Goal: Task Accomplishment & Management: Use online tool/utility

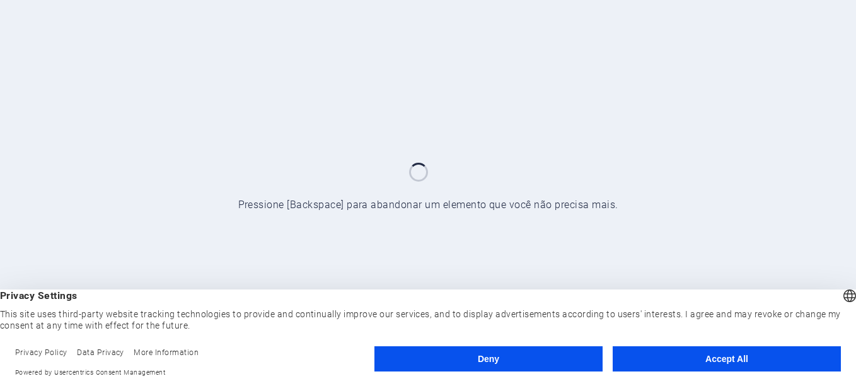
click at [673, 364] on button "Accept All" at bounding box center [727, 358] width 228 height 25
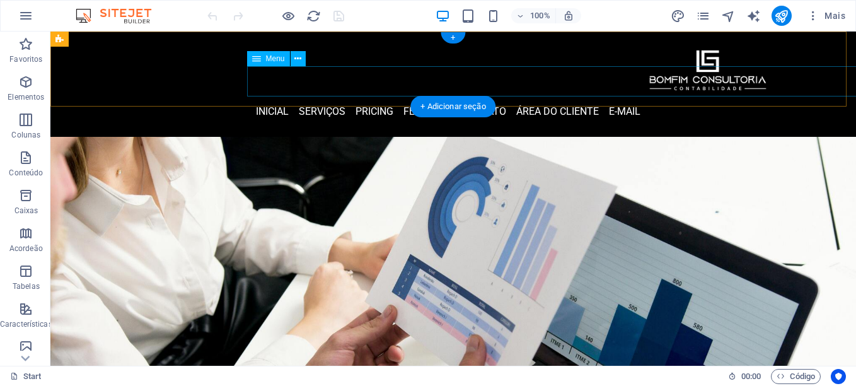
click at [359, 96] on nav "inicial Serviços Pricing Features contato área do cliente E-mail" at bounding box center [448, 111] width 646 height 30
select select
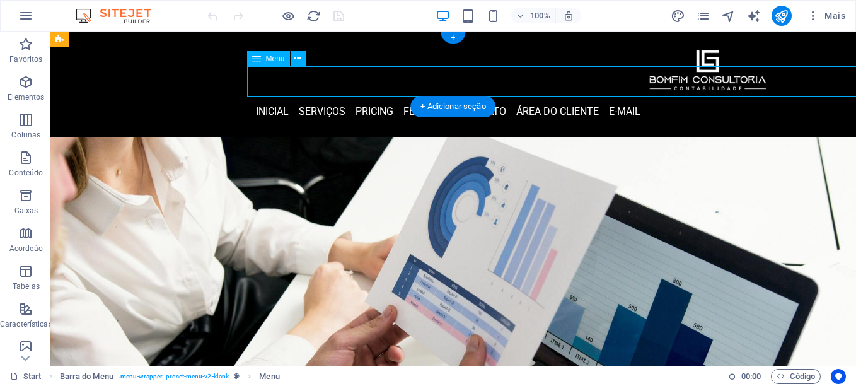
select select
select select "2"
select select
select select "next"
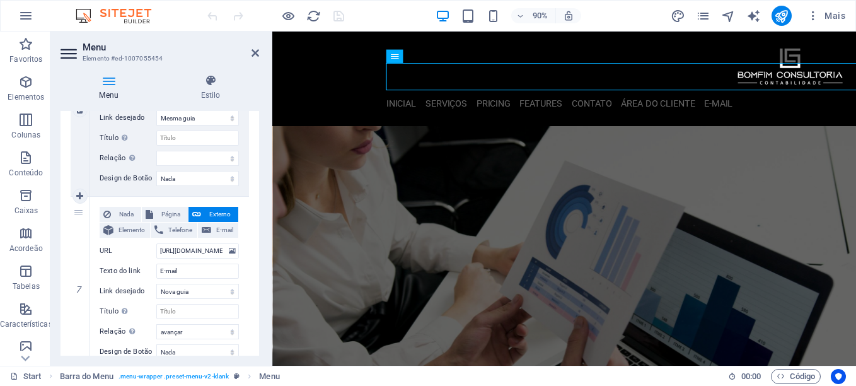
scroll to position [1133, 0]
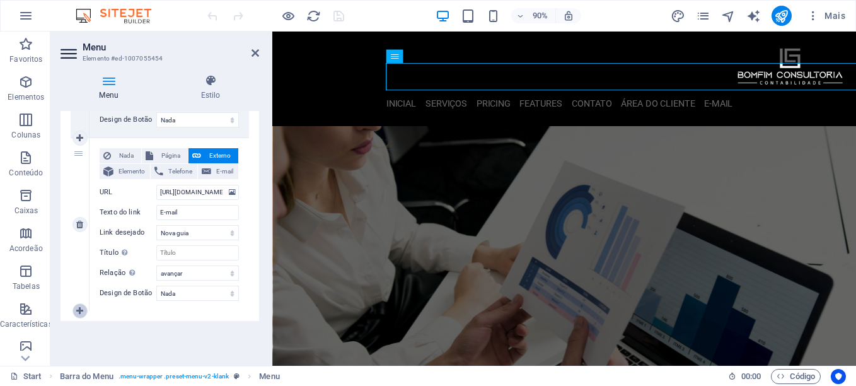
click at [79, 308] on icon at bounding box center [79, 310] width 7 height 9
select select
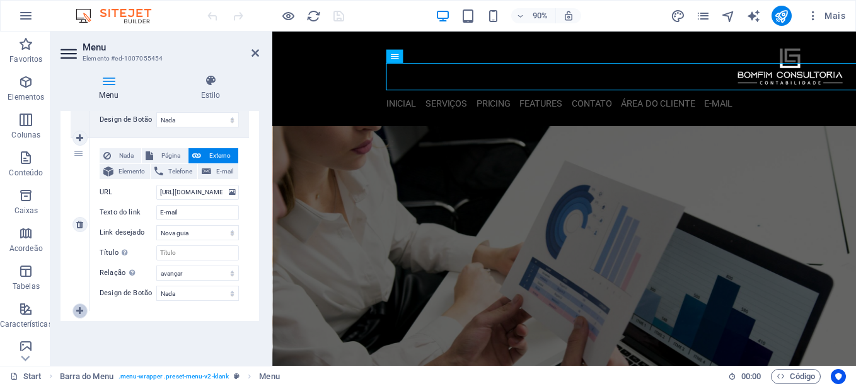
select select
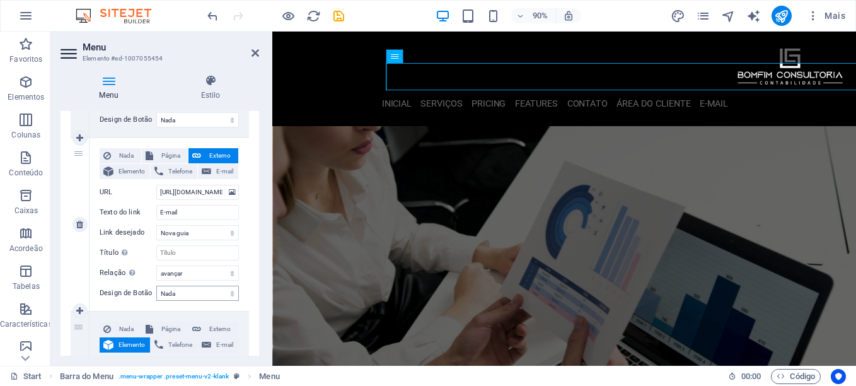
scroll to position [1287, 0]
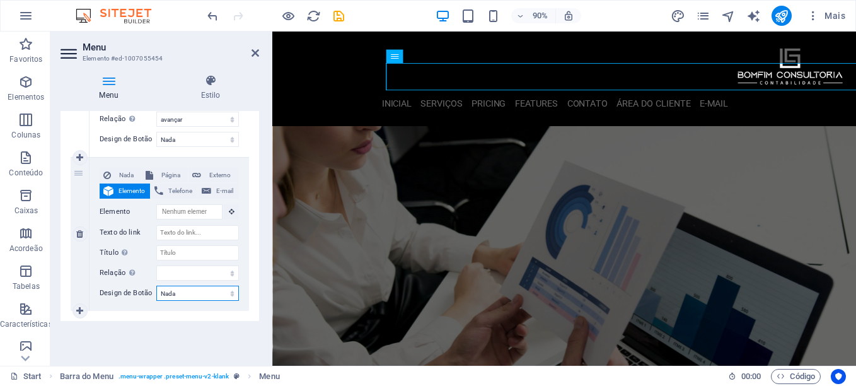
click at [195, 295] on select "Nada Padrão Primário Secundário" at bounding box center [197, 293] width 83 height 15
select select "secondary"
click at [156, 286] on select "Nada Padrão Primário Secundário" at bounding box center [197, 293] width 83 height 15
select select
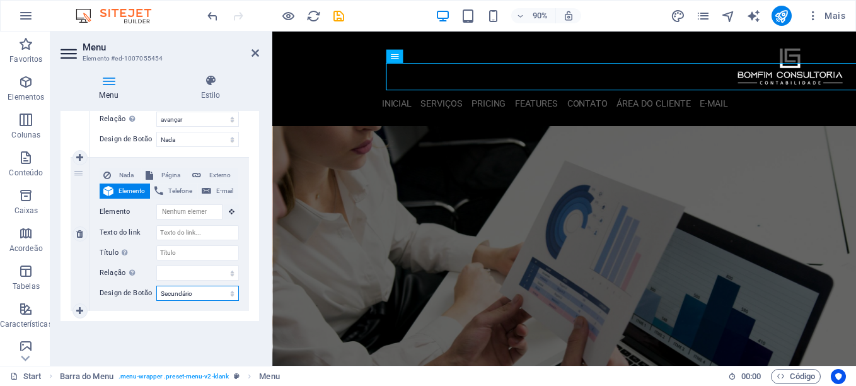
select select
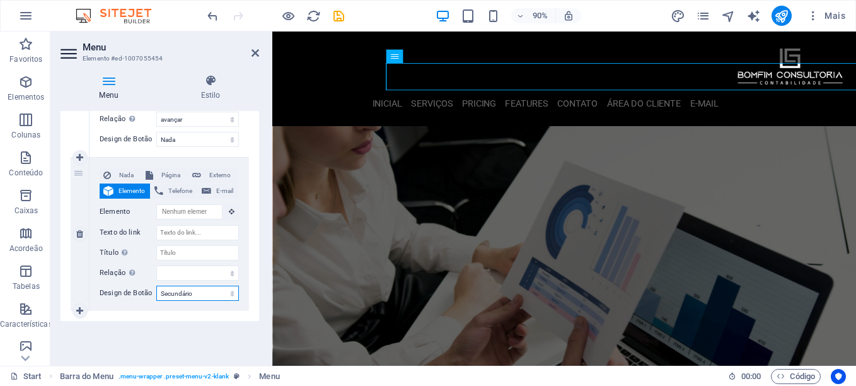
click at [199, 297] on select "Nada Padrão Primário Secundário" at bounding box center [197, 293] width 83 height 15
select select "primary"
click at [156, 286] on select "Nada Padrão Primário Secundário" at bounding box center [197, 293] width 83 height 15
select select
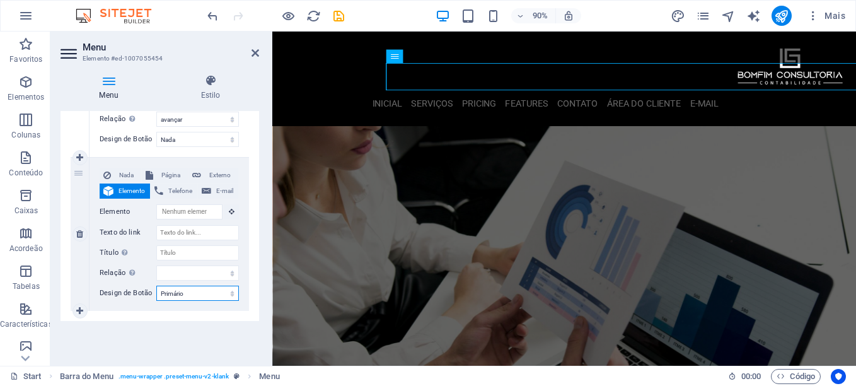
select select
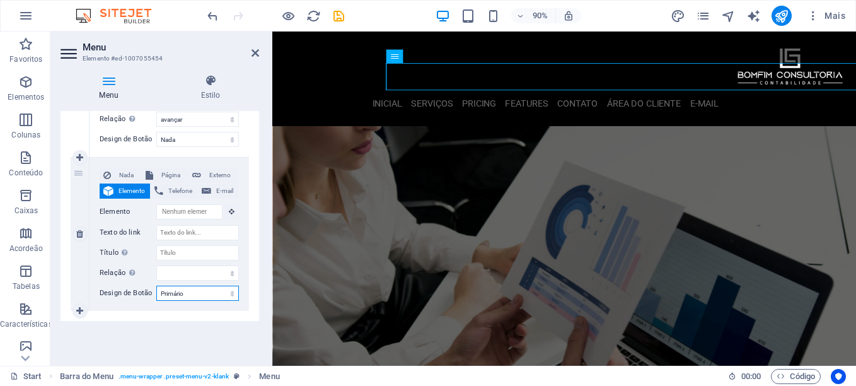
click at [204, 294] on select "Nada Padrão Primário Secundário" at bounding box center [197, 293] width 83 height 15
select select "secondary"
click at [156, 286] on select "Nada Padrão Primário Secundário" at bounding box center [197, 293] width 83 height 15
select select
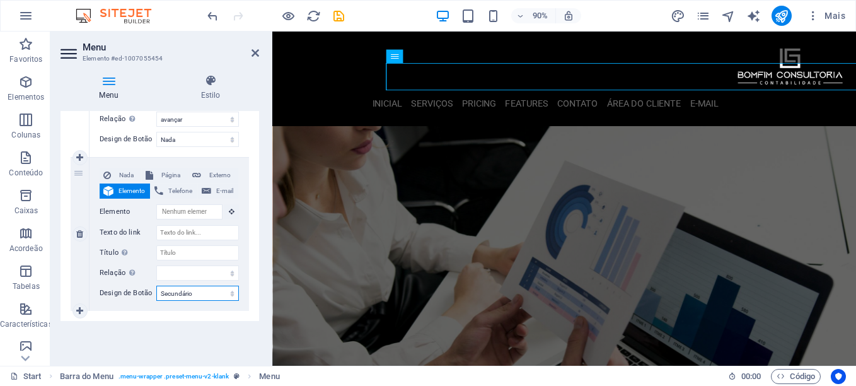
select select
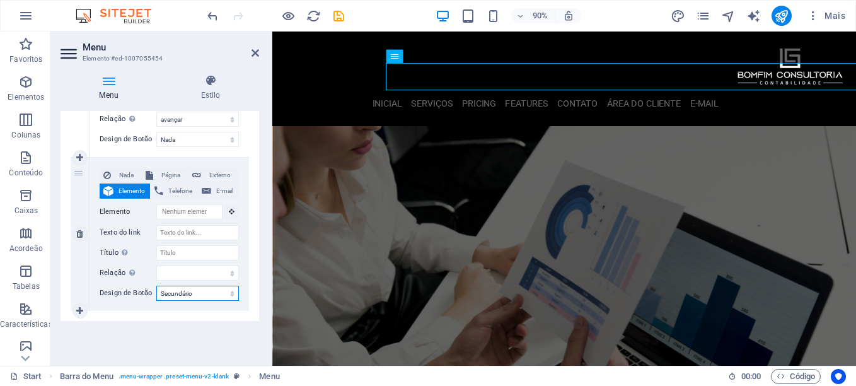
click at [212, 293] on select "Nada Padrão Primário Secundário" at bounding box center [197, 293] width 83 height 15
select select
click at [156, 286] on select "Nada Padrão Primário Secundário" at bounding box center [197, 293] width 83 height 15
select select
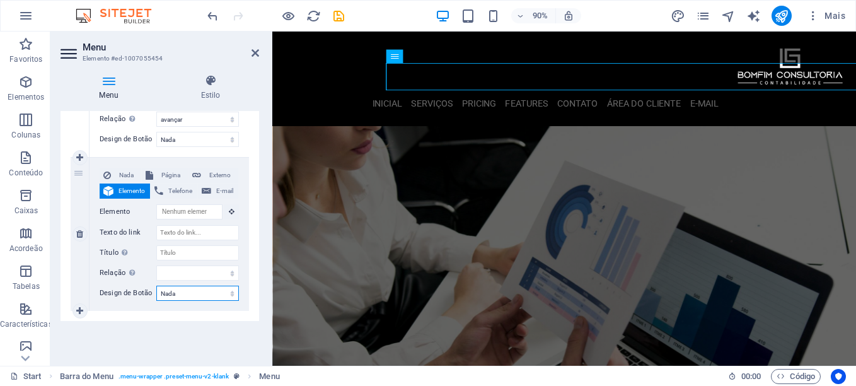
select select
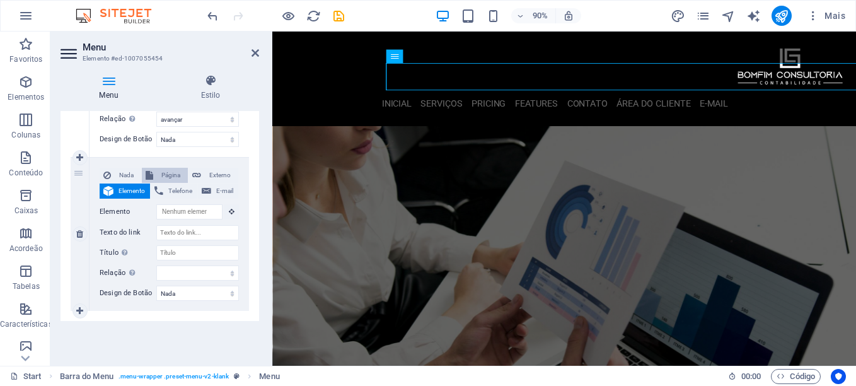
click at [168, 176] on span "Página" at bounding box center [170, 175] width 27 height 15
select select
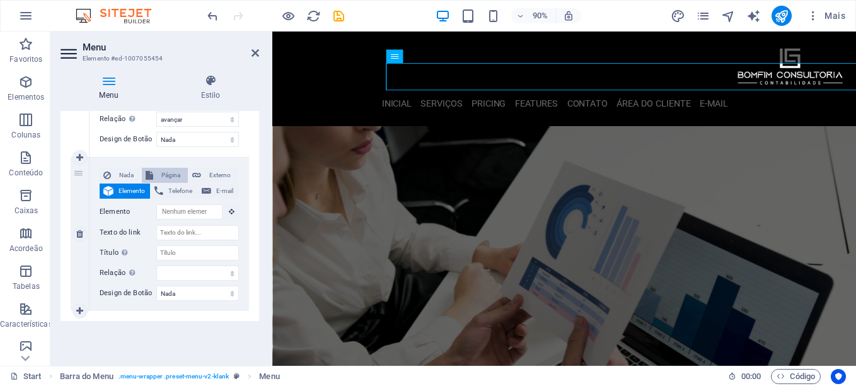
select select
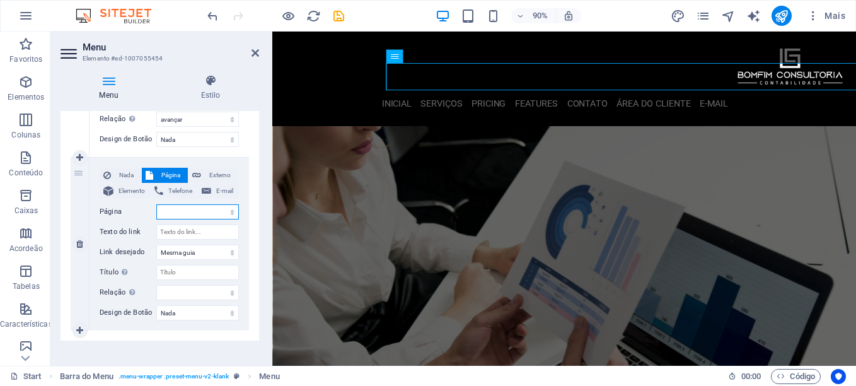
click at [214, 206] on select "Start Suporte Aplicativo" at bounding box center [197, 211] width 83 height 15
click at [214, 178] on span "Externo" at bounding box center [220, 175] width 30 height 15
select select
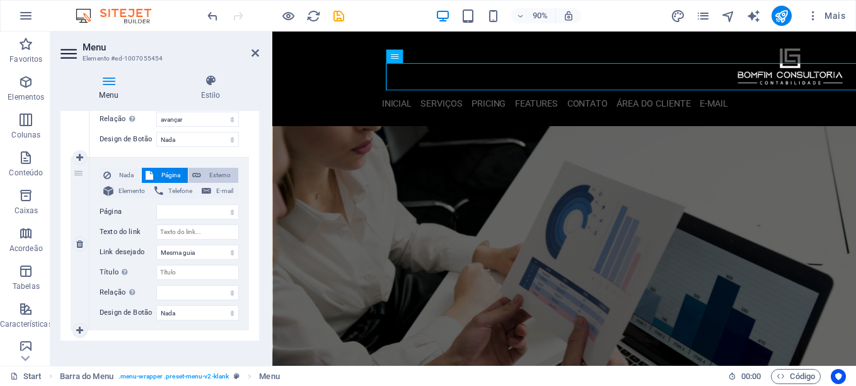
select select
select select "blank"
select select
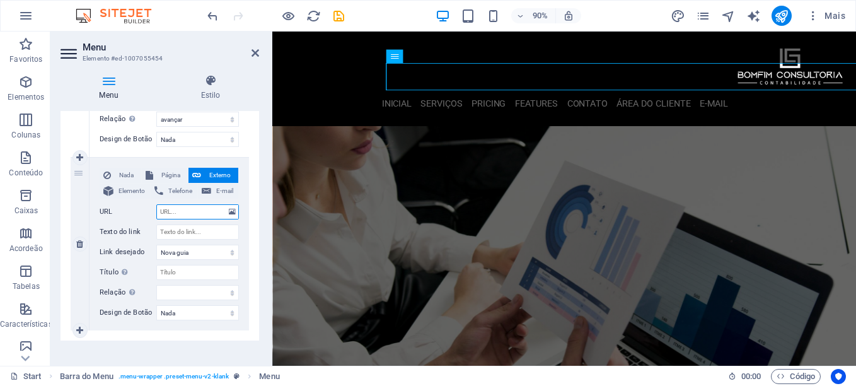
click at [206, 214] on input "URL" at bounding box center [197, 211] width 83 height 15
click at [137, 192] on span "Elemento" at bounding box center [131, 190] width 29 height 15
select select
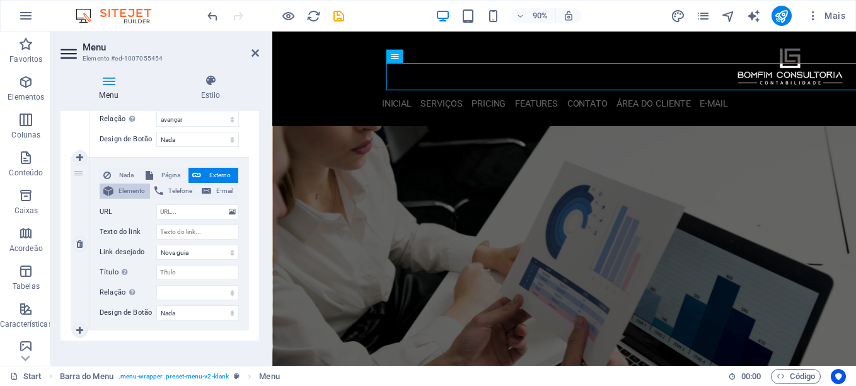
select select
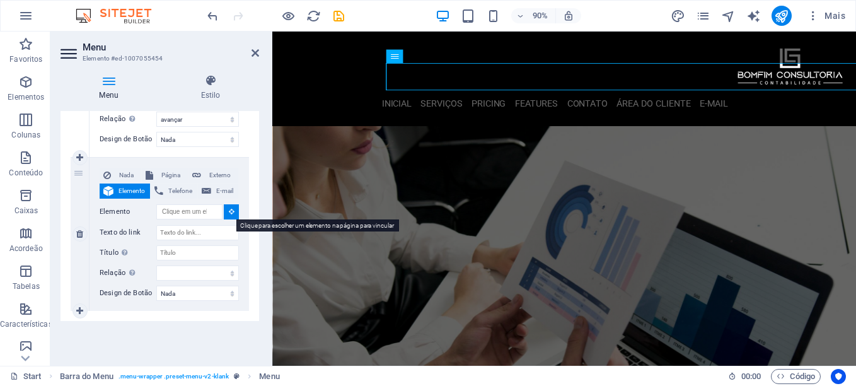
click at [231, 212] on icon at bounding box center [232, 211] width 6 height 6
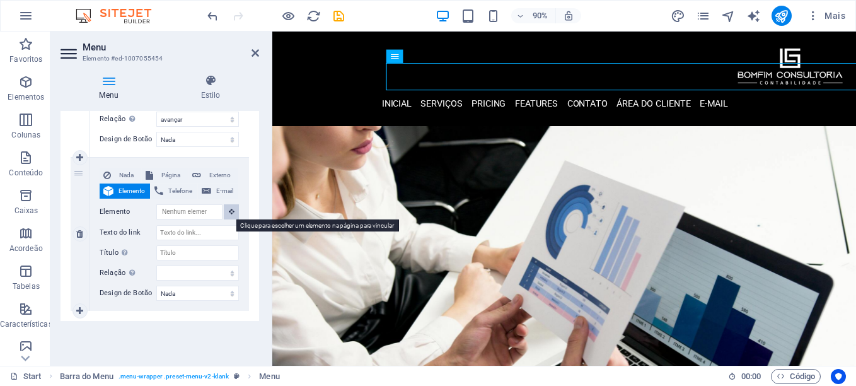
click at [231, 212] on icon at bounding box center [232, 211] width 6 height 6
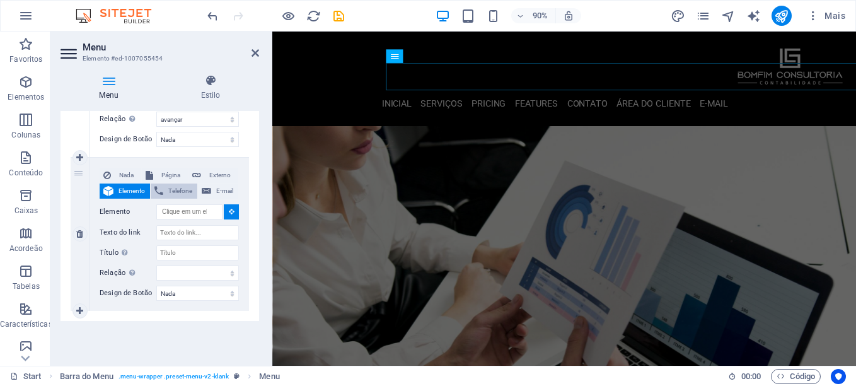
click at [180, 194] on span "Telefone" at bounding box center [180, 190] width 26 height 15
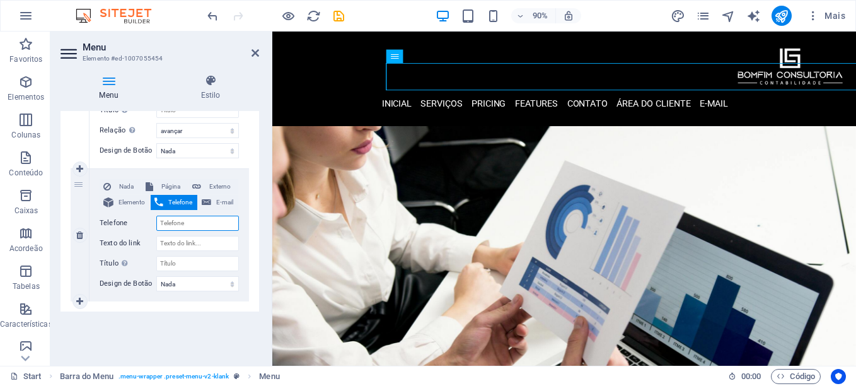
select select
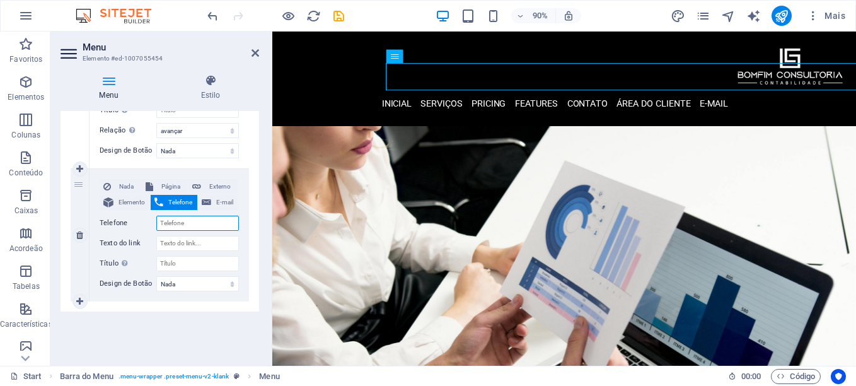
select select
click at [211, 201] on button "E-mail" at bounding box center [218, 202] width 40 height 15
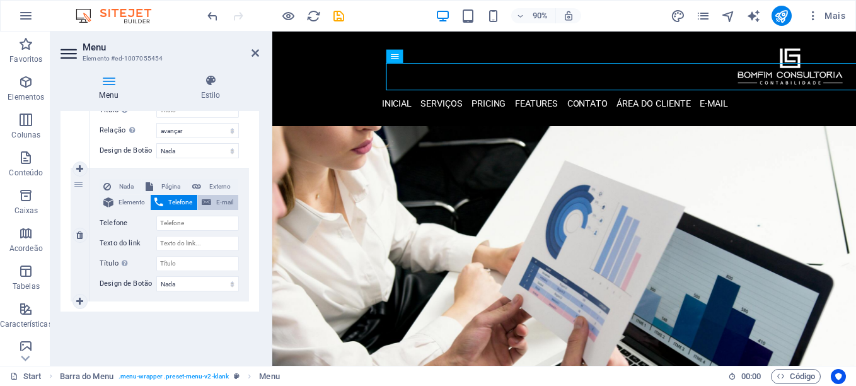
select select
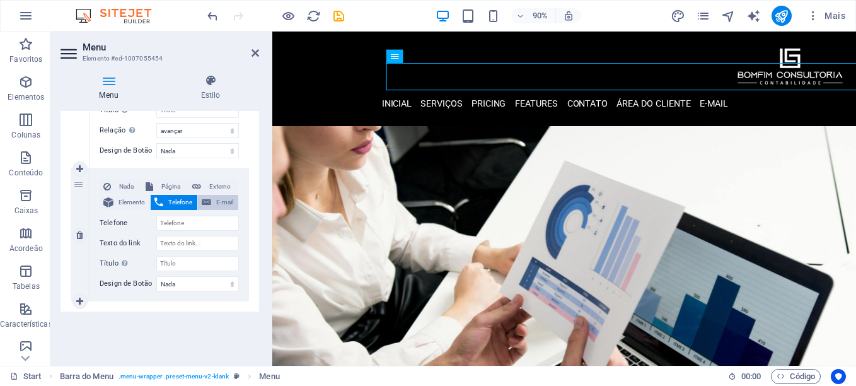
select select
click at [153, 183] on button "Página" at bounding box center [165, 186] width 46 height 15
select select
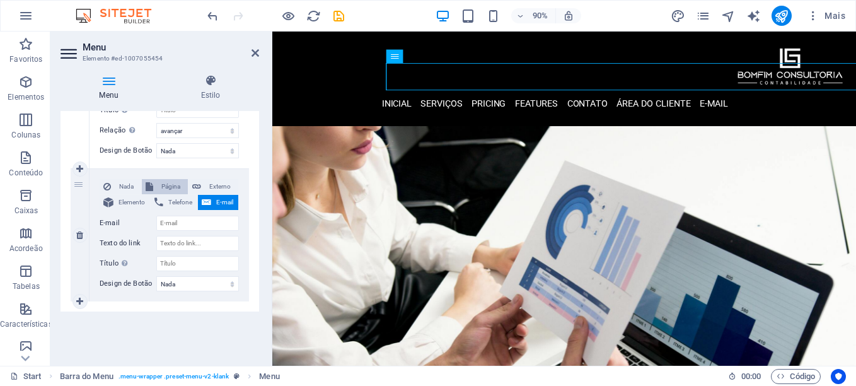
select select
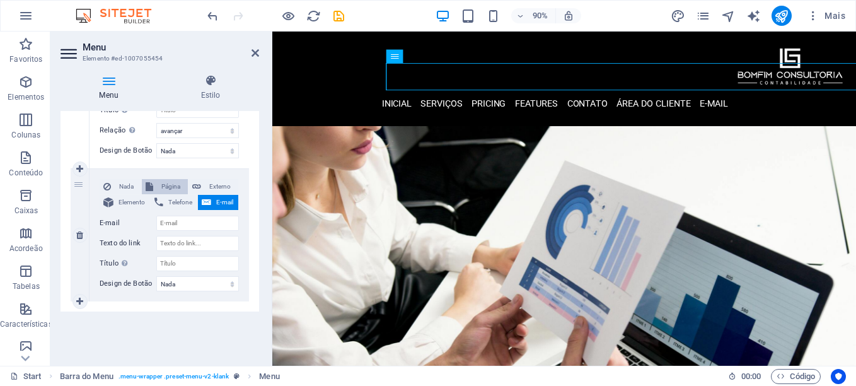
select select
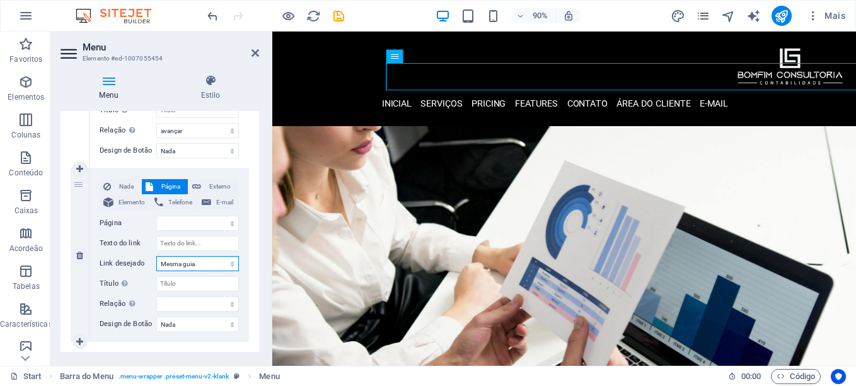
click at [192, 266] on select "Nova guia Mesma guia Sobreposição" at bounding box center [197, 263] width 83 height 15
select select "overlay"
click at [156, 256] on select "Nova guia Mesma guia Sobreposição" at bounding box center [197, 263] width 83 height 15
select select
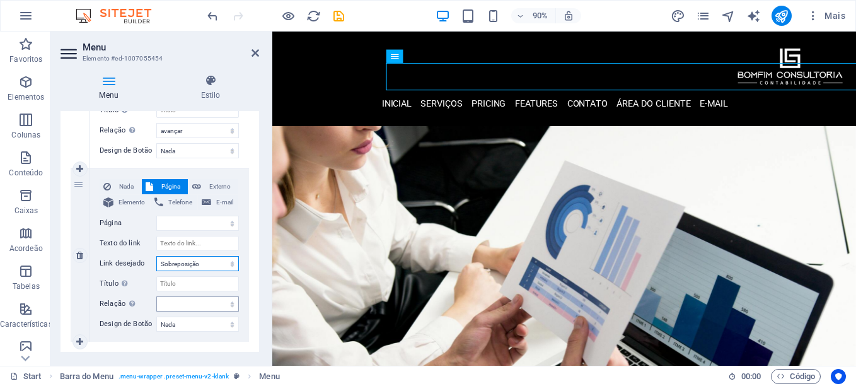
select select
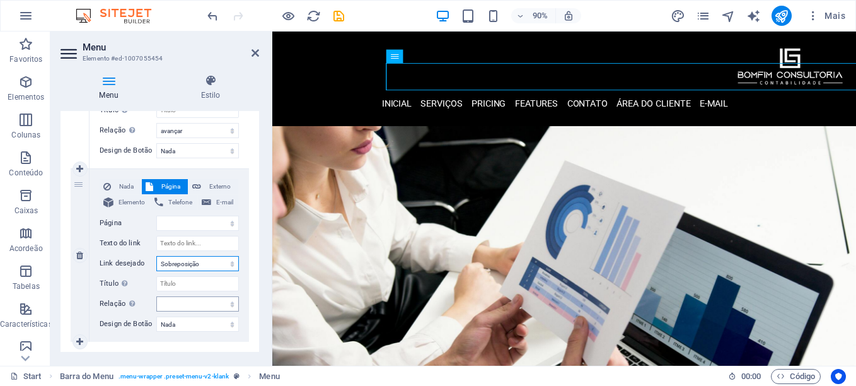
select select
click at [127, 187] on span "Nada" at bounding box center [126, 186] width 23 height 15
select select
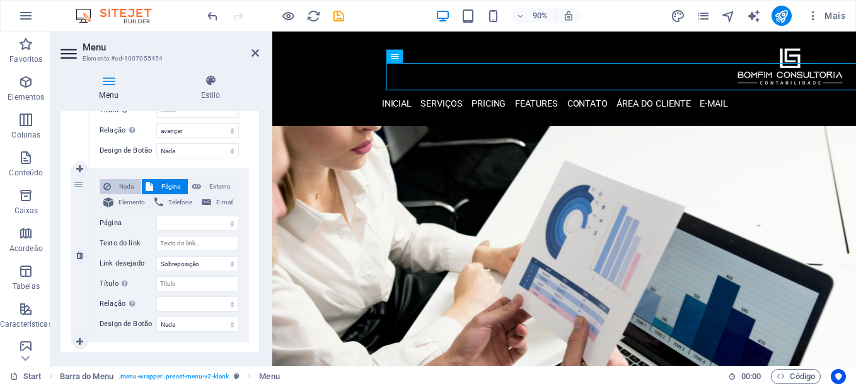
select select
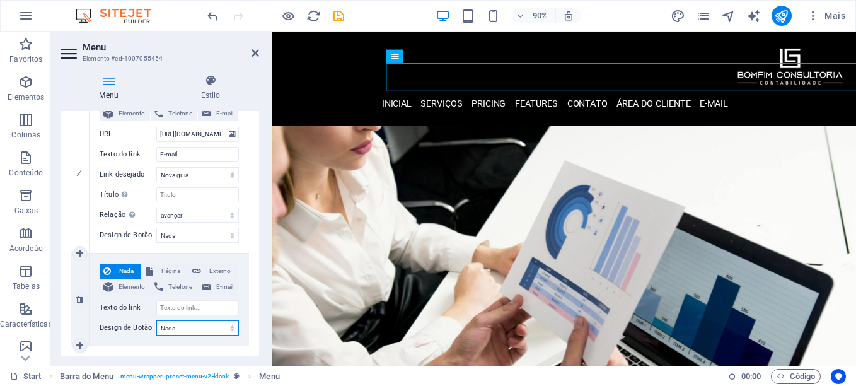
click at [184, 329] on select "Nada Padrão Primário Secundário" at bounding box center [197, 327] width 83 height 15
click at [174, 344] on div "Nada Página Externo Elemento Telefone E-mail Página Start Suporte Aplicativo El…" at bounding box center [170, 299] width 160 height 92
click at [222, 274] on span "Externo" at bounding box center [220, 271] width 30 height 15
select select
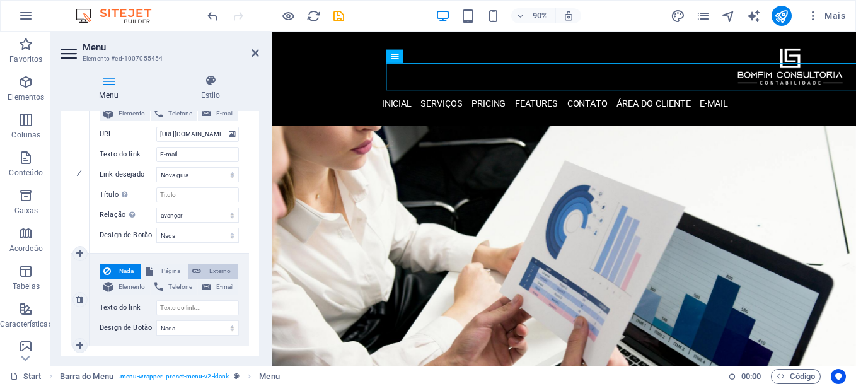
select select
select select "blank"
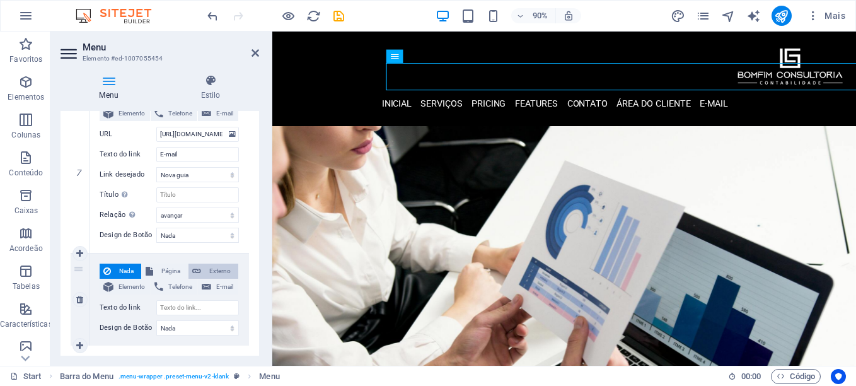
select select
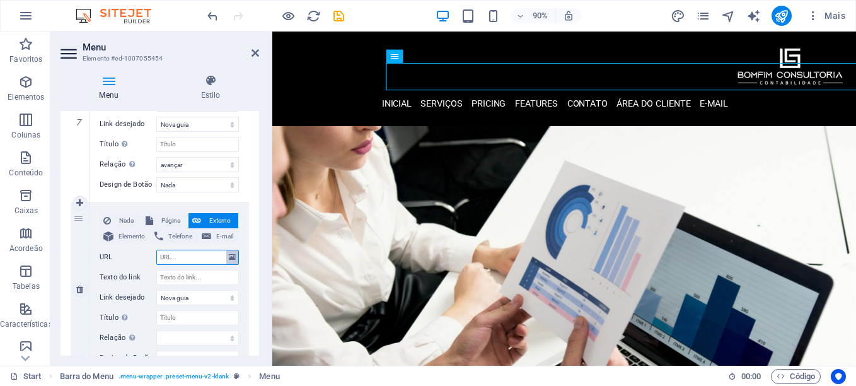
scroll to position [1306, 0]
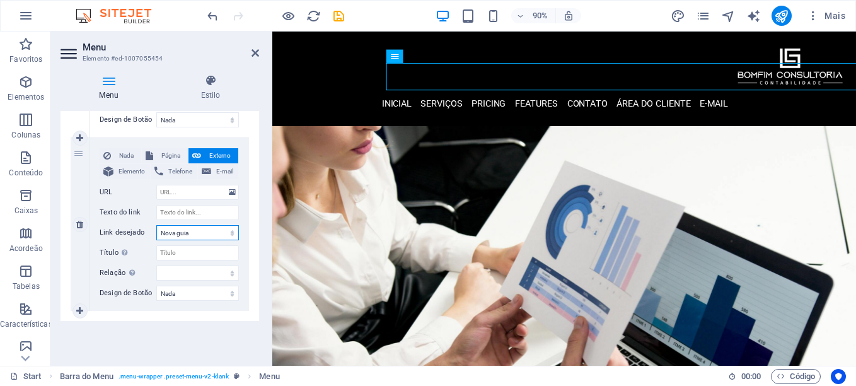
click at [200, 233] on select "Nova guia Mesma guia Sobreposição" at bounding box center [197, 232] width 83 height 15
select select "overlay"
click at [156, 225] on select "Nova guia Mesma guia Sobreposição" at bounding box center [197, 232] width 83 height 15
select select
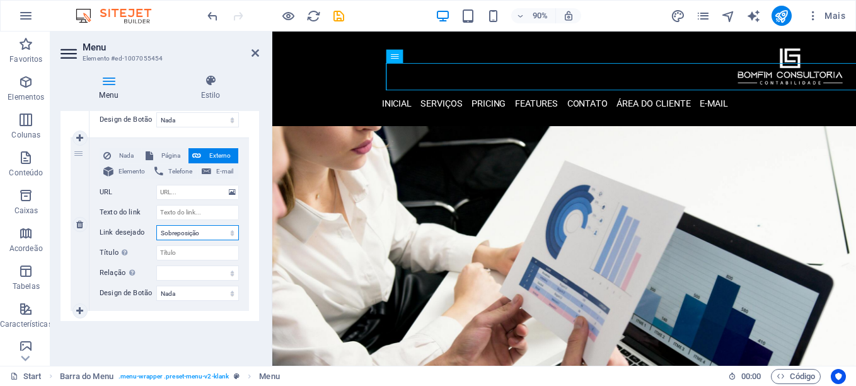
select select
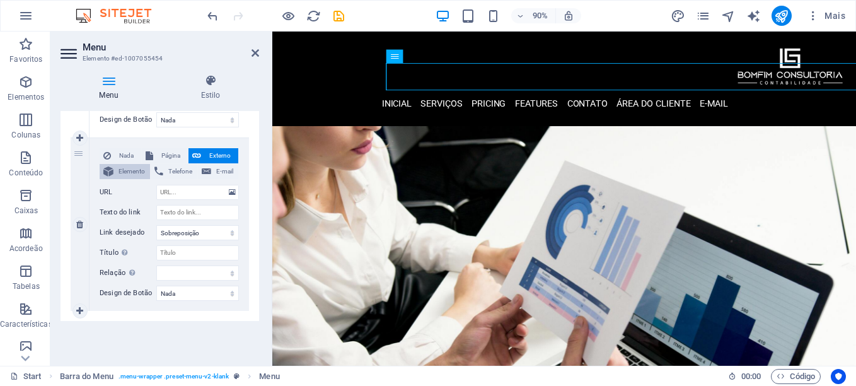
click at [131, 170] on span "Elemento" at bounding box center [131, 171] width 29 height 15
select select
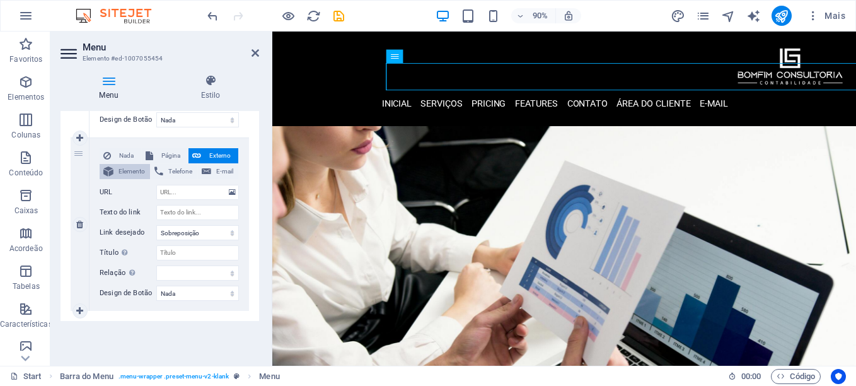
select select
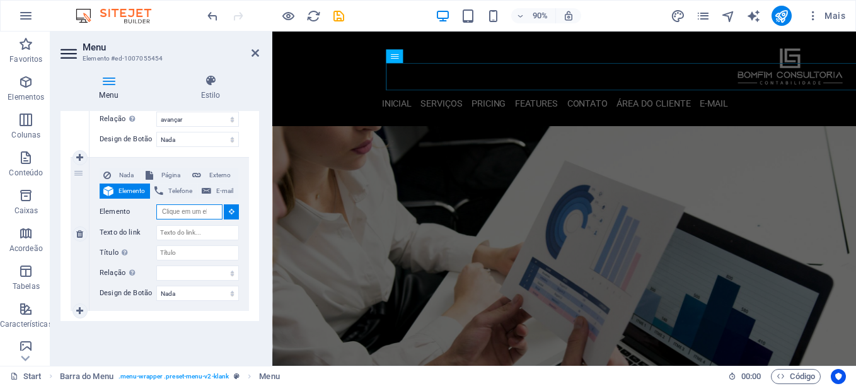
scroll to position [1287, 0]
click at [194, 272] on select "alternado autor guia de favoritos externo ajuda licença avançar nofollow norefe…" at bounding box center [197, 272] width 83 height 15
click at [187, 293] on select "Nada Padrão Primário Secundário" at bounding box center [197, 293] width 83 height 15
click at [125, 327] on div "Menu Automático Cliente Crie itens de menu personalizados para este menu. Recom…" at bounding box center [160, 233] width 199 height 245
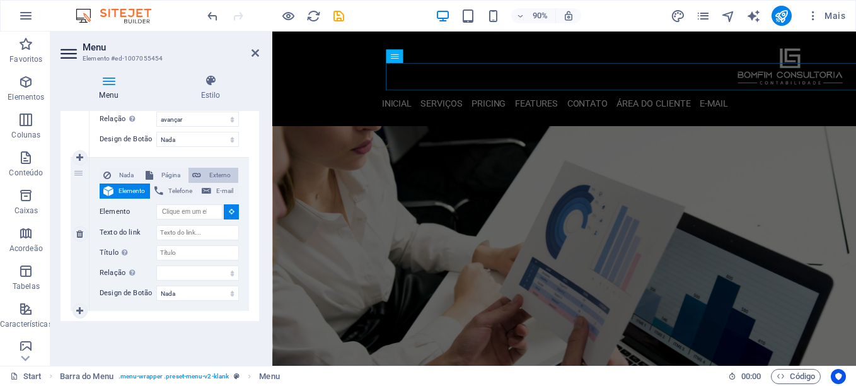
click at [212, 177] on span "Externo" at bounding box center [220, 175] width 30 height 15
select select
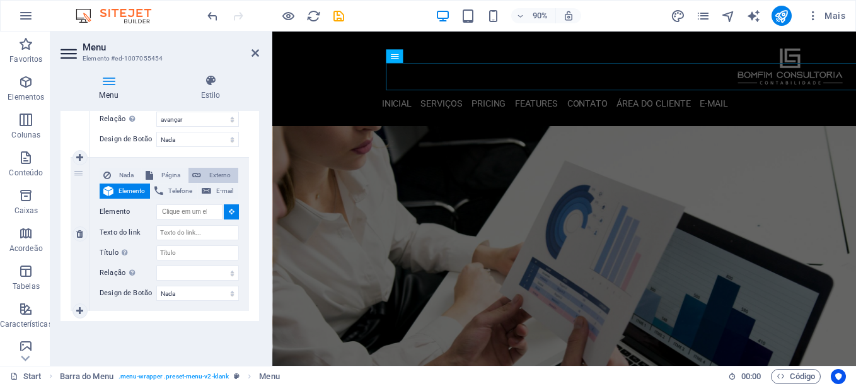
select select
select select "blank"
select select
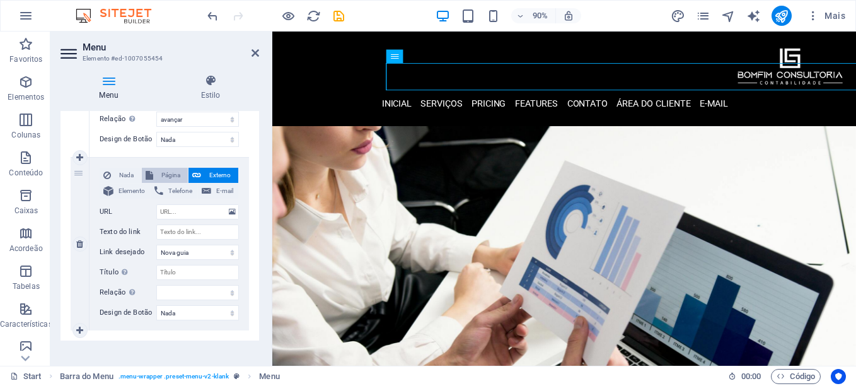
click at [171, 176] on span "Página" at bounding box center [170, 175] width 27 height 15
select select
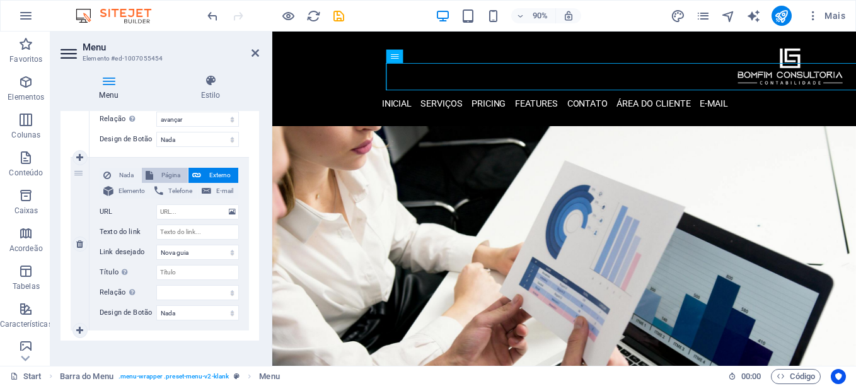
select select
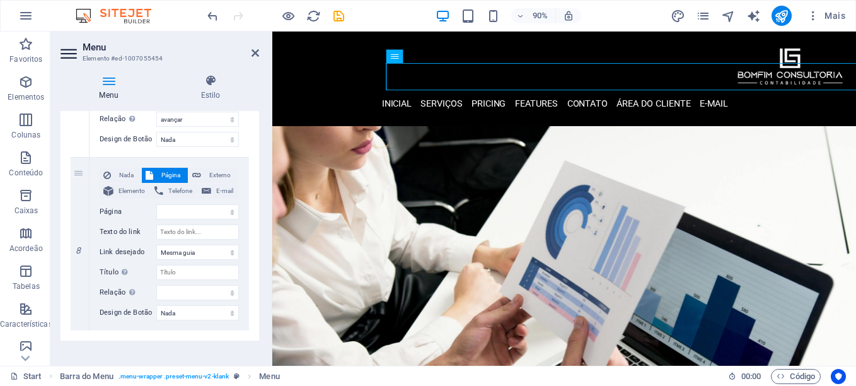
click at [255, 59] on header "Menu Elemento #ed-1007055454" at bounding box center [160, 48] width 199 height 33
click at [257, 53] on icon at bounding box center [256, 53] width 8 height 10
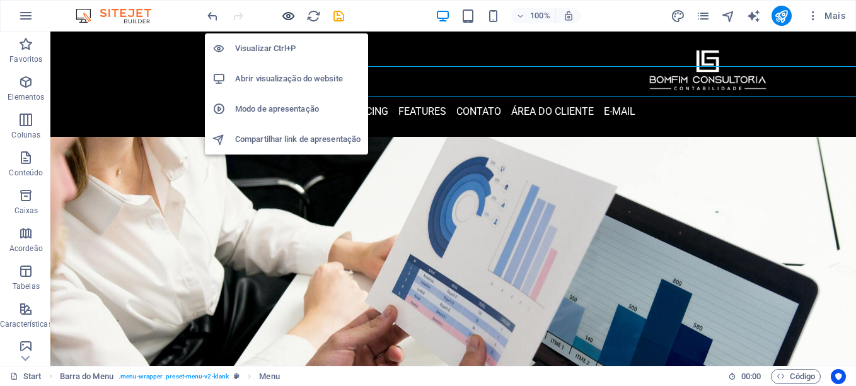
click at [289, 16] on icon "button" at bounding box center [288, 16] width 15 height 15
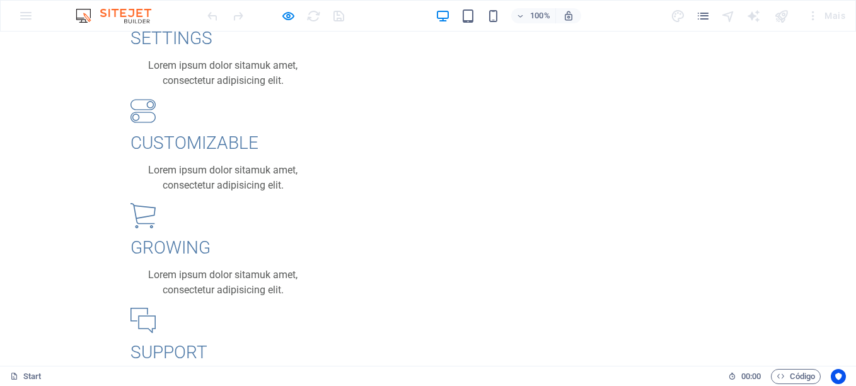
scroll to position [1448, 0]
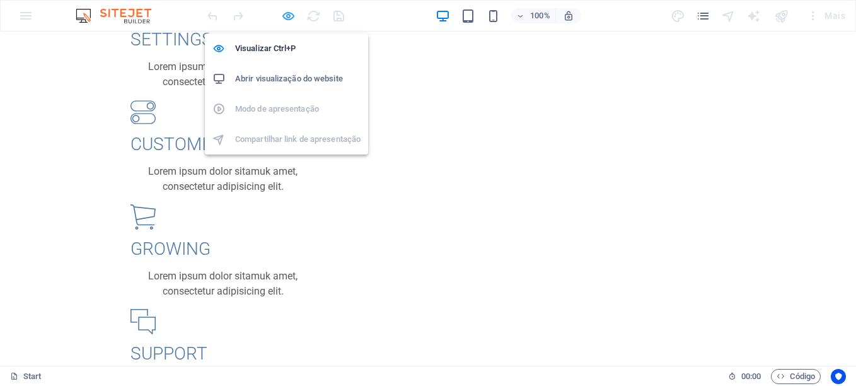
click at [286, 18] on icon "button" at bounding box center [288, 16] width 15 height 15
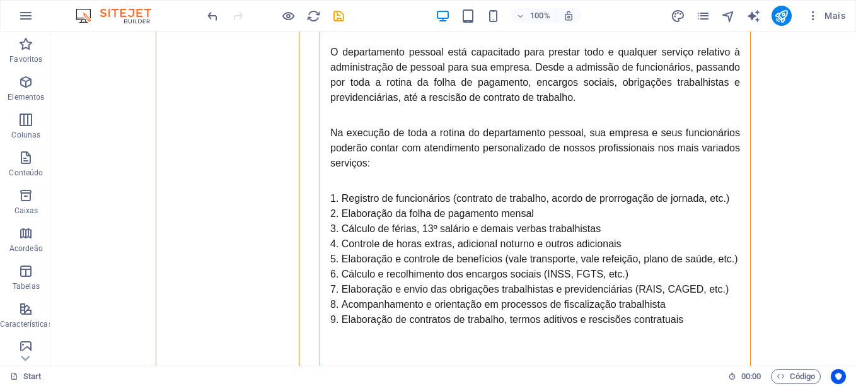
scroll to position [3236, 0]
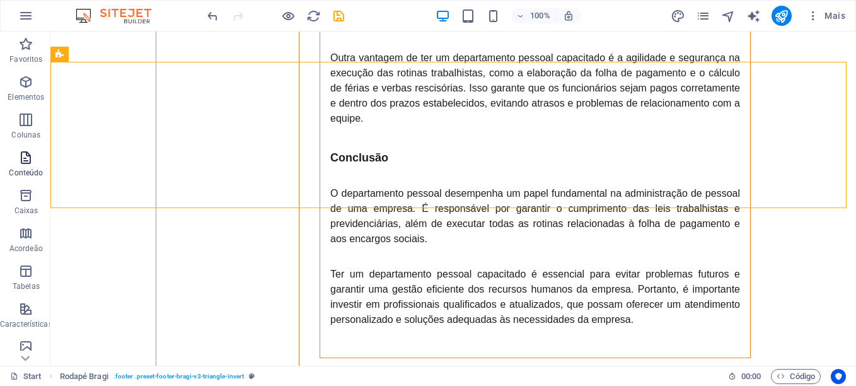
click at [29, 151] on icon "button" at bounding box center [25, 157] width 15 height 15
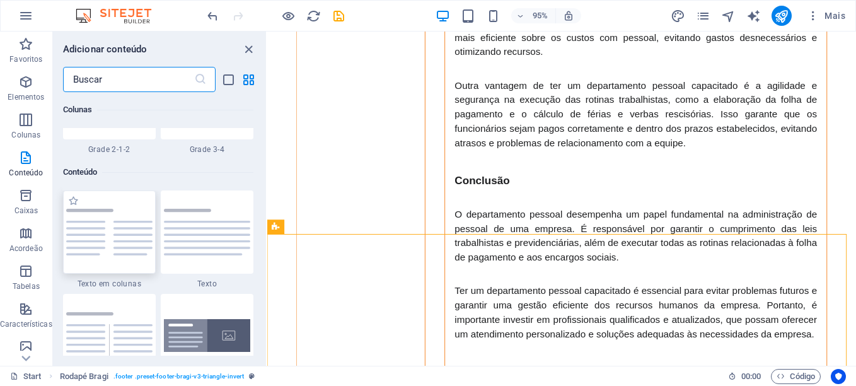
scroll to position [2143, 0]
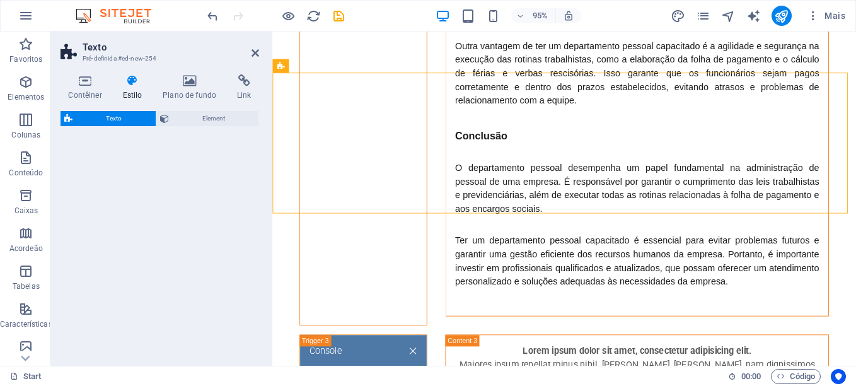
select select "rem"
select select "preset-text-v2-columns"
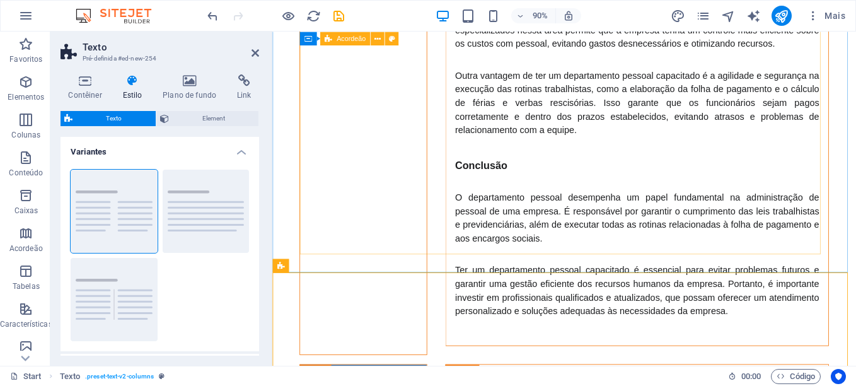
scroll to position [3319, 0]
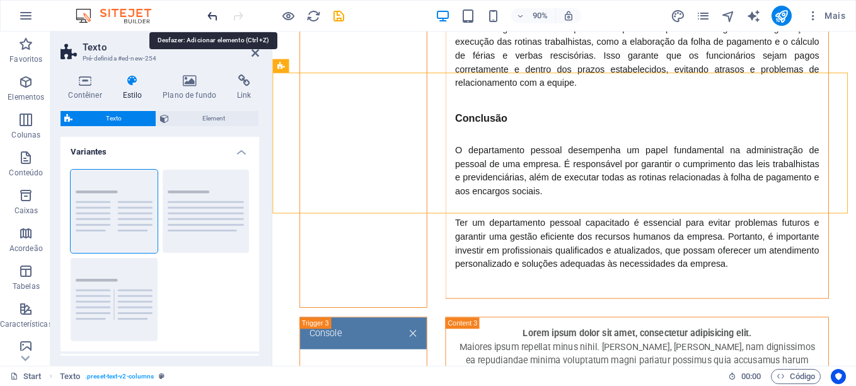
click at [211, 16] on icon "undo" at bounding box center [213, 16] width 15 height 15
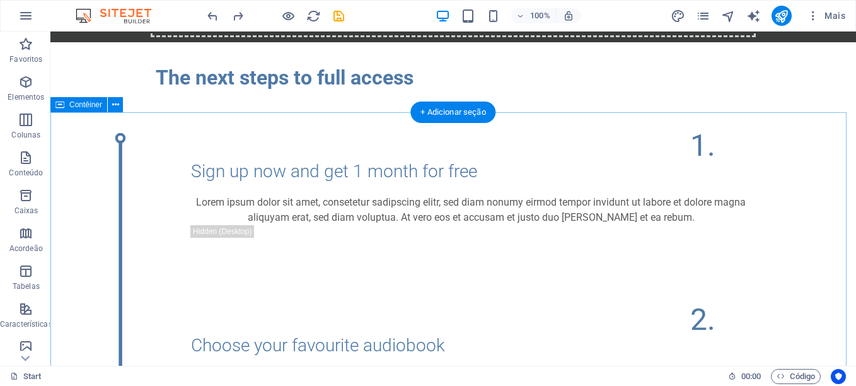
scroll to position [525, 0]
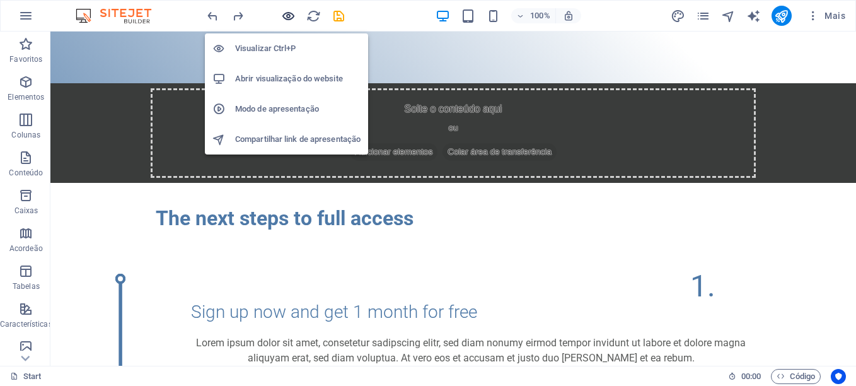
click at [288, 15] on icon "button" at bounding box center [288, 16] width 15 height 15
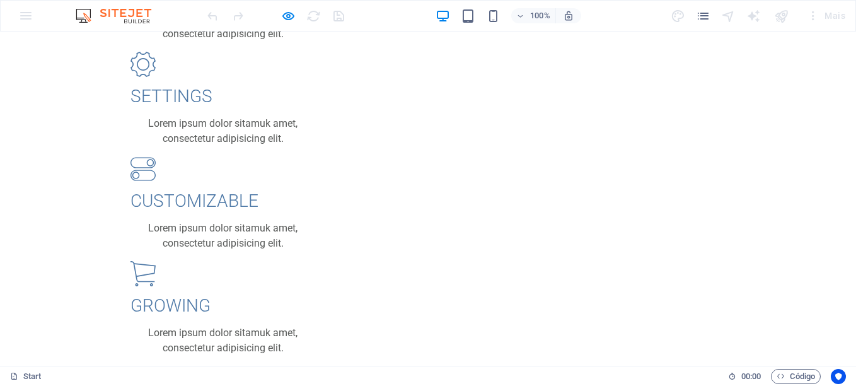
scroll to position [1324, 0]
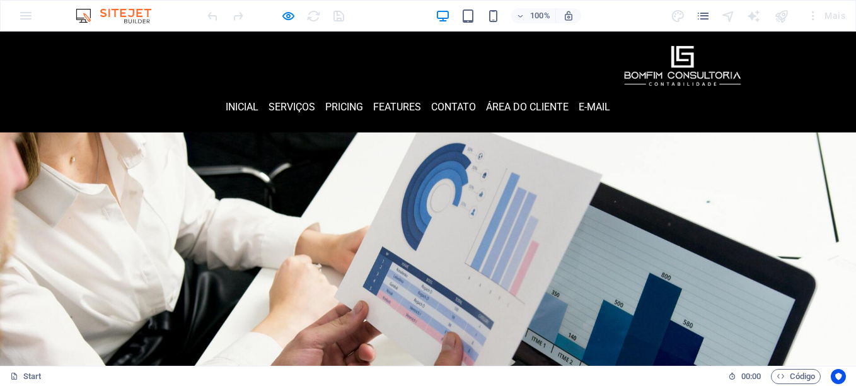
scroll to position [0, 0]
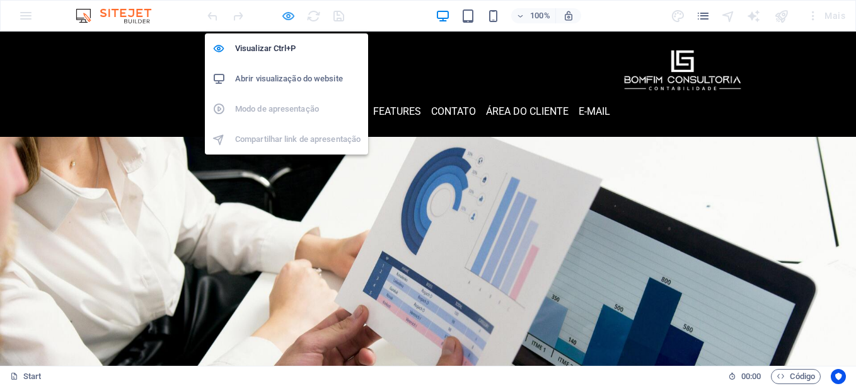
click at [287, 15] on icon "button" at bounding box center [288, 16] width 15 height 15
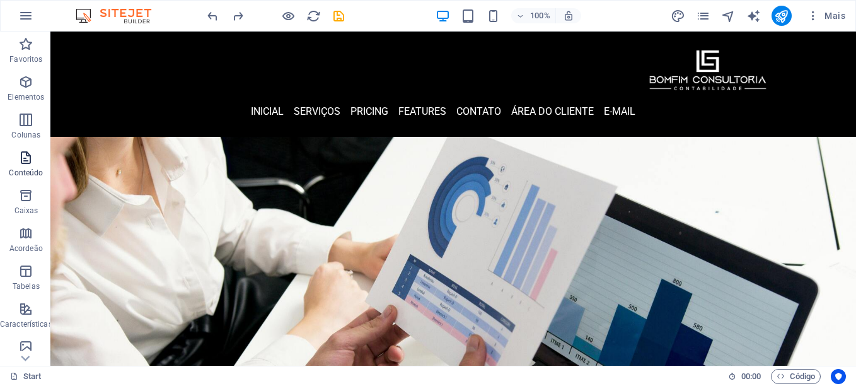
click at [24, 163] on icon "button" at bounding box center [25, 157] width 15 height 15
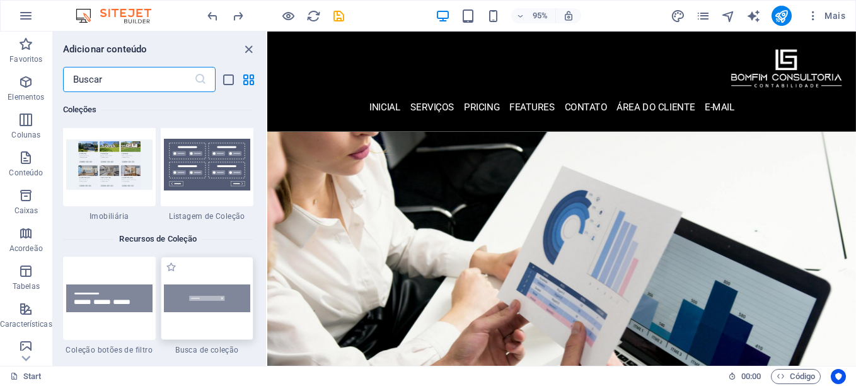
scroll to position [11957, 0]
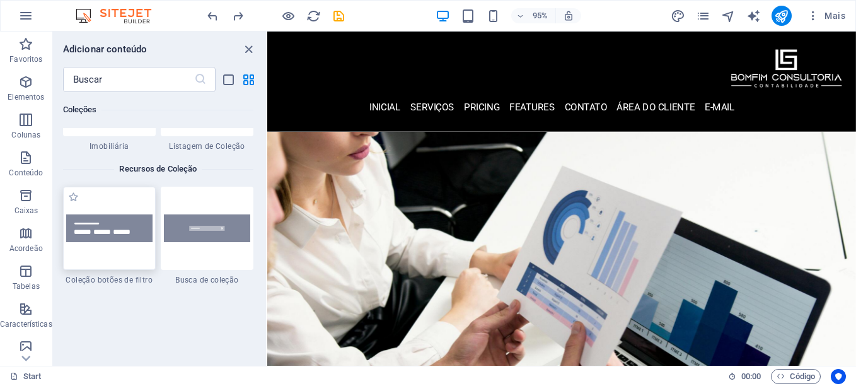
click at [118, 238] on div at bounding box center [109, 228] width 93 height 83
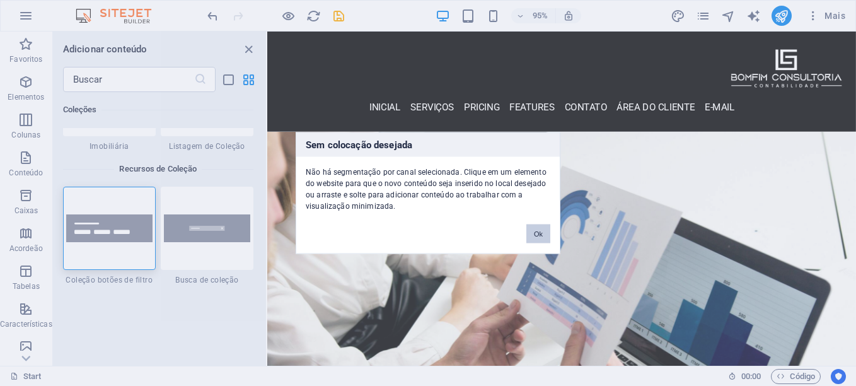
click at [528, 236] on button "Ok" at bounding box center [538, 233] width 24 height 19
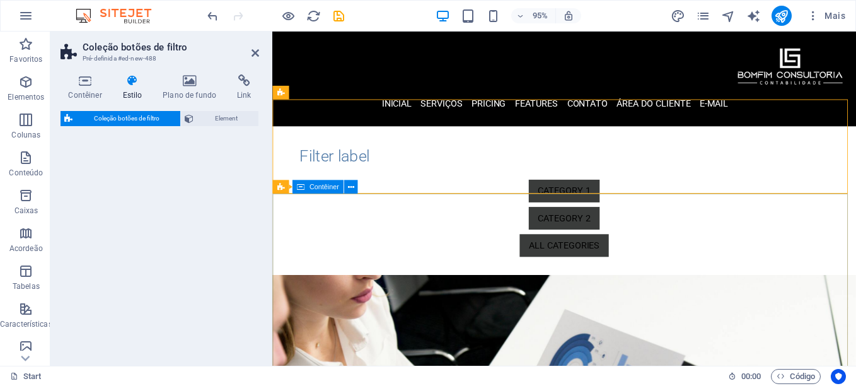
select select "rem"
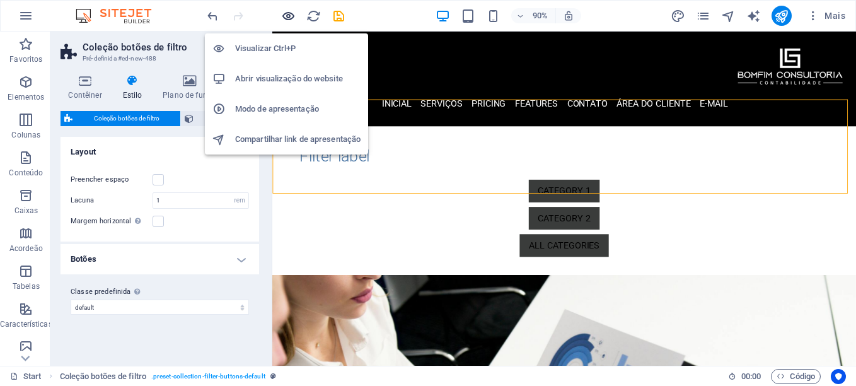
click at [283, 16] on icon "button" at bounding box center [288, 16] width 15 height 15
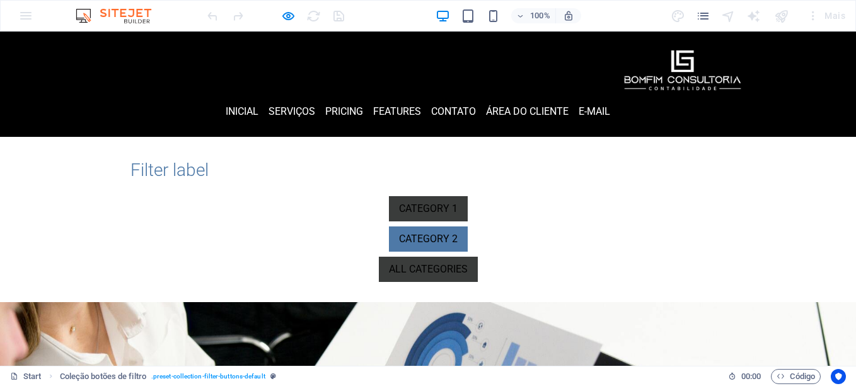
click at [389, 226] on link "Category 2" at bounding box center [428, 238] width 79 height 25
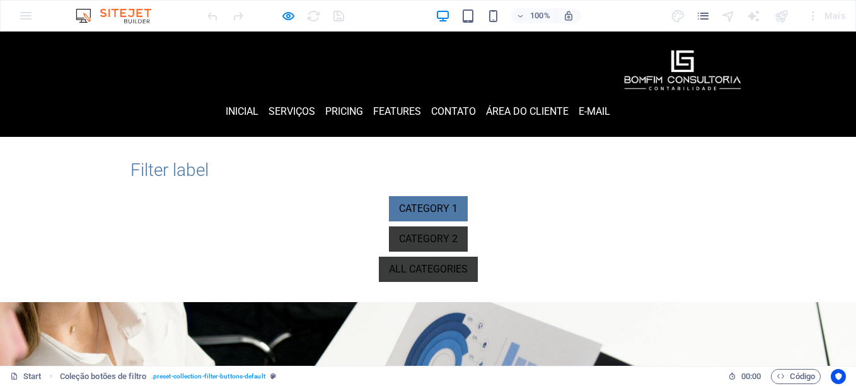
click at [389, 196] on link "Category 1" at bounding box center [428, 208] width 79 height 25
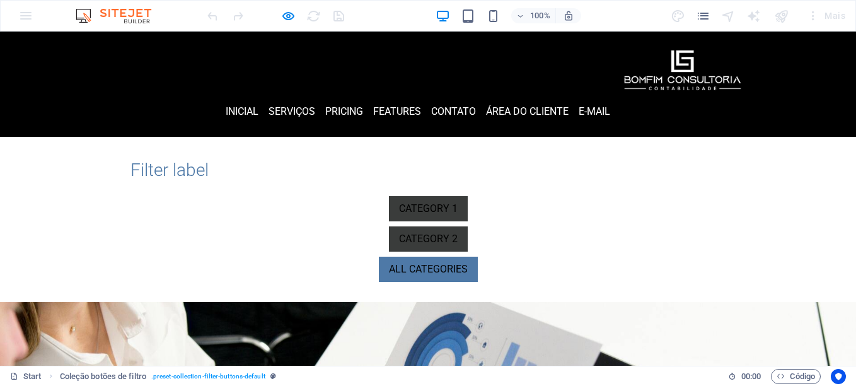
click at [379, 257] on link "All categories" at bounding box center [428, 269] width 99 height 25
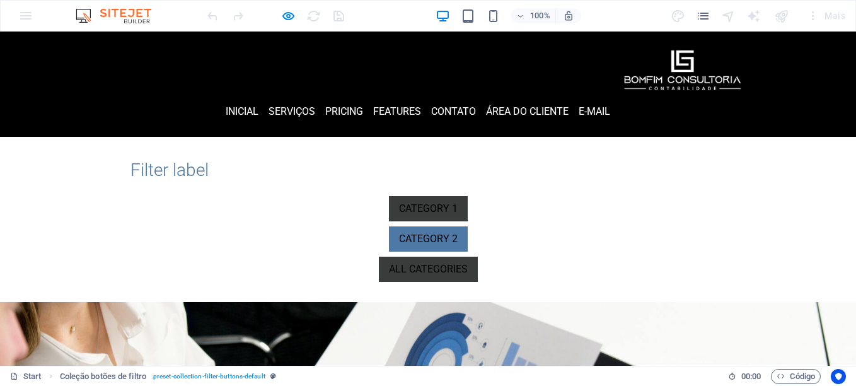
click at [389, 226] on link "Category 2" at bounding box center [428, 238] width 79 height 25
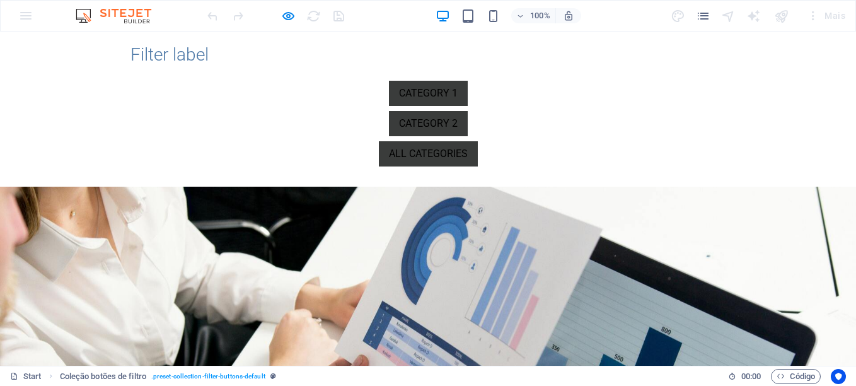
scroll to position [0, 0]
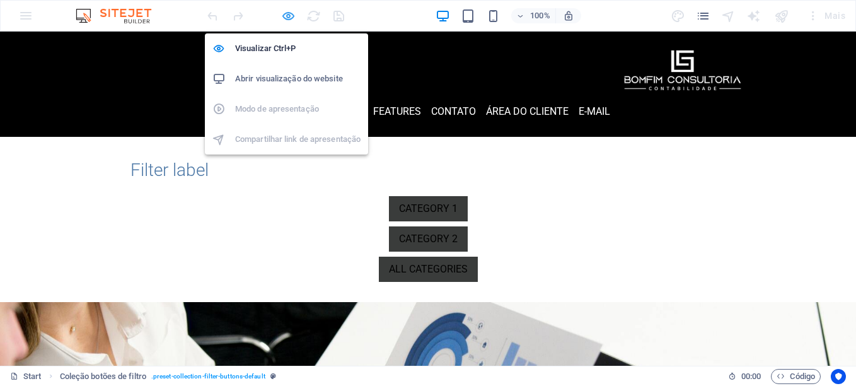
click at [286, 16] on icon "button" at bounding box center [288, 16] width 15 height 15
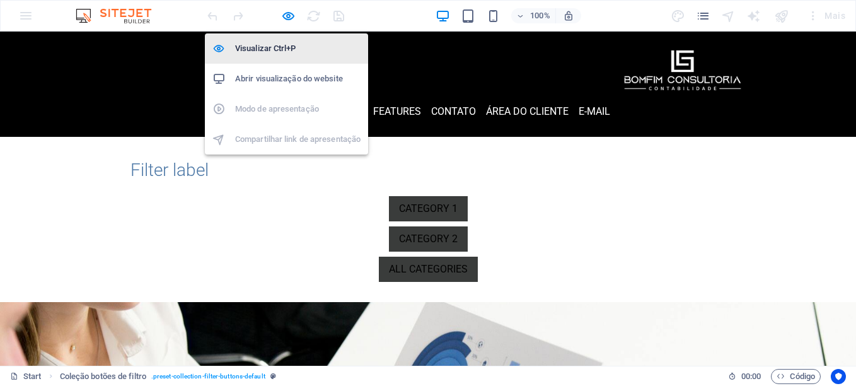
select select "rem"
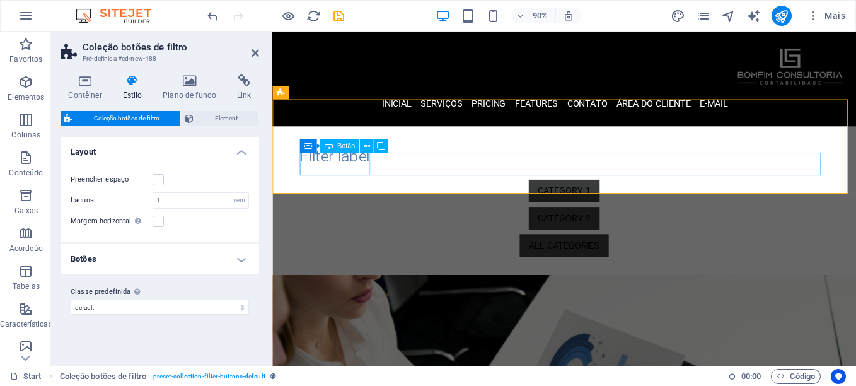
click at [364, 196] on div "Category 1" at bounding box center [597, 208] width 588 height 25
click at [366, 146] on icon at bounding box center [367, 146] width 6 height 12
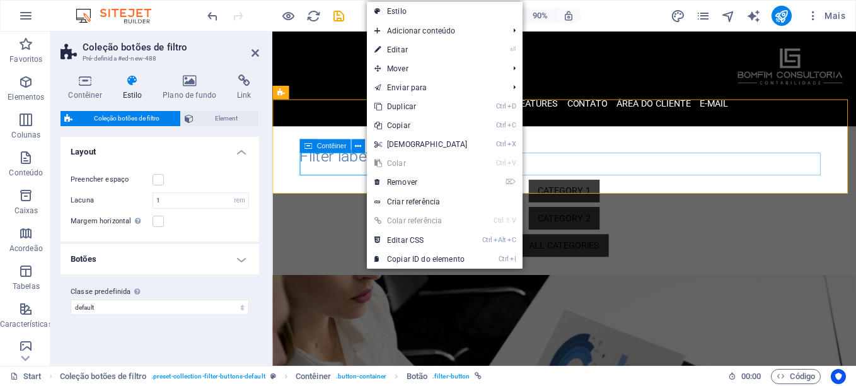
click at [614, 196] on div "Category 1 Category 2 All categories" at bounding box center [597, 239] width 588 height 86
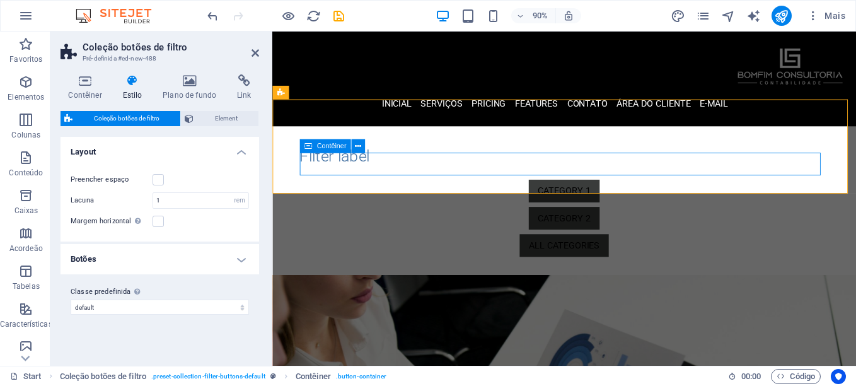
click at [614, 196] on div "Category 1 Category 2 All categories" at bounding box center [597, 239] width 588 height 86
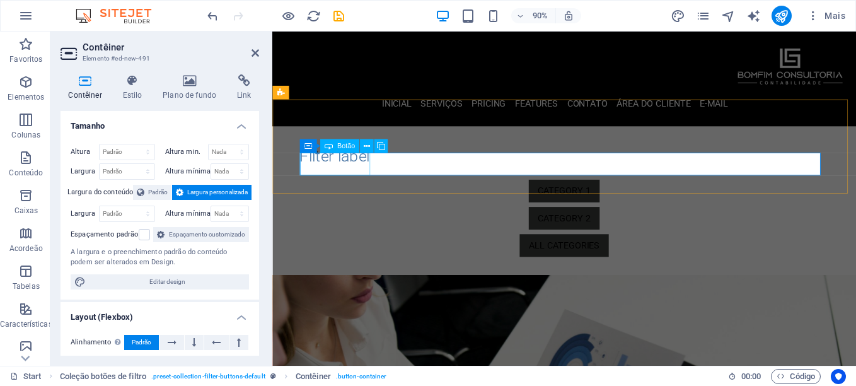
drag, startPoint x: 356, startPoint y: 181, endPoint x: 568, endPoint y: 166, distance: 213.0
click at [568, 191] on div "Category 1 Category 2 All categories" at bounding box center [597, 239] width 598 height 96
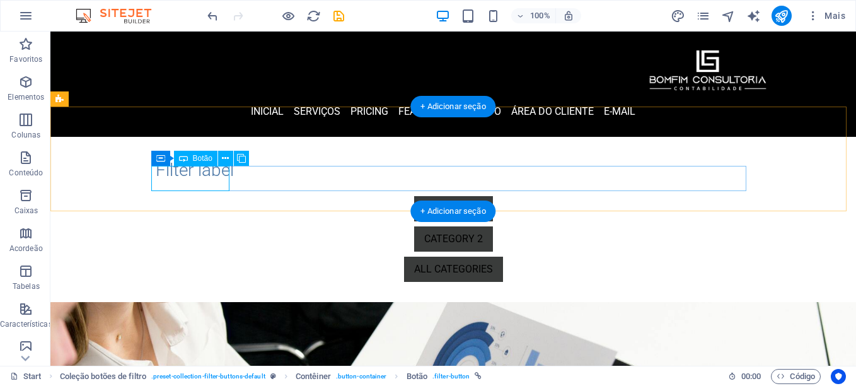
click at [194, 196] on div "Category 1" at bounding box center [453, 208] width 595 height 25
click at [463, 196] on div "Category 1 Category 2 All categories" at bounding box center [453, 239] width 595 height 86
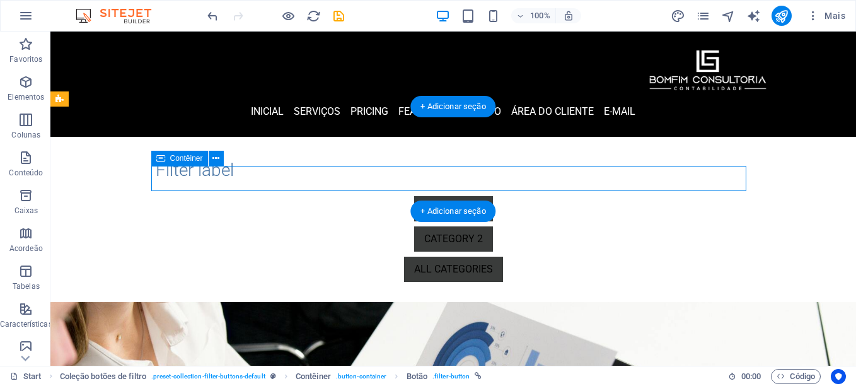
click at [463, 196] on div "Category 1 Category 2 All categories" at bounding box center [453, 239] width 595 height 86
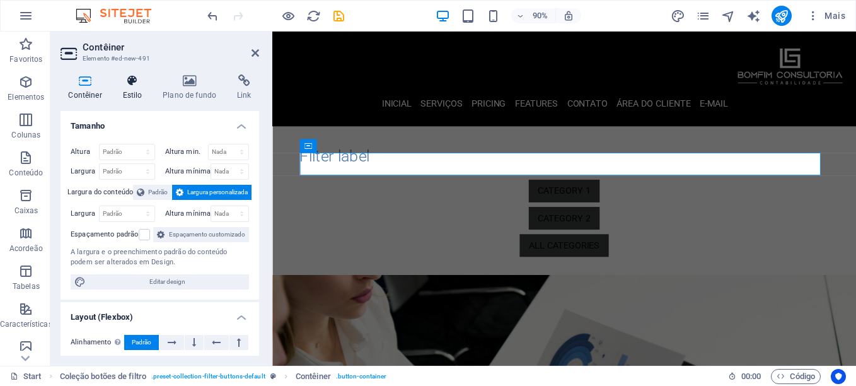
click at [133, 83] on icon at bounding box center [132, 80] width 35 height 13
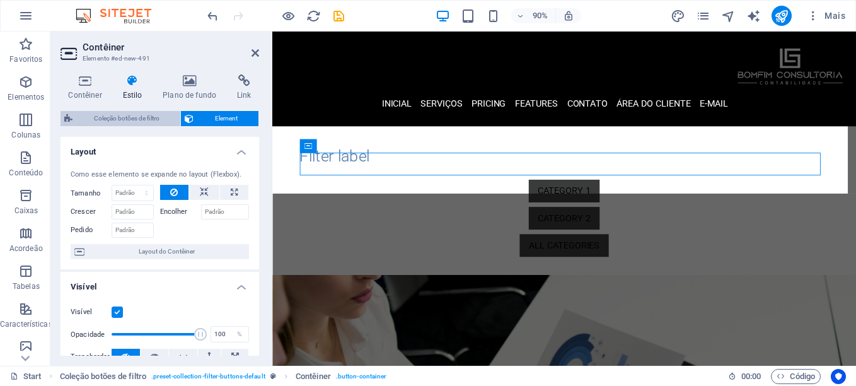
click at [144, 119] on span "Coleção botões de filtro" at bounding box center [126, 118] width 100 height 15
select select "rem"
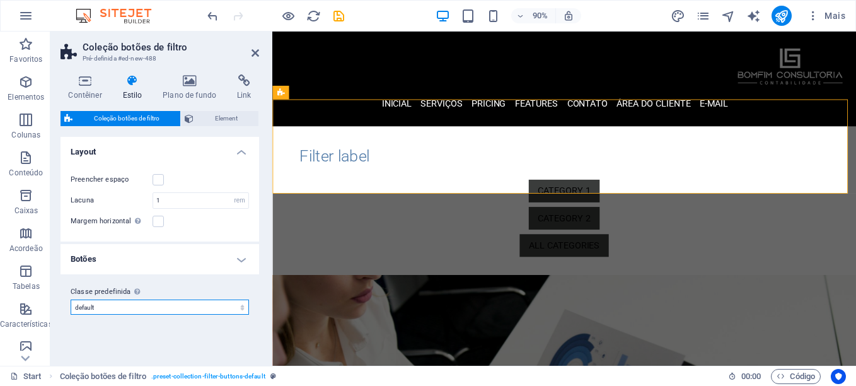
click at [183, 303] on select "default Adicionar classe predefinida" at bounding box center [160, 306] width 178 height 15
click at [71, 299] on select "default Adicionar classe predefinida" at bounding box center [160, 306] width 178 height 15
select select "preset-collection-filter-buttons-default"
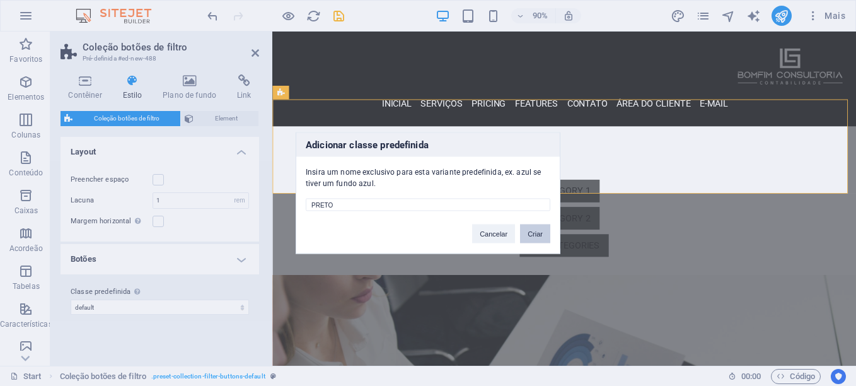
type input "PRETO"
drag, startPoint x: 540, startPoint y: 232, endPoint x: 297, endPoint y: 223, distance: 243.5
click at [540, 232] on button "Criar" at bounding box center [535, 233] width 30 height 19
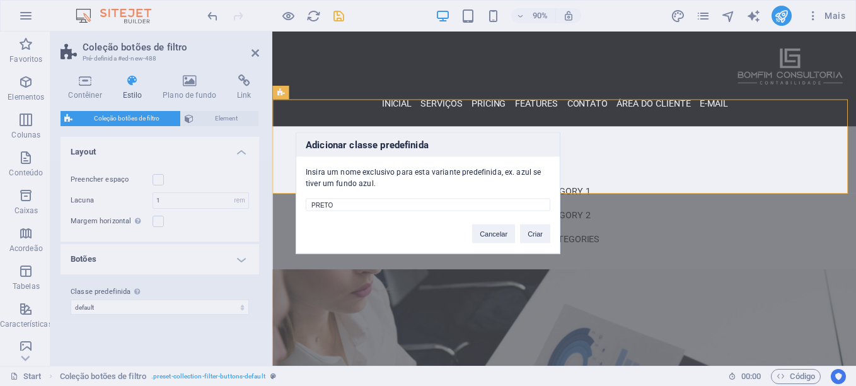
select select "preset-collection-filter-buttons-preto"
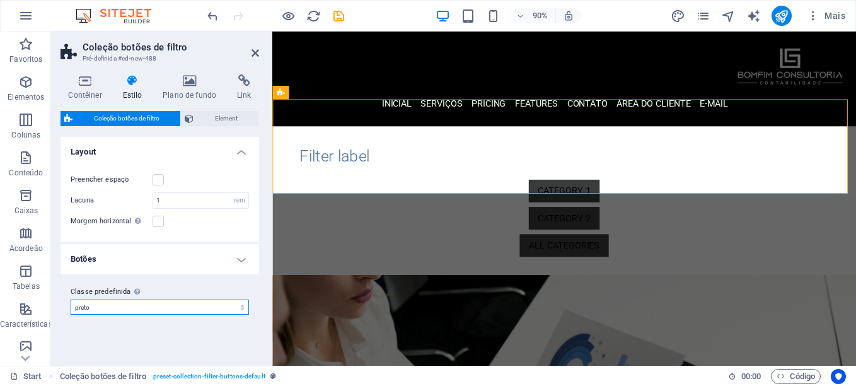
click at [195, 311] on select "default preto Adicionar classe predefinida" at bounding box center [160, 306] width 178 height 15
click at [71, 299] on select "default preto Adicionar classe predefinida" at bounding box center [160, 306] width 178 height 15
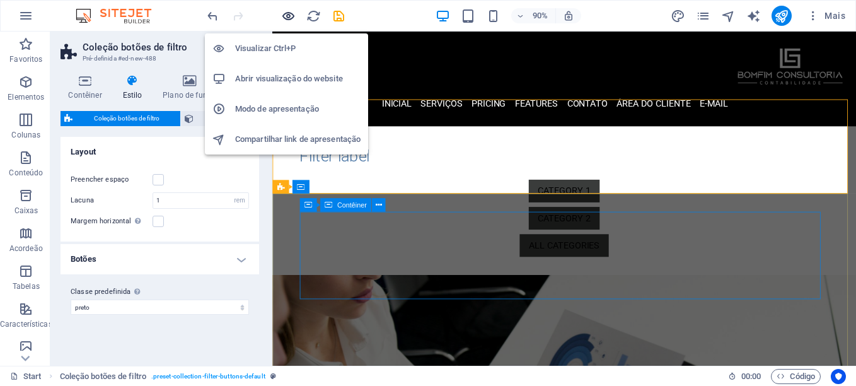
click at [288, 15] on icon "button" at bounding box center [288, 16] width 15 height 15
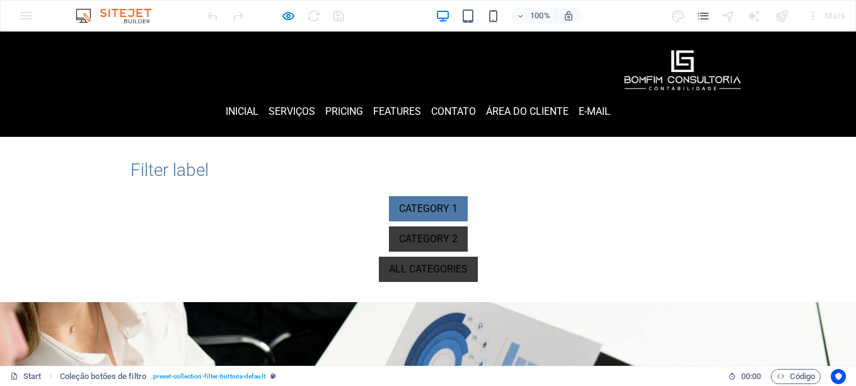
click at [389, 196] on link "Category 1" at bounding box center [428, 208] width 79 height 25
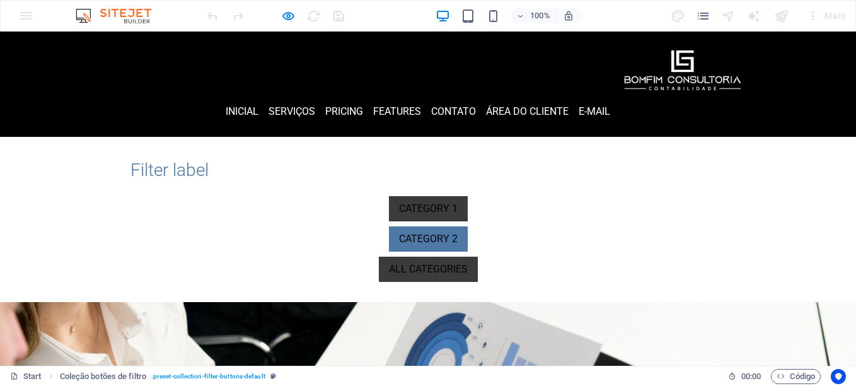
click at [389, 226] on link "Category 2" at bounding box center [428, 238] width 79 height 25
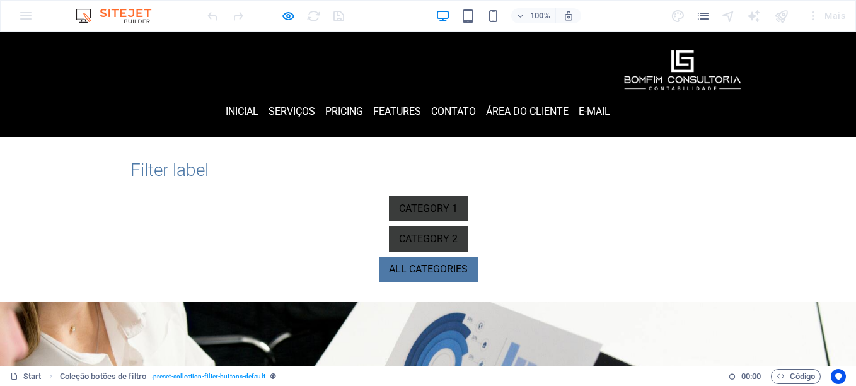
click at [379, 257] on link "All categories" at bounding box center [428, 269] width 99 height 25
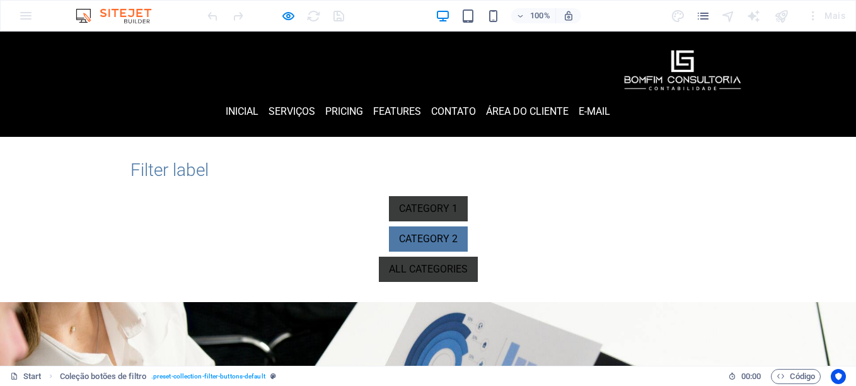
click at [389, 226] on link "Category 2" at bounding box center [428, 238] width 79 height 25
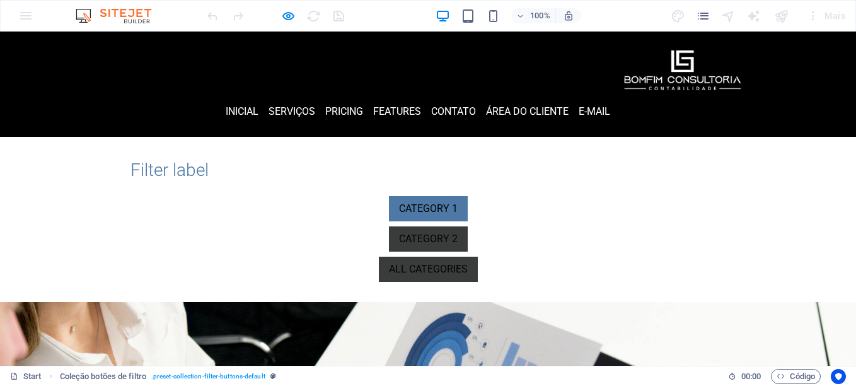
click at [389, 196] on link "Category 1" at bounding box center [428, 208] width 79 height 25
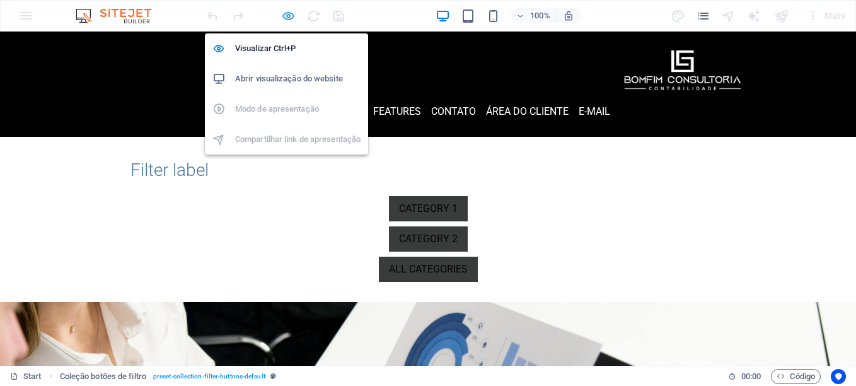
click at [289, 15] on icon "button" at bounding box center [288, 16] width 15 height 15
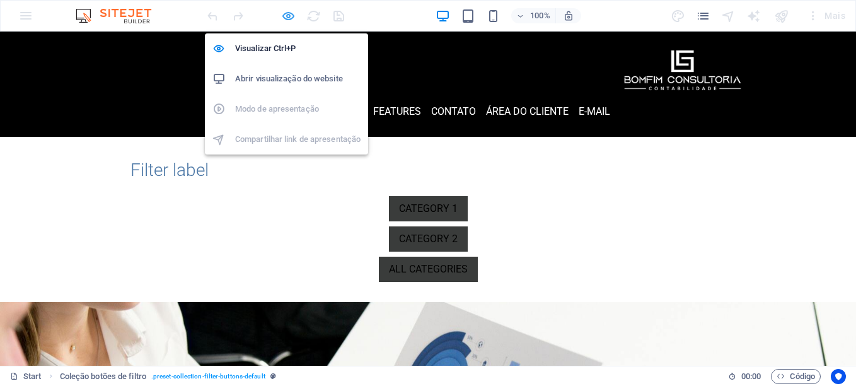
select select "rem"
select select "preset-collection-filter-buttons-preto"
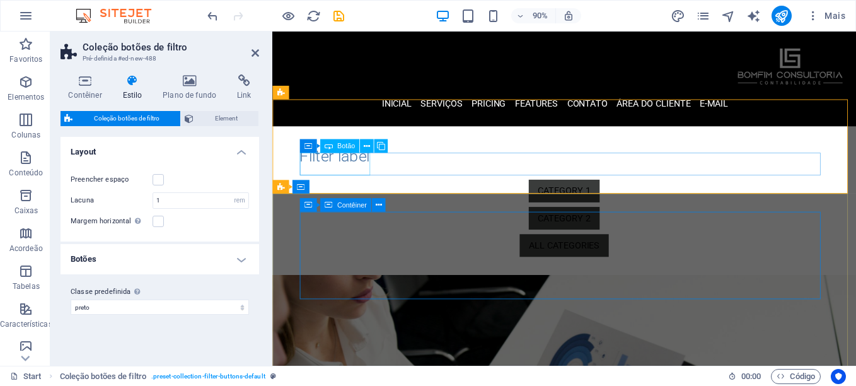
click at [359, 196] on div "Category 1" at bounding box center [597, 208] width 588 height 25
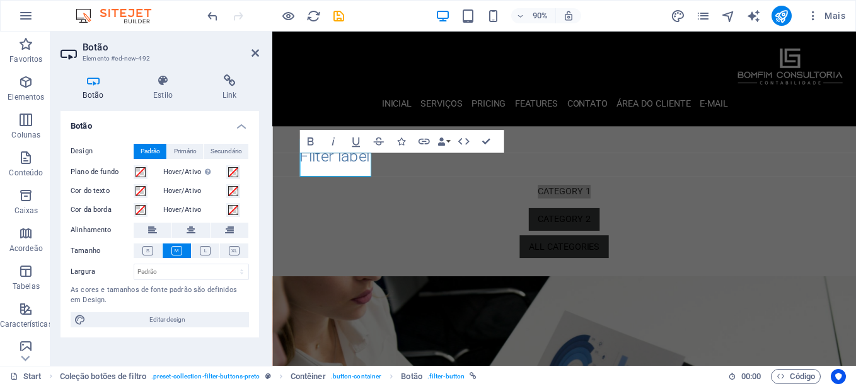
click at [102, 86] on icon at bounding box center [94, 80] width 66 height 13
click at [731, 196] on div "Category 1 Category 2 All categories" at bounding box center [597, 239] width 588 height 87
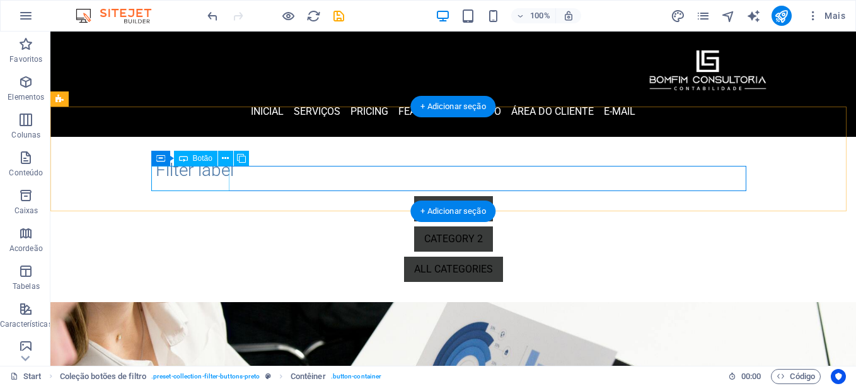
click at [223, 196] on div "Category 1" at bounding box center [453, 208] width 595 height 25
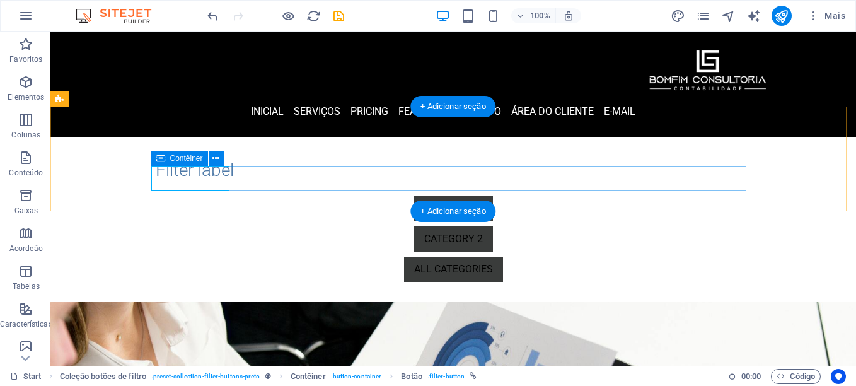
click at [487, 196] on div "Category 1 Category 2 All categories" at bounding box center [453, 239] width 595 height 86
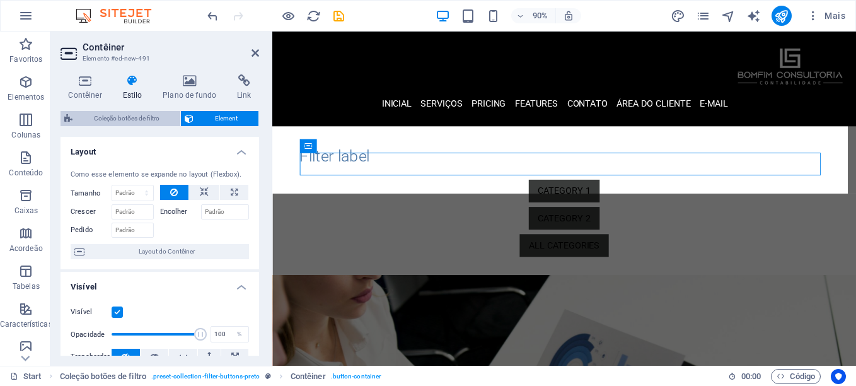
click at [137, 119] on span "Coleção botões de filtro" at bounding box center [126, 118] width 100 height 15
select select "rem"
select select "preset-collection-filter-buttons-preto"
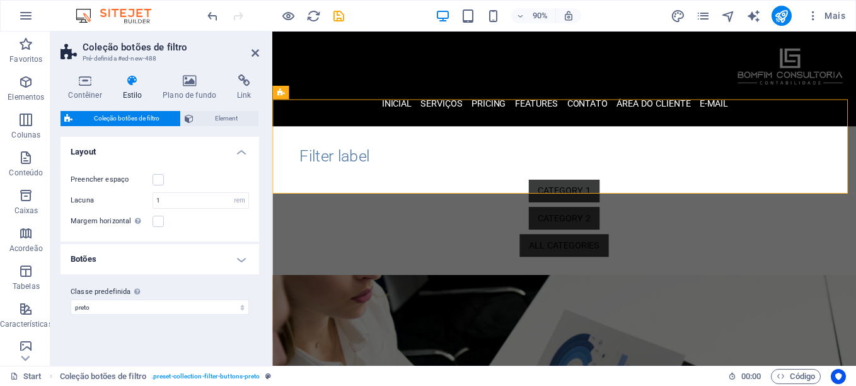
click at [240, 259] on h4 "Botões" at bounding box center [160, 259] width 199 height 30
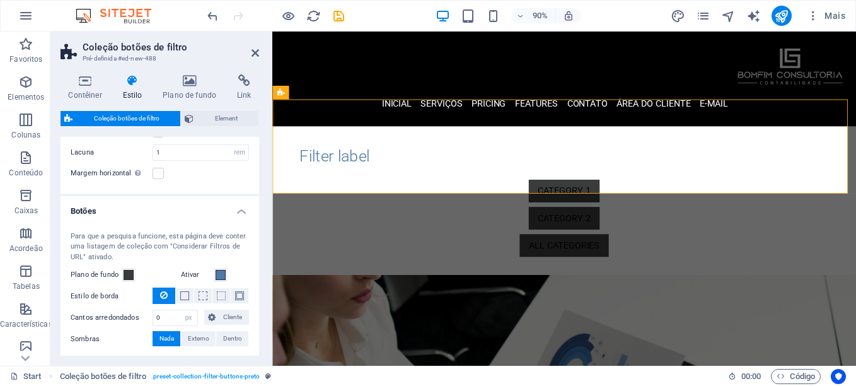
scroll to position [102, 0]
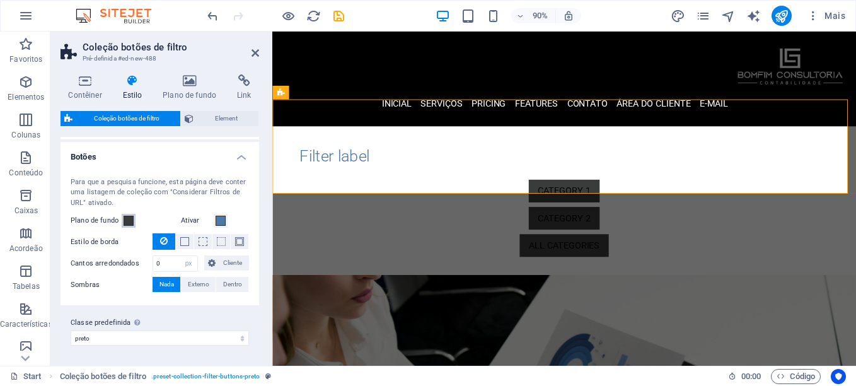
click at [128, 221] on span at bounding box center [129, 221] width 10 height 10
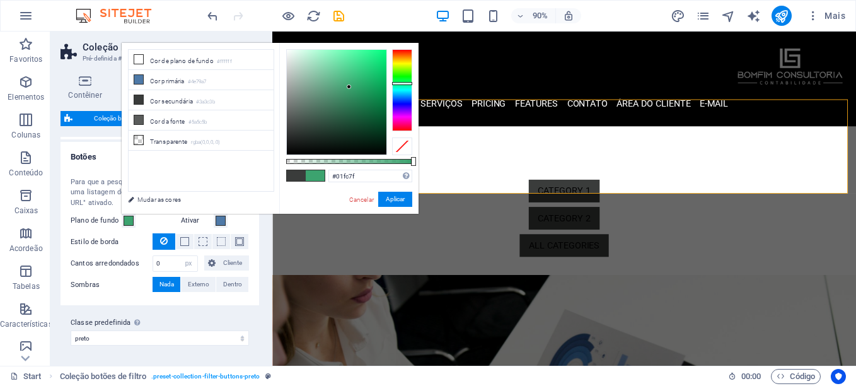
type input "#00ff80"
drag, startPoint x: 290, startPoint y: 128, endPoint x: 397, endPoint y: 45, distance: 135.2
click at [397, 44] on div "#00ff80 Formatos suportados #0852ed rgb(8, 82, 237) rgba(8, 82, 237, 90%) hsv(2…" at bounding box center [348, 220] width 139 height 354
click at [393, 199] on button "Aplicar" at bounding box center [395, 199] width 34 height 15
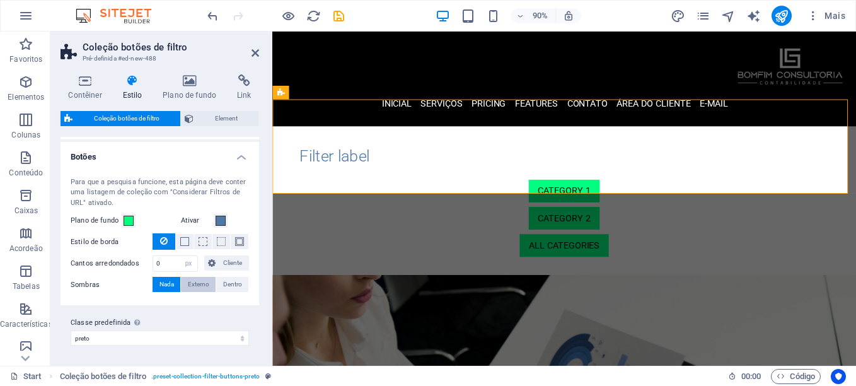
click at [199, 286] on span "Externo" at bounding box center [198, 284] width 21 height 15
type input "rgba(0, 0, 0, 0.2)"
type input "2"
type input "4"
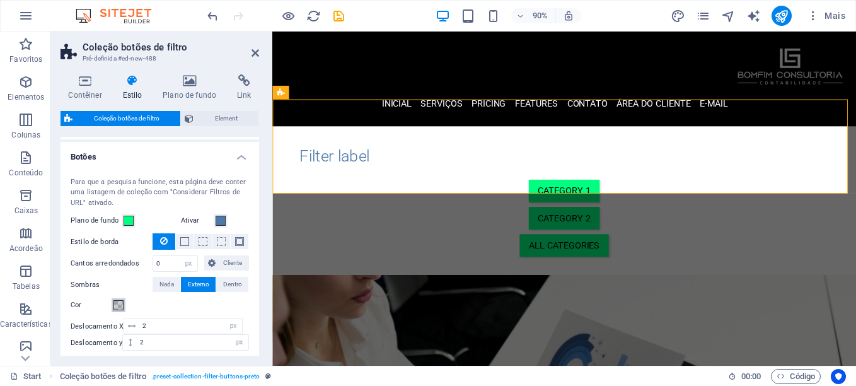
click at [117, 305] on span at bounding box center [118, 305] width 10 height 10
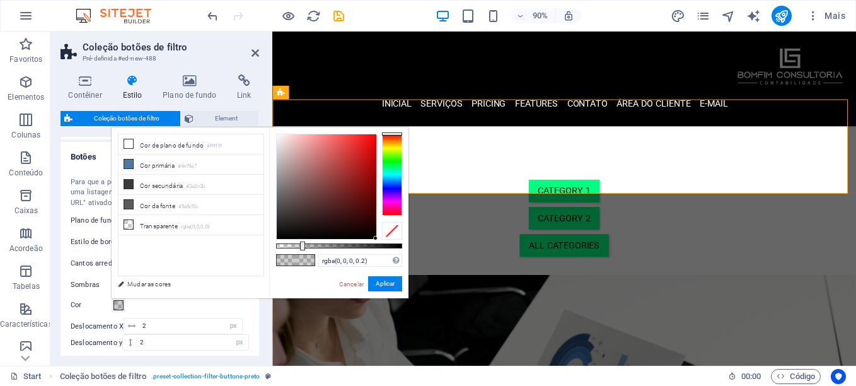
drag, startPoint x: 282, startPoint y: 231, endPoint x: 397, endPoint y: 248, distance: 115.9
click at [398, 240] on div at bounding box center [339, 187] width 126 height 106
drag, startPoint x: 371, startPoint y: 237, endPoint x: 255, endPoint y: 235, distance: 116.7
click at [255, 235] on div "less Cor de plano de fundo #ffffff Cor primária #4e79a7 Cor secundária #3a3c3b …" at bounding box center [260, 212] width 297 height 171
click at [277, 231] on div at bounding box center [327, 186] width 100 height 105
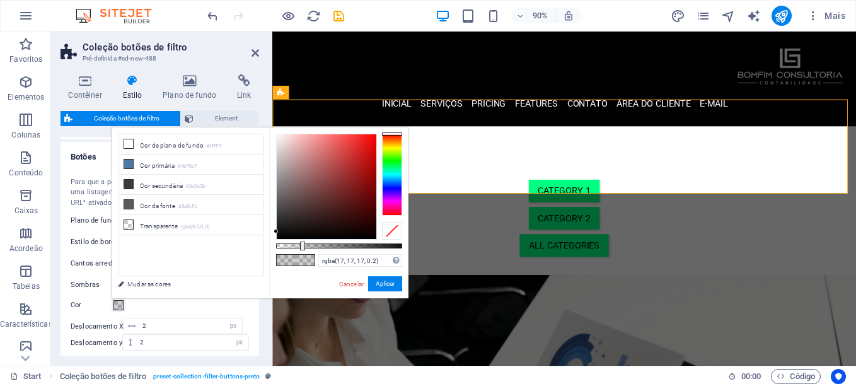
drag, startPoint x: 276, startPoint y: 233, endPoint x: 275, endPoint y: 252, distance: 18.9
click at [275, 253] on div "rgba(17, 17, 17, 0.2) Formatos suportados #0852ed rgb(8, 82, 237) rgba(8, 82, 2…" at bounding box center [338, 304] width 139 height 354
drag, startPoint x: 277, startPoint y: 232, endPoint x: 280, endPoint y: 250, distance: 17.8
click at [277, 249] on div "rgba(0, 0, 0, 0.2) Formatos suportados #0852ed rgb(8, 82, 237) rgba(8, 82, 237,…" at bounding box center [338, 304] width 139 height 354
drag, startPoint x: 303, startPoint y: 245, endPoint x: 399, endPoint y: 250, distance: 96.6
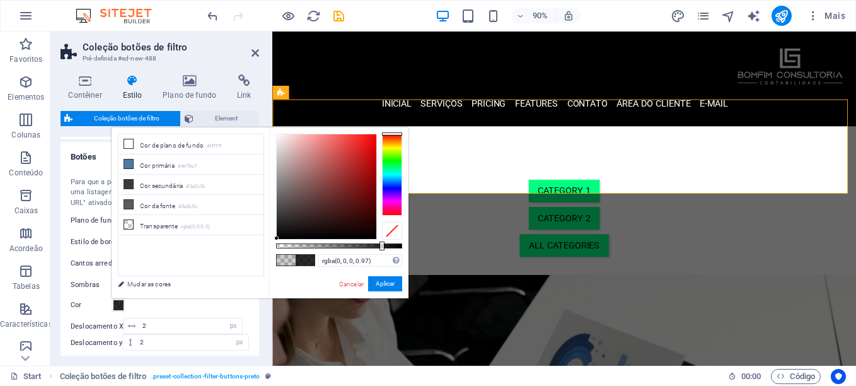
click at [385, 247] on div at bounding box center [382, 245] width 5 height 9
type input "rgba(0, 0, 0, 0.975)"
click at [385, 281] on button "Aplicar" at bounding box center [385, 283] width 34 height 15
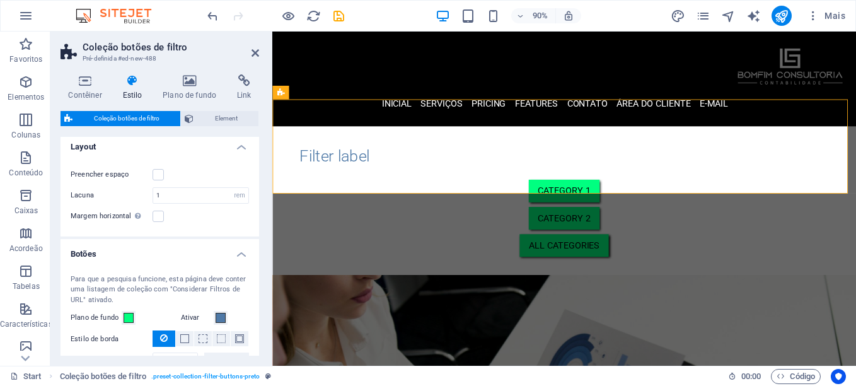
scroll to position [0, 0]
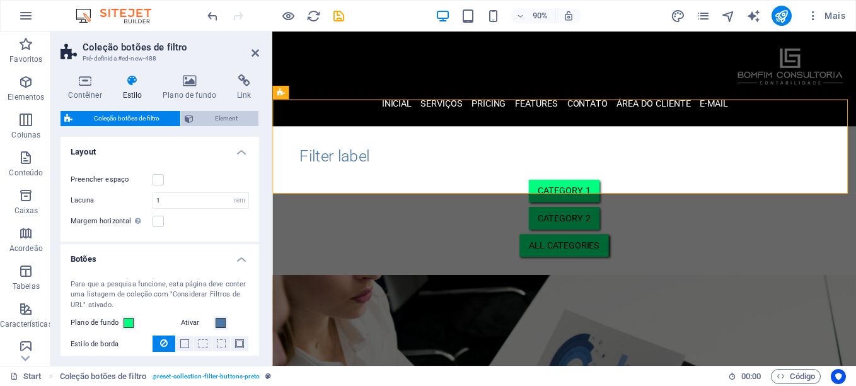
click at [209, 119] on span "Element" at bounding box center [225, 118] width 57 height 15
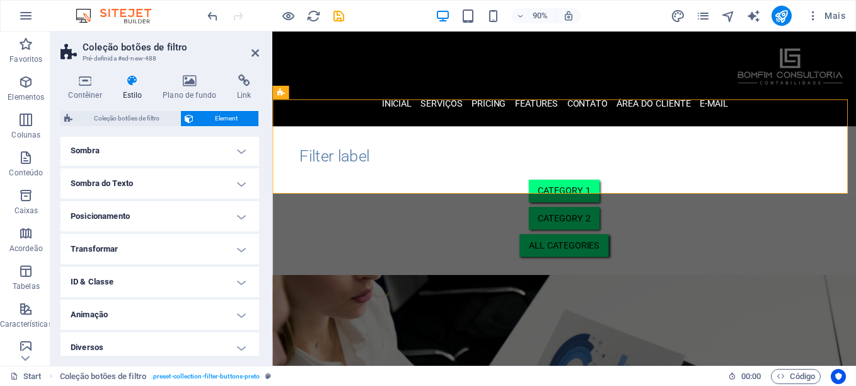
scroll to position [179, 0]
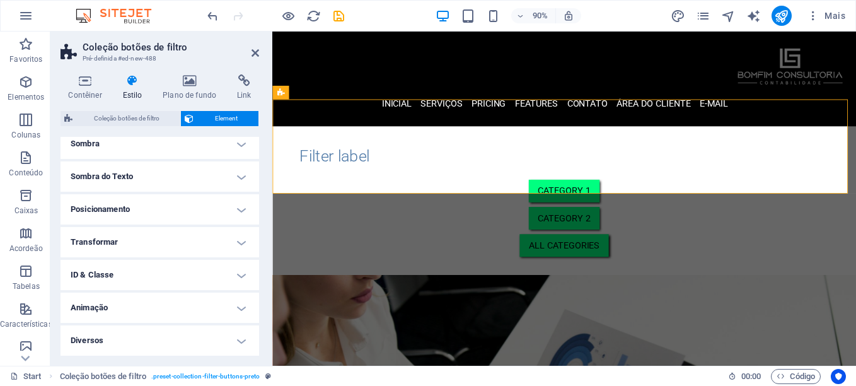
click at [161, 204] on h4 "Posicionamento" at bounding box center [160, 209] width 199 height 30
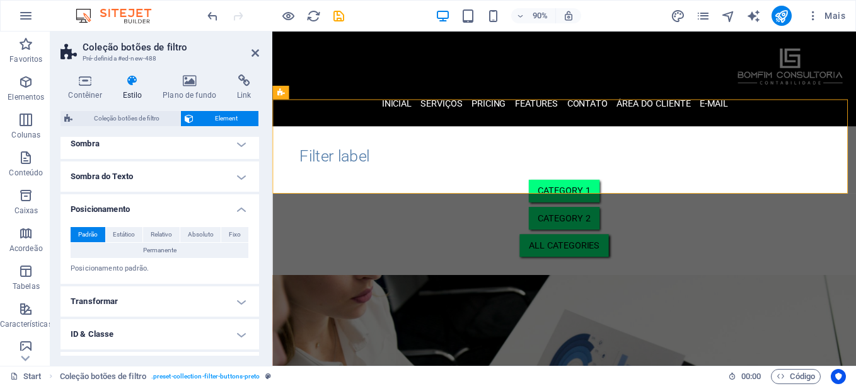
click at [161, 206] on h4 "Posicionamento" at bounding box center [160, 205] width 199 height 23
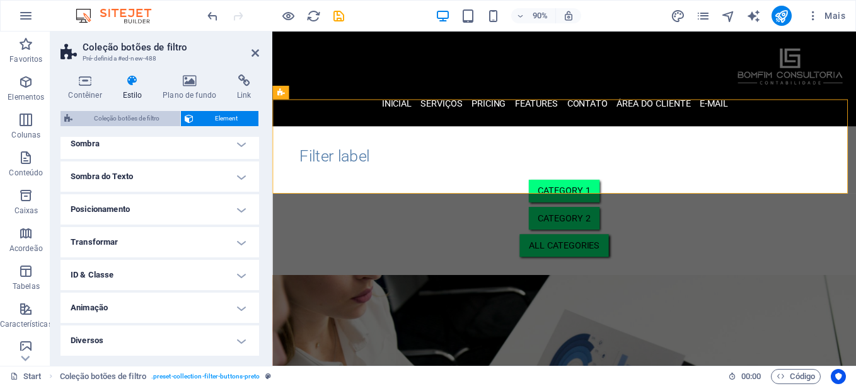
click at [147, 118] on span "Coleção botões de filtro" at bounding box center [126, 118] width 100 height 15
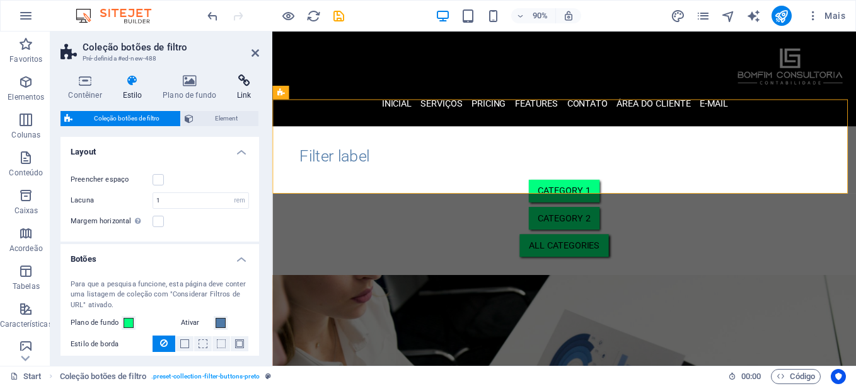
click at [238, 86] on icon at bounding box center [244, 80] width 30 height 13
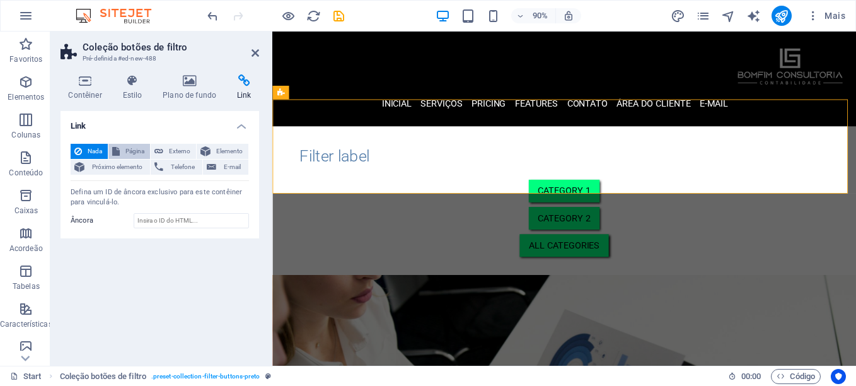
click at [137, 147] on span "Página" at bounding box center [135, 151] width 23 height 15
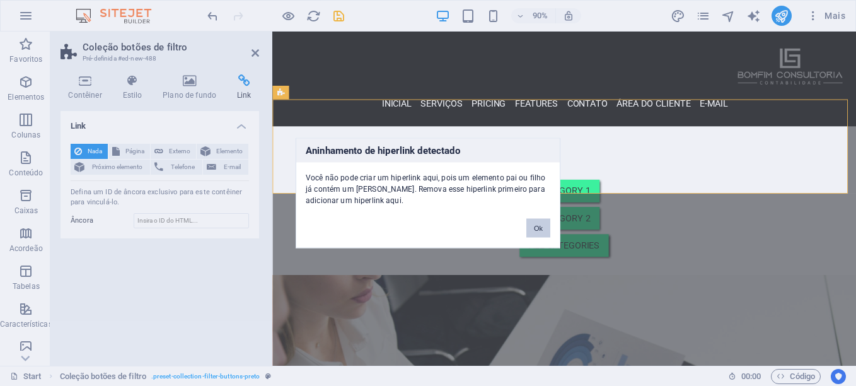
drag, startPoint x: 543, startPoint y: 230, endPoint x: 291, endPoint y: 224, distance: 252.2
click at [543, 230] on button "Ok" at bounding box center [538, 228] width 24 height 19
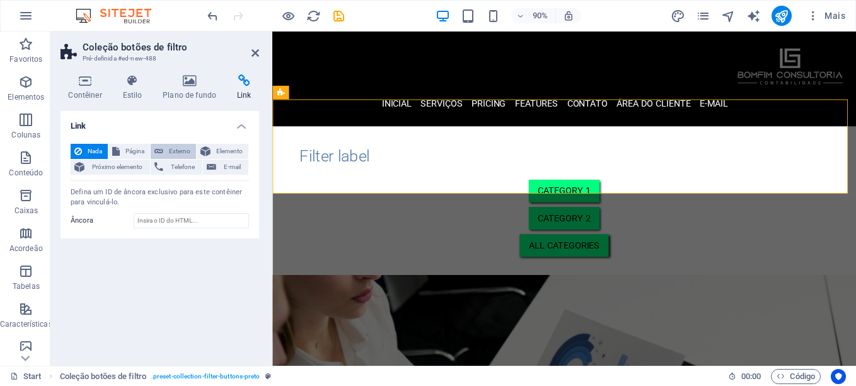
click at [186, 151] on span "Externo" at bounding box center [179, 151] width 25 height 15
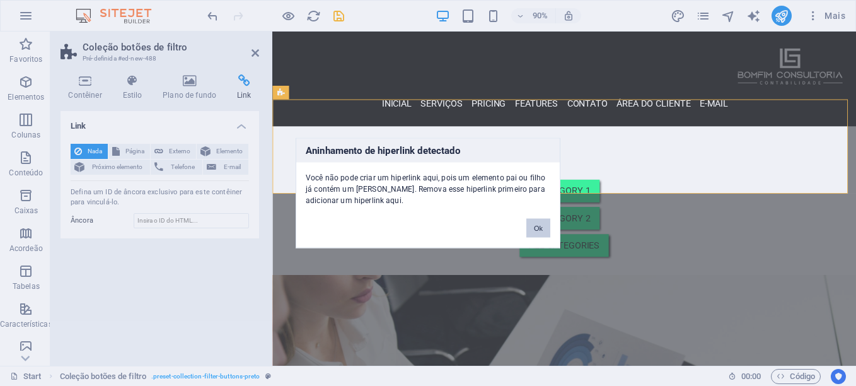
drag, startPoint x: 537, startPoint y: 226, endPoint x: 279, endPoint y: 216, distance: 258.1
click at [537, 226] on button "Ok" at bounding box center [538, 228] width 24 height 19
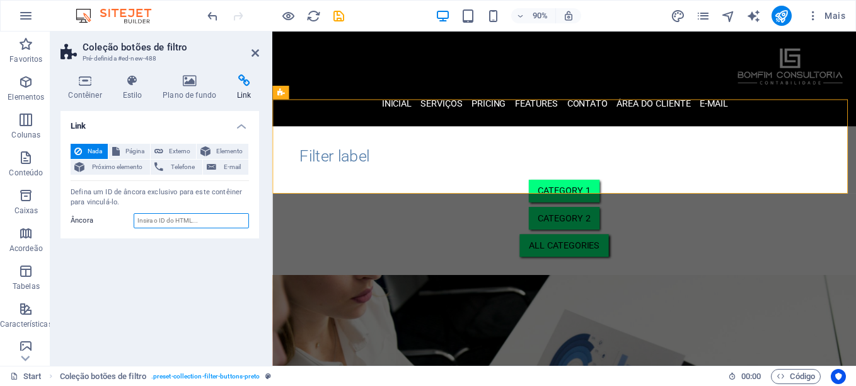
click at [178, 224] on input "Âncora" at bounding box center [191, 220] width 115 height 15
paste input "[URL][DOMAIN_NAME]"
type input "[URL][DOMAIN_NAME]"
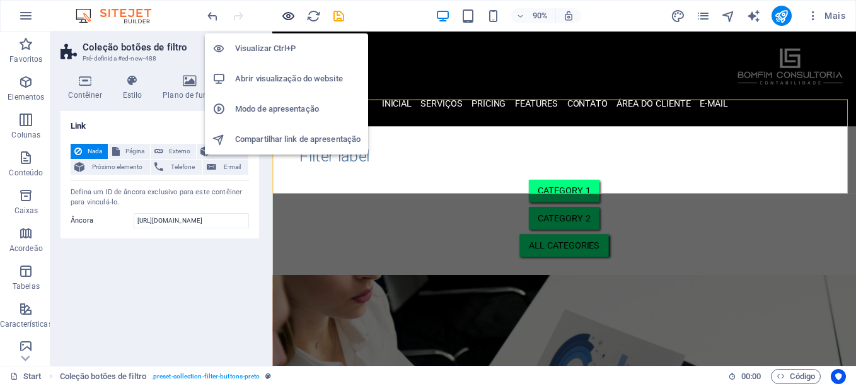
click at [287, 15] on icon "button" at bounding box center [288, 16] width 15 height 15
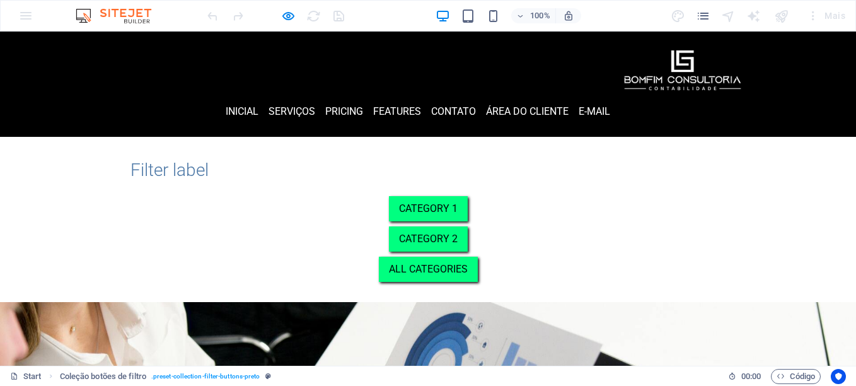
click at [504, 196] on div "Category 1 Category 2 All categories" at bounding box center [428, 239] width 595 height 86
click at [389, 196] on link "Category 1" at bounding box center [428, 208] width 79 height 25
click at [389, 226] on link "Category 2" at bounding box center [428, 238] width 79 height 25
click at [379, 257] on link "All categories" at bounding box center [428, 269] width 99 height 25
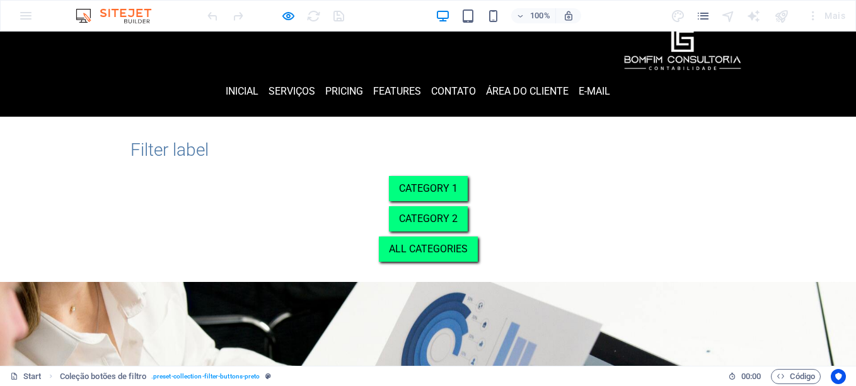
scroll to position [0, 0]
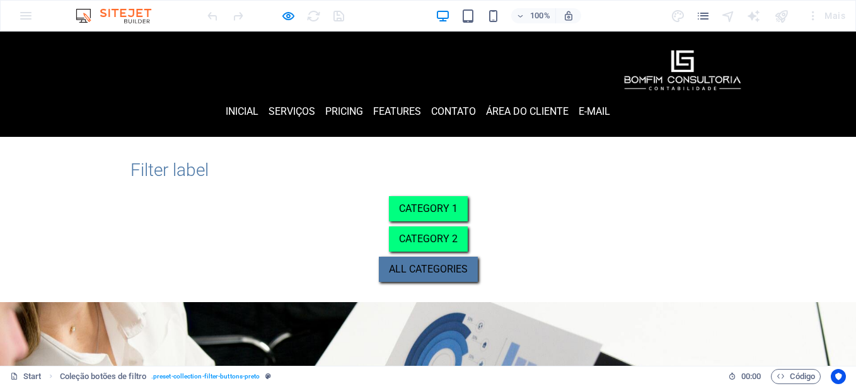
click at [379, 257] on link "All categories" at bounding box center [428, 269] width 99 height 25
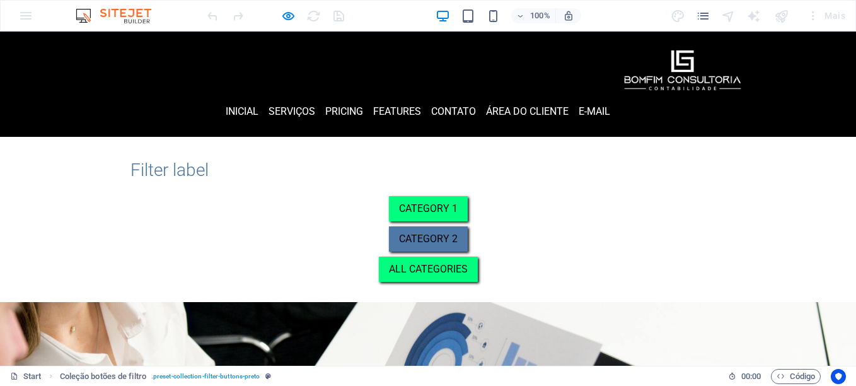
click at [389, 226] on link "Category 2" at bounding box center [428, 238] width 79 height 25
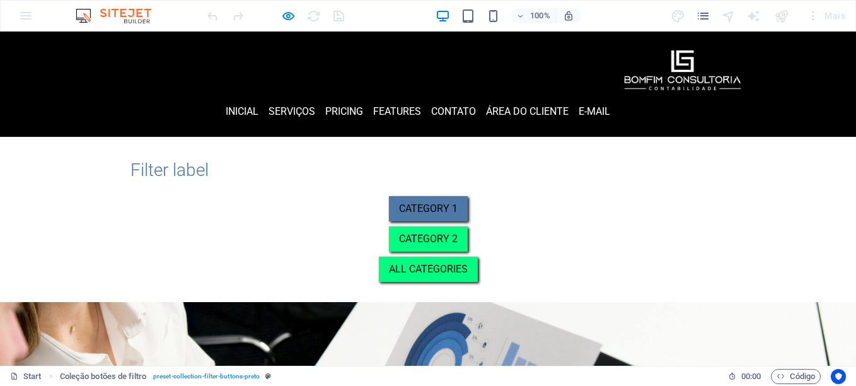
click at [389, 196] on link "Category 1" at bounding box center [428, 208] width 79 height 25
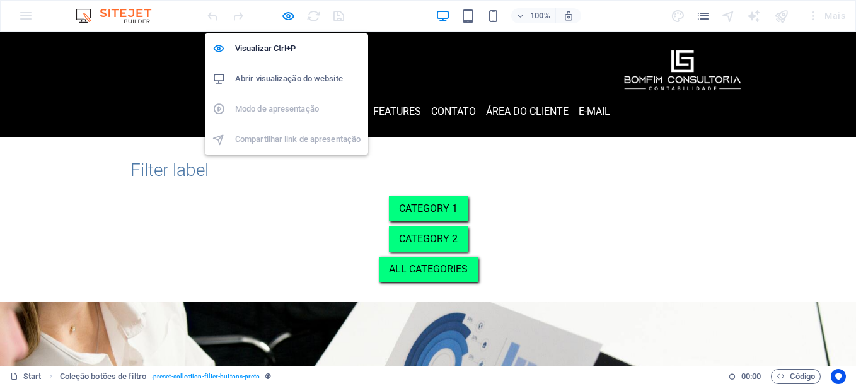
drag, startPoint x: 291, startPoint y: 15, endPoint x: 294, endPoint y: 25, distance: 10.6
click at [291, 15] on icon "button" at bounding box center [288, 16] width 15 height 15
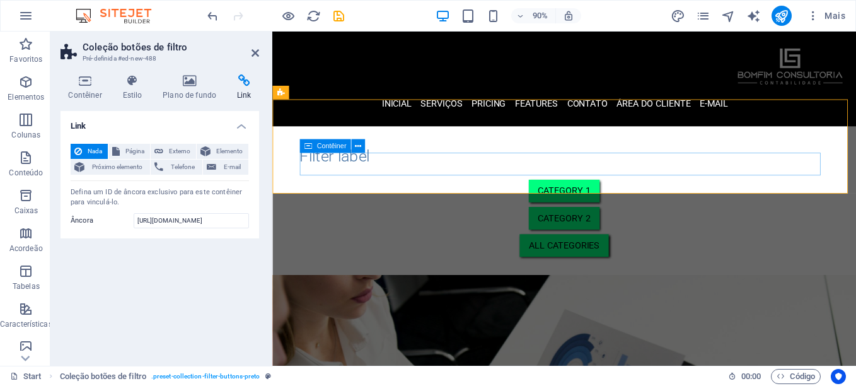
click at [606, 196] on div "Category 1 Category 2 All categories" at bounding box center [597, 239] width 588 height 86
click at [342, 196] on div "Category 1" at bounding box center [597, 208] width 588 height 25
click at [635, 196] on div "Category 1 Category 2 All categories" at bounding box center [597, 239] width 588 height 86
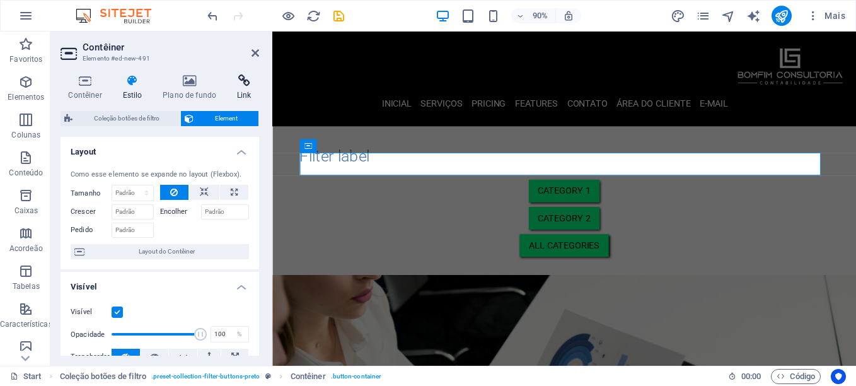
click at [252, 94] on h4 "Link" at bounding box center [244, 87] width 30 height 26
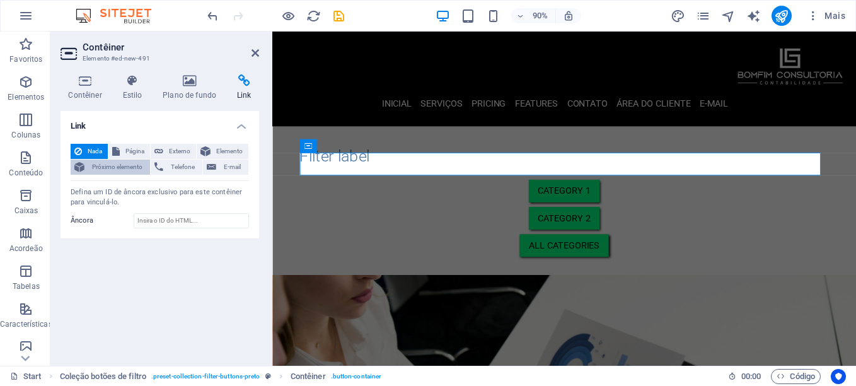
click at [131, 168] on span "Próximo elemento" at bounding box center [117, 167] width 58 height 15
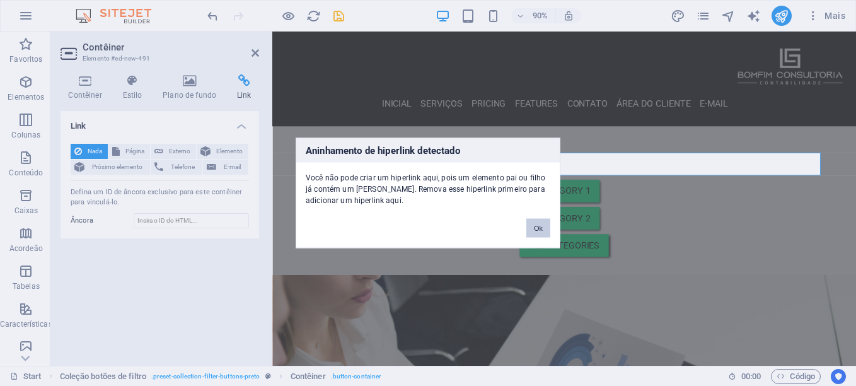
click at [539, 229] on button "Ok" at bounding box center [538, 228] width 24 height 19
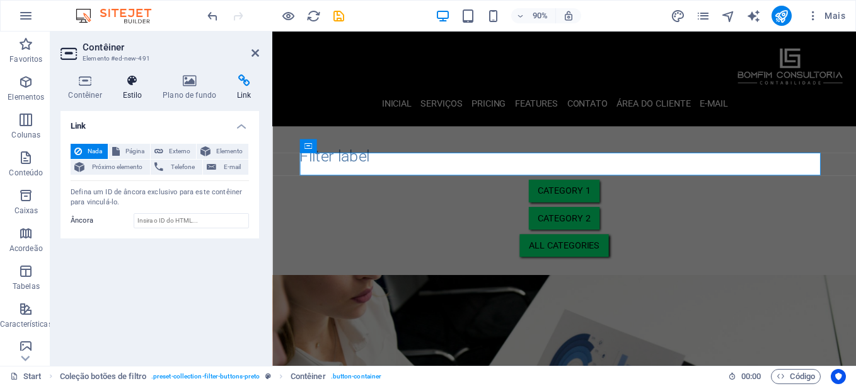
click at [132, 90] on h4 "Estilo" at bounding box center [135, 87] width 40 height 26
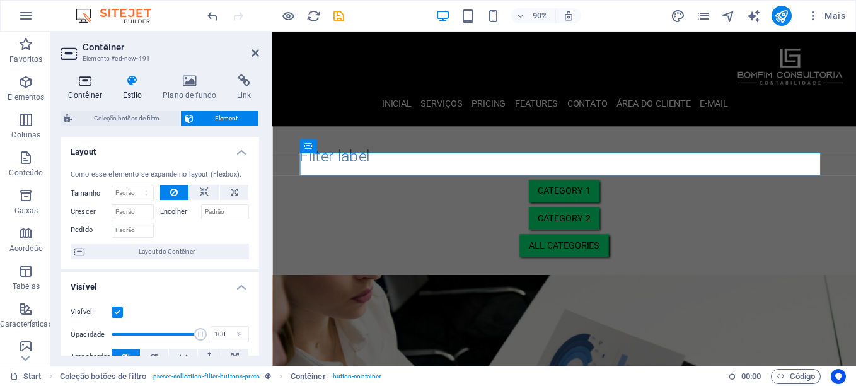
click at [93, 93] on h4 "Contêiner" at bounding box center [88, 87] width 54 height 26
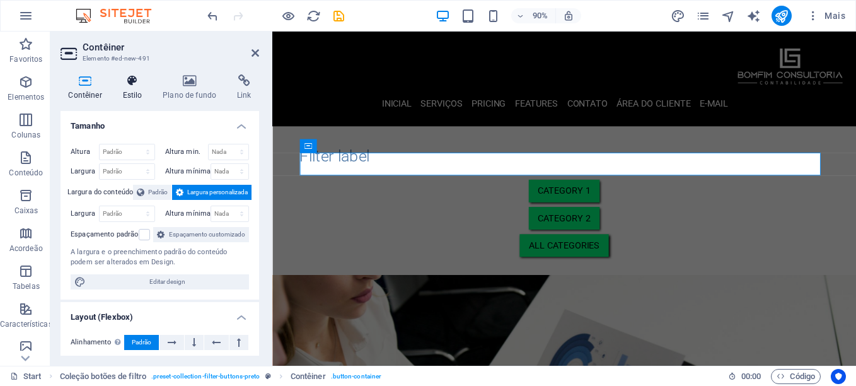
click at [133, 94] on h4 "Estilo" at bounding box center [135, 87] width 40 height 26
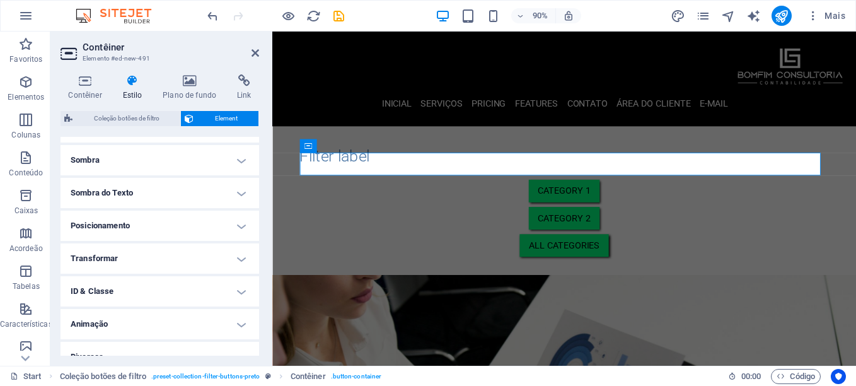
scroll to position [314, 0]
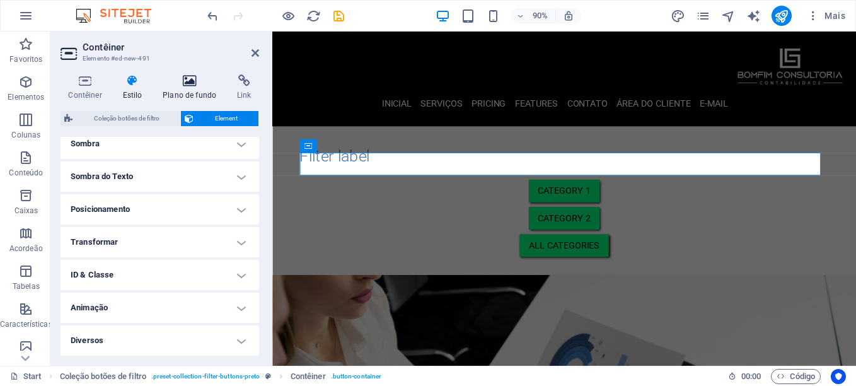
click at [199, 90] on h4 "Plano de fundo" at bounding box center [192, 87] width 74 height 26
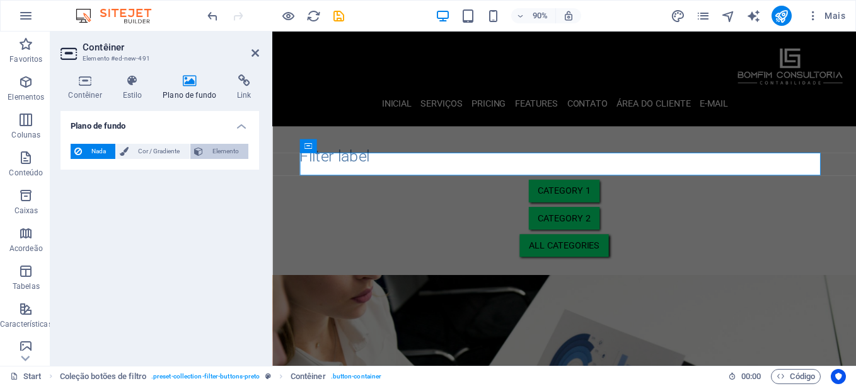
click at [226, 155] on span "Elemento" at bounding box center [226, 151] width 38 height 15
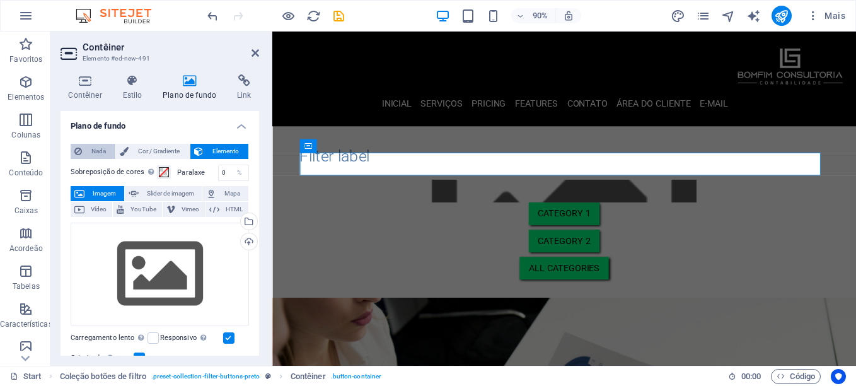
click at [98, 149] on span "Nada" at bounding box center [99, 151] width 26 height 15
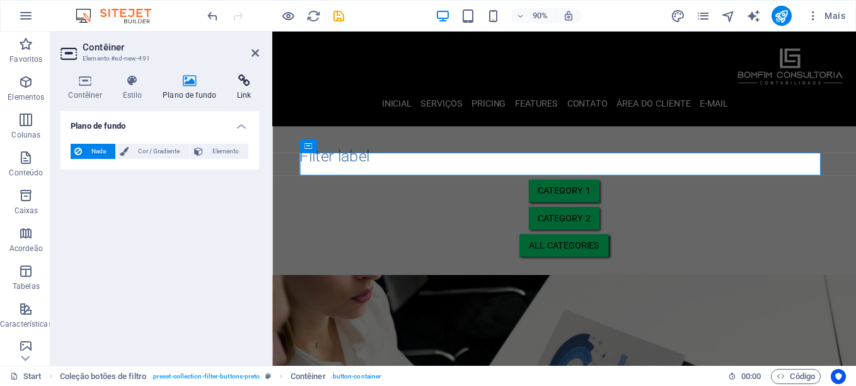
click at [252, 91] on h4 "Link" at bounding box center [244, 87] width 30 height 26
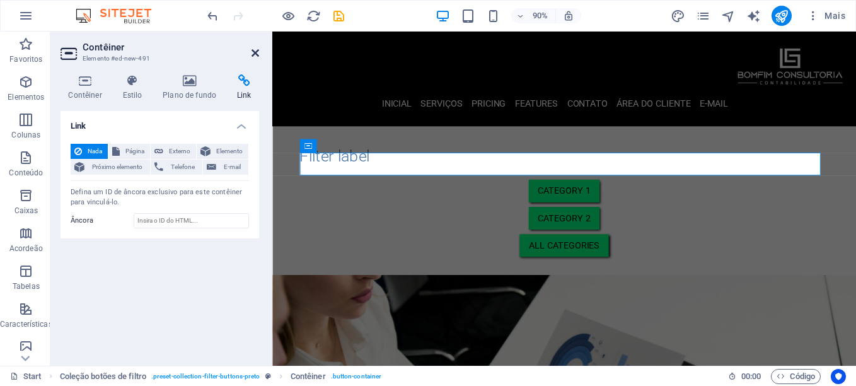
click at [257, 54] on icon at bounding box center [256, 53] width 8 height 10
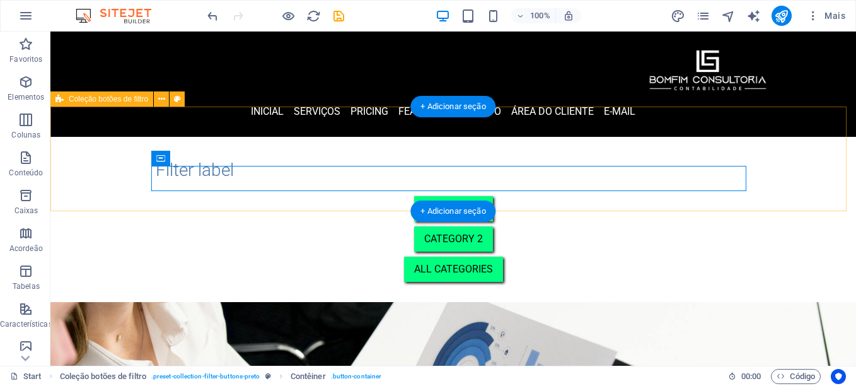
click at [798, 173] on div "Filter label Category 1 Category 2 All categories" at bounding box center [453, 219] width 806 height 165
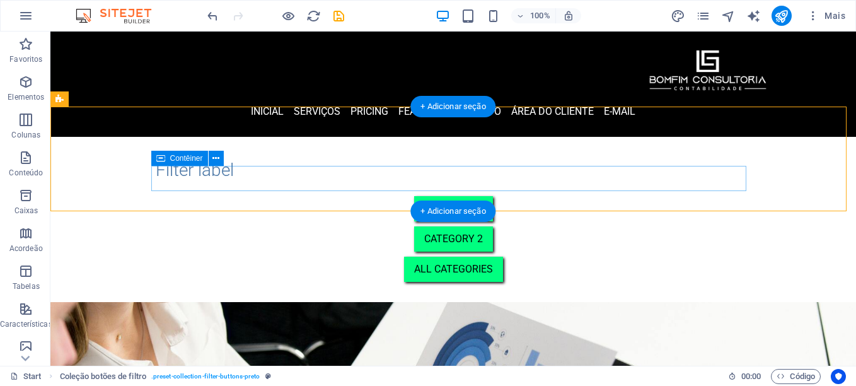
click at [454, 196] on div "Category 1 Category 2 All categories" at bounding box center [453, 239] width 595 height 86
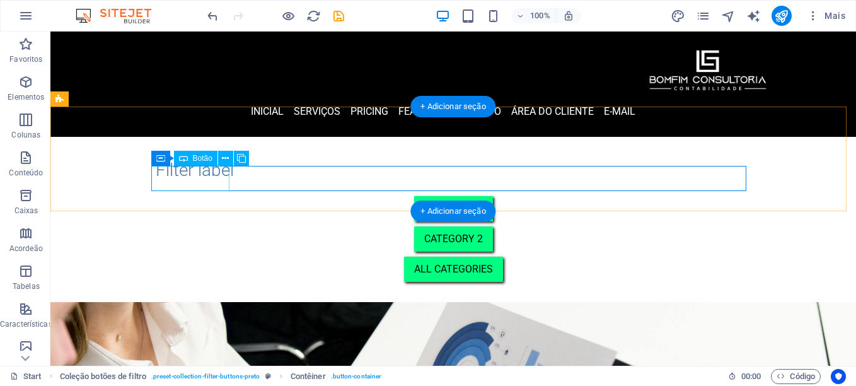
drag, startPoint x: 204, startPoint y: 177, endPoint x: 221, endPoint y: 175, distance: 17.2
click at [204, 196] on div "Category 1" at bounding box center [453, 208] width 595 height 25
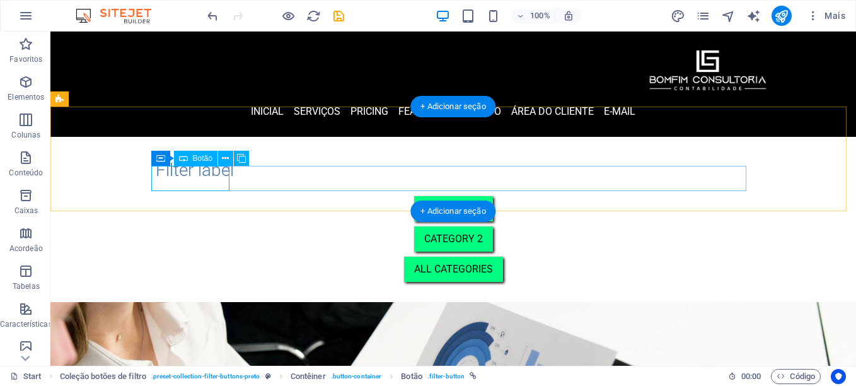
click at [212, 196] on div "Category 1" at bounding box center [453, 208] width 595 height 25
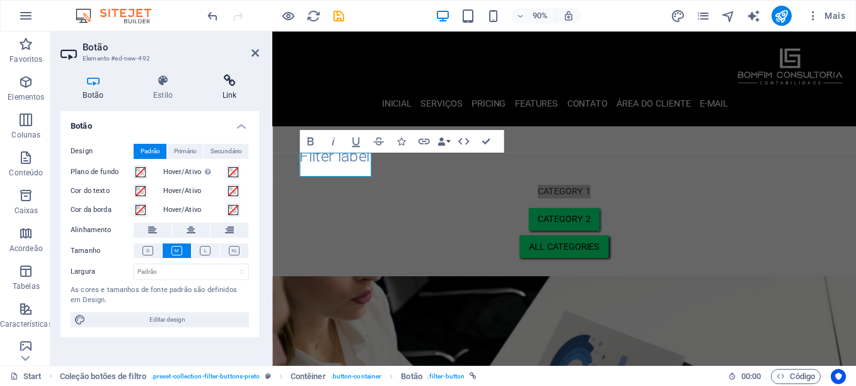
click at [229, 90] on h4 "Link" at bounding box center [229, 87] width 59 height 26
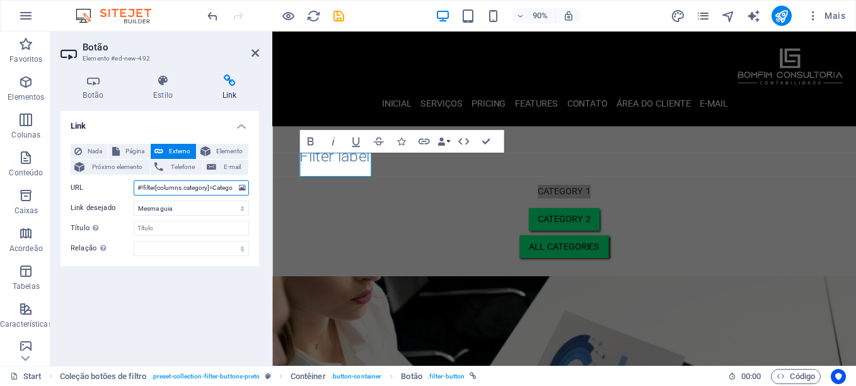
click at [144, 185] on input "#!filter[columns.category]=Category%201" at bounding box center [191, 187] width 115 height 15
click at [136, 187] on input "#!filter[columns.category]=Category%201" at bounding box center [191, 187] width 115 height 15
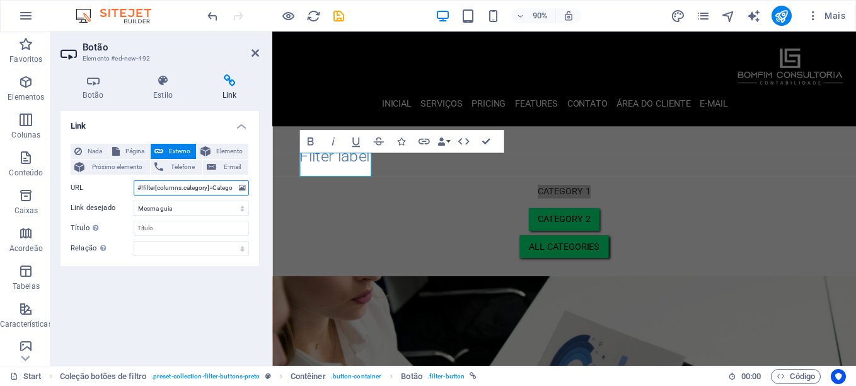
click at [136, 187] on input "#!filter[columns.category]=Category%201" at bounding box center [191, 187] width 115 height 15
paste input "[URL][DOMAIN_NAME]"
type input "[URL][DOMAIN_NAME]"
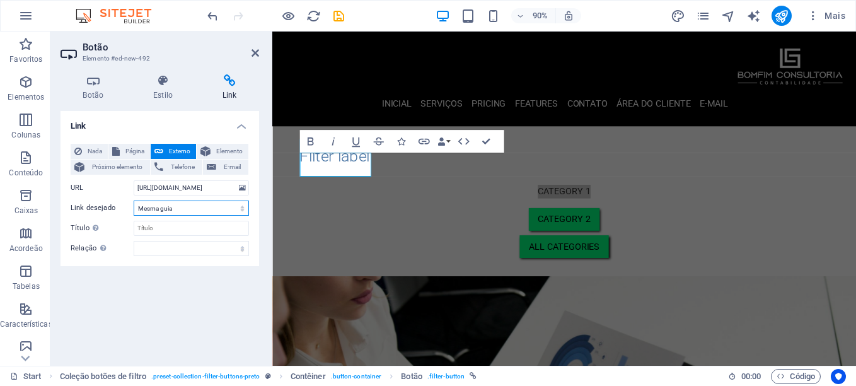
click at [189, 206] on select "Nova guia Mesma guia Sobreposição" at bounding box center [191, 207] width 115 height 15
select select "blank"
click at [134, 200] on select "Nova guia Mesma guia Sobreposição" at bounding box center [191, 207] width 115 height 15
click at [189, 229] on input "Título A descrição adicional do link não deve ser igual ao texto do link. O tít…" at bounding box center [191, 228] width 115 height 15
type input "CHAT"
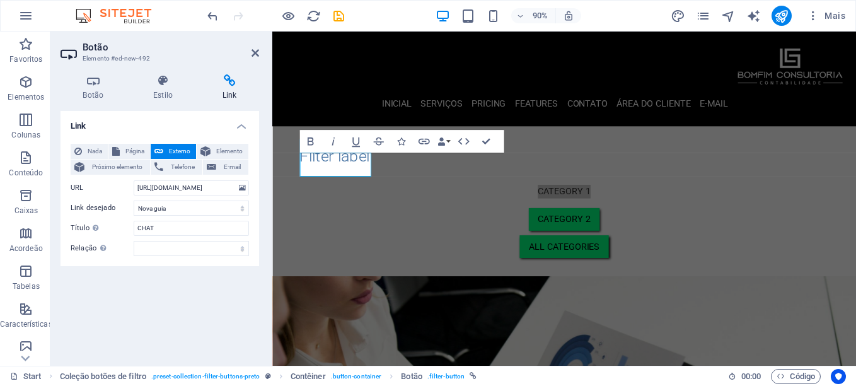
click at [185, 277] on div "Link Nada Página Externo Elemento Próximo elemento Telefone E-mail Página Start…" at bounding box center [160, 233] width 199 height 245
click at [254, 52] on icon at bounding box center [256, 53] width 8 height 10
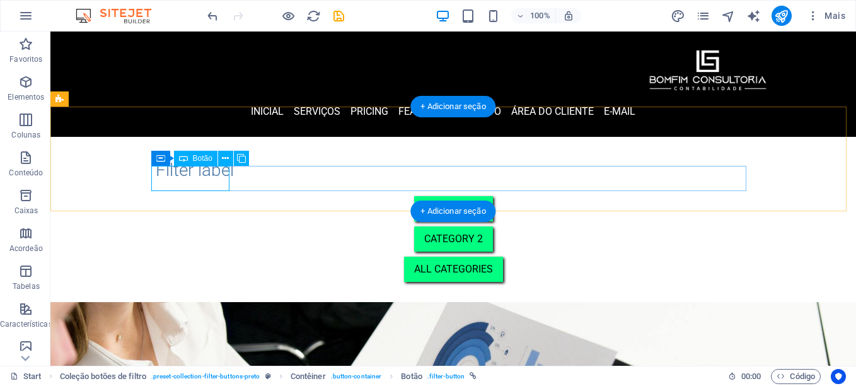
click at [190, 196] on div "Category 1" at bounding box center [453, 208] width 595 height 25
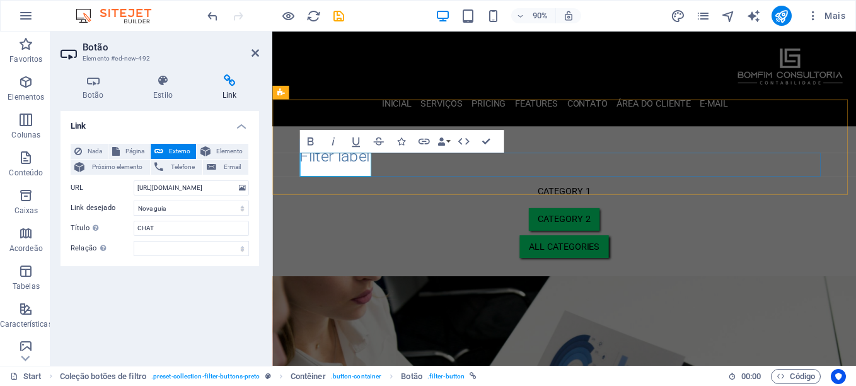
click at [557, 196] on link "Category 1" at bounding box center [597, 209] width 80 height 26
click at [591, 157] on div "Filter label" at bounding box center [597, 170] width 588 height 26
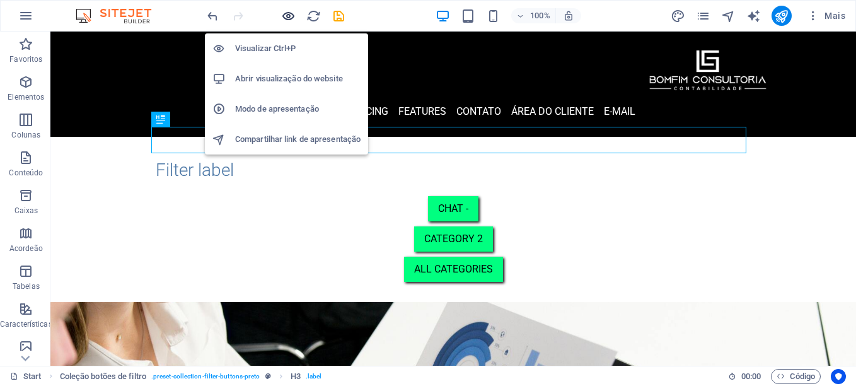
click at [289, 18] on icon "button" at bounding box center [288, 16] width 15 height 15
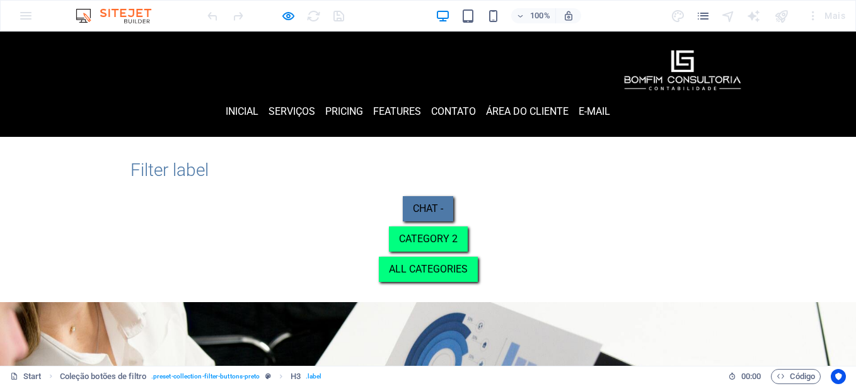
click at [403, 196] on link "CHAT -" at bounding box center [428, 208] width 50 height 25
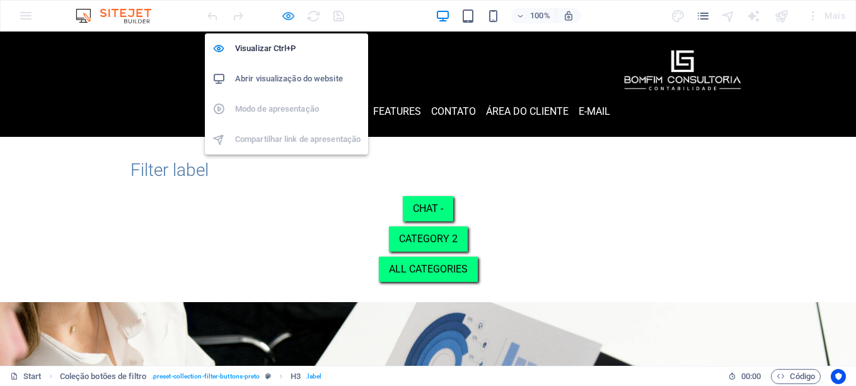
click at [290, 18] on icon "button" at bounding box center [288, 16] width 15 height 15
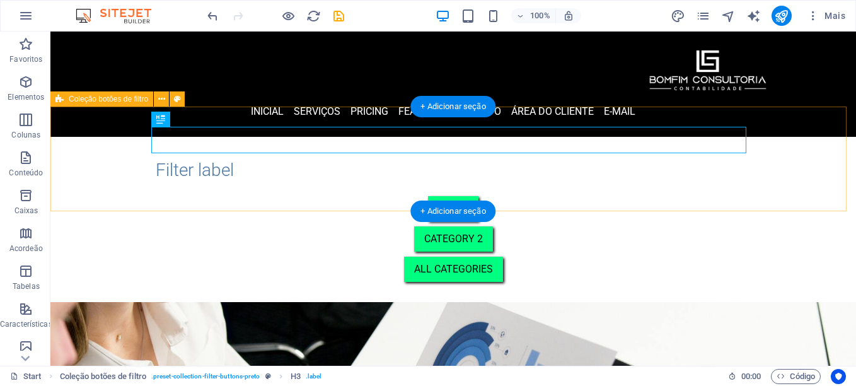
click at [99, 170] on div "Filter label CHAT - Category 2 All categories" at bounding box center [453, 219] width 806 height 165
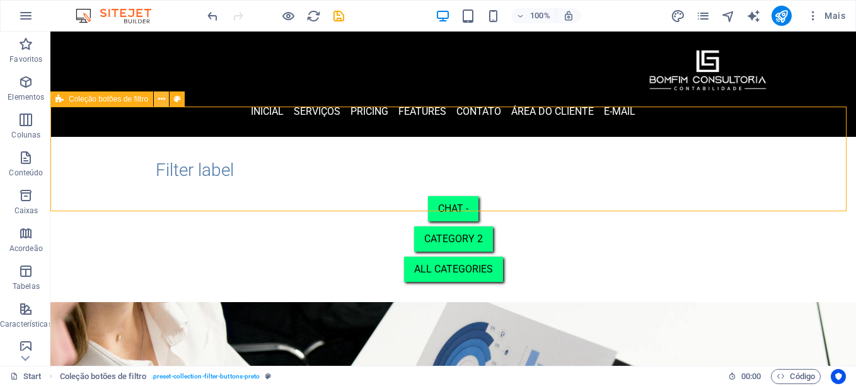
click at [162, 102] on icon at bounding box center [161, 99] width 7 height 13
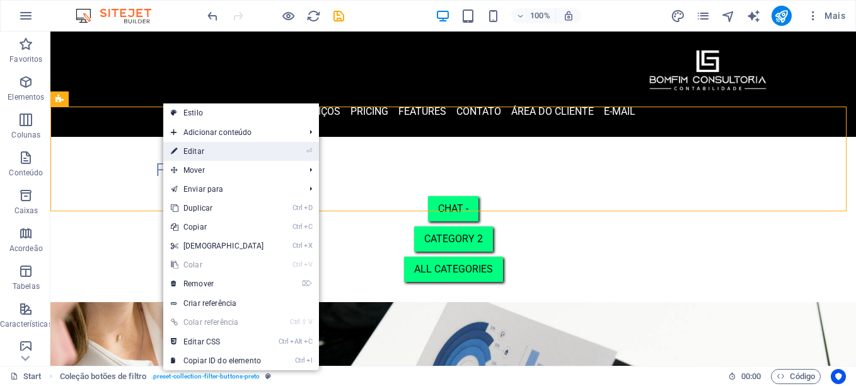
click at [216, 153] on link "⏎ Editar" at bounding box center [217, 151] width 108 height 19
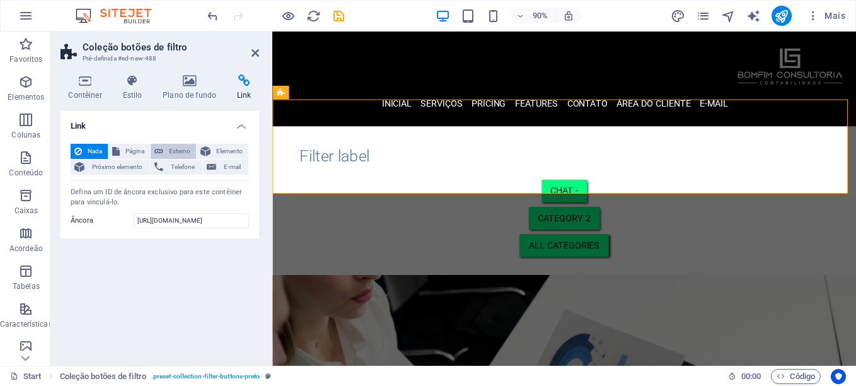
click at [175, 148] on span "Externo" at bounding box center [179, 151] width 25 height 15
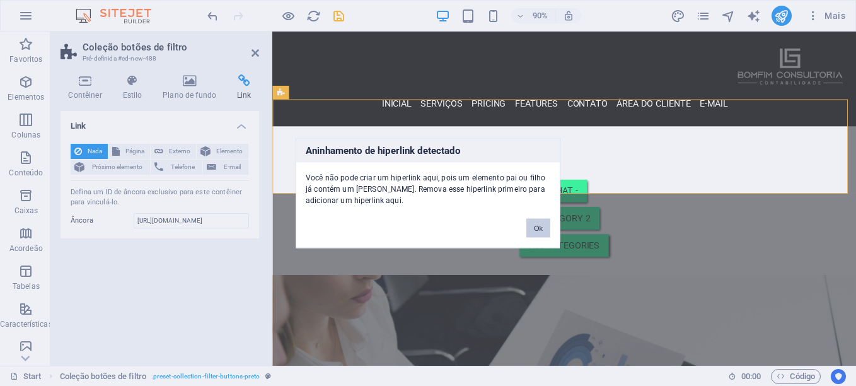
click at [545, 226] on button "Ok" at bounding box center [538, 228] width 24 height 19
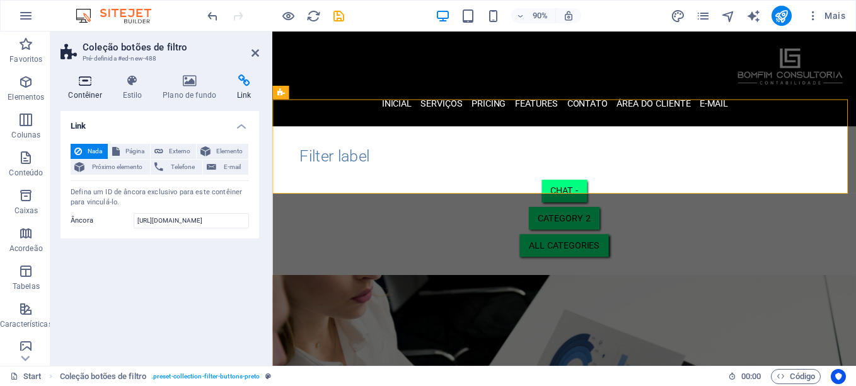
click at [96, 93] on h4 "Contêiner" at bounding box center [88, 87] width 54 height 26
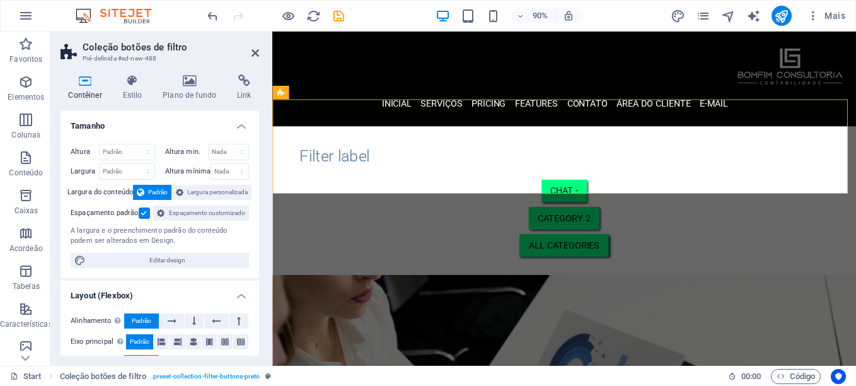
click at [202, 221] on span "Espaçamento customizado" at bounding box center [206, 213] width 77 height 15
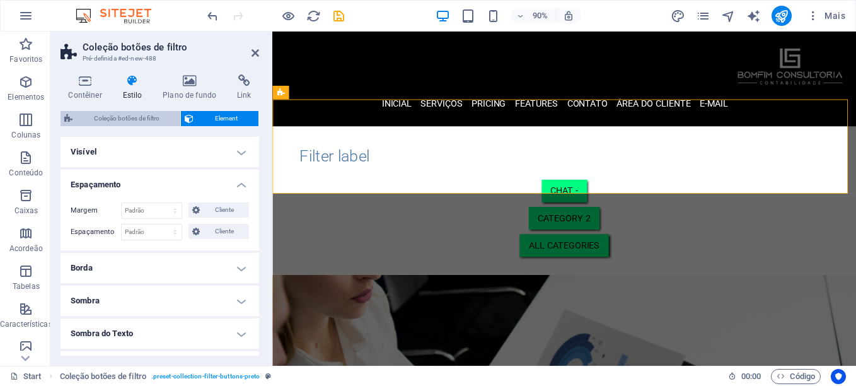
click at [144, 119] on span "Coleção botões de filtro" at bounding box center [126, 118] width 100 height 15
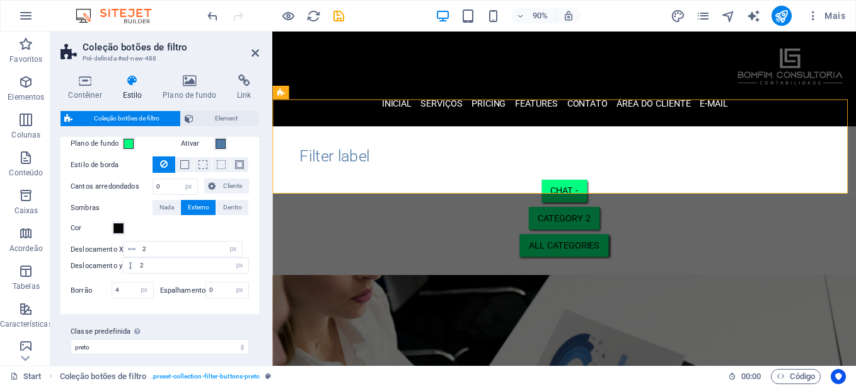
scroll to position [188, 0]
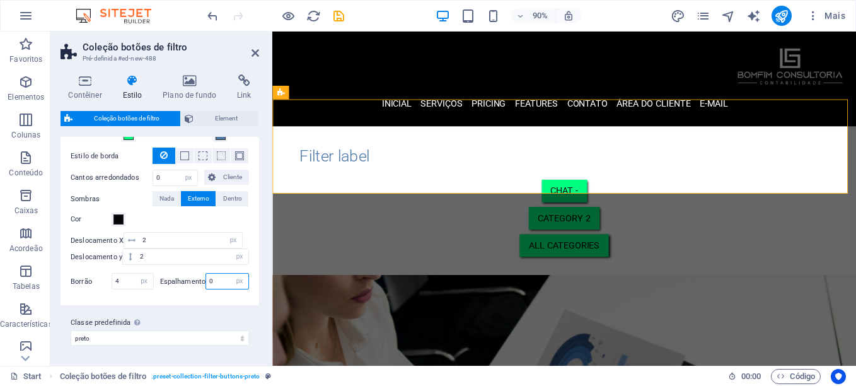
drag, startPoint x: 221, startPoint y: 281, endPoint x: 202, endPoint y: 285, distance: 20.0
click at [202, 285] on div "Espalhamento 0 px rem vh vw" at bounding box center [205, 281] width 90 height 16
drag, startPoint x: 219, startPoint y: 279, endPoint x: 192, endPoint y: 279, distance: 27.1
click at [195, 279] on div "Espalhamento 2 px rem vh vw" at bounding box center [205, 281] width 90 height 16
type input "1"
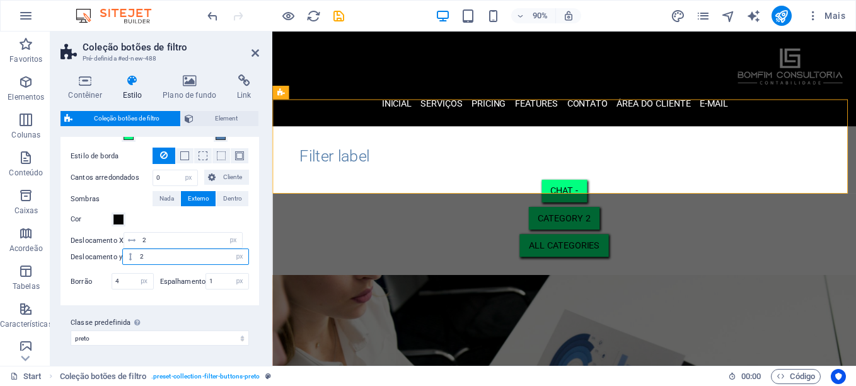
drag, startPoint x: 158, startPoint y: 257, endPoint x: 115, endPoint y: 255, distance: 42.9
click at [115, 255] on div "Deslocamento y 2 px rem vh vw" at bounding box center [160, 256] width 178 height 16
type input "3"
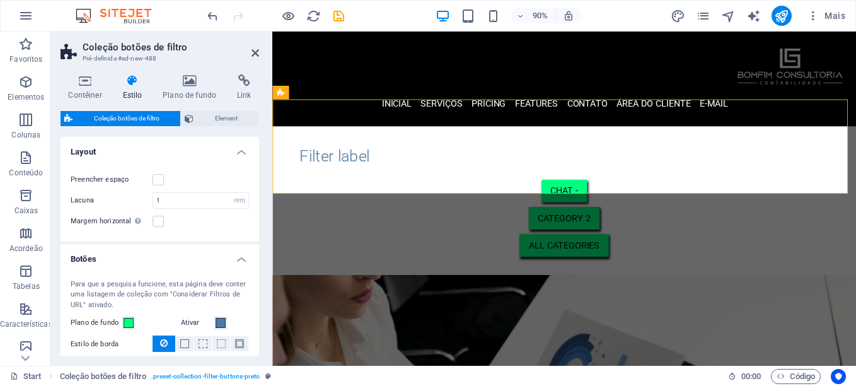
scroll to position [126, 0]
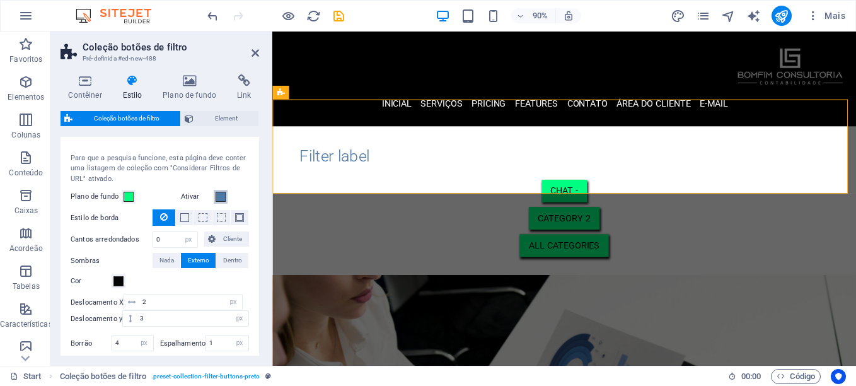
click at [218, 198] on span at bounding box center [221, 197] width 10 height 10
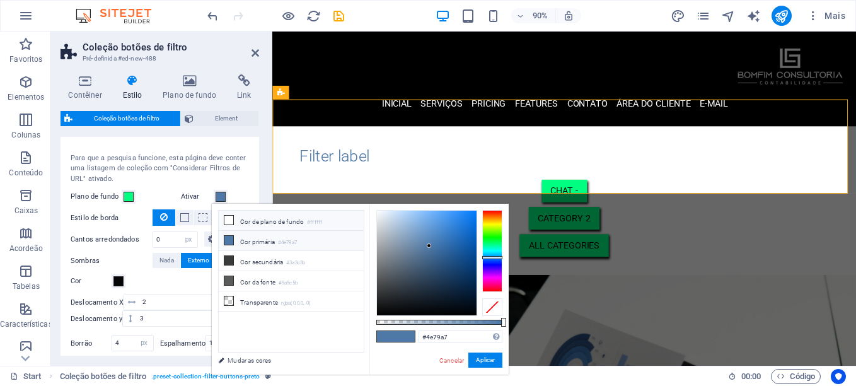
click at [257, 222] on li "Cor de plano de fundo #ffffff" at bounding box center [291, 221] width 145 height 20
type input "#ffffff"
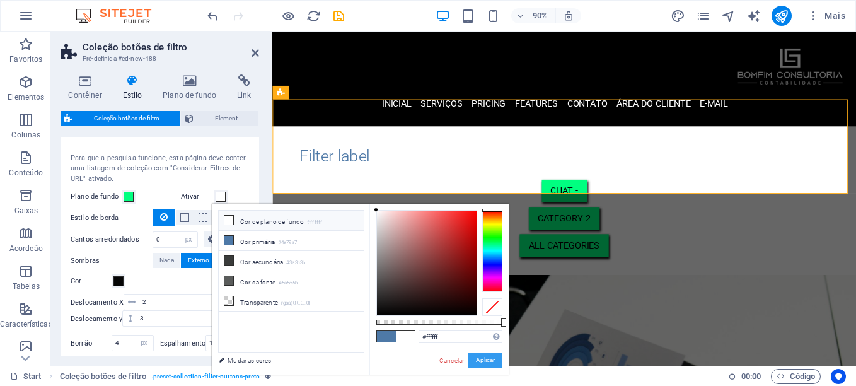
click at [487, 360] on button "Aplicar" at bounding box center [485, 359] width 34 height 15
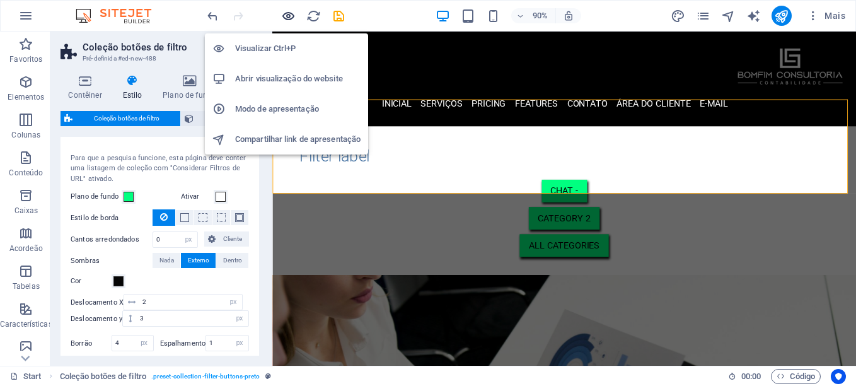
click at [288, 19] on icon "button" at bounding box center [288, 16] width 15 height 15
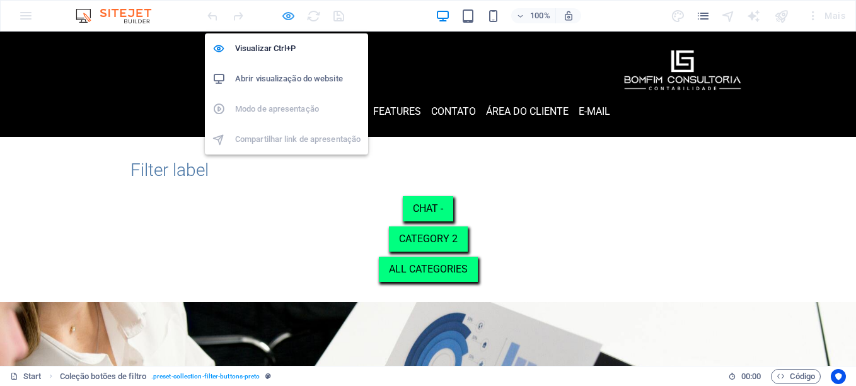
click at [281, 19] on icon "button" at bounding box center [288, 16] width 15 height 15
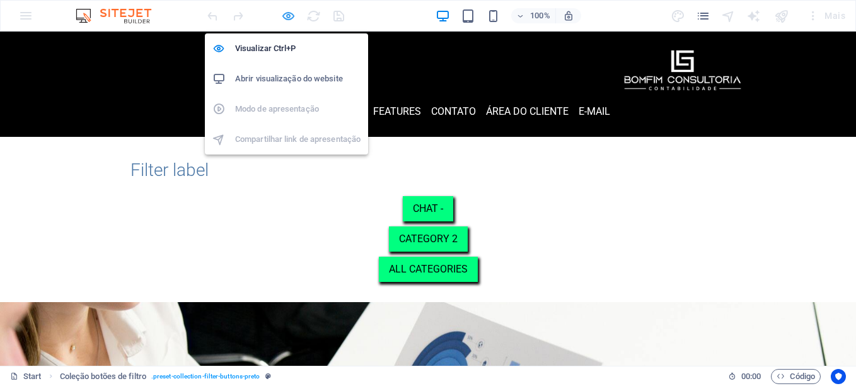
select select "rem"
select select "px"
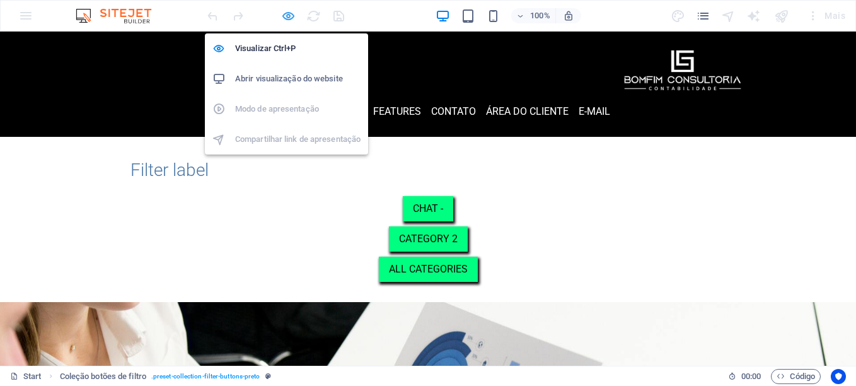
select select "px"
select select "preset-collection-filter-buttons-preto"
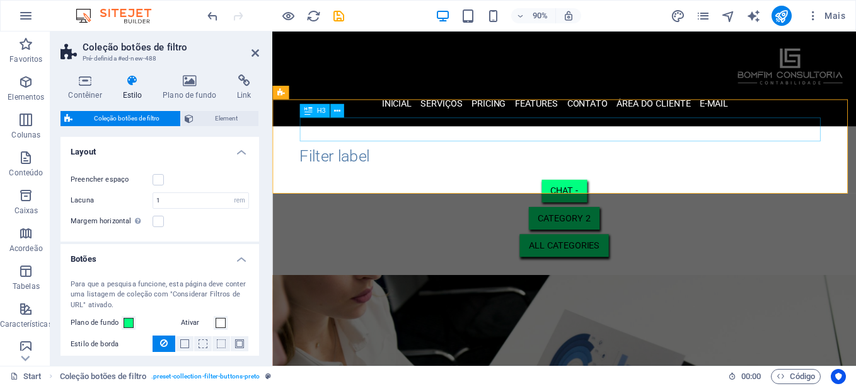
click at [421, 157] on div "Filter label" at bounding box center [597, 170] width 588 height 26
click at [428, 157] on div "Filter label" at bounding box center [597, 170] width 588 height 26
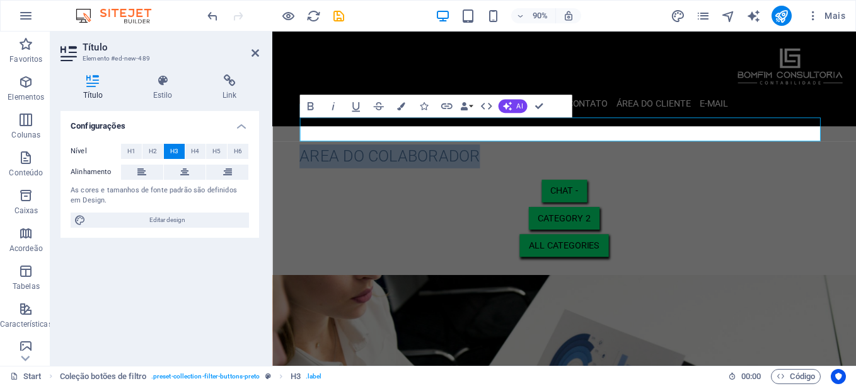
drag, startPoint x: 540, startPoint y: 147, endPoint x: 270, endPoint y: 136, distance: 269.4
click at [316, 107] on icon "button" at bounding box center [311, 106] width 14 height 14
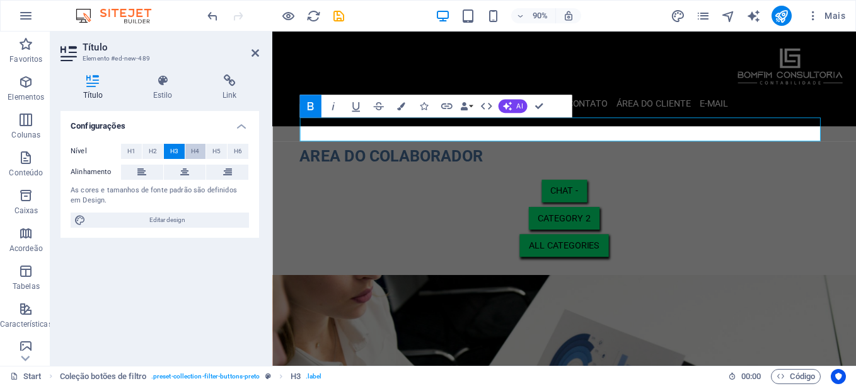
click at [195, 149] on span "H4" at bounding box center [195, 151] width 8 height 15
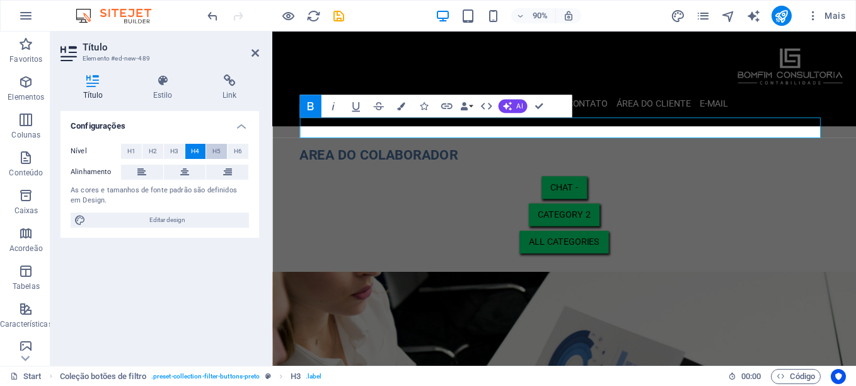
click at [218, 151] on span "H5" at bounding box center [216, 151] width 8 height 15
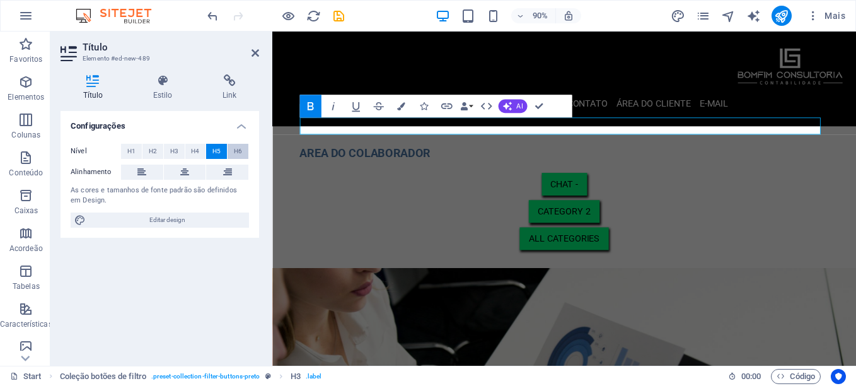
click at [237, 151] on span "H6" at bounding box center [238, 151] width 8 height 15
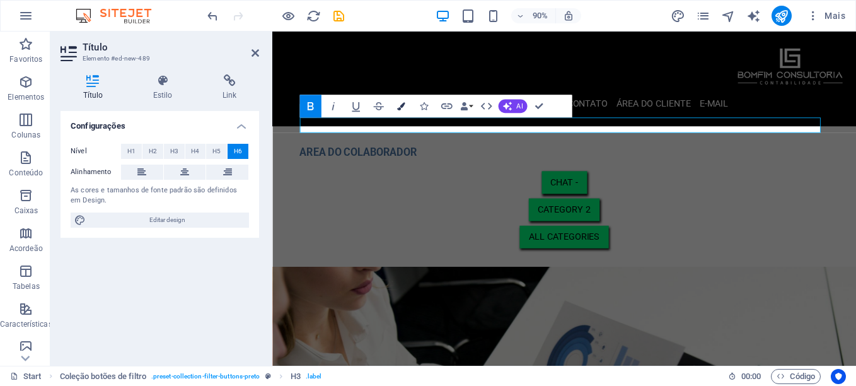
click at [403, 108] on icon "button" at bounding box center [401, 106] width 8 height 8
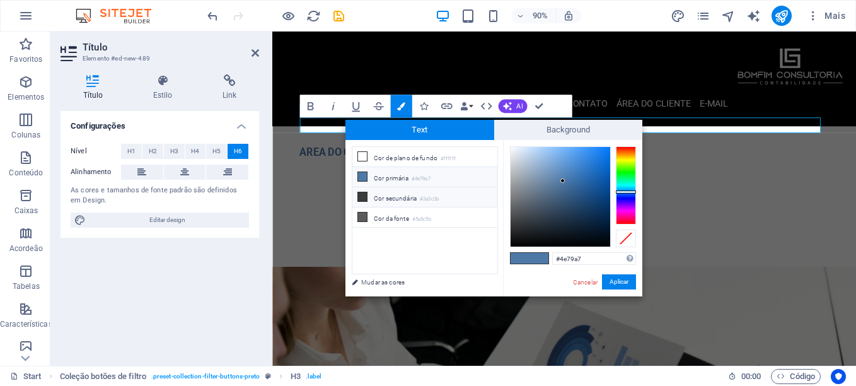
click at [385, 199] on li "Cor secundária #3a3c3b" at bounding box center [424, 197] width 145 height 20
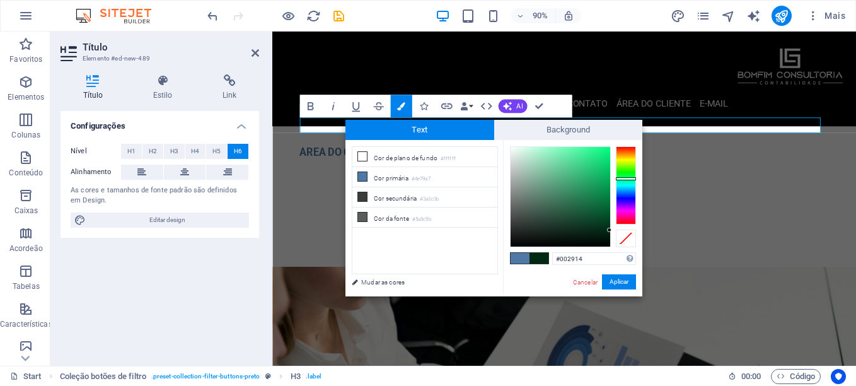
drag, startPoint x: 581, startPoint y: 228, endPoint x: 612, endPoint y: 230, distance: 31.0
click at [612, 230] on div at bounding box center [573, 196] width 126 height 101
type input "#03391e"
click at [605, 224] on div at bounding box center [605, 223] width 4 height 4
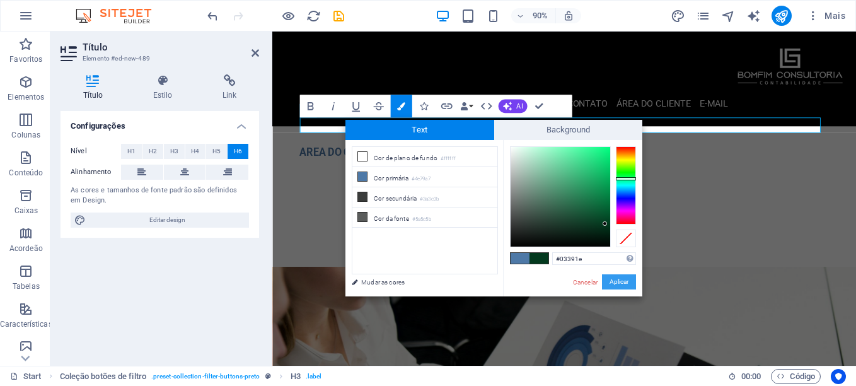
click at [614, 281] on button "Aplicar" at bounding box center [619, 281] width 34 height 15
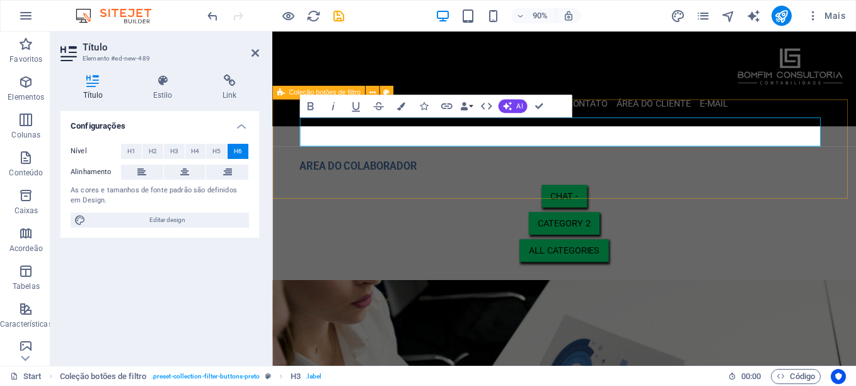
click at [629, 199] on div "​ ​ AREA DO COLABORADOR CHAT - Category 2 All categories" at bounding box center [596, 222] width 649 height 171
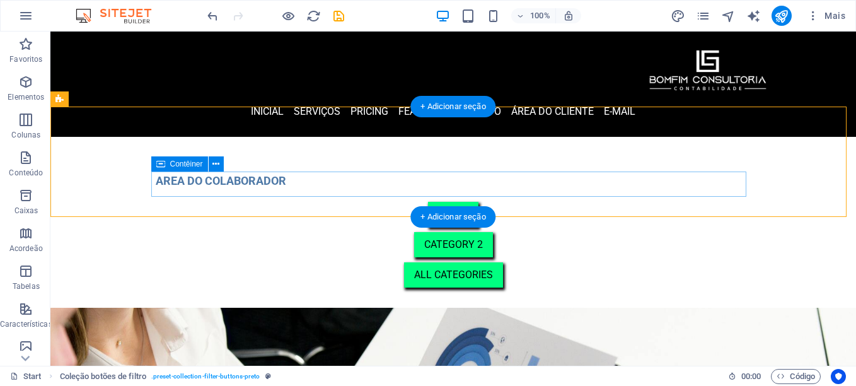
click at [590, 202] on div "CHAT - Category 2 All categories" at bounding box center [453, 245] width 595 height 86
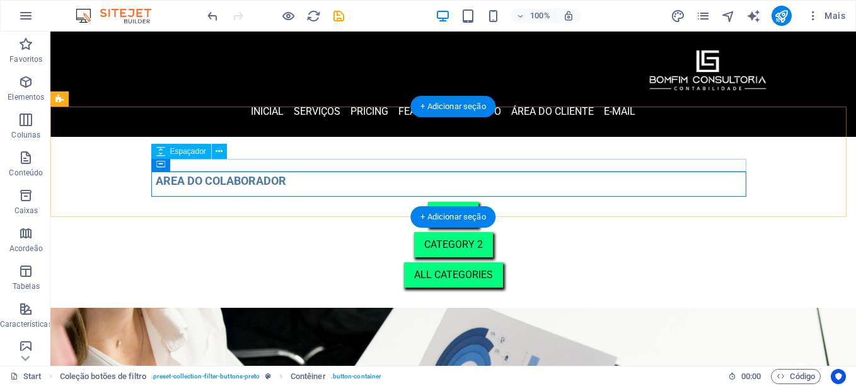
click at [485, 157] on div "​ AREA DO COLABORADOR" at bounding box center [453, 173] width 595 height 32
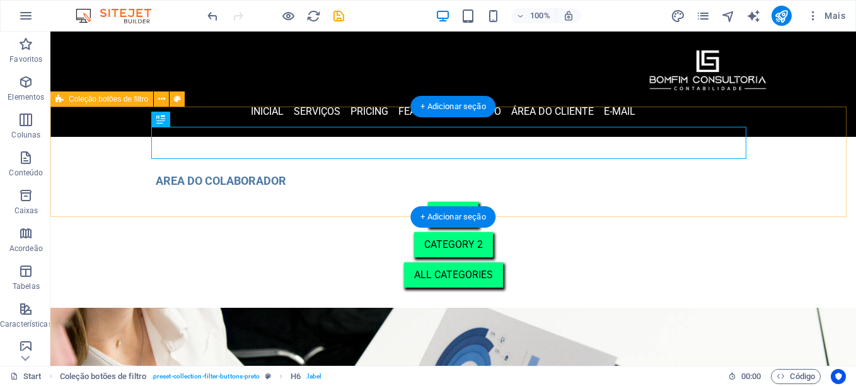
click at [753, 182] on div "​ AREA DO COLABORADOR CHAT - Category 2 All categories" at bounding box center [453, 222] width 806 height 171
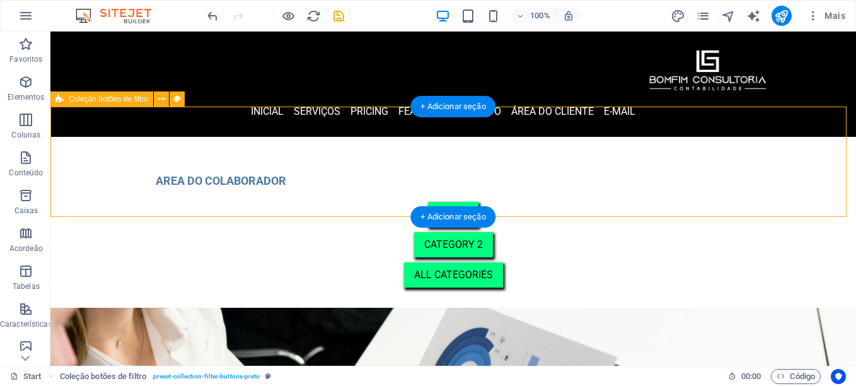
click at [74, 157] on div "​ AREA DO COLABORADOR CHAT - Category 2 All categories" at bounding box center [453, 222] width 806 height 171
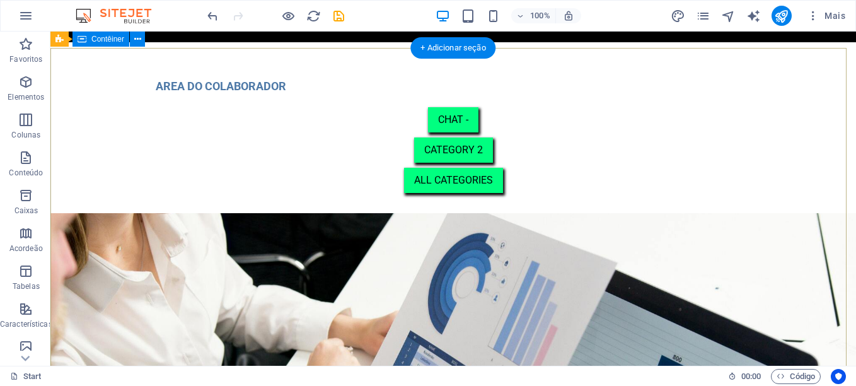
scroll to position [0, 0]
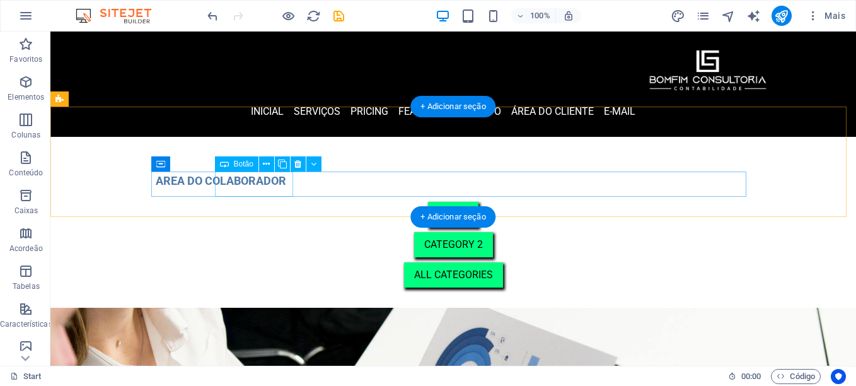
click at [246, 232] on div "Category 2" at bounding box center [453, 244] width 595 height 25
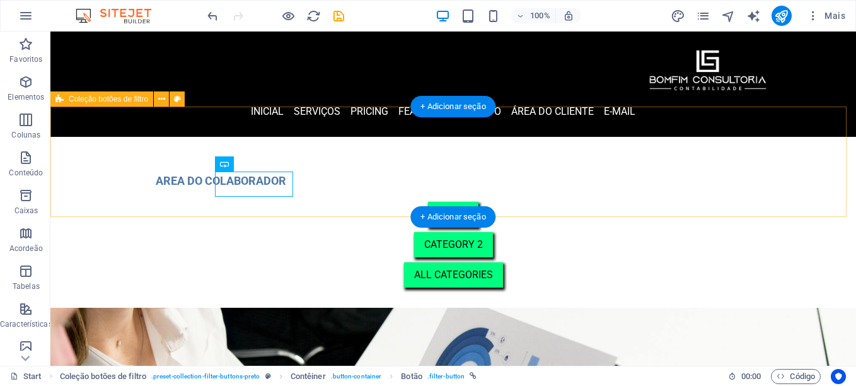
click at [86, 171] on div "​ AREA DO COLABORADOR CHAT - Category 2 All categories" at bounding box center [453, 222] width 806 height 171
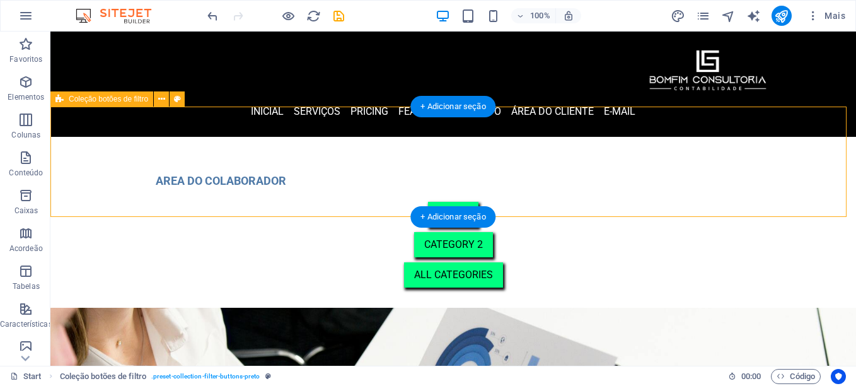
click at [88, 171] on div "​ AREA DO COLABORADOR CHAT - Category 2 All categories" at bounding box center [453, 222] width 806 height 171
select select "rem"
select select "px"
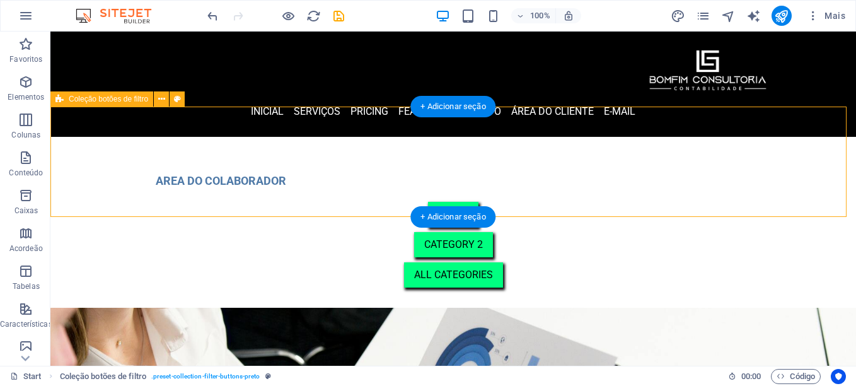
select select "px"
select select "preset-collection-filter-buttons-preto"
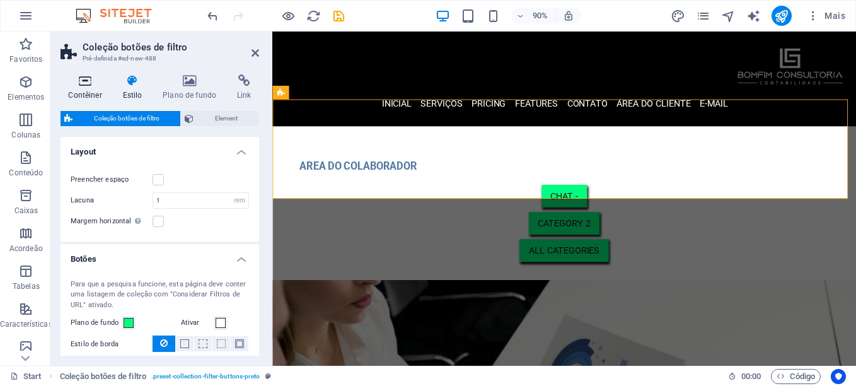
click at [91, 93] on h4 "Contêiner" at bounding box center [88, 87] width 54 height 26
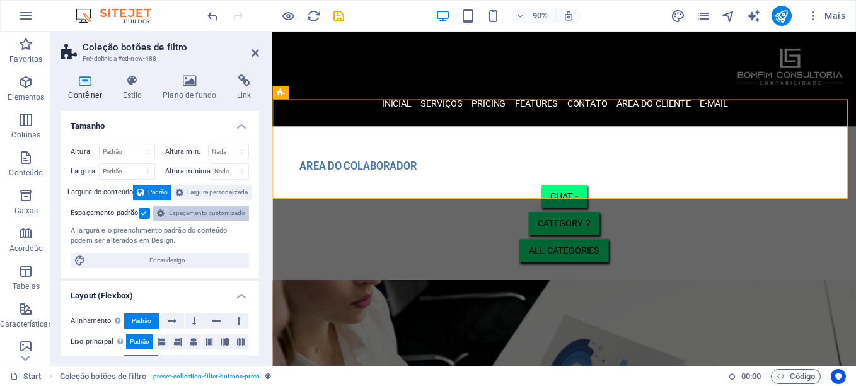
click at [168, 221] on span "Espaçamento customizado" at bounding box center [206, 213] width 77 height 15
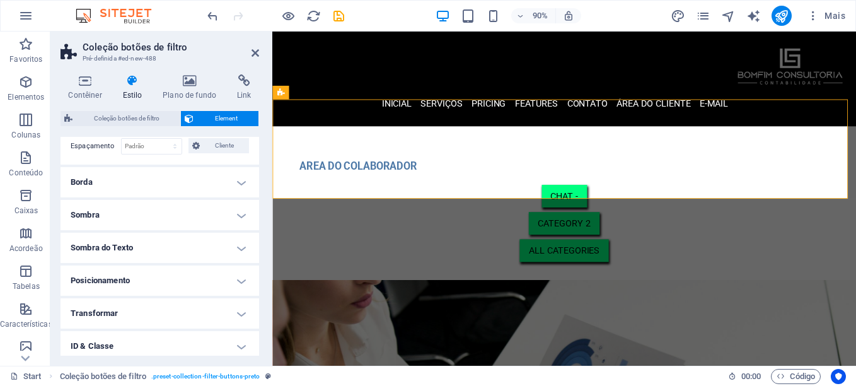
scroll to position [157, 0]
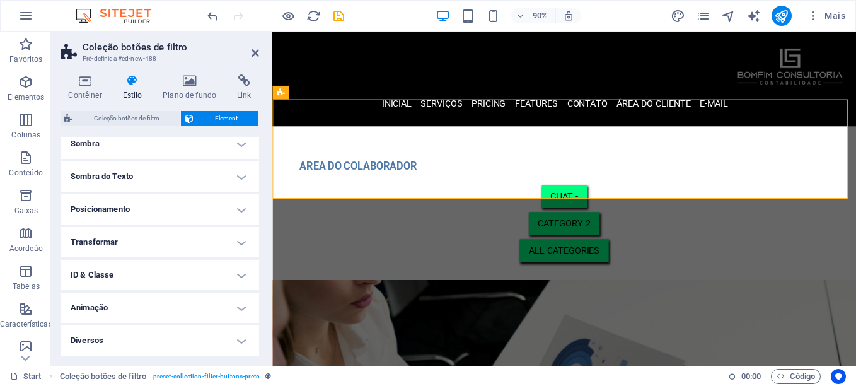
click at [174, 209] on h4 "Posicionamento" at bounding box center [160, 209] width 199 height 30
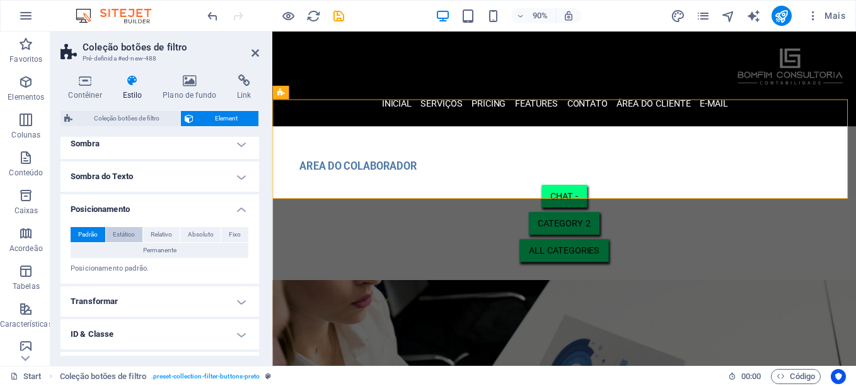
click at [129, 235] on span "Estático" at bounding box center [124, 234] width 22 height 15
click at [159, 236] on span "Relativo" at bounding box center [161, 234] width 21 height 15
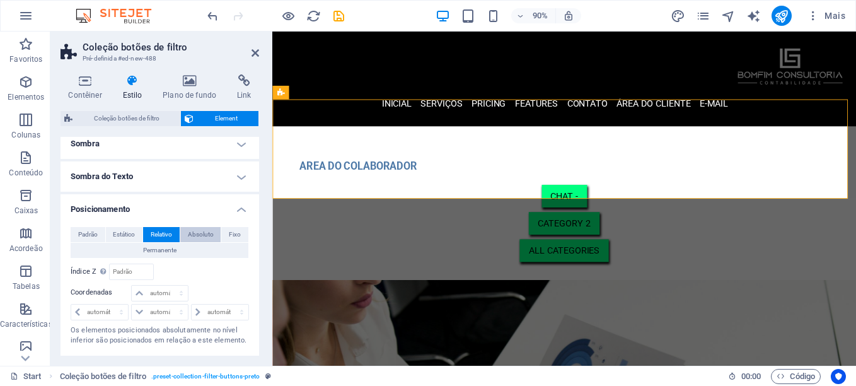
click at [194, 235] on span "Absoluto" at bounding box center [201, 234] width 26 height 15
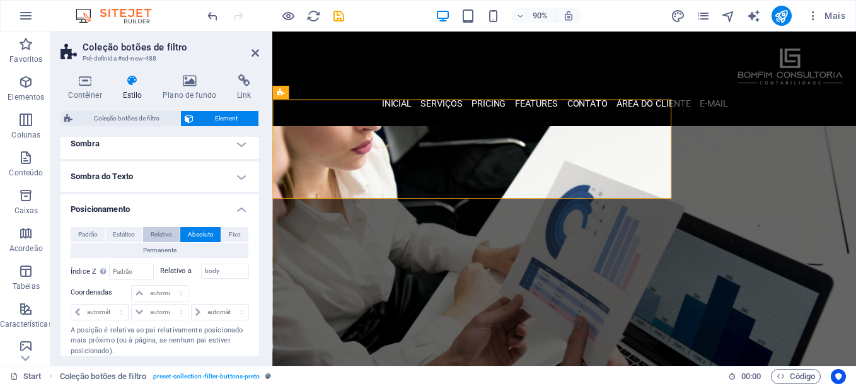
click at [169, 232] on span "Relativo" at bounding box center [161, 234] width 21 height 15
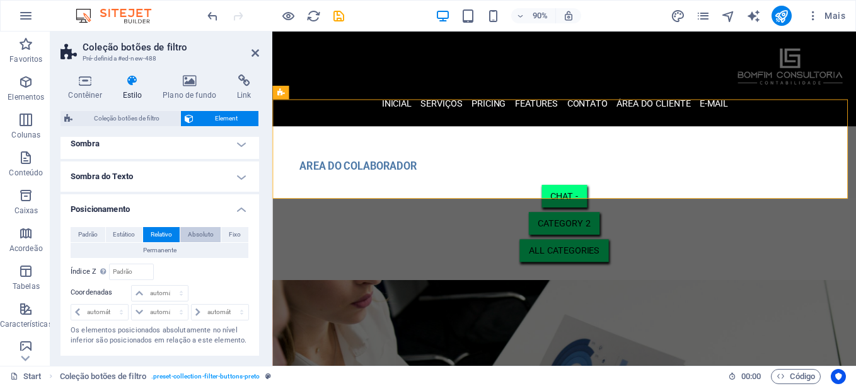
click at [197, 234] on span "Absoluto" at bounding box center [201, 234] width 26 height 15
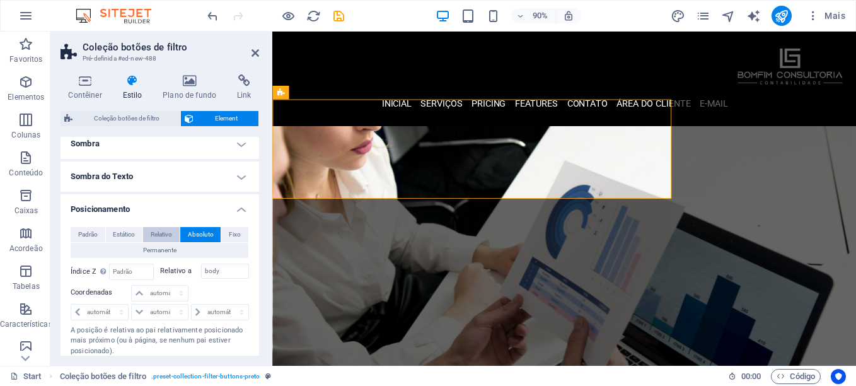
click at [168, 236] on span "Relativo" at bounding box center [161, 234] width 21 height 15
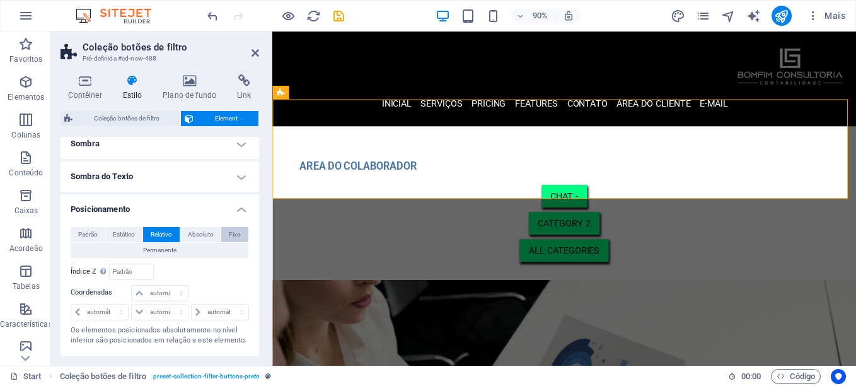
click at [233, 236] on span "Fixo" at bounding box center [235, 234] width 12 height 15
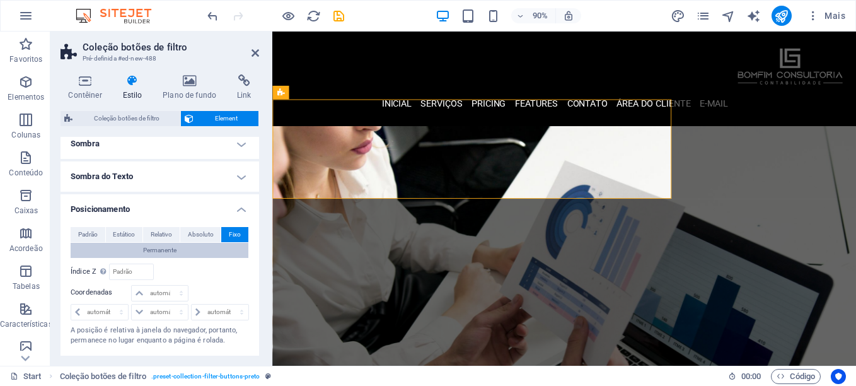
click at [159, 252] on span "Permanente" at bounding box center [159, 250] width 33 height 15
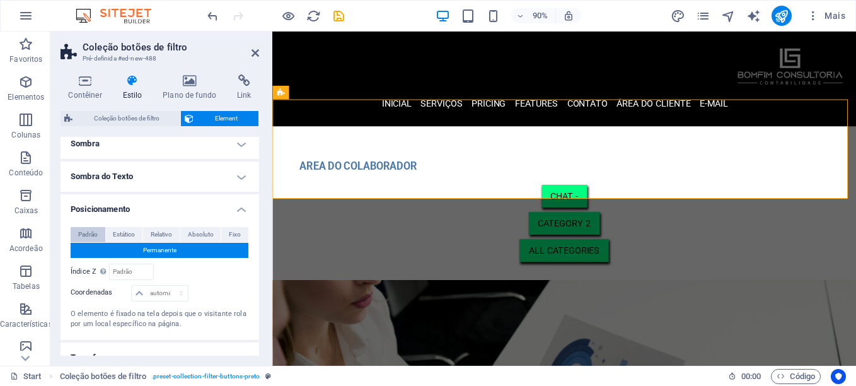
click at [91, 231] on span "Padrão" at bounding box center [88, 234] width 20 height 15
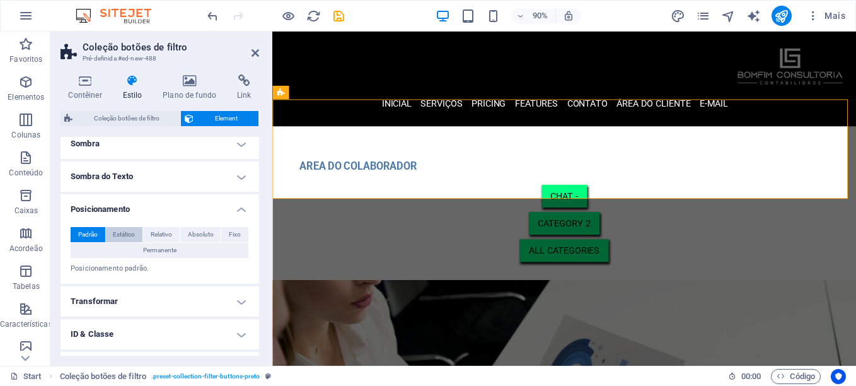
click at [115, 232] on span "Estático" at bounding box center [124, 234] width 22 height 15
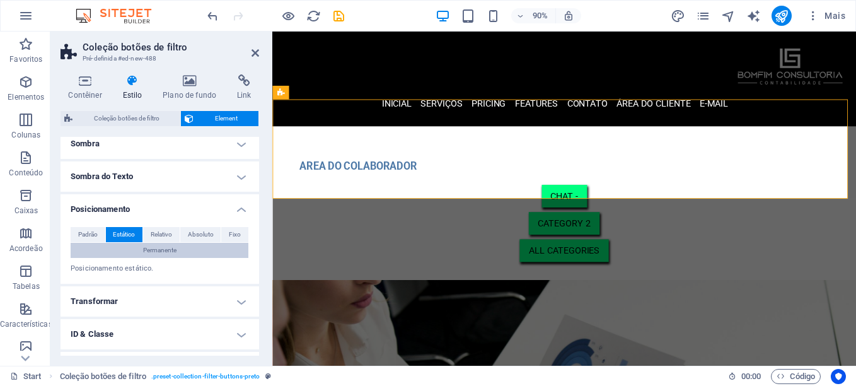
click at [149, 245] on span "Permanente" at bounding box center [159, 250] width 33 height 15
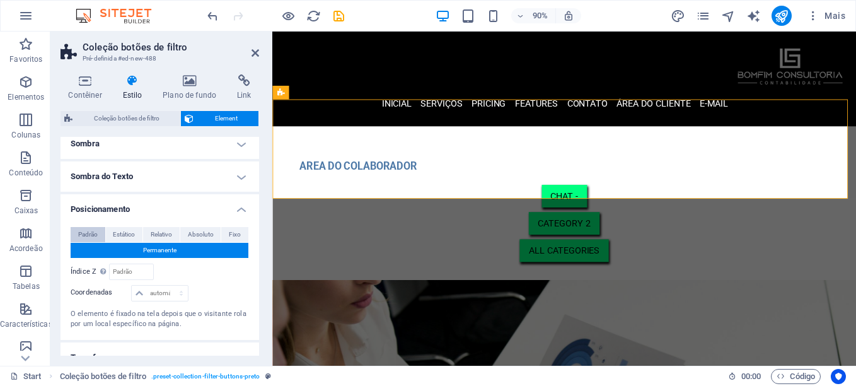
click at [88, 230] on span "Padrão" at bounding box center [88, 234] width 20 height 15
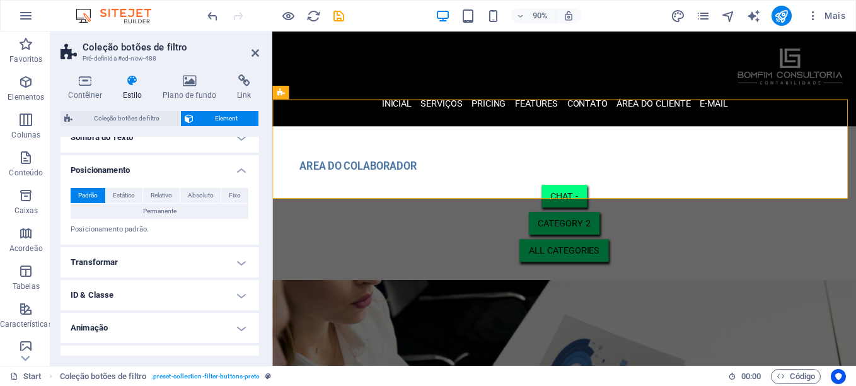
scroll to position [216, 0]
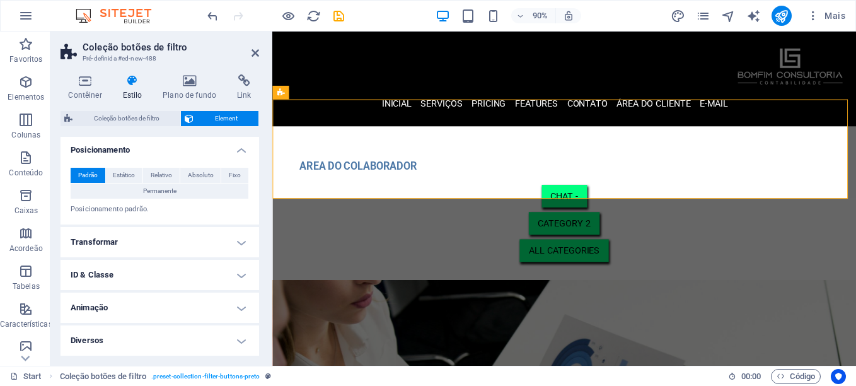
click at [166, 240] on h4 "Transformar" at bounding box center [160, 242] width 199 height 30
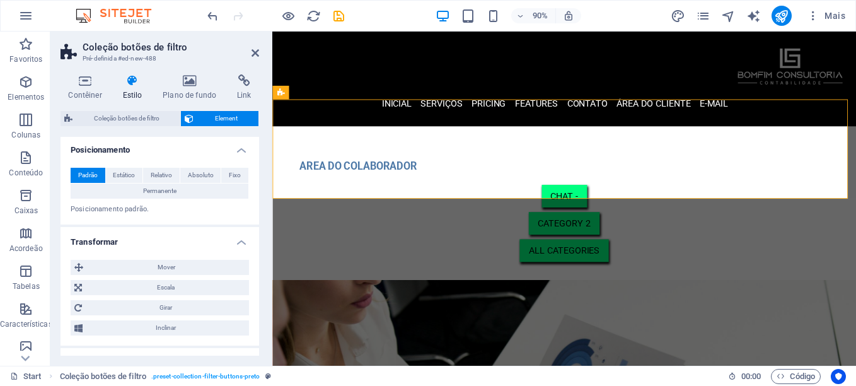
click at [166, 240] on h4 "Transformar" at bounding box center [160, 238] width 199 height 23
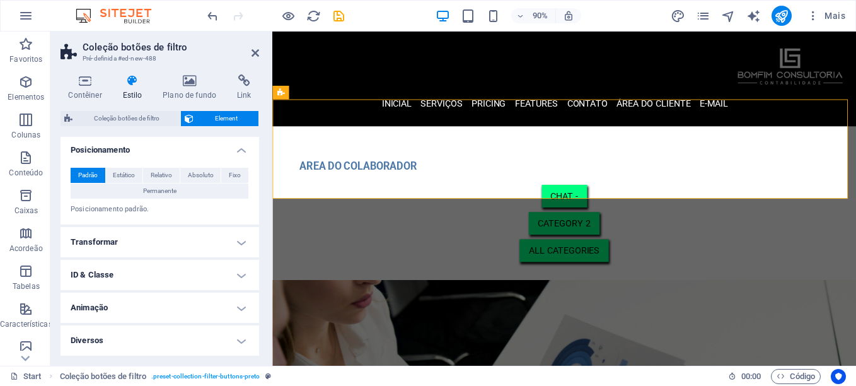
click at [166, 240] on h4 "Transformar" at bounding box center [160, 242] width 199 height 30
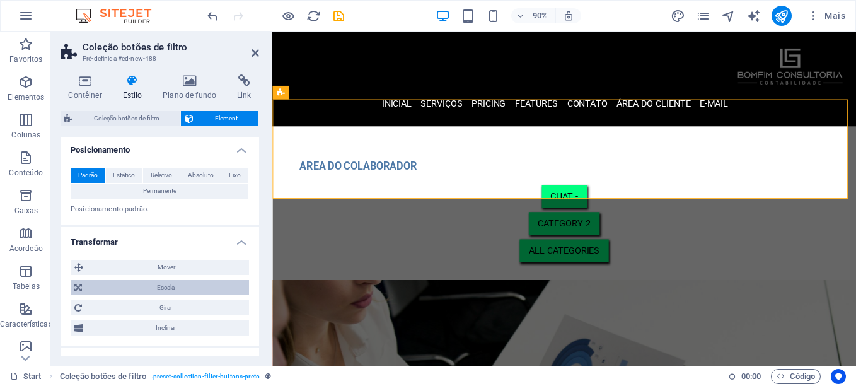
click at [190, 289] on span "Escala" at bounding box center [166, 287] width 160 height 15
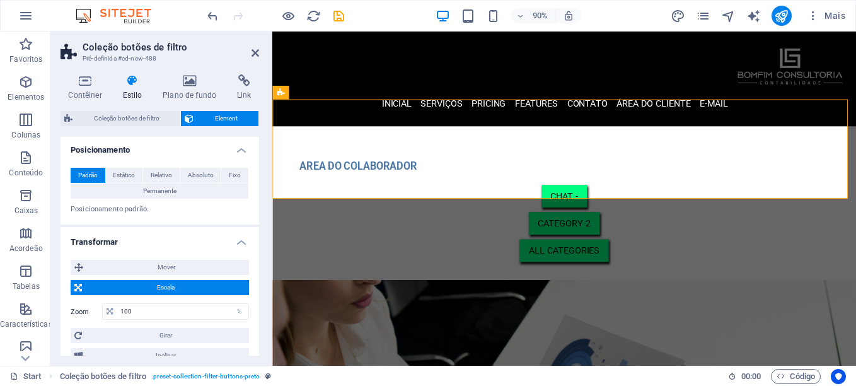
scroll to position [279, 0]
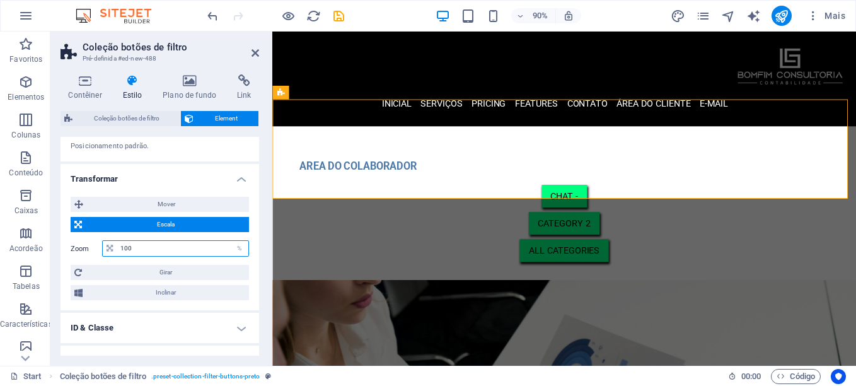
drag, startPoint x: 166, startPoint y: 250, endPoint x: 110, endPoint y: 250, distance: 55.5
click at [111, 249] on div "100 %" at bounding box center [175, 248] width 147 height 16
type input "50"
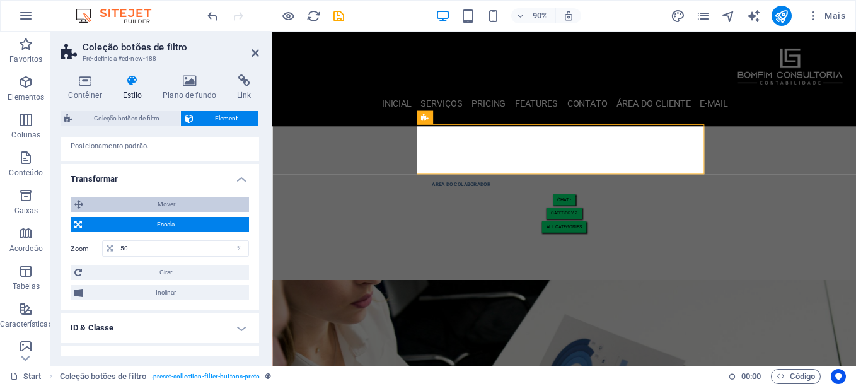
click at [185, 203] on span "Mover" at bounding box center [166, 204] width 158 height 15
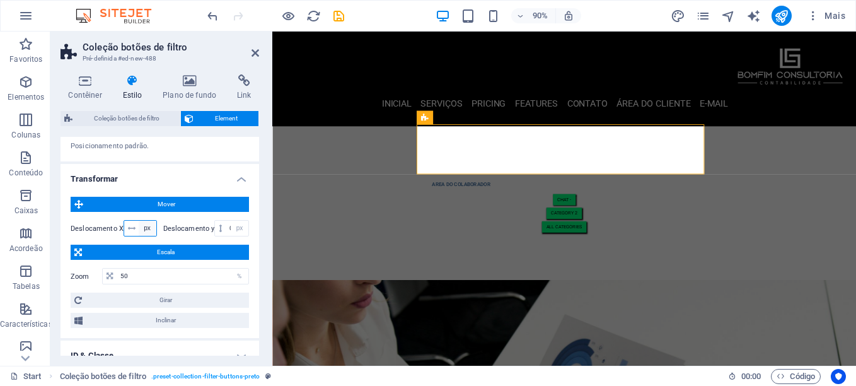
click at [141, 228] on select "px rem % em vh vw" at bounding box center [148, 228] width 18 height 15
click at [139, 221] on select "px rem % em vh vw" at bounding box center [148, 228] width 18 height 15
click at [134, 226] on icon at bounding box center [132, 228] width 8 height 8
click at [148, 228] on select "px rem % em vh vw" at bounding box center [148, 228] width 18 height 15
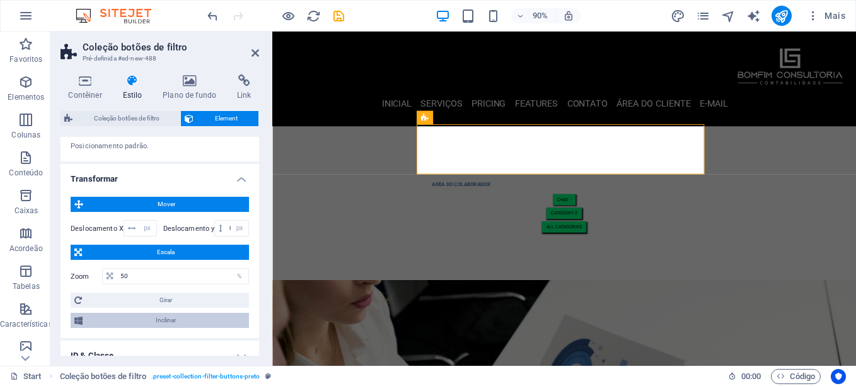
click at [122, 322] on span "Inclinar" at bounding box center [165, 320] width 159 height 15
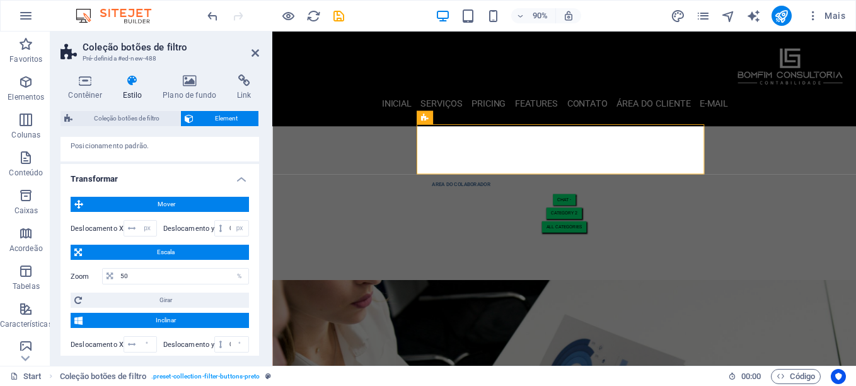
scroll to position [388, 0]
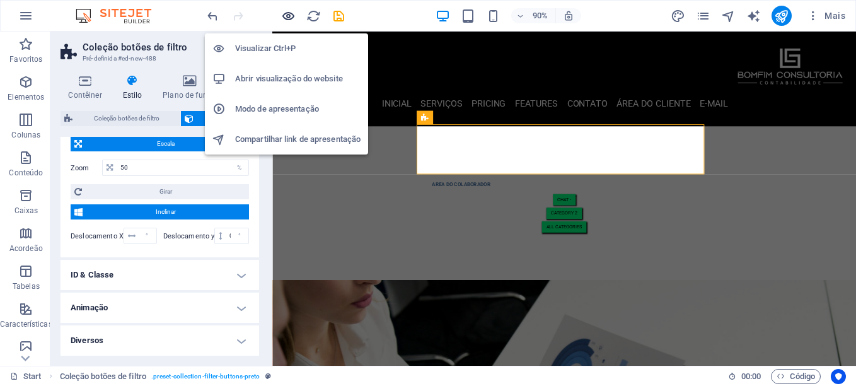
click at [286, 18] on icon "button" at bounding box center [288, 16] width 15 height 15
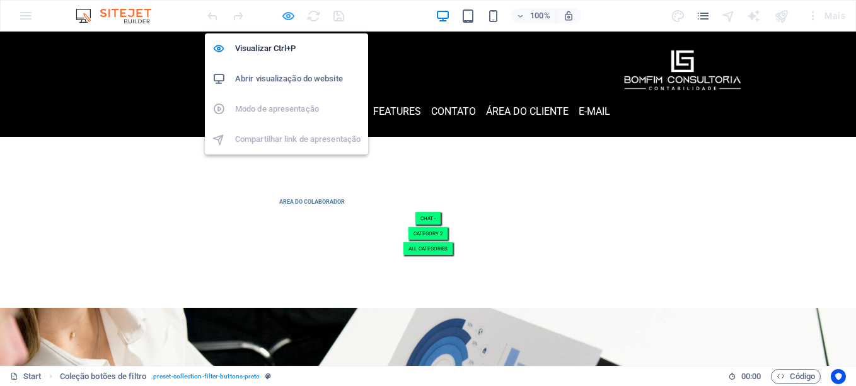
click at [290, 16] on icon "button" at bounding box center [288, 16] width 15 height 15
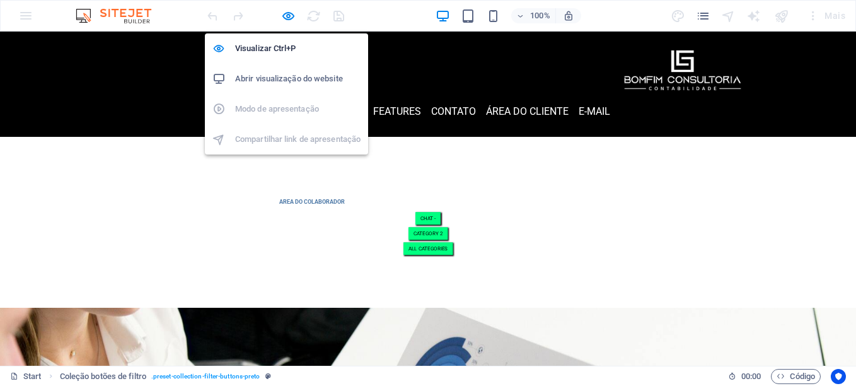
select select "px"
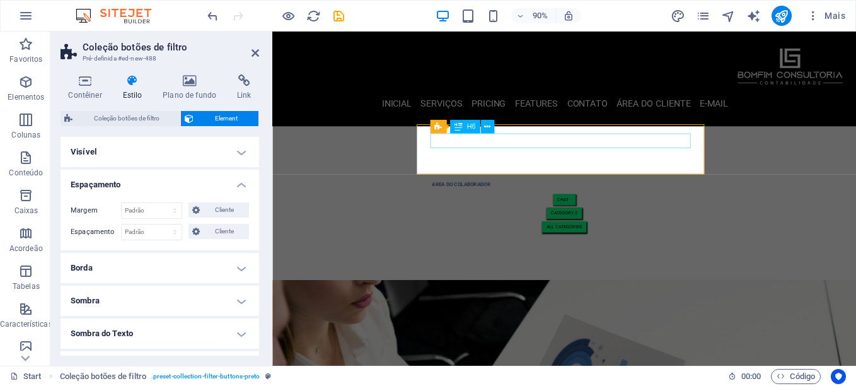
click at [608, 190] on div "​ AREA DO COLABORADOR" at bounding box center [597, 198] width 294 height 16
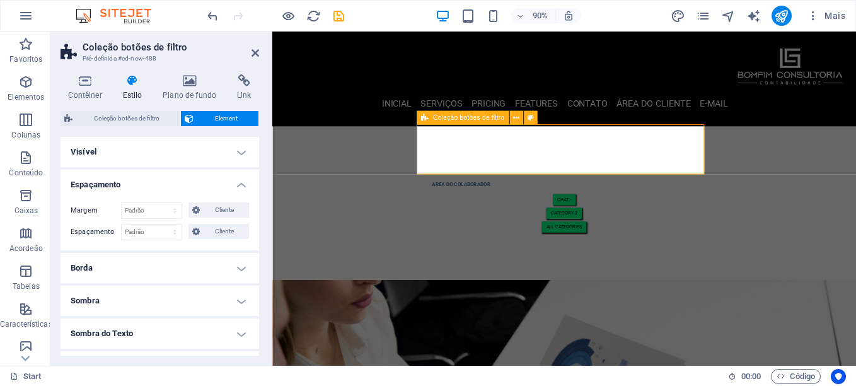
click at [738, 180] on div "​ AREA DO COLABORADOR CHAT - Category 2 All categories" at bounding box center [596, 223] width 325 height 86
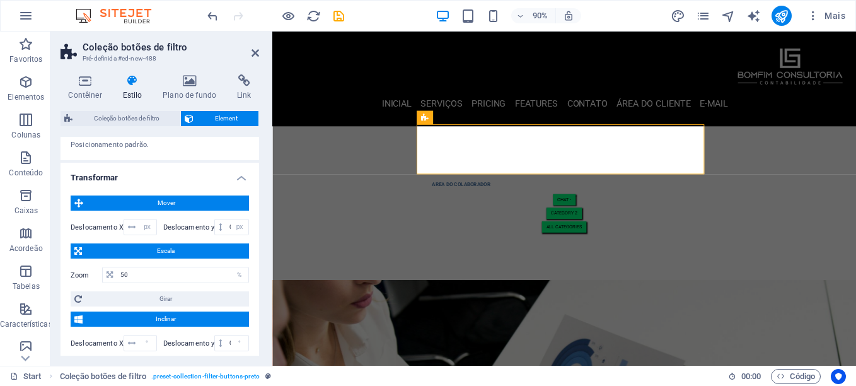
scroll to position [315, 0]
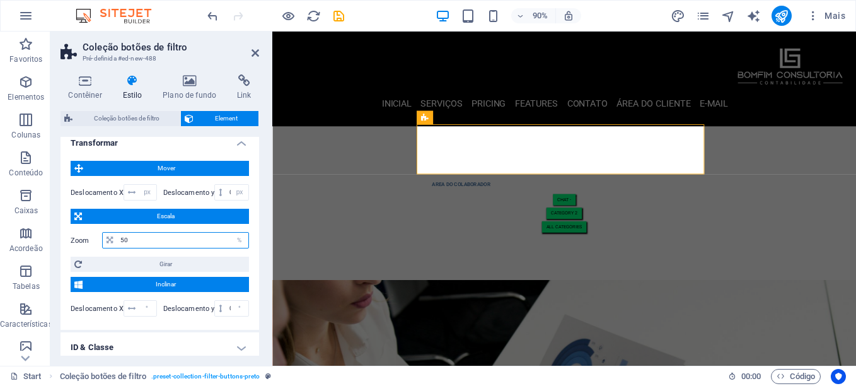
drag, startPoint x: 168, startPoint y: 235, endPoint x: 102, endPoint y: 242, distance: 66.6
click at [104, 240] on div "50 %" at bounding box center [175, 240] width 147 height 16
type input "100"
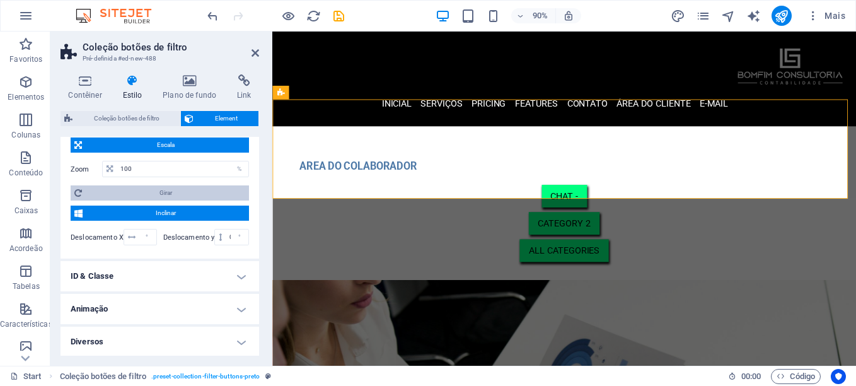
scroll to position [388, 0]
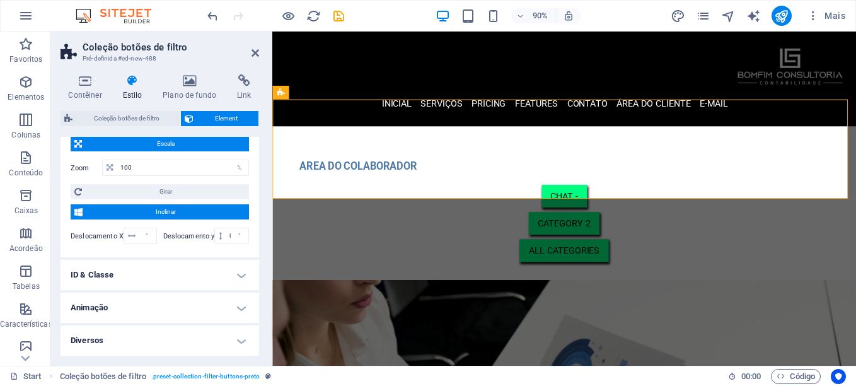
click at [130, 341] on h4 "Diversos" at bounding box center [160, 340] width 199 height 30
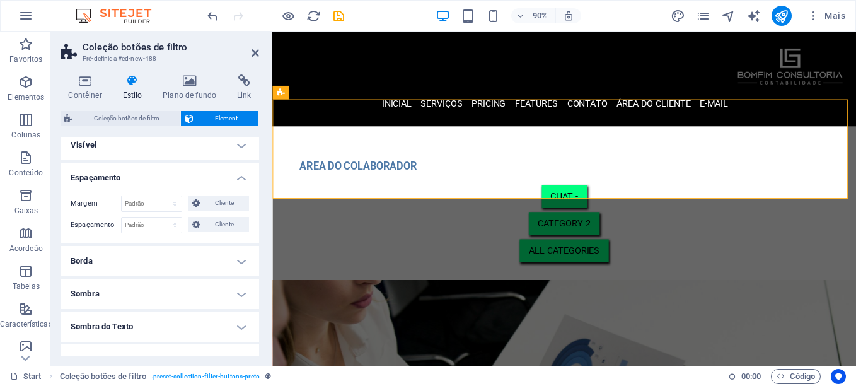
scroll to position [0, 0]
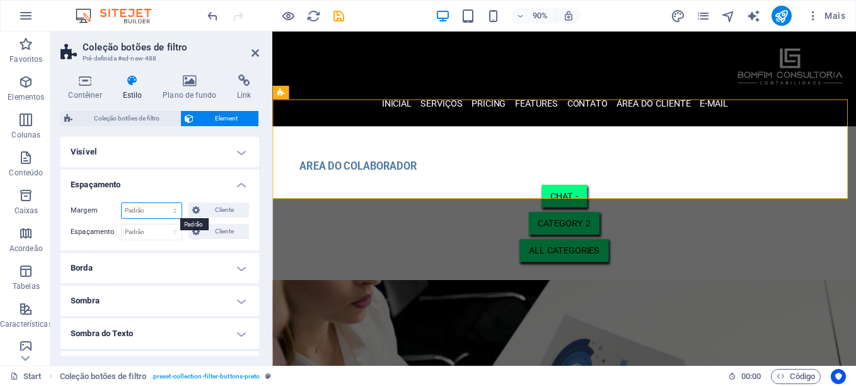
click at [155, 211] on select "Padrão automático px % rem vw vh Cliente" at bounding box center [152, 210] width 60 height 15
click at [122, 203] on select "Padrão automático px % rem vw vh Cliente" at bounding box center [152, 210] width 60 height 15
select select "DISABLED_OPTION_VALUE"
click at [160, 231] on select "Padrão px rem % vh vw Cliente" at bounding box center [152, 231] width 60 height 15
select select "px"
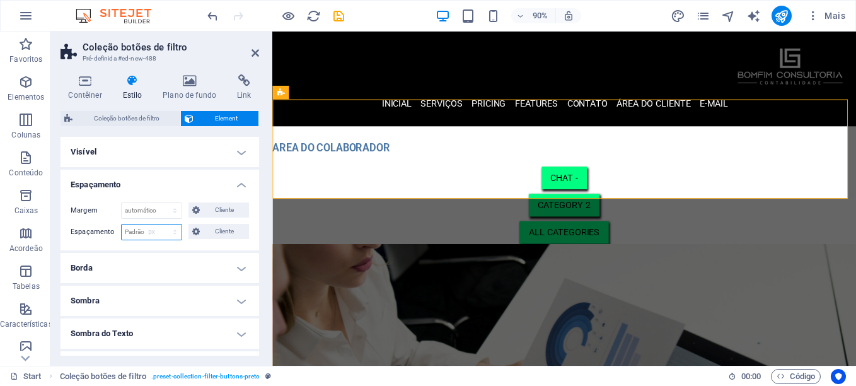
click at [162, 224] on select "Padrão px rem % vh vw Cliente" at bounding box center [152, 231] width 60 height 15
type input "0"
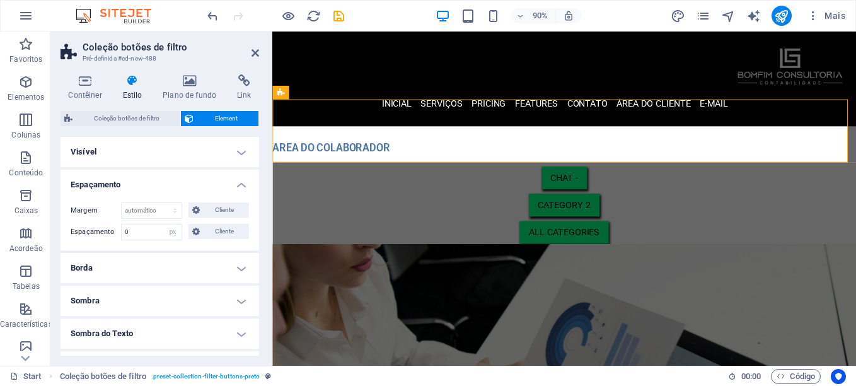
click at [55, 227] on div "Contêiner Estilo Plano de fundo Link Tamanho Altura Padrão px rem % vh vw Altur…" at bounding box center [159, 214] width 219 height 301
click at [159, 214] on select "Padrão automático px % rem vw vh Cliente" at bounding box center [152, 210] width 60 height 15
select select "px"
click at [162, 203] on select "Padrão automático px % rem vw vh Cliente" at bounding box center [152, 210] width 60 height 15
click at [56, 231] on div "Contêiner Estilo Plano de fundo Link Tamanho Altura Padrão px rem % vh vw Altur…" at bounding box center [159, 214] width 219 height 301
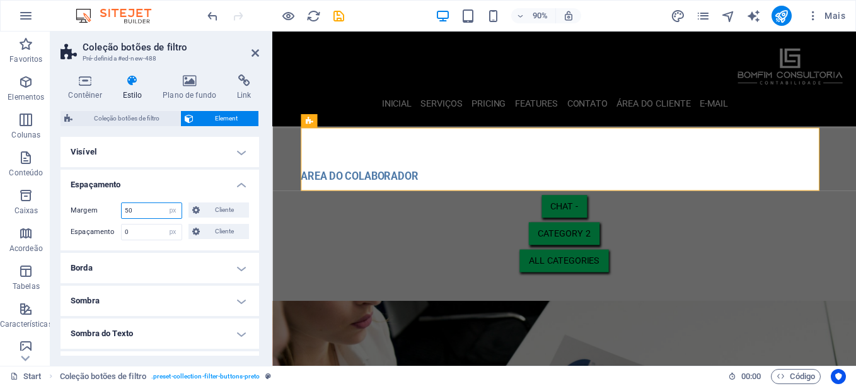
drag, startPoint x: 147, startPoint y: 207, endPoint x: 108, endPoint y: 207, distance: 38.5
click at [108, 207] on div "Margem 50 Padrão automático px % rem vw vh Cliente Cliente" at bounding box center [160, 210] width 178 height 16
type input "0"
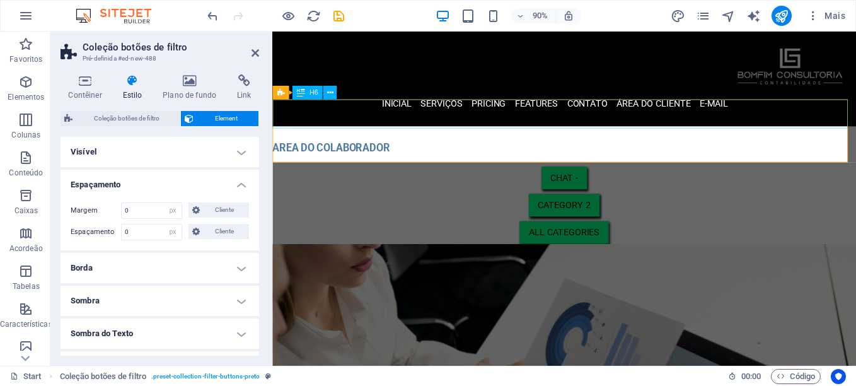
click at [448, 137] on div "​ AREA DO COLABORADOR" at bounding box center [596, 153] width 649 height 32
click at [383, 137] on div "​ AREA DO COLABORADOR" at bounding box center [596, 153] width 649 height 32
click at [560, 182] on div "CHAT - Category 2 All categories" at bounding box center [596, 225] width 649 height 86
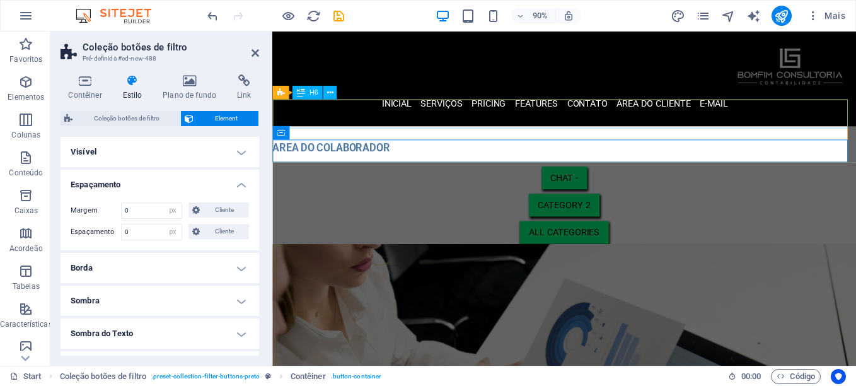
click at [399, 137] on div "​ AREA DO COLABORADOR" at bounding box center [596, 153] width 649 height 32
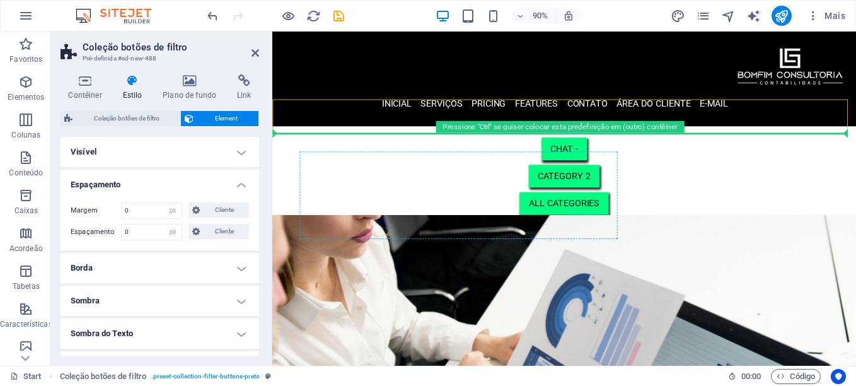
drag, startPoint x: 573, startPoint y: 110, endPoint x: 565, endPoint y: 184, distance: 74.2
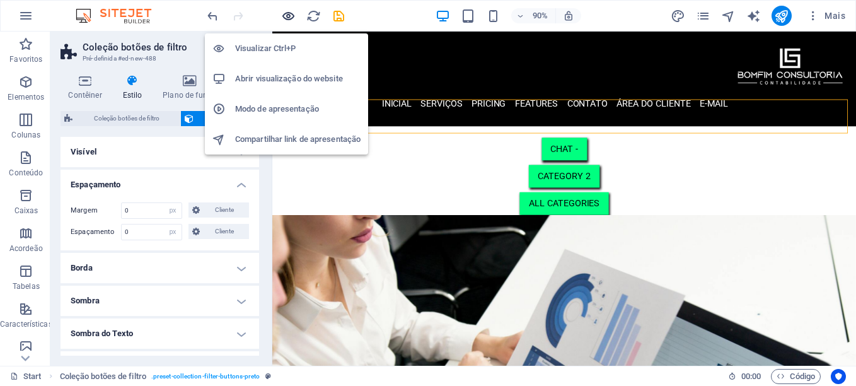
click at [289, 14] on icon "button" at bounding box center [288, 16] width 15 height 15
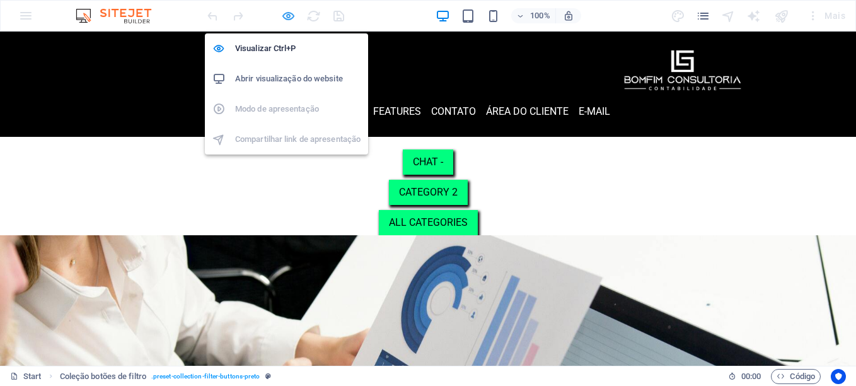
click at [289, 22] on icon "button" at bounding box center [288, 16] width 15 height 15
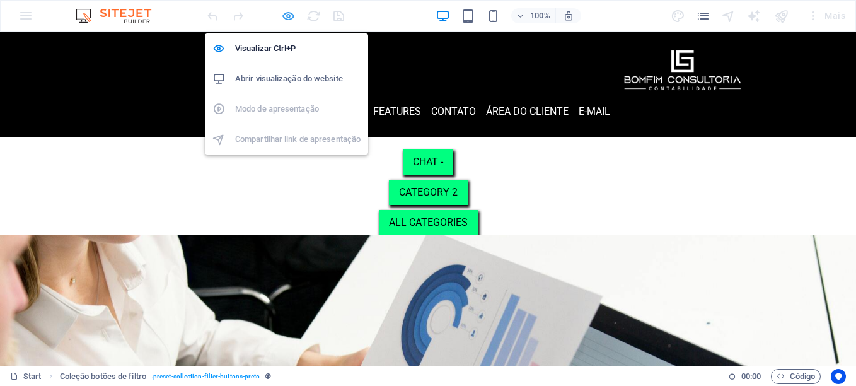
select select "px"
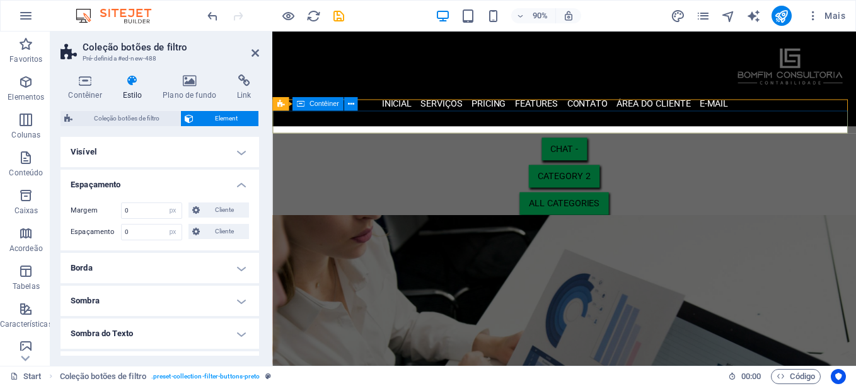
click at [649, 149] on div "CHAT - Category 2 All categories" at bounding box center [596, 192] width 649 height 86
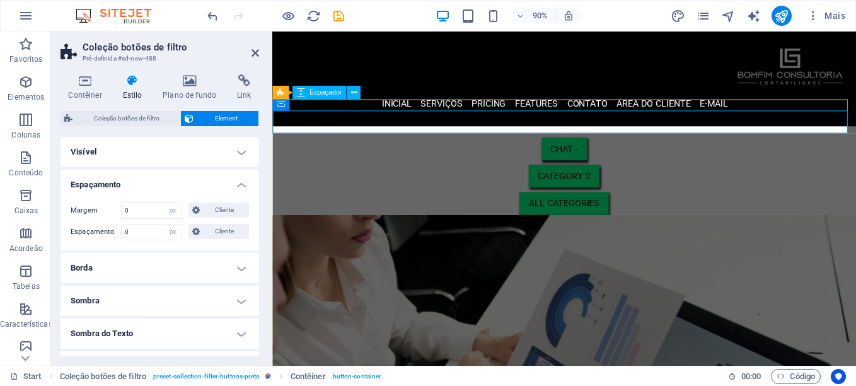
click at [653, 137] on div at bounding box center [596, 143] width 649 height 13
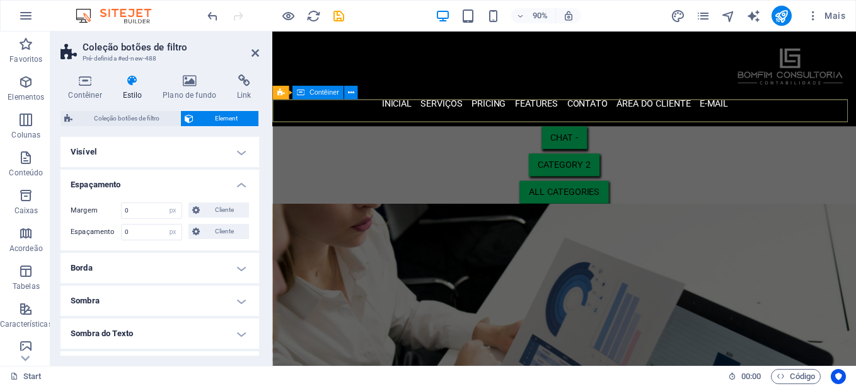
click at [767, 137] on div "CHAT - Category 2 All categories" at bounding box center [596, 180] width 649 height 86
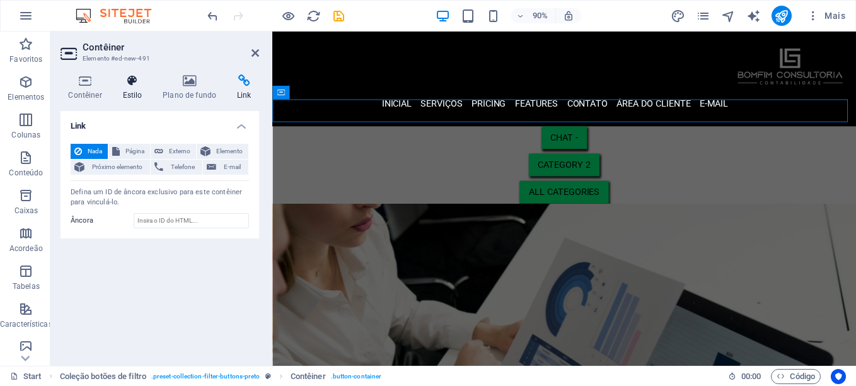
click at [124, 85] on icon at bounding box center [132, 80] width 35 height 13
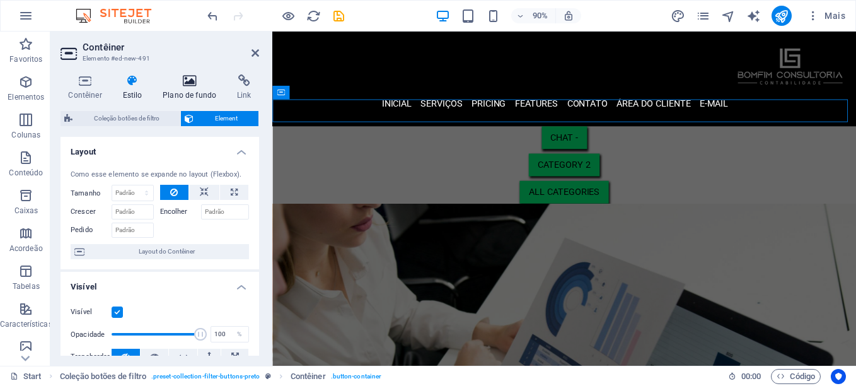
click at [187, 95] on h4 "Plano de fundo" at bounding box center [192, 87] width 74 height 26
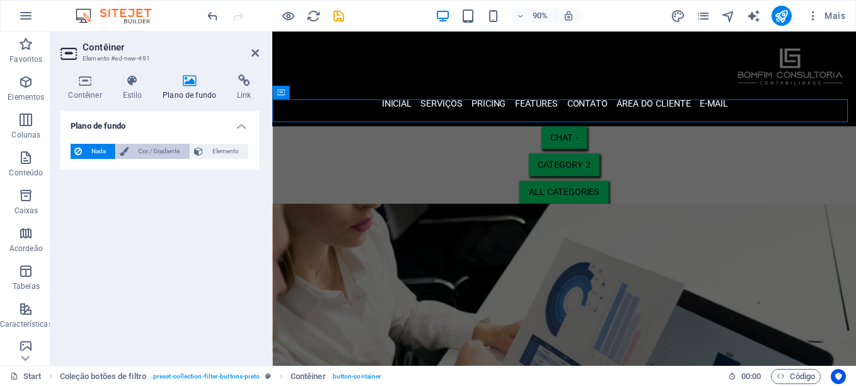
click at [161, 151] on span "Cor / Gradiente" at bounding box center [158, 151] width 53 height 15
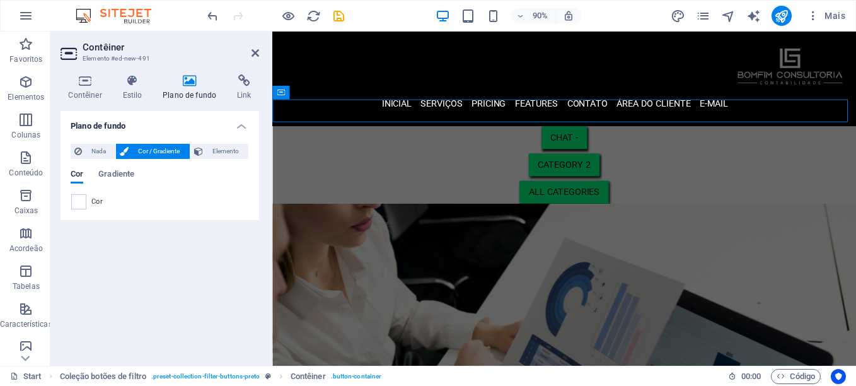
click at [79, 202] on span at bounding box center [79, 202] width 14 height 14
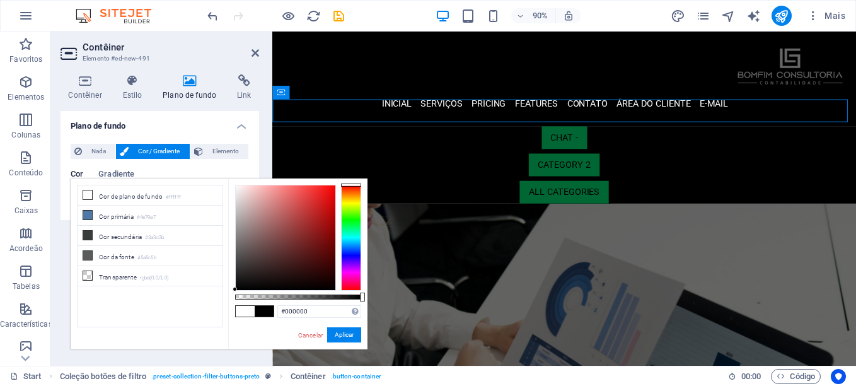
drag, startPoint x: 304, startPoint y: 282, endPoint x: 212, endPoint y: 313, distance: 96.5
click at [212, 313] on div "less Cor de plano de fundo #ffffff Cor primária #4e79a7 Cor secundária #3a3c3b …" at bounding box center [219, 263] width 297 height 171
click at [343, 334] on button "Aplicar" at bounding box center [344, 334] width 34 height 15
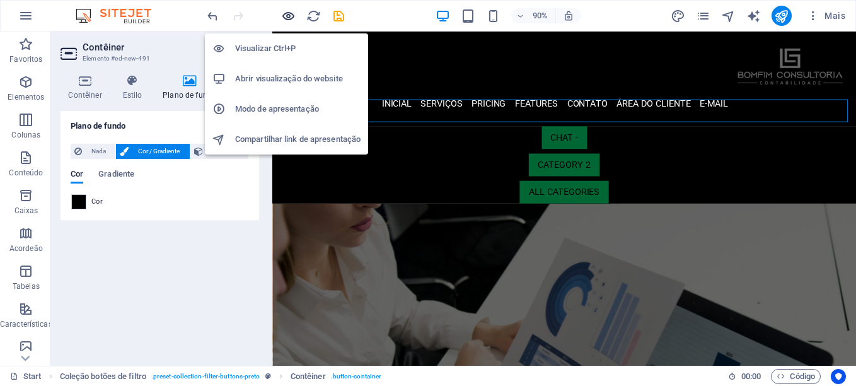
click at [291, 15] on icon "button" at bounding box center [288, 16] width 15 height 15
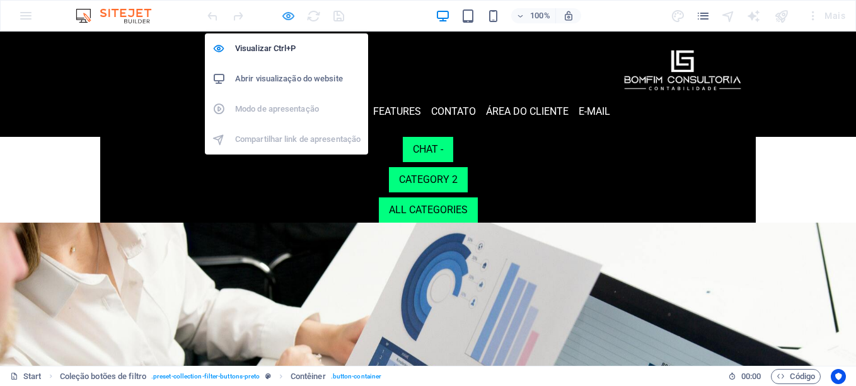
click at [286, 16] on icon "button" at bounding box center [288, 16] width 15 height 15
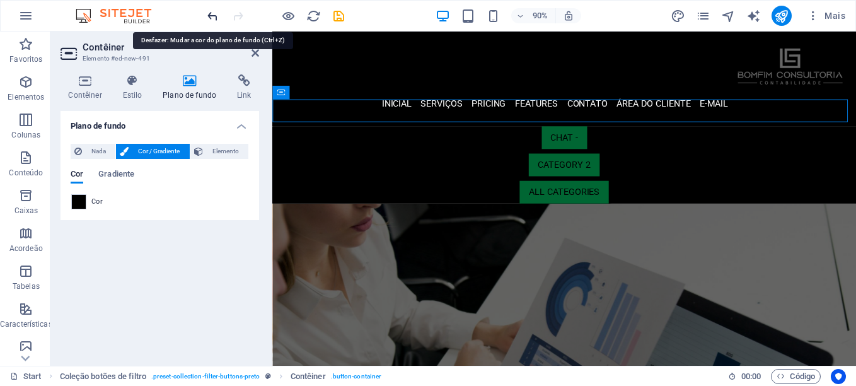
click at [213, 18] on icon "undo" at bounding box center [213, 16] width 15 height 15
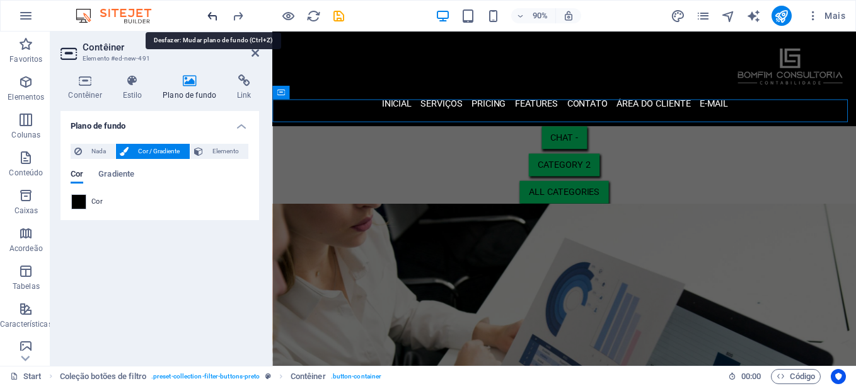
click at [216, 18] on icon "undo" at bounding box center [213, 16] width 15 height 15
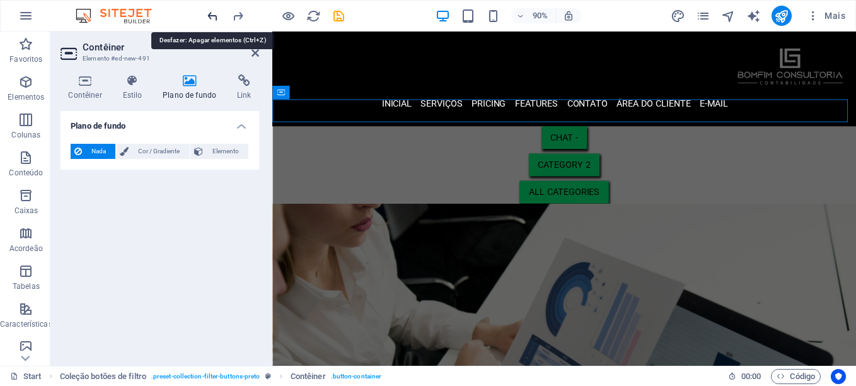
click at [216, 18] on icon "undo" at bounding box center [213, 16] width 15 height 15
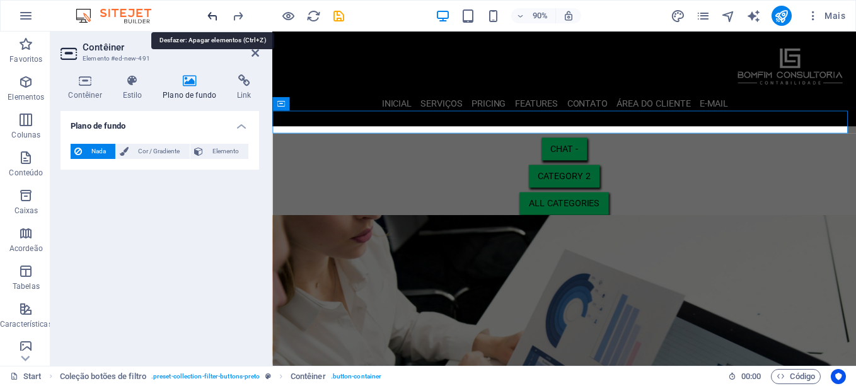
click at [213, 19] on icon "undo" at bounding box center [213, 16] width 15 height 15
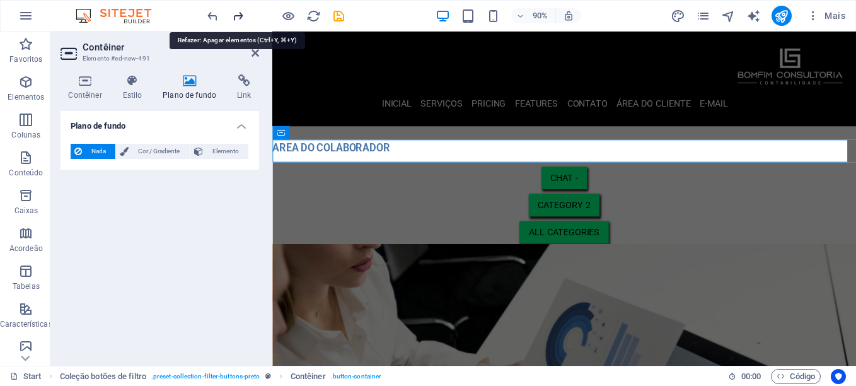
drag, startPoint x: 232, startPoint y: 13, endPoint x: 23, endPoint y: 22, distance: 208.9
click at [232, 13] on icon "redo" at bounding box center [238, 16] width 15 height 15
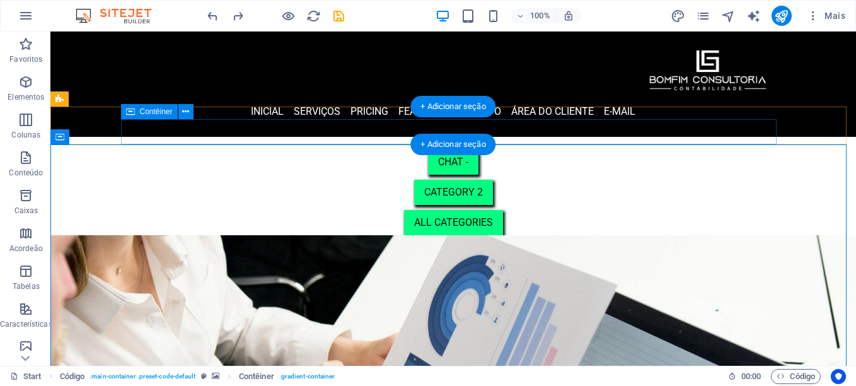
click at [502, 149] on div "CHAT - Category 2 All categories" at bounding box center [453, 192] width 656 height 86
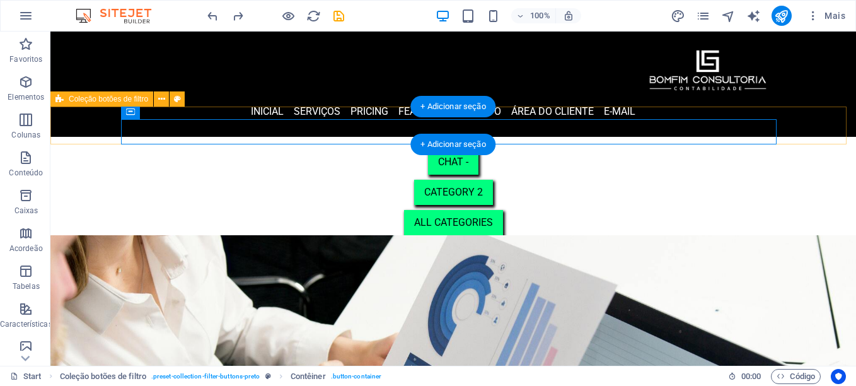
click at [818, 137] on div "CHAT - Category 2 All categories" at bounding box center [453, 186] width 806 height 98
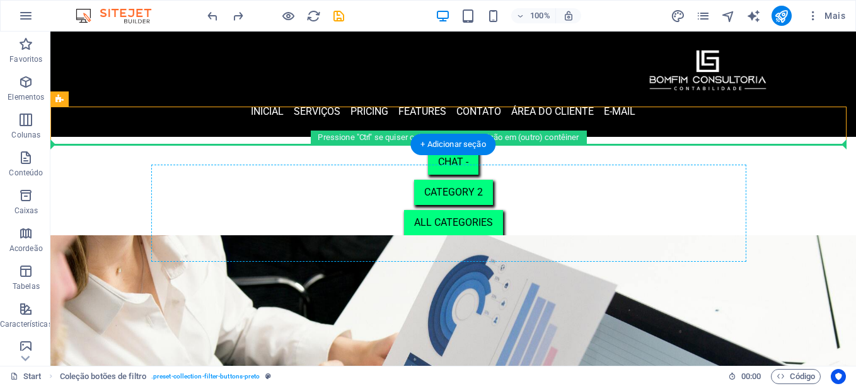
drag, startPoint x: 818, startPoint y: 131, endPoint x: 731, endPoint y: 235, distance: 136.0
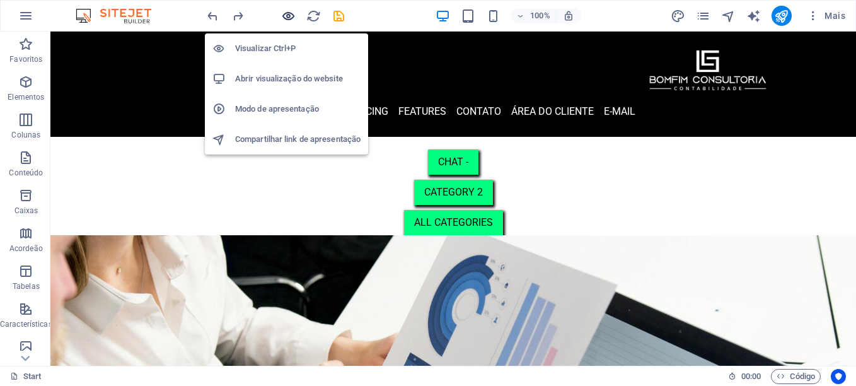
click at [289, 15] on icon "button" at bounding box center [288, 16] width 15 height 15
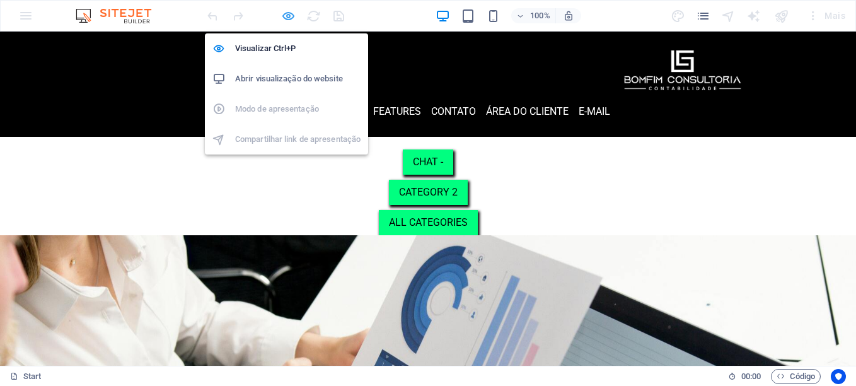
click at [283, 15] on icon "button" at bounding box center [288, 16] width 15 height 15
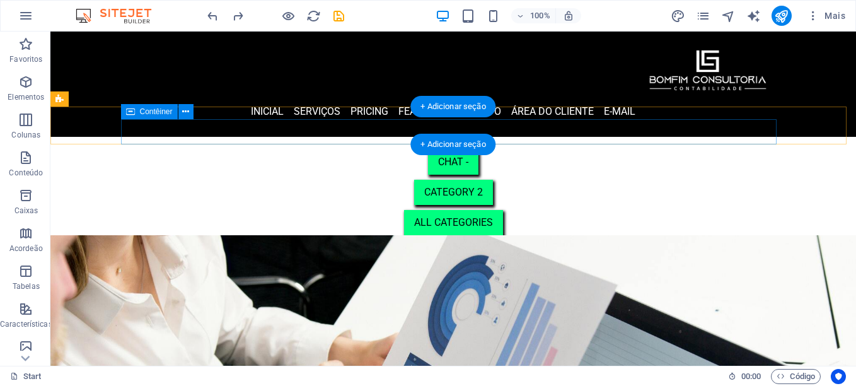
click at [395, 149] on div "CHAT - Category 2 All categories" at bounding box center [453, 192] width 656 height 86
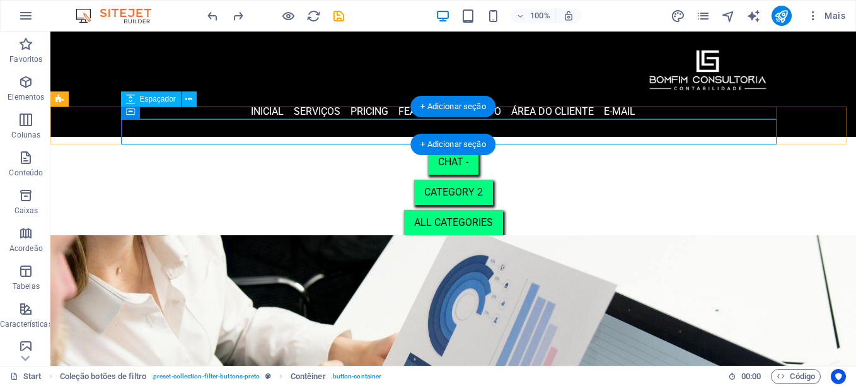
click at [395, 137] on div at bounding box center [453, 143] width 656 height 13
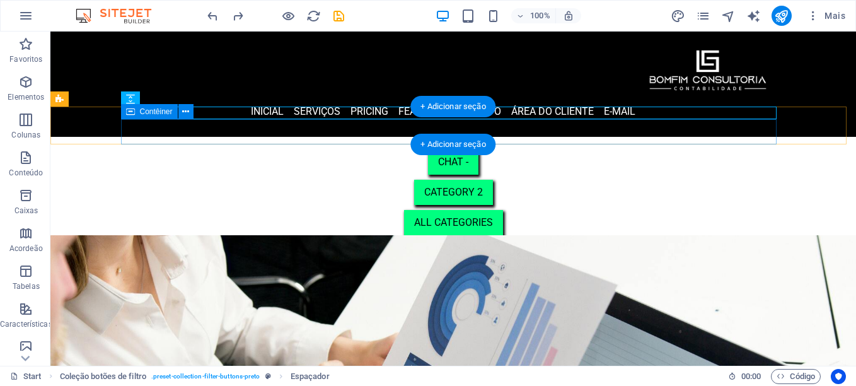
click at [395, 149] on div "CHAT - Category 2 All categories" at bounding box center [453, 192] width 656 height 86
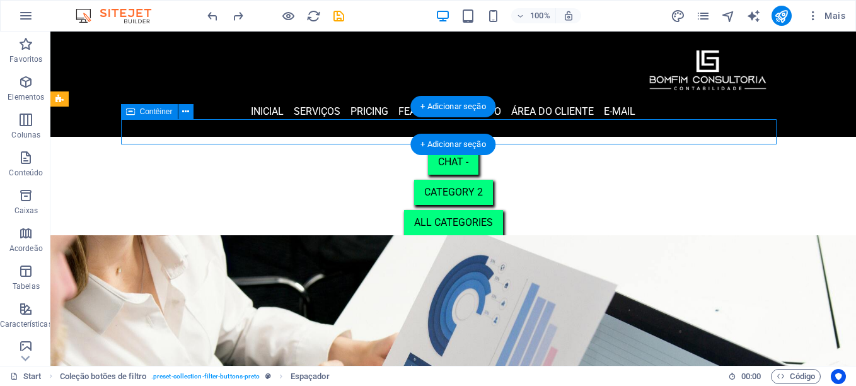
click at [395, 149] on div "CHAT - Category 2 All categories" at bounding box center [453, 192] width 656 height 86
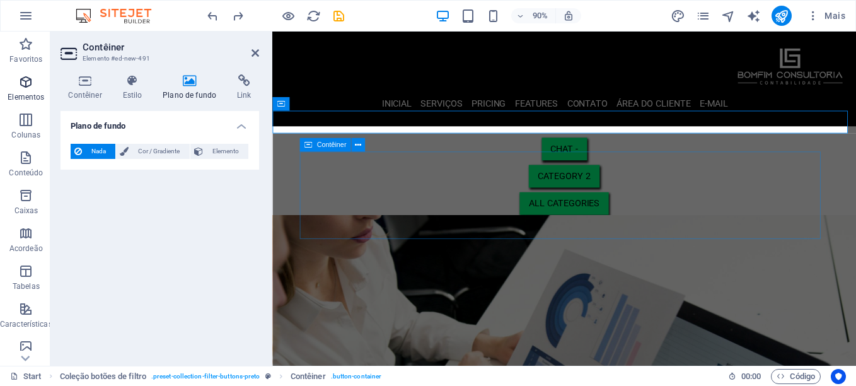
click at [29, 80] on icon "button" at bounding box center [25, 81] width 15 height 15
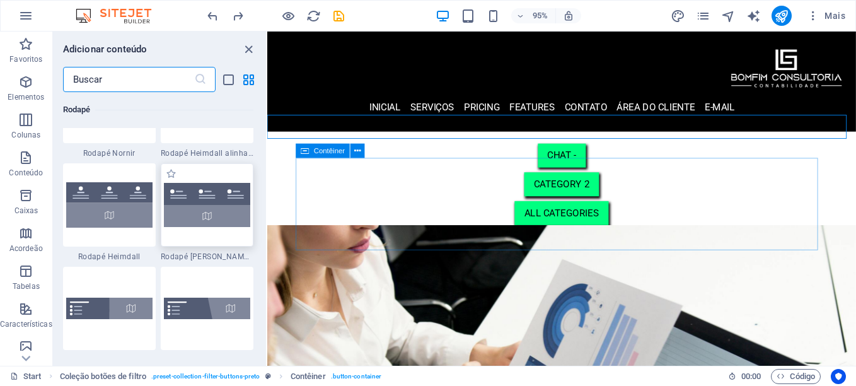
scroll to position [8519, 0]
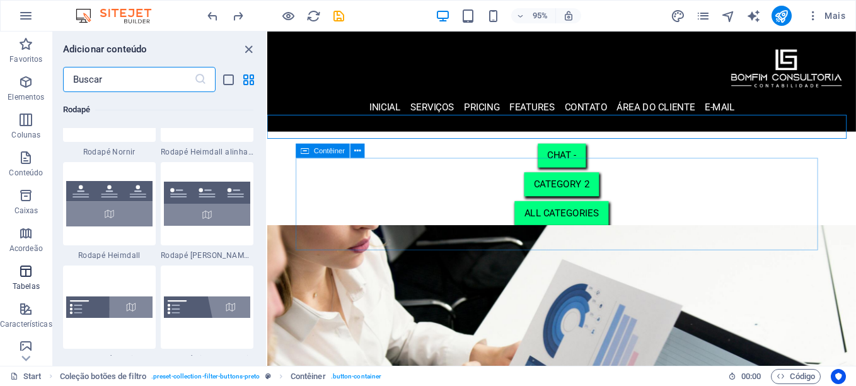
click at [23, 282] on p "Tabelas" at bounding box center [26, 286] width 27 height 10
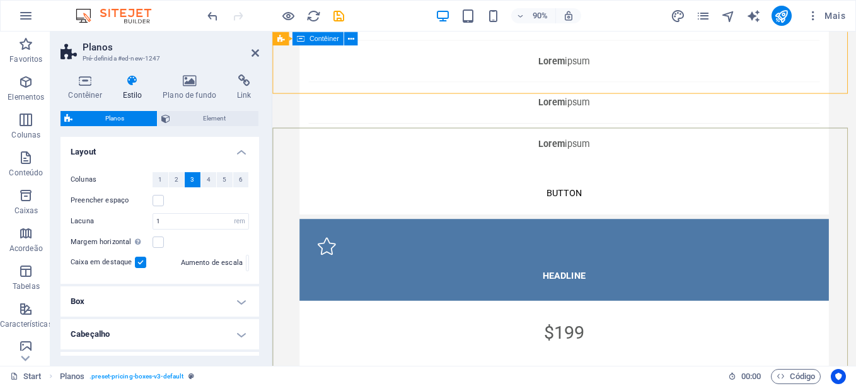
scroll to position [252, 0]
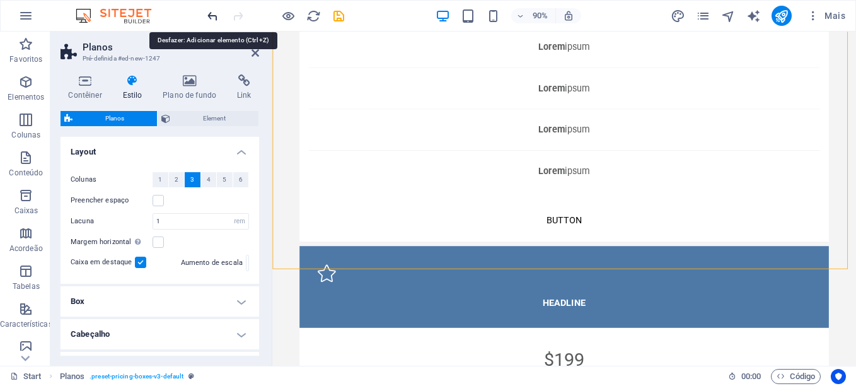
click at [209, 16] on icon "undo" at bounding box center [213, 16] width 15 height 15
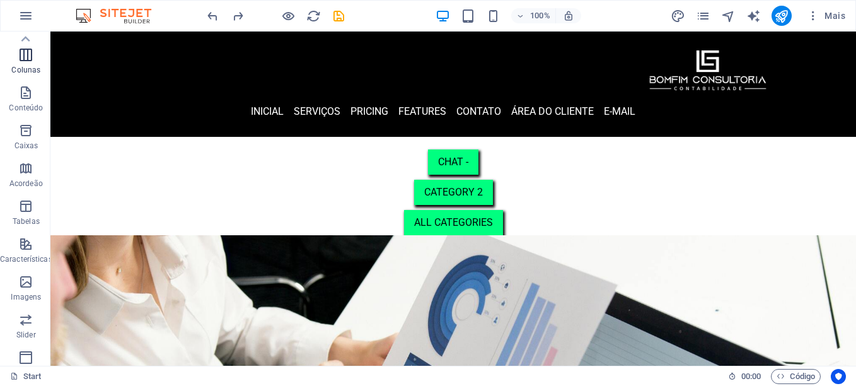
scroll to position [0, 0]
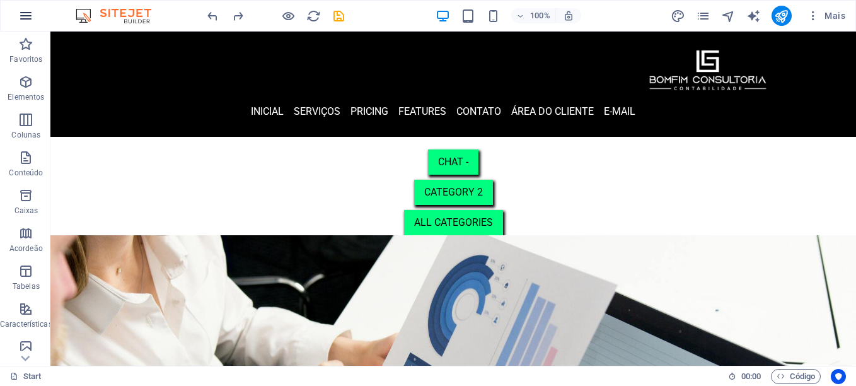
click at [24, 15] on icon "button" at bounding box center [25, 15] width 15 height 15
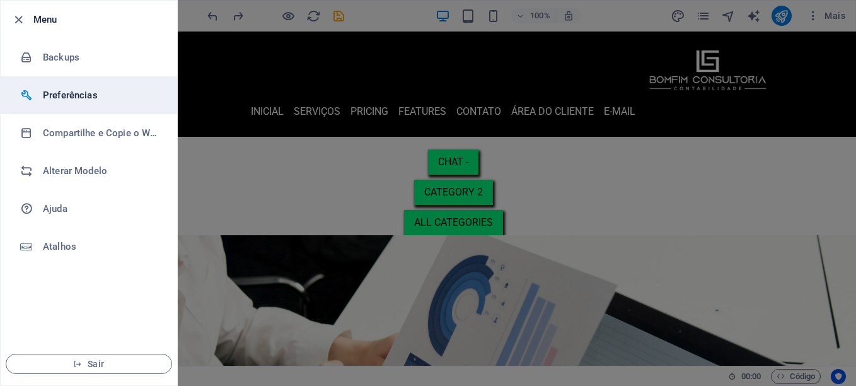
click at [126, 94] on h6 "Preferências" at bounding box center [101, 95] width 117 height 15
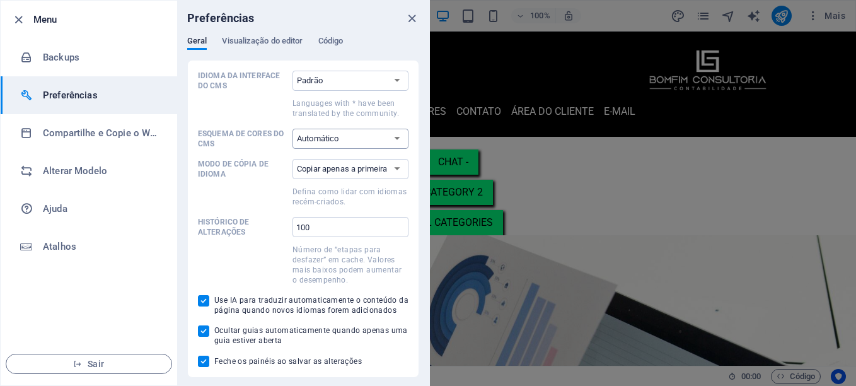
click at [360, 139] on select "Automático Escuro Light" at bounding box center [351, 139] width 116 height 20
click at [316, 79] on select "Padrão Deutsch English Español Suomi* Français Magyar Italiano Nederlands Polsk…" at bounding box center [351, 81] width 116 height 20
click at [293, 71] on select "Padrão Deutsch English Español Suomi* Français Magyar Italiano Nederlands Polsk…" at bounding box center [351, 81] width 116 height 20
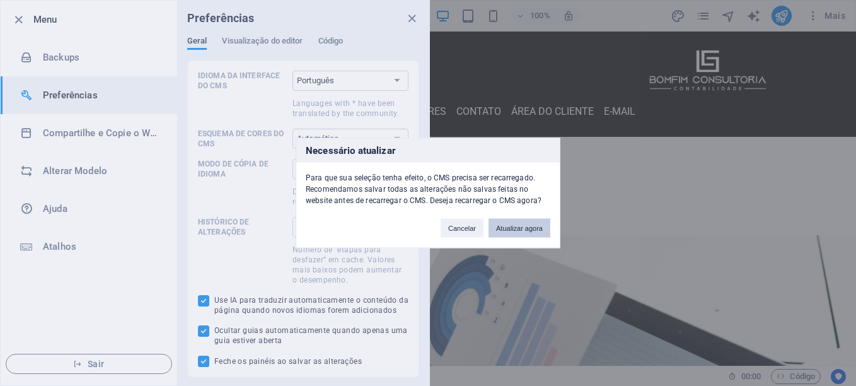
click at [514, 231] on button "Atualizar agora" at bounding box center [520, 228] width 62 height 19
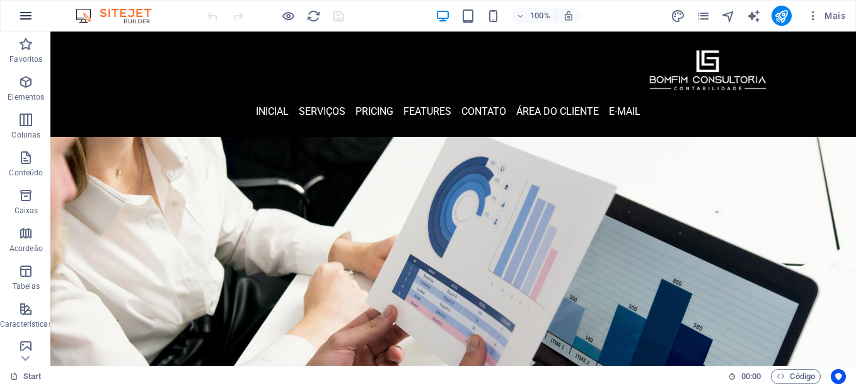
click at [28, 13] on icon "button" at bounding box center [25, 15] width 15 height 15
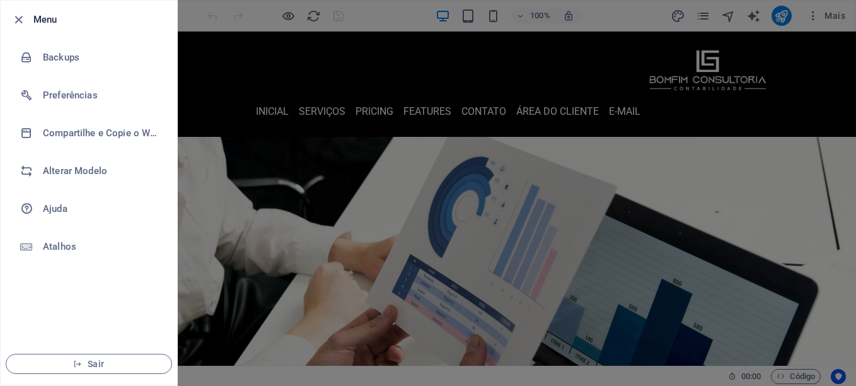
click at [327, 188] on div at bounding box center [428, 193] width 856 height 386
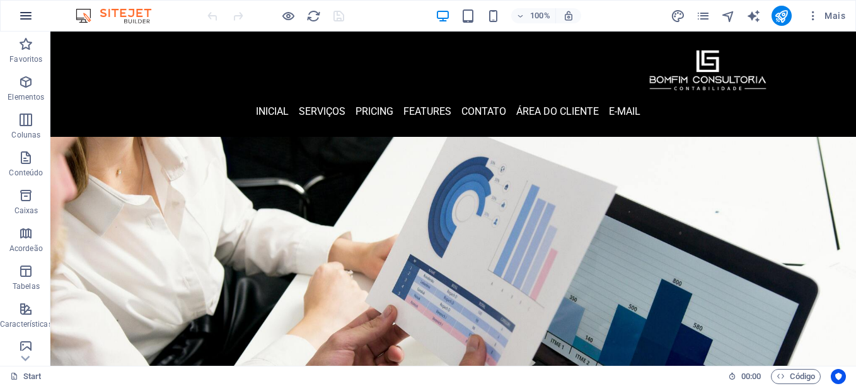
click at [27, 16] on icon "button" at bounding box center [25, 15] width 15 height 15
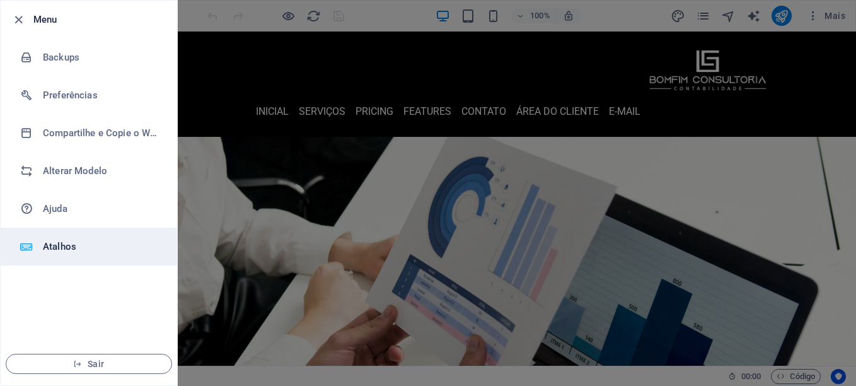
click at [73, 250] on h6 "Atalhos" at bounding box center [101, 246] width 117 height 15
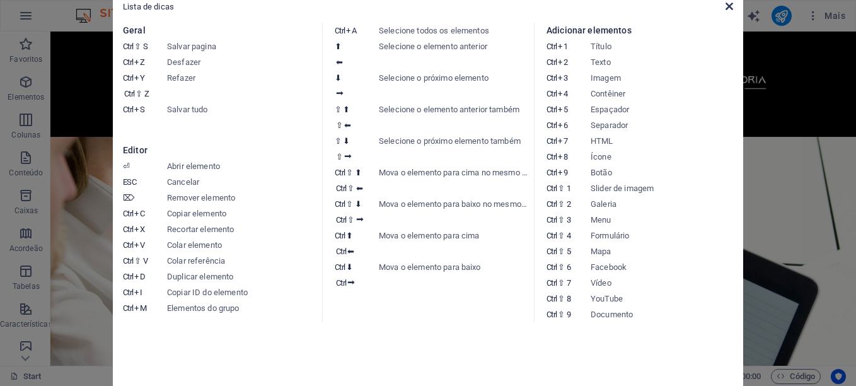
click at [730, 6] on icon at bounding box center [730, 6] width 8 height 10
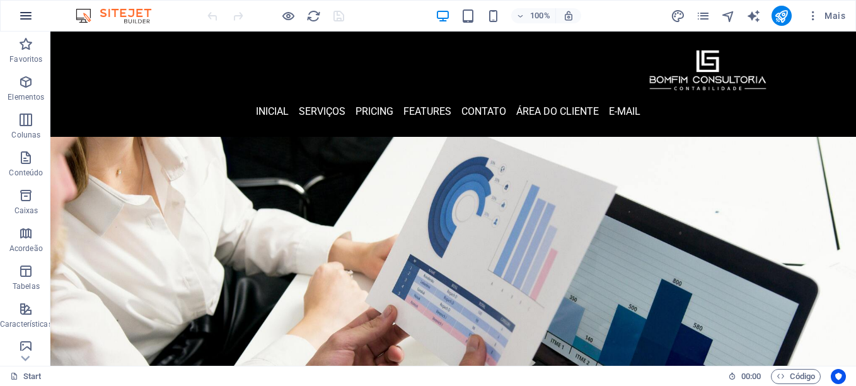
click at [28, 16] on icon "button" at bounding box center [25, 15] width 15 height 15
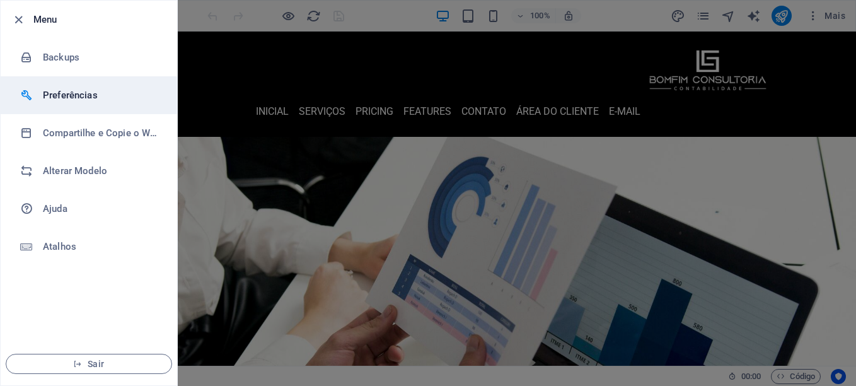
click at [70, 95] on h6 "Preferências" at bounding box center [101, 95] width 117 height 15
select select "pt"
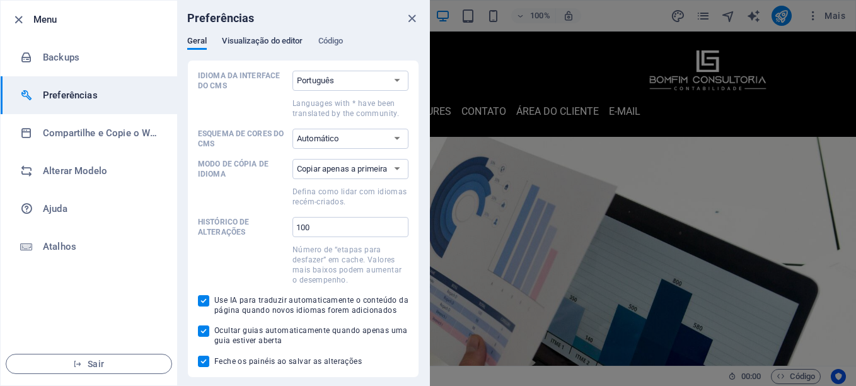
click at [231, 44] on span "Visualização do editor" at bounding box center [262, 42] width 81 height 18
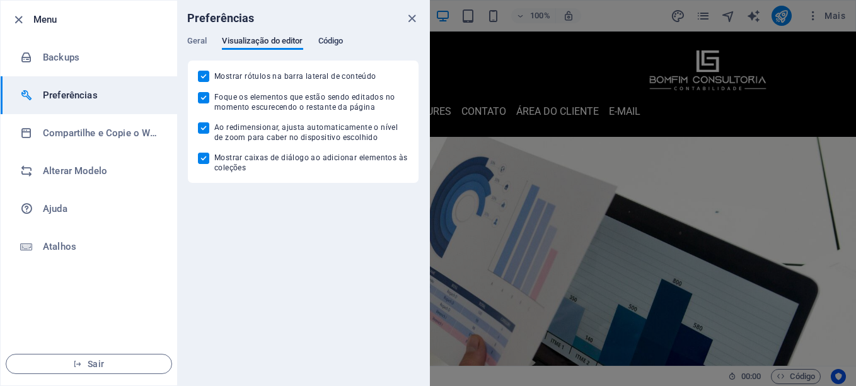
click at [339, 41] on span "Código" at bounding box center [330, 42] width 25 height 18
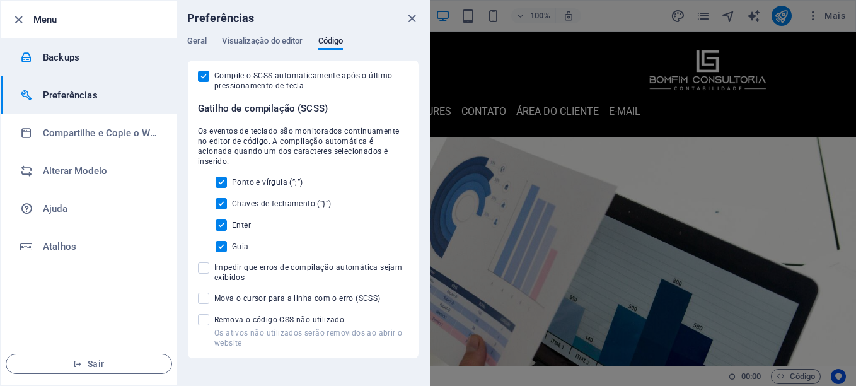
click at [74, 57] on h6 "Backups" at bounding box center [101, 57] width 117 height 15
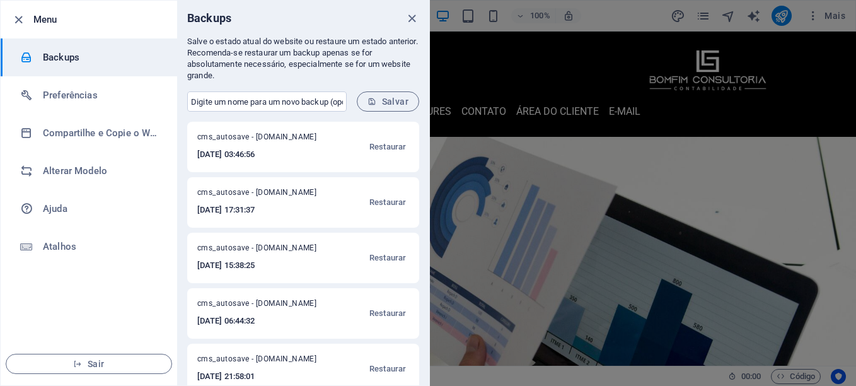
click at [415, 16] on icon "close" at bounding box center [412, 18] width 15 height 15
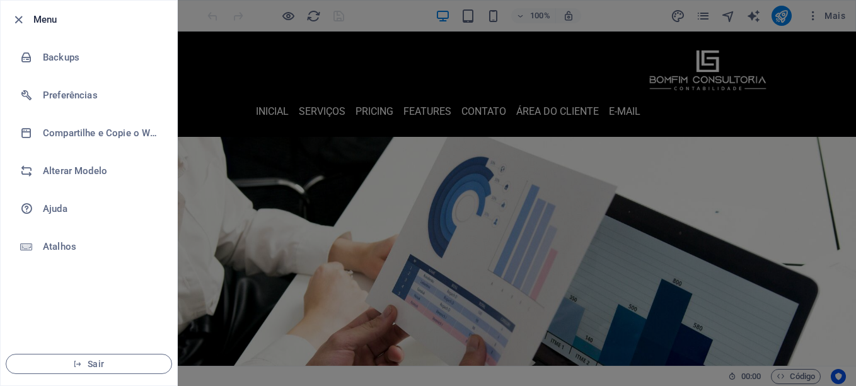
click at [274, 186] on div at bounding box center [428, 193] width 856 height 386
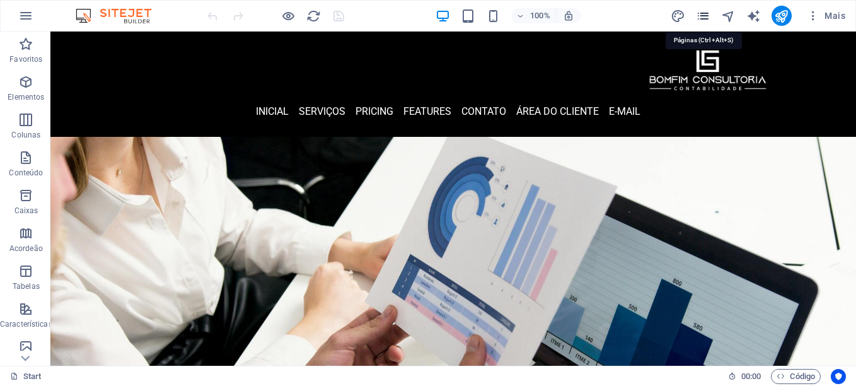
click at [706, 16] on icon "pages" at bounding box center [703, 16] width 15 height 15
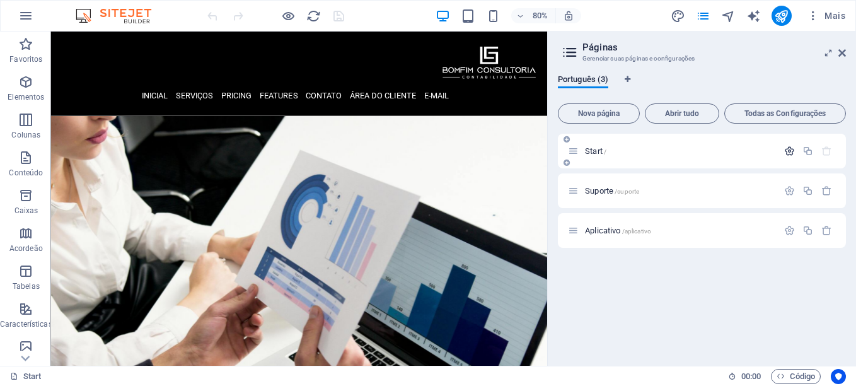
click at [789, 148] on icon "button" at bounding box center [789, 151] width 11 height 11
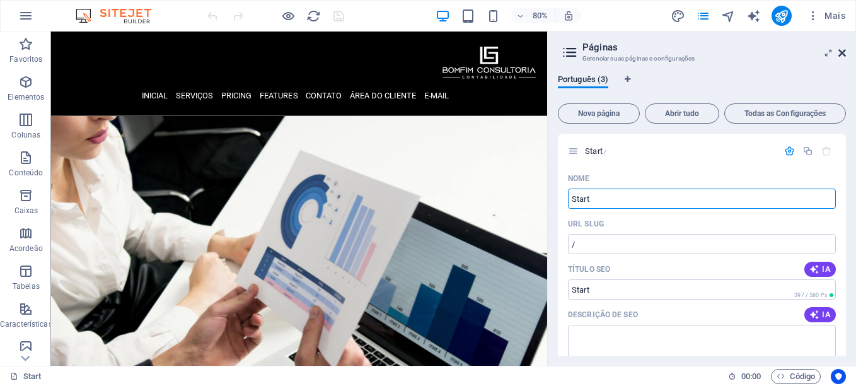
click at [843, 54] on icon at bounding box center [843, 53] width 8 height 10
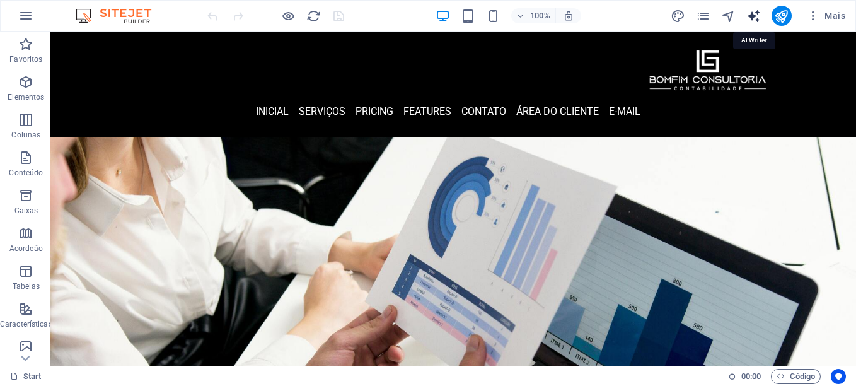
click at [755, 18] on icon "text_generator" at bounding box center [753, 16] width 15 height 15
select select "English"
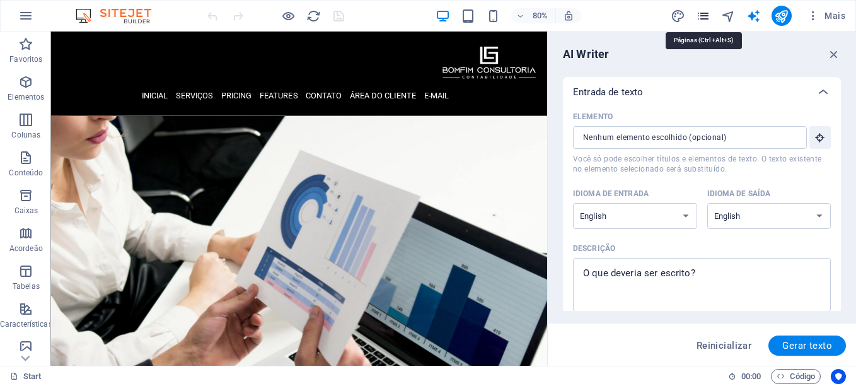
click at [702, 16] on icon "pages" at bounding box center [703, 16] width 15 height 15
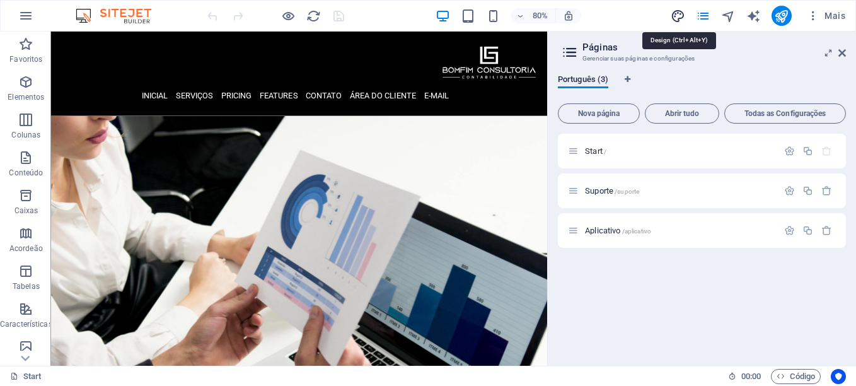
click at [678, 17] on icon "design" at bounding box center [678, 16] width 15 height 15
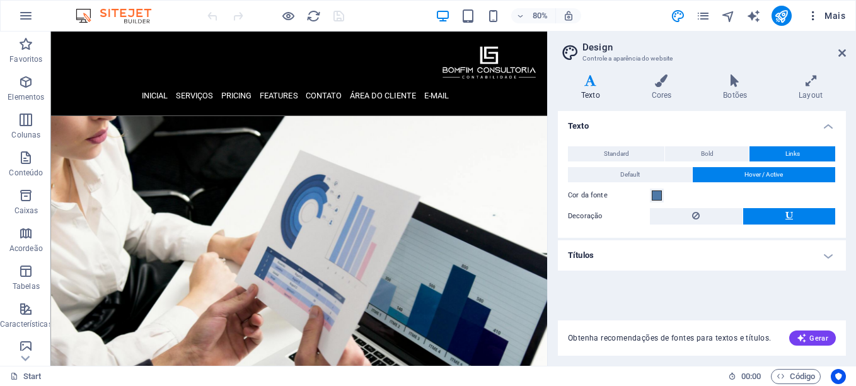
click at [837, 14] on span "Mais" at bounding box center [826, 15] width 38 height 13
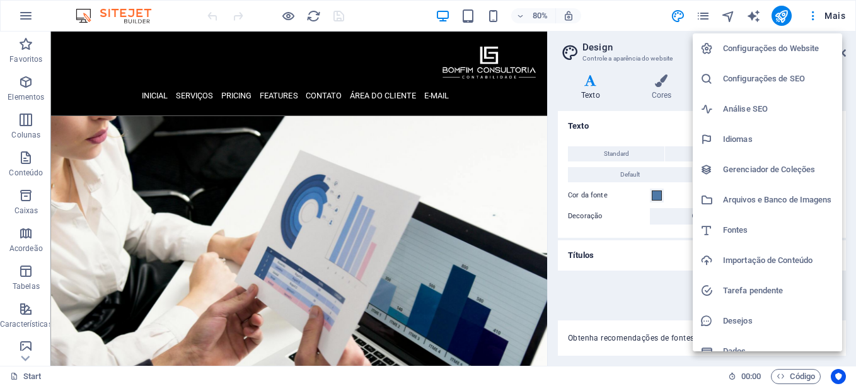
click at [774, 50] on h6 "Configurações do Website" at bounding box center [779, 48] width 112 height 15
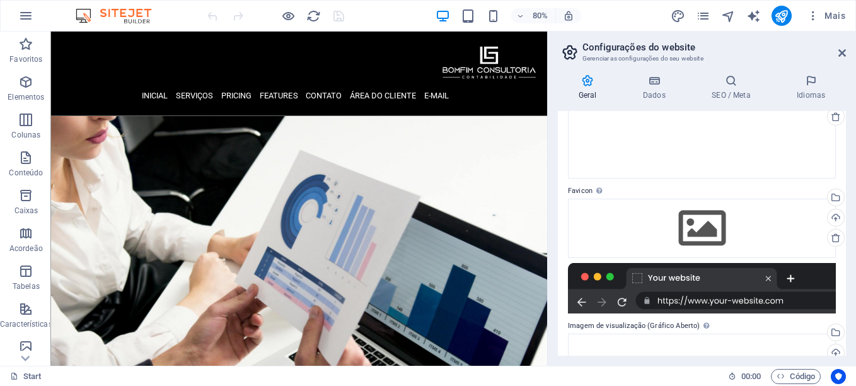
scroll to position [226, 0]
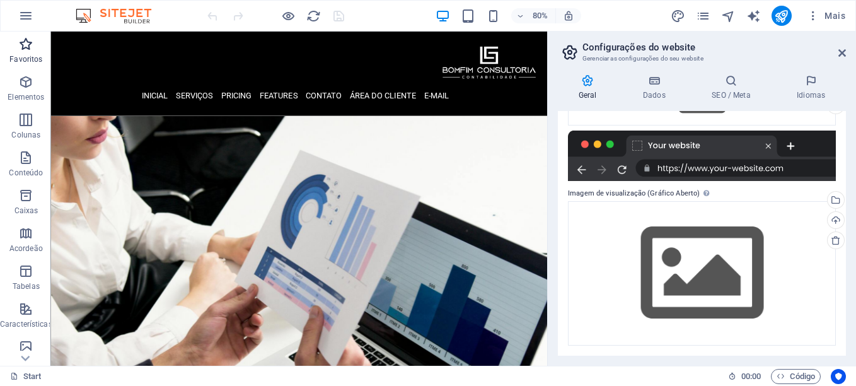
click at [32, 47] on icon "button" at bounding box center [25, 44] width 15 height 15
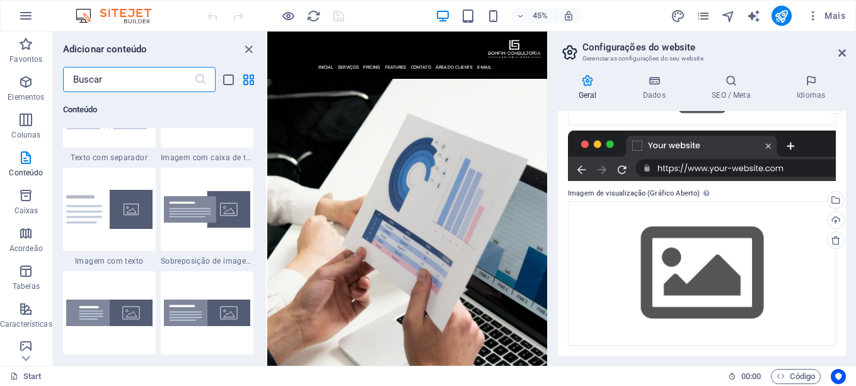
scroll to position [2396, 0]
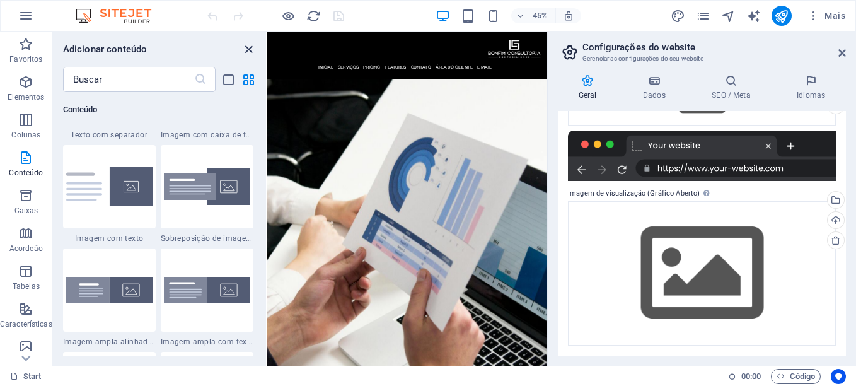
click at [248, 48] on icon "close panel" at bounding box center [248, 49] width 15 height 15
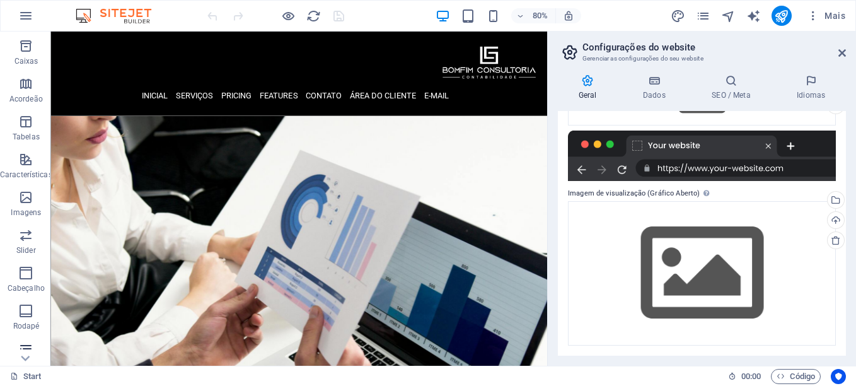
scroll to position [233, 0]
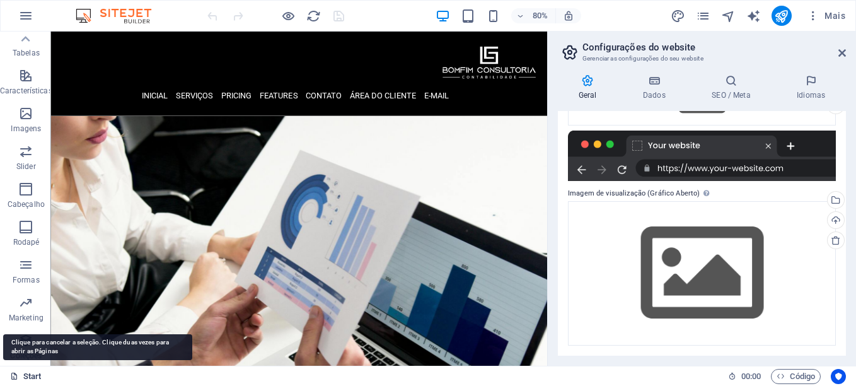
click at [26, 376] on link "Start" at bounding box center [26, 376] width 32 height 15
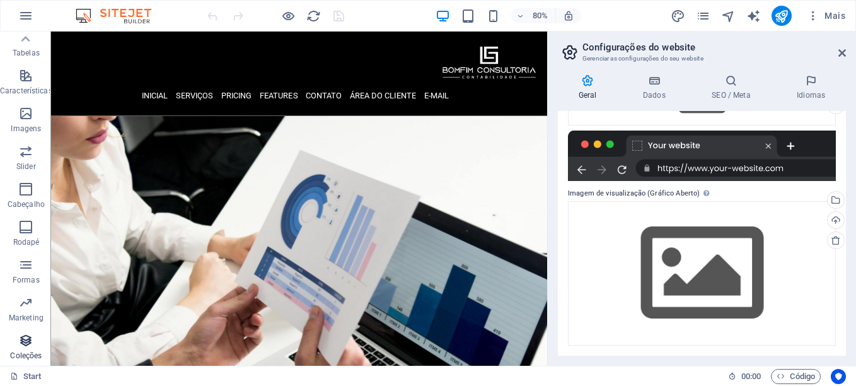
click at [28, 337] on icon "button" at bounding box center [25, 340] width 15 height 15
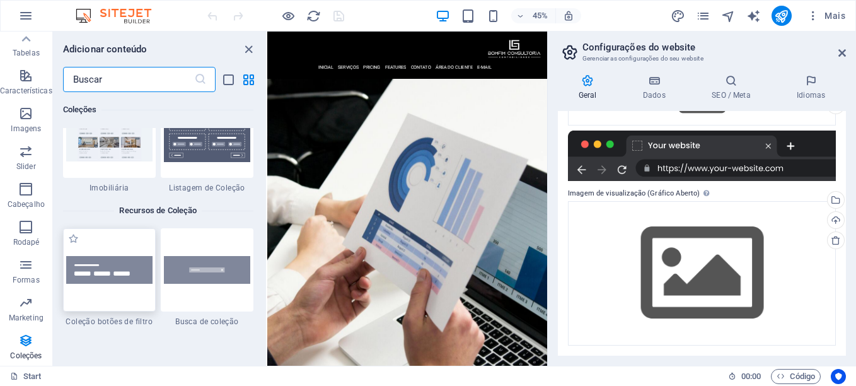
scroll to position [12020, 0]
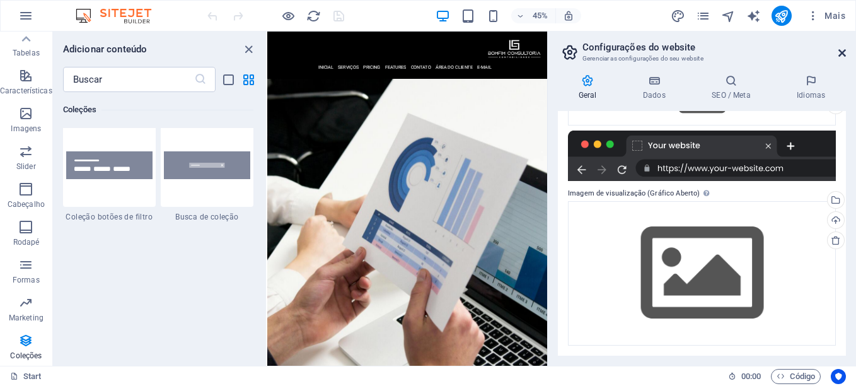
drag, startPoint x: 843, startPoint y: 53, endPoint x: 489, endPoint y: 80, distance: 354.7
click at [843, 53] on icon at bounding box center [843, 53] width 8 height 10
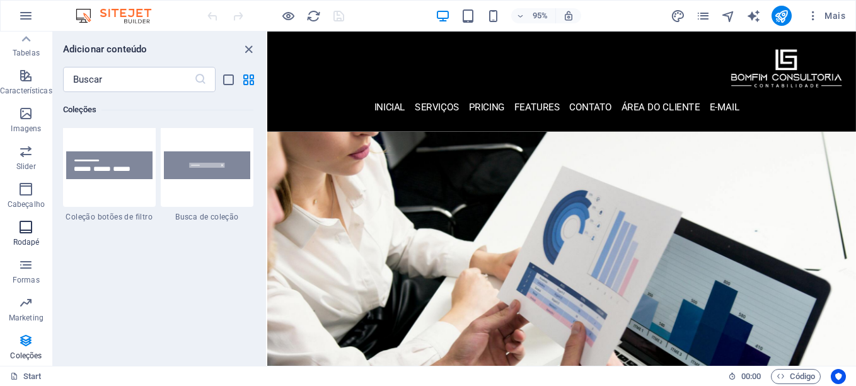
scroll to position [170, 0]
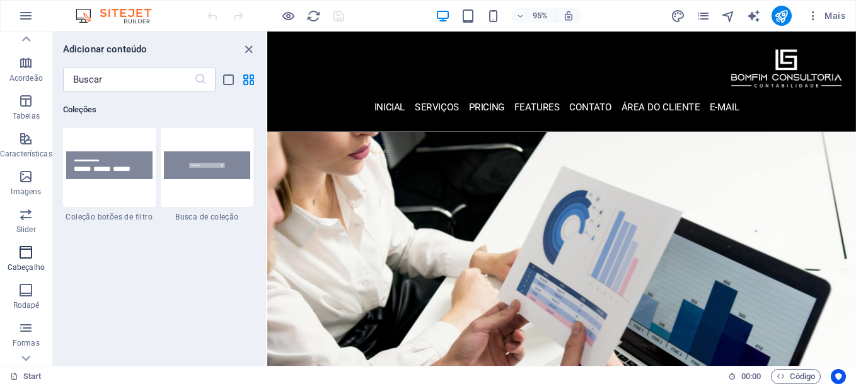
click at [21, 262] on p "Cabeçalho" at bounding box center [26, 267] width 37 height 10
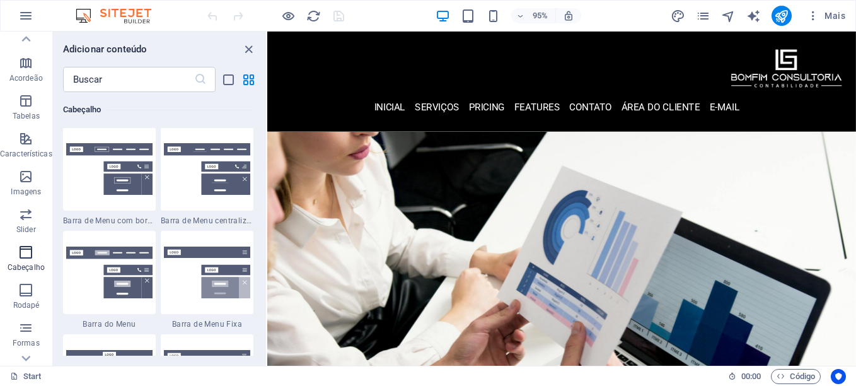
scroll to position [7592, 0]
click at [28, 217] on icon "button" at bounding box center [25, 214] width 15 height 15
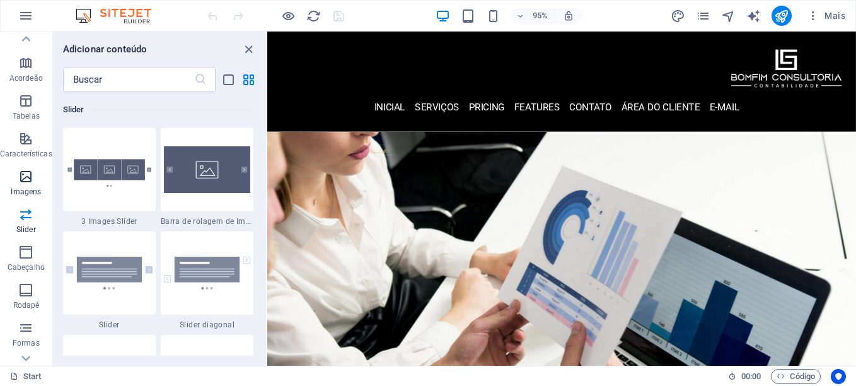
scroll to position [7147, 0]
click at [30, 183] on icon "button" at bounding box center [25, 176] width 15 height 15
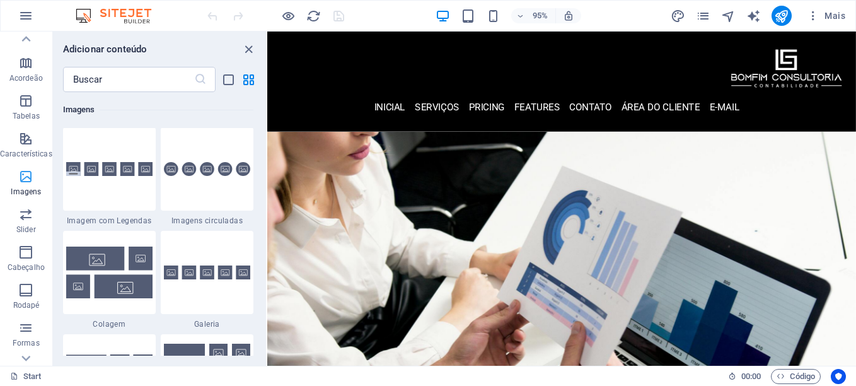
scroll to position [6393, 0]
click at [29, 144] on icon "button" at bounding box center [25, 138] width 15 height 15
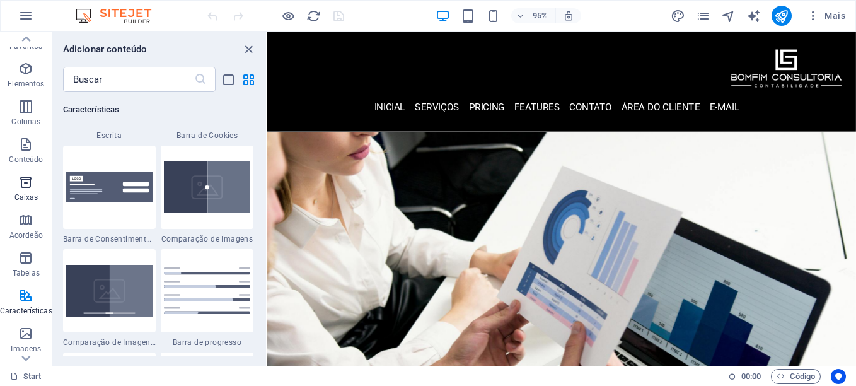
scroll to position [0, 0]
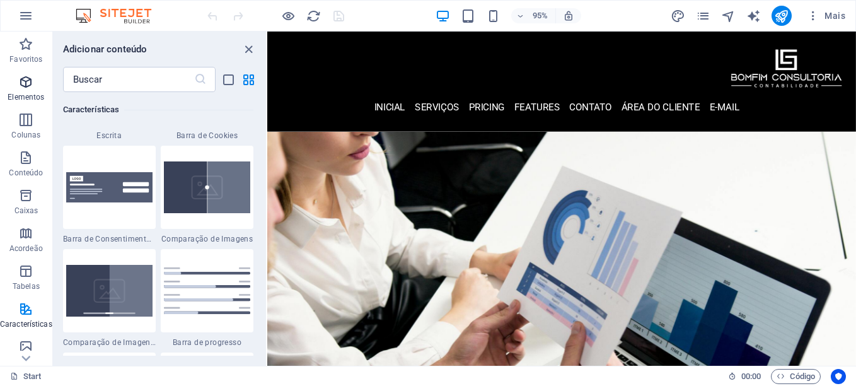
click at [30, 93] on p "Elementos" at bounding box center [26, 97] width 37 height 10
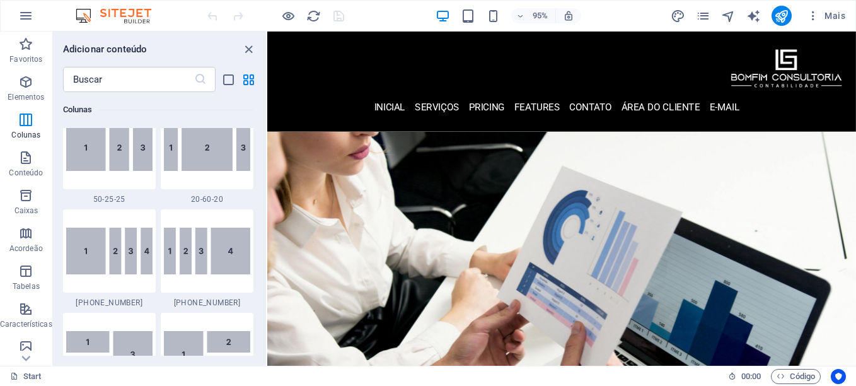
scroll to position [1395, 0]
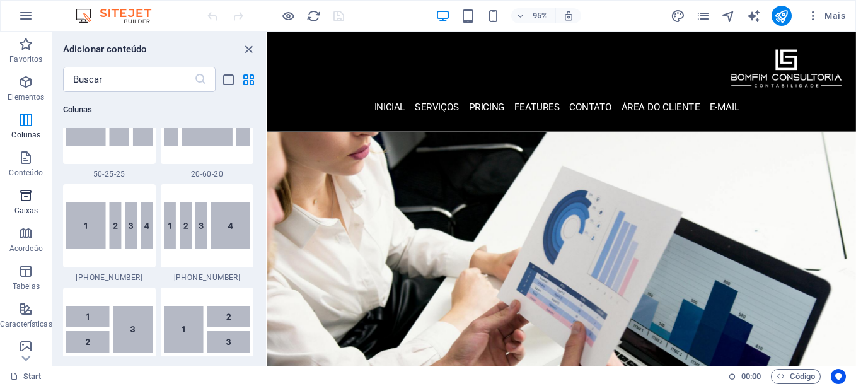
click at [24, 203] on span "Caixas" at bounding box center [26, 203] width 52 height 30
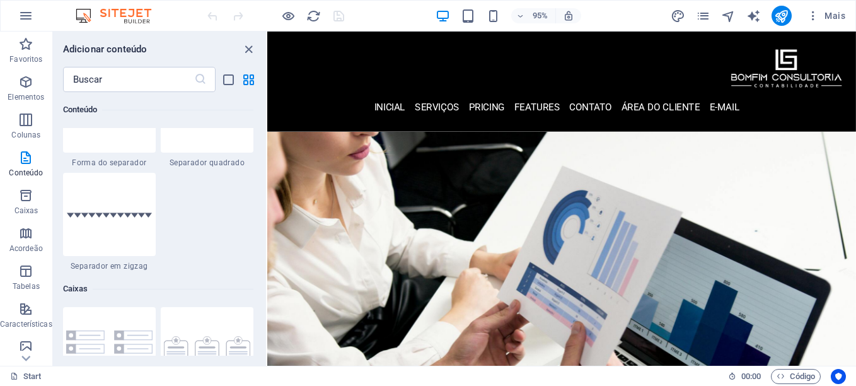
scroll to position [3288, 0]
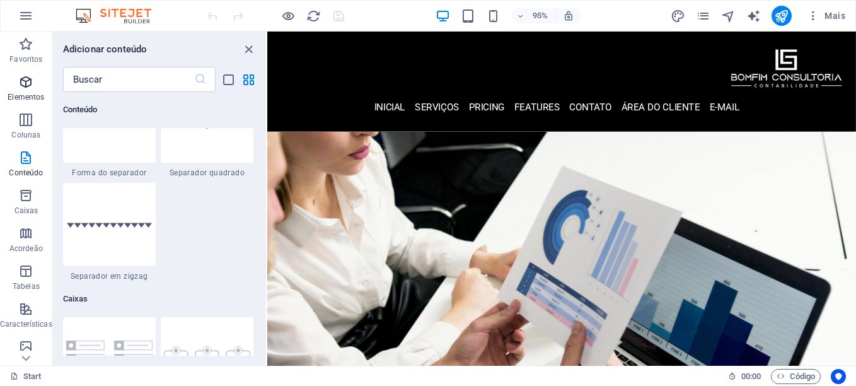
click at [23, 88] on icon "button" at bounding box center [25, 81] width 15 height 15
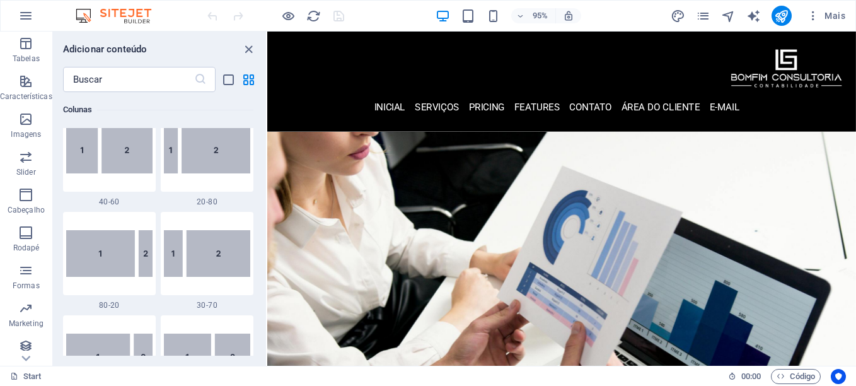
scroll to position [233, 0]
click at [32, 265] on icon "button" at bounding box center [25, 264] width 15 height 15
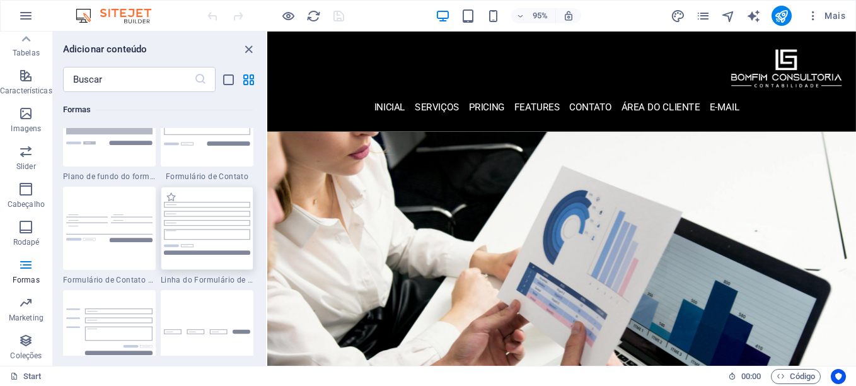
scroll to position [9268, 0]
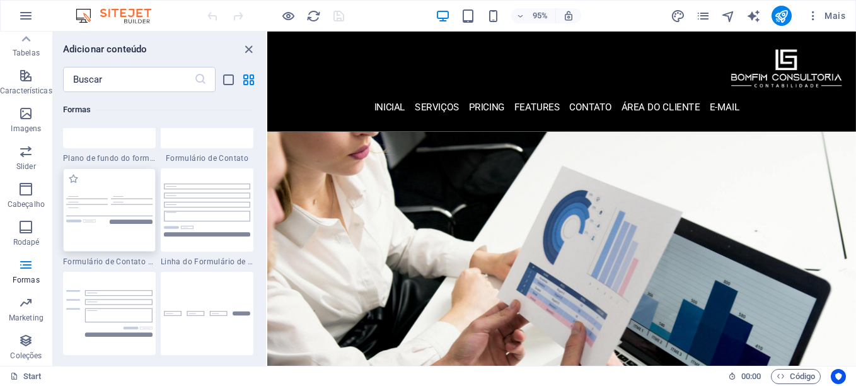
click at [103, 240] on div at bounding box center [109, 209] width 93 height 83
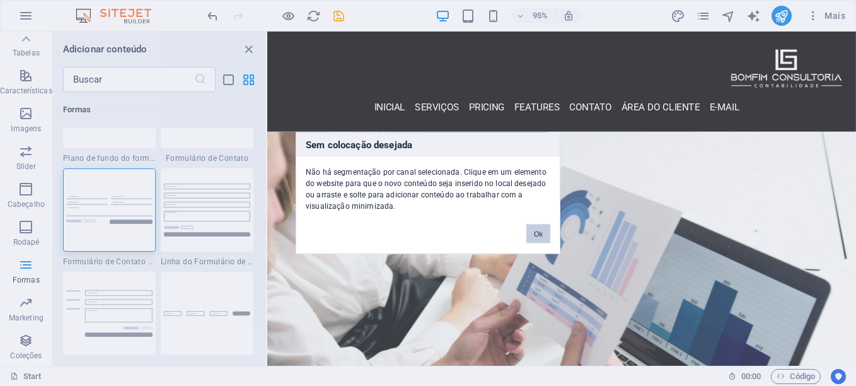
click at [543, 238] on button "Ok" at bounding box center [538, 233] width 24 height 19
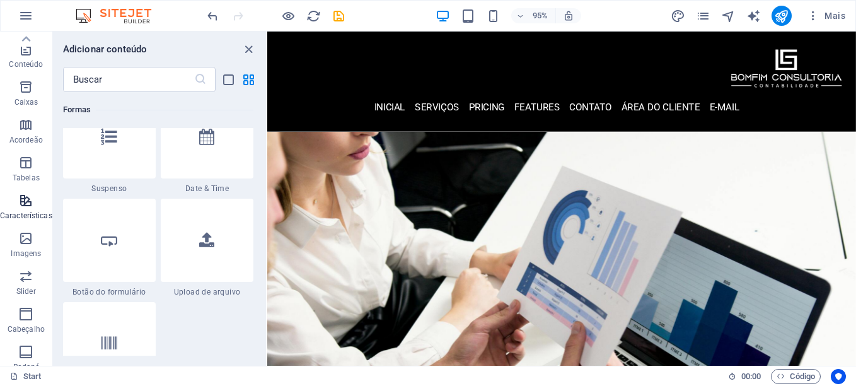
scroll to position [0, 0]
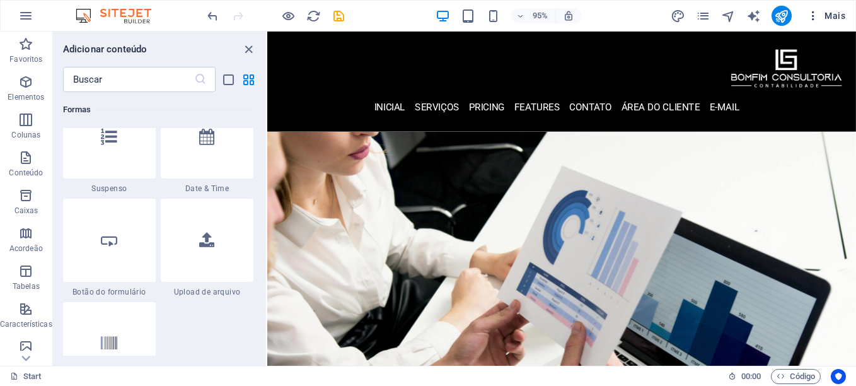
click at [816, 16] on icon "button" at bounding box center [813, 15] width 13 height 13
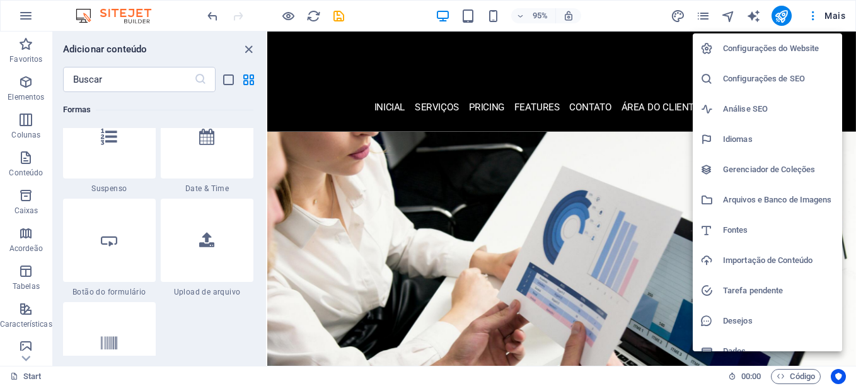
click at [20, 93] on div at bounding box center [428, 193] width 856 height 386
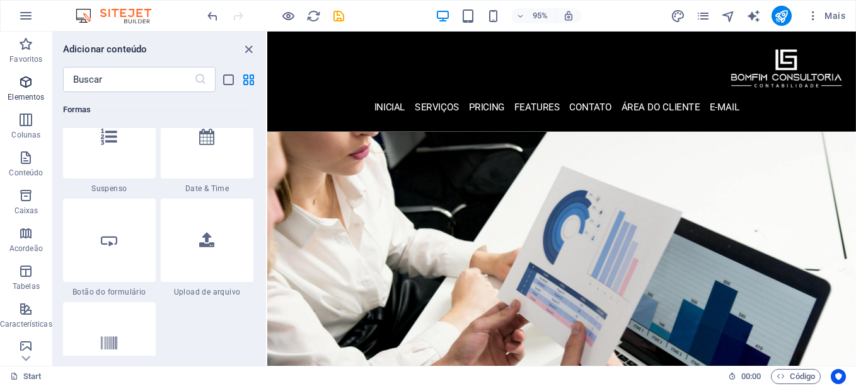
click at [26, 91] on span "Elementos" at bounding box center [26, 89] width 52 height 30
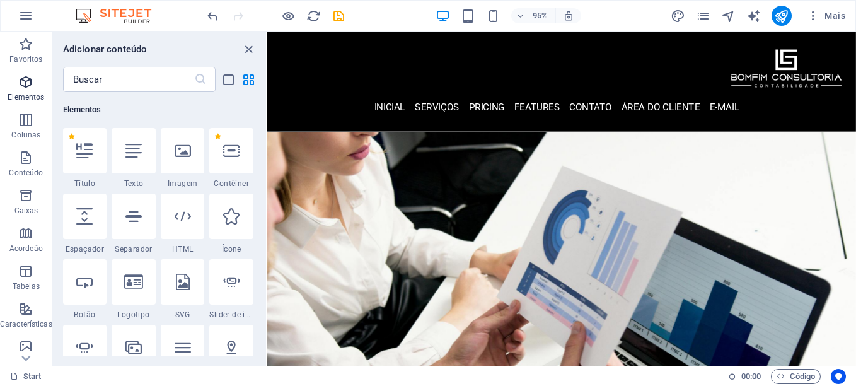
scroll to position [134, 0]
click at [249, 51] on icon "close panel" at bounding box center [248, 49] width 15 height 15
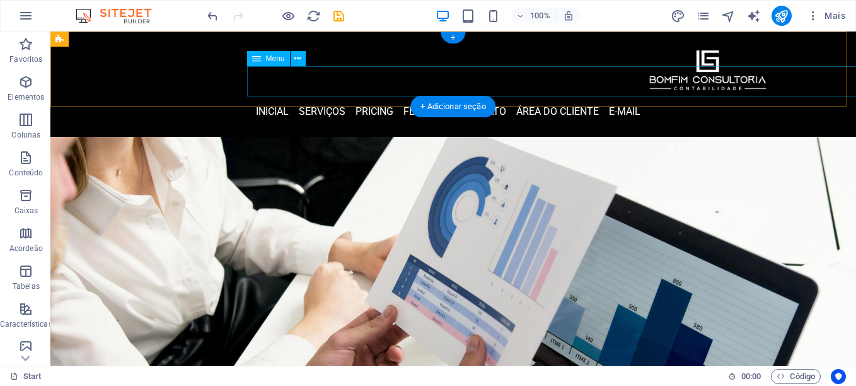
click at [771, 96] on nav "inicial Serviços Pricing Features contato área do cliente E-mail" at bounding box center [448, 111] width 646 height 30
select select
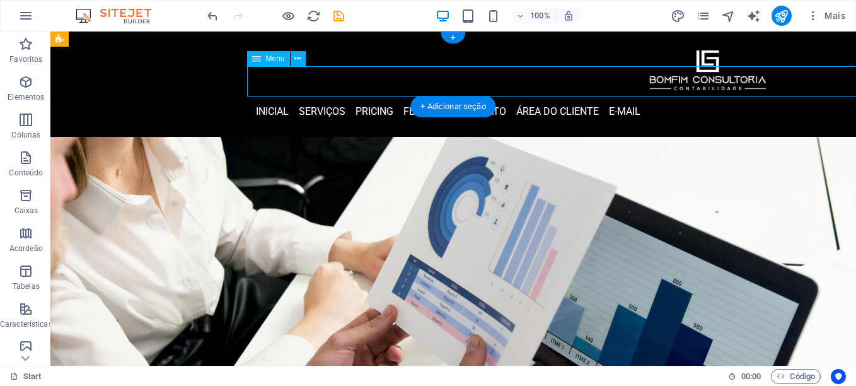
select select
select select "2"
select select
select select "next"
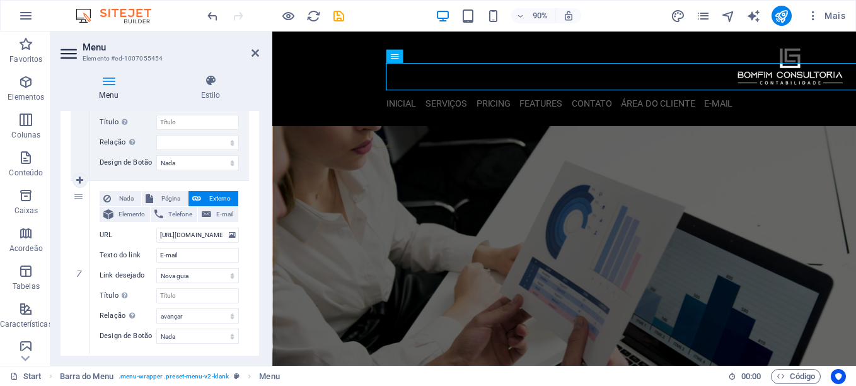
scroll to position [1070, 0]
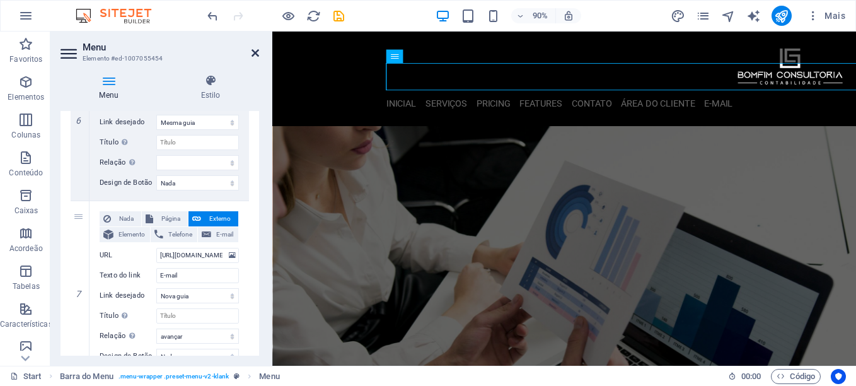
click at [254, 54] on icon at bounding box center [256, 53] width 8 height 10
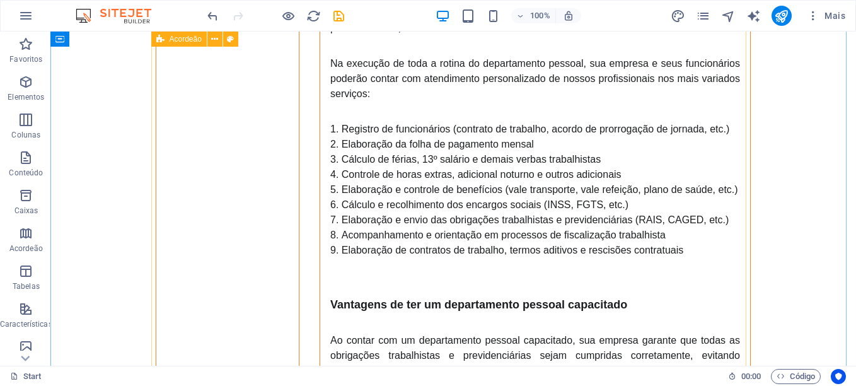
scroll to position [2417, 0]
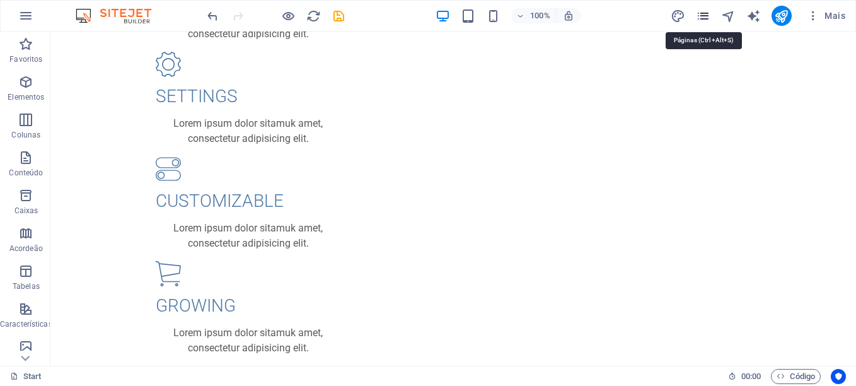
click at [702, 17] on icon "pages" at bounding box center [703, 16] width 15 height 15
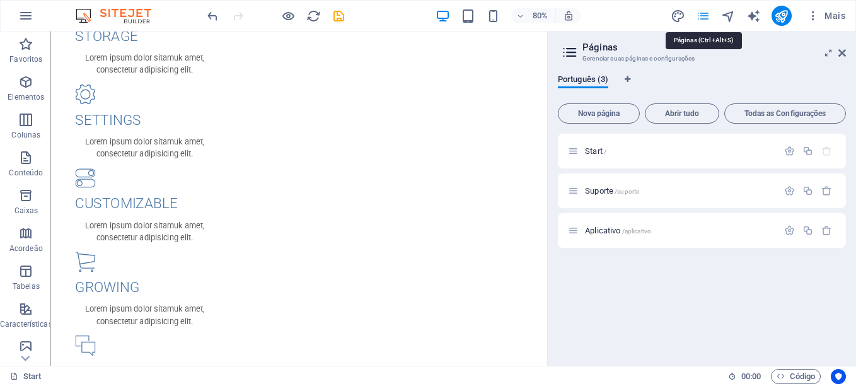
scroll to position [1663, 0]
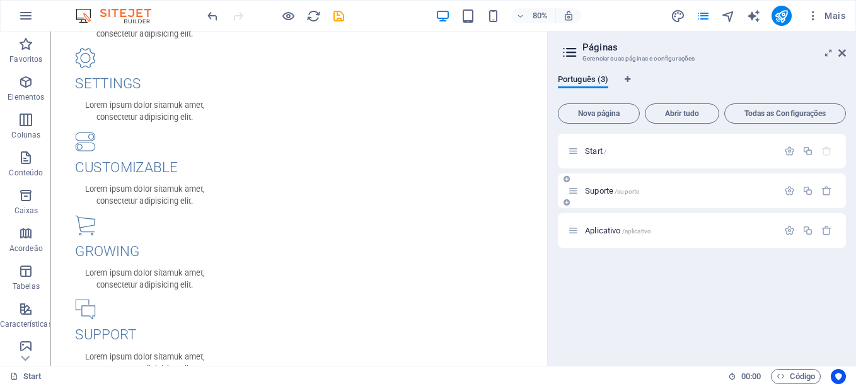
click at [669, 193] on p "Suporte /suporte" at bounding box center [679, 191] width 189 height 8
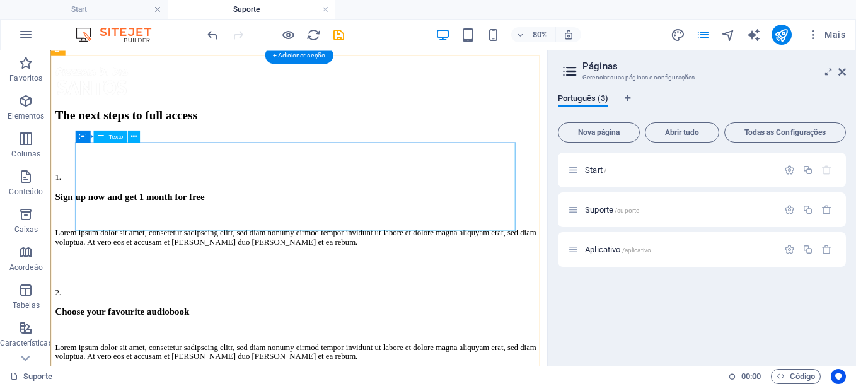
scroll to position [1135, 0]
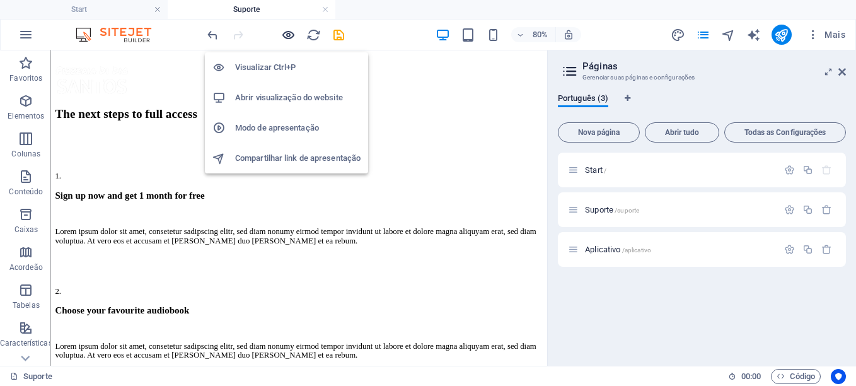
click at [287, 35] on icon "button" at bounding box center [288, 35] width 15 height 15
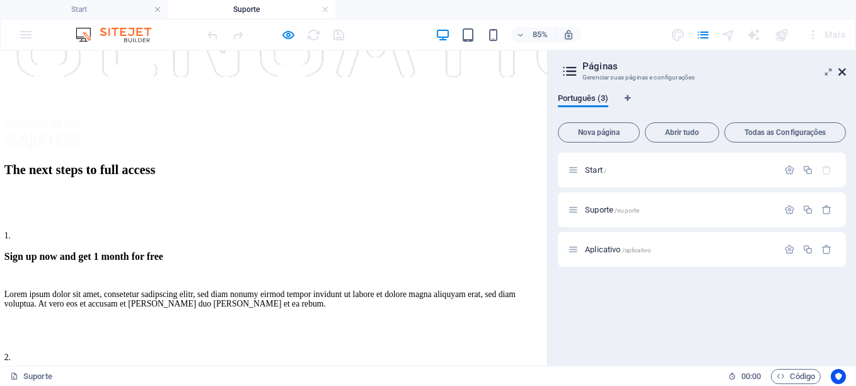
click at [839, 74] on icon at bounding box center [843, 72] width 8 height 10
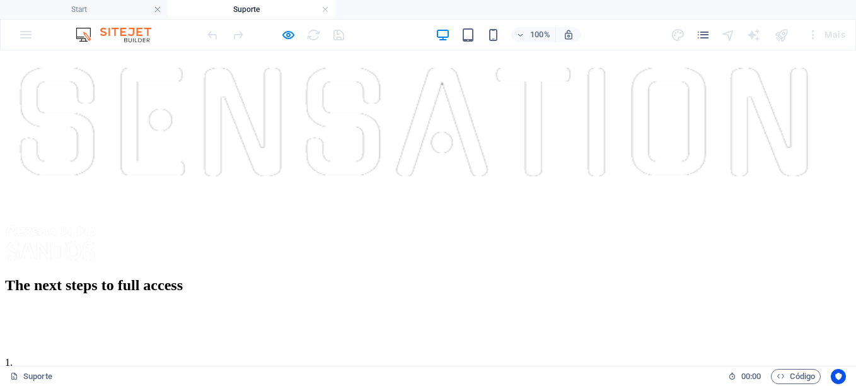
scroll to position [839, 0]
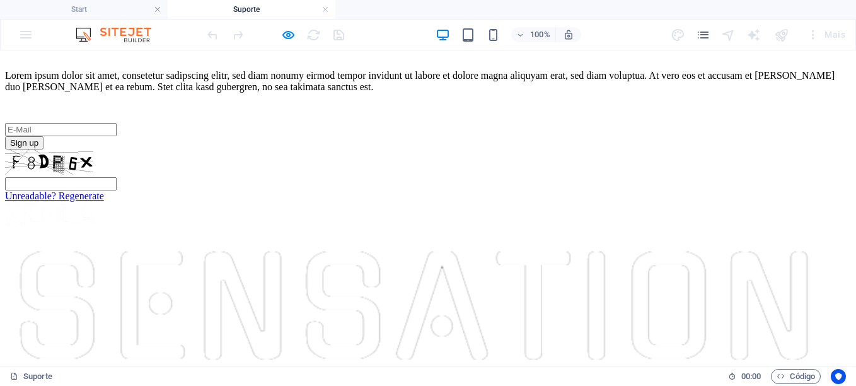
scroll to position [649, 0]
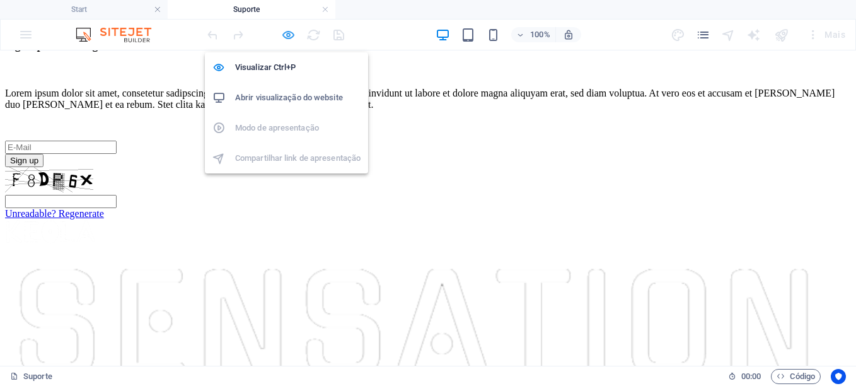
click at [288, 35] on icon "button" at bounding box center [288, 35] width 15 height 15
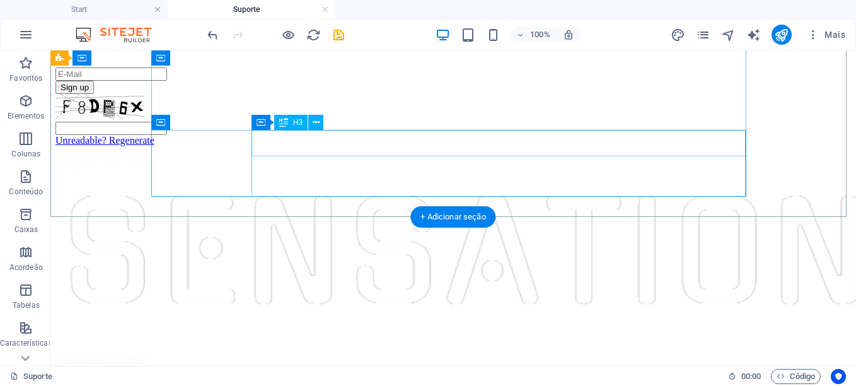
scroll to position [1067, 0]
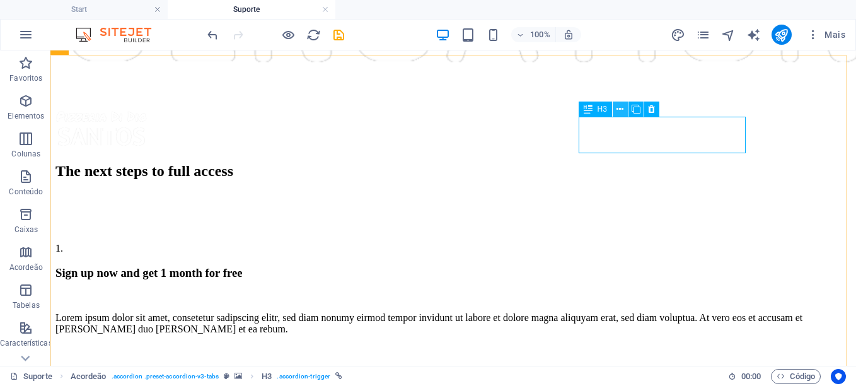
click at [620, 110] on icon at bounding box center [620, 109] width 7 height 13
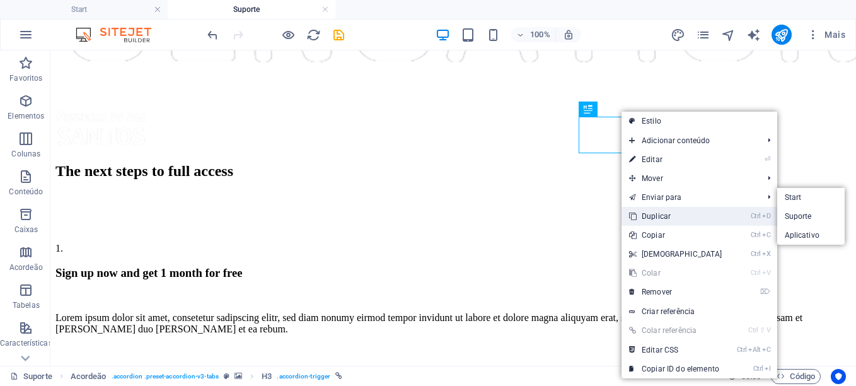
click at [672, 216] on link "Ctrl D Duplicar" at bounding box center [676, 216] width 108 height 19
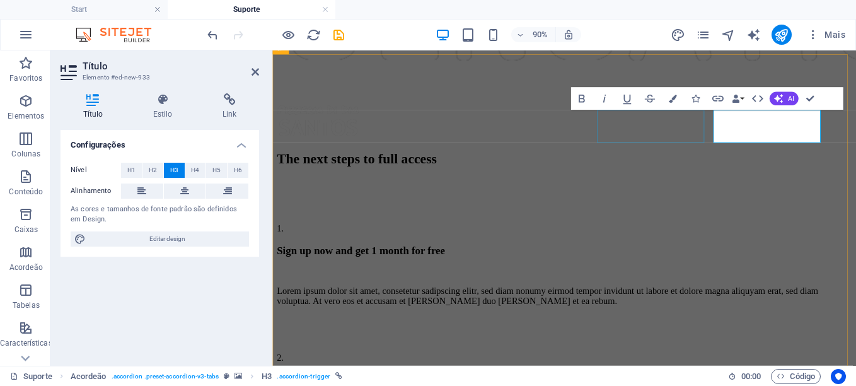
scroll to position [1111, 0]
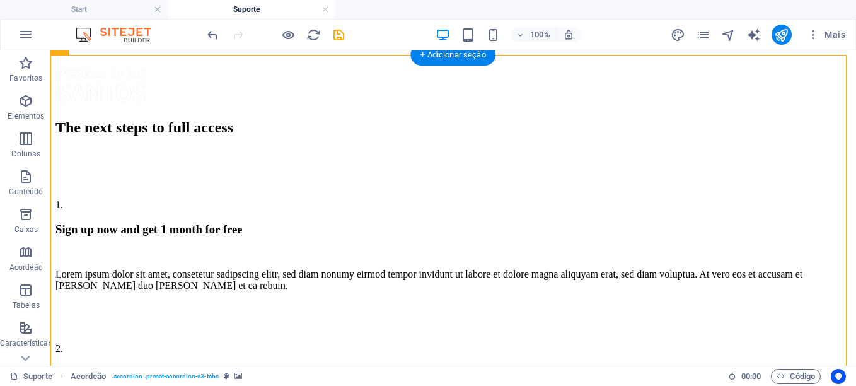
scroll to position [1067, 0]
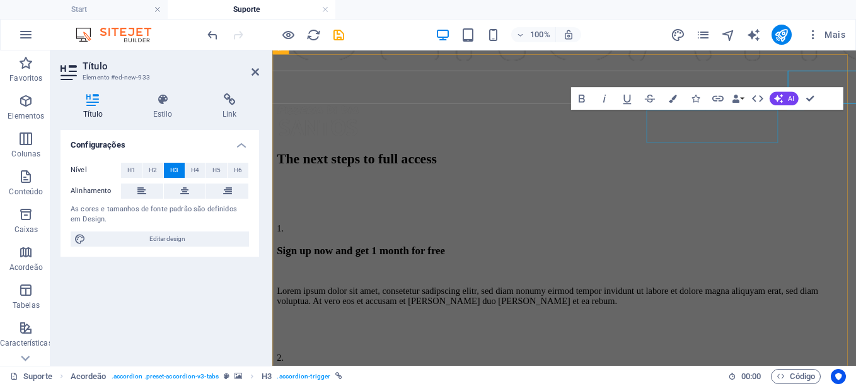
scroll to position [1111, 0]
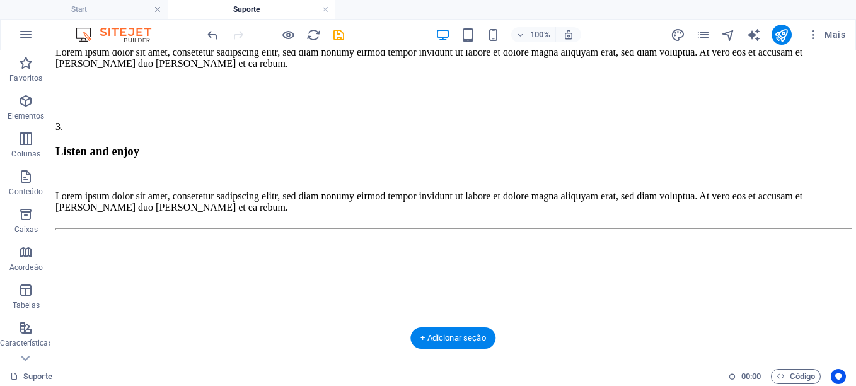
scroll to position [1512, 0]
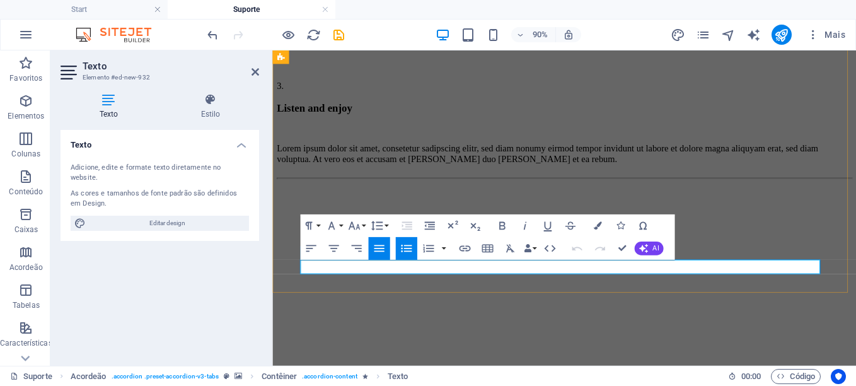
drag, startPoint x: 624, startPoint y: 289, endPoint x: 511, endPoint y: 291, distance: 112.9
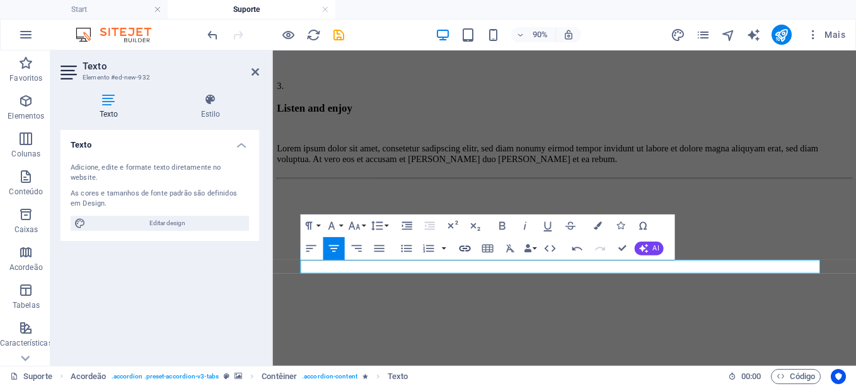
click at [463, 248] on icon "button" at bounding box center [465, 249] width 14 height 14
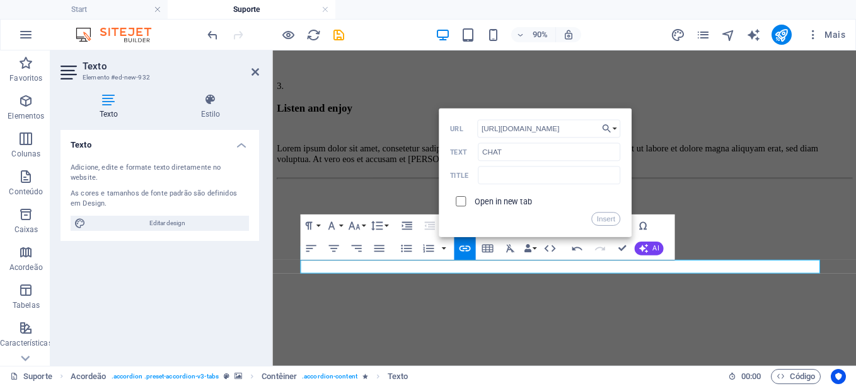
type input "[URL][DOMAIN_NAME]"
drag, startPoint x: 458, startPoint y: 199, endPoint x: 472, endPoint y: 205, distance: 15.0
click at [458, 199] on input "checkbox" at bounding box center [459, 200] width 10 height 10
checkbox input "true"
click at [605, 219] on button "Insert" at bounding box center [605, 219] width 28 height 14
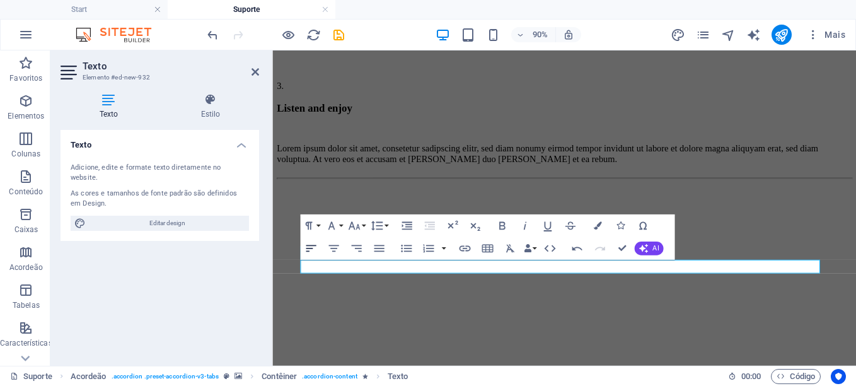
click at [306, 248] on icon "button" at bounding box center [311, 249] width 14 height 14
click at [407, 250] on icon "button" at bounding box center [407, 249] width 14 height 14
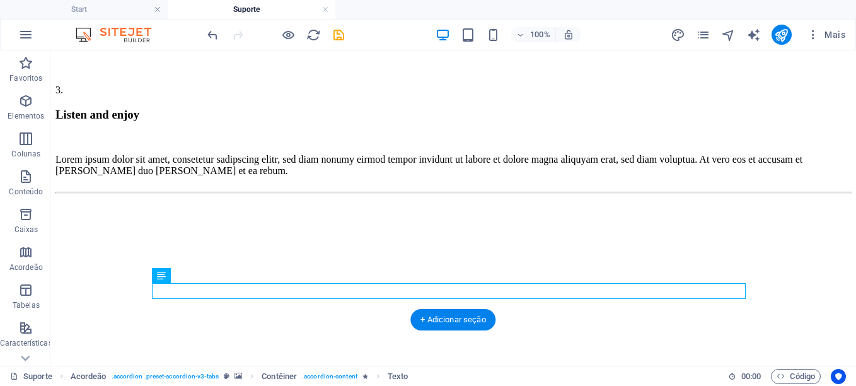
scroll to position [1469, 0]
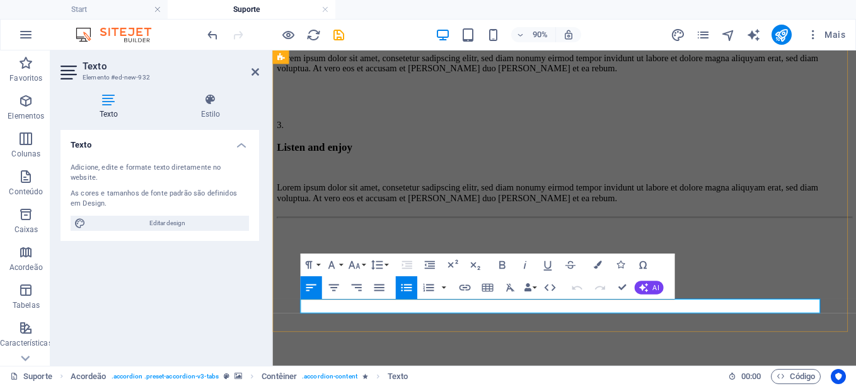
click at [525, 266] on icon "button" at bounding box center [524, 265] width 3 height 8
click at [729, 242] on figure at bounding box center [596, 242] width 639 height 0
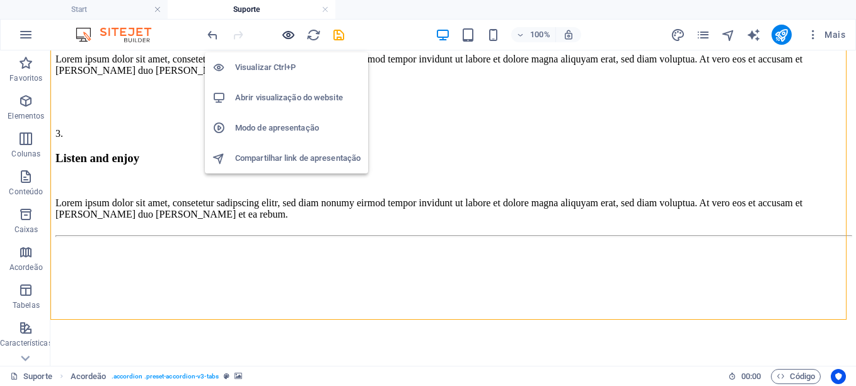
click at [287, 33] on icon "button" at bounding box center [288, 35] width 15 height 15
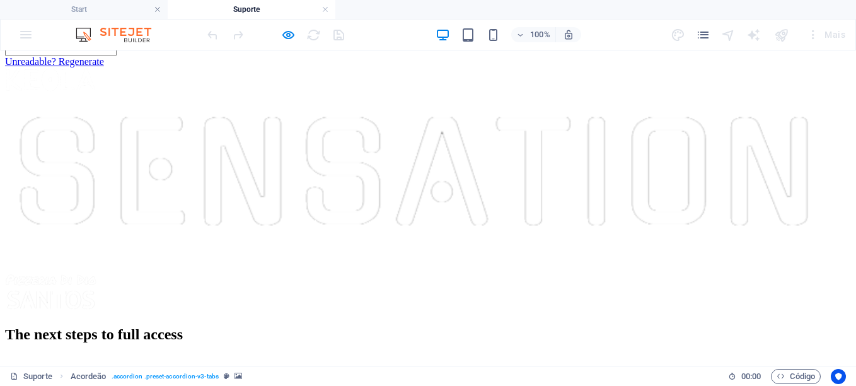
scroll to position [850, 0]
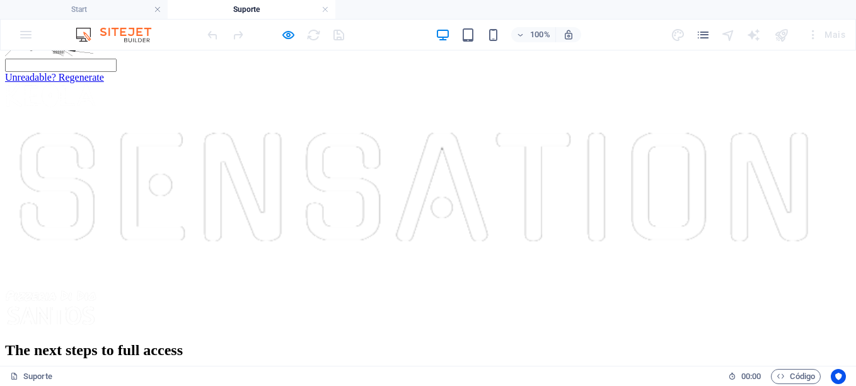
scroll to position [787, 0]
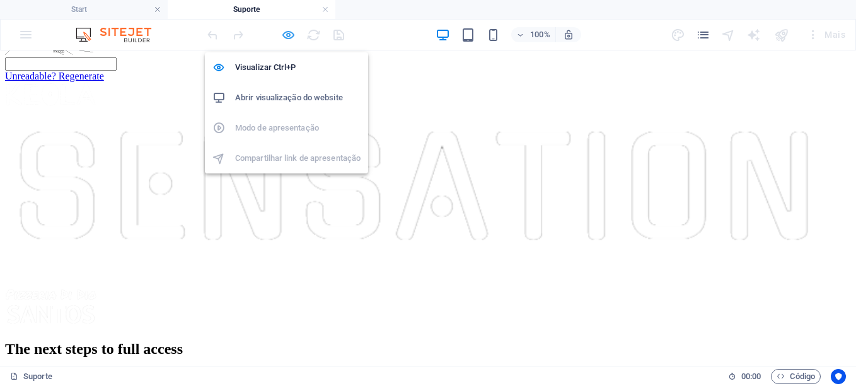
click at [287, 37] on icon "button" at bounding box center [288, 35] width 15 height 15
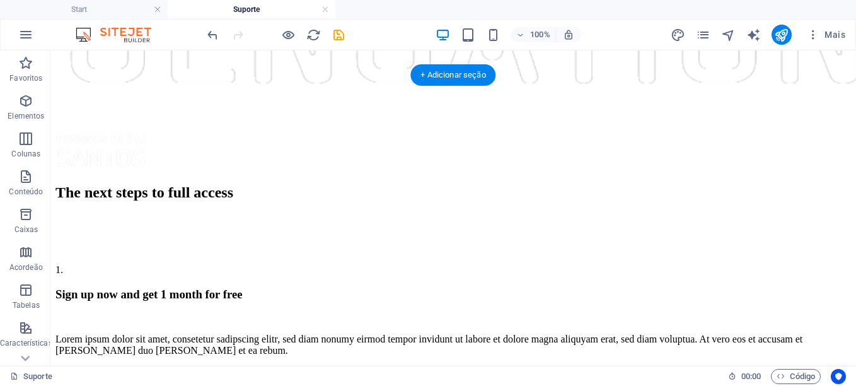
scroll to position [1047, 0]
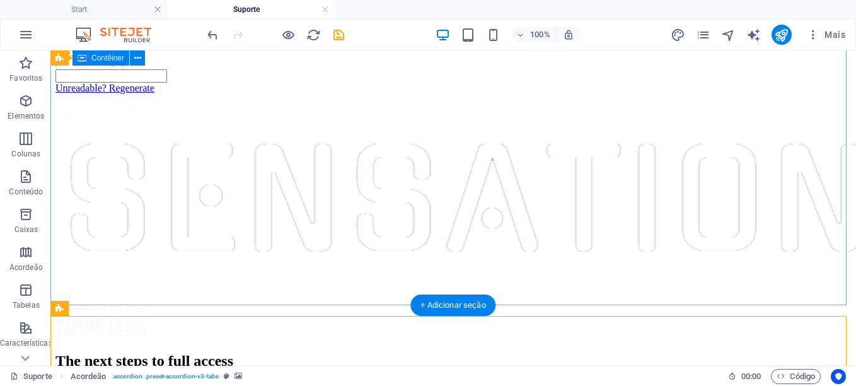
scroll to position [984, 0]
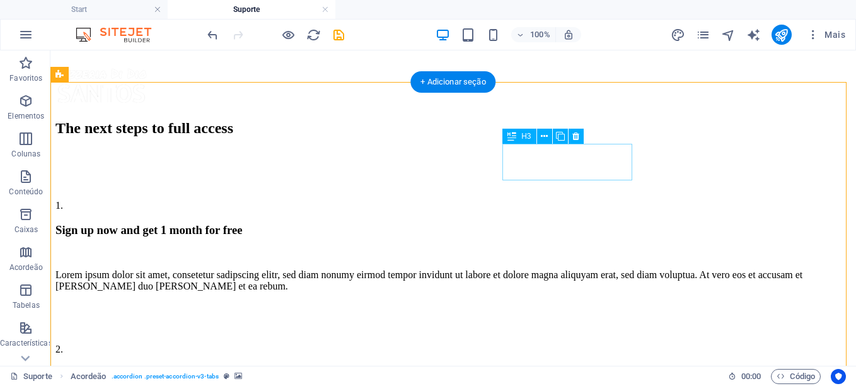
scroll to position [921, 0]
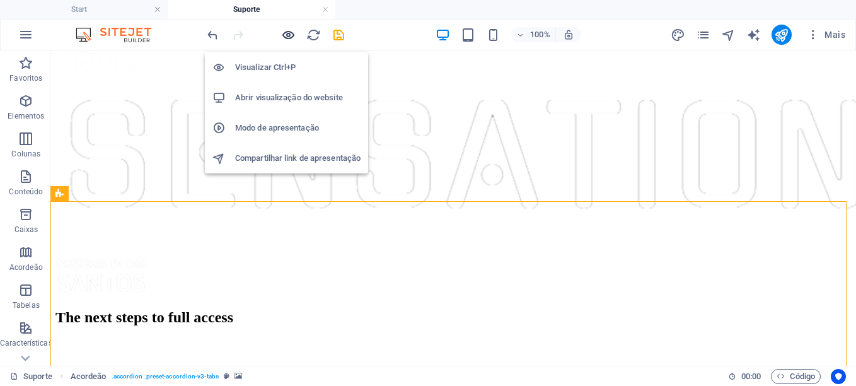
click at [287, 35] on icon "button" at bounding box center [288, 35] width 15 height 15
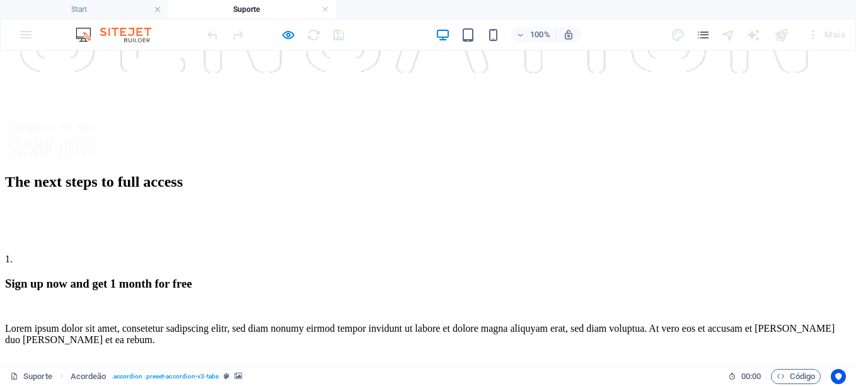
scroll to position [976, 0]
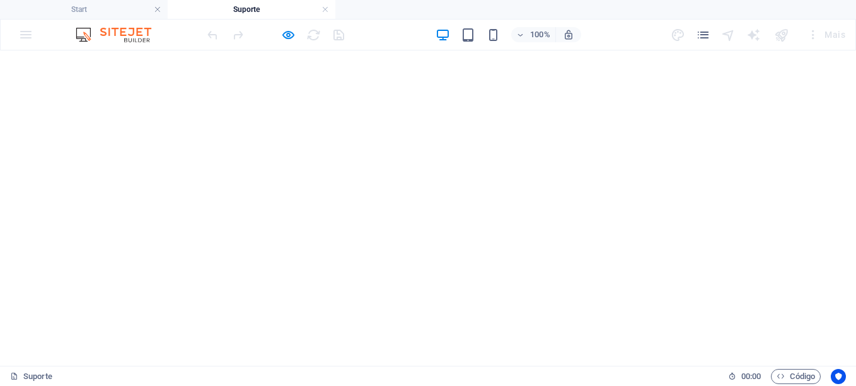
scroll to position [0, 0]
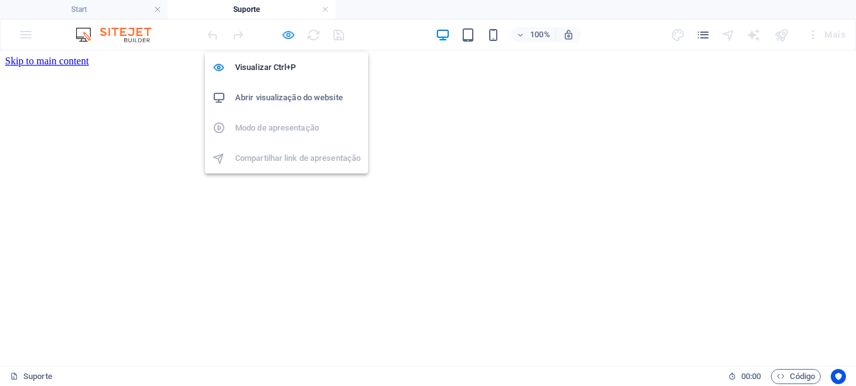
click at [291, 34] on icon "button" at bounding box center [288, 35] width 15 height 15
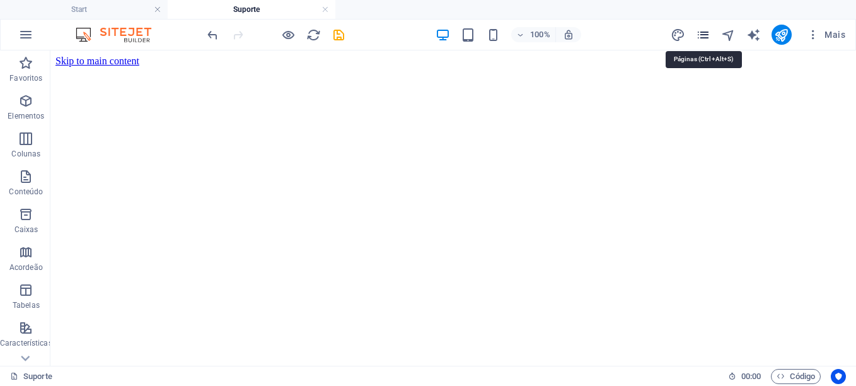
click at [704, 35] on icon "pages" at bounding box center [703, 35] width 15 height 15
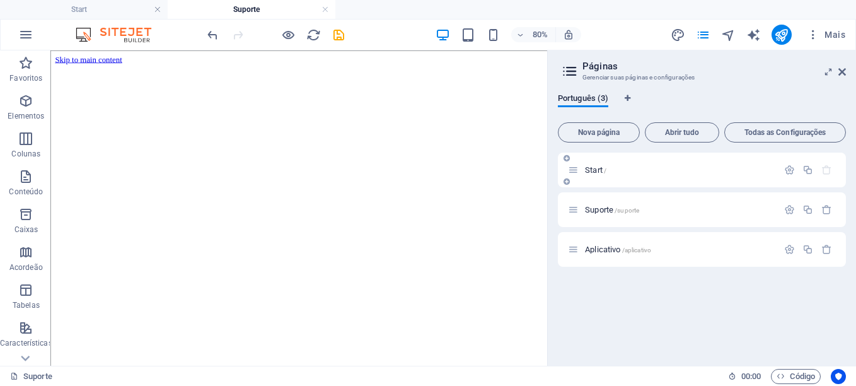
click at [651, 171] on p "Start /" at bounding box center [679, 170] width 189 height 8
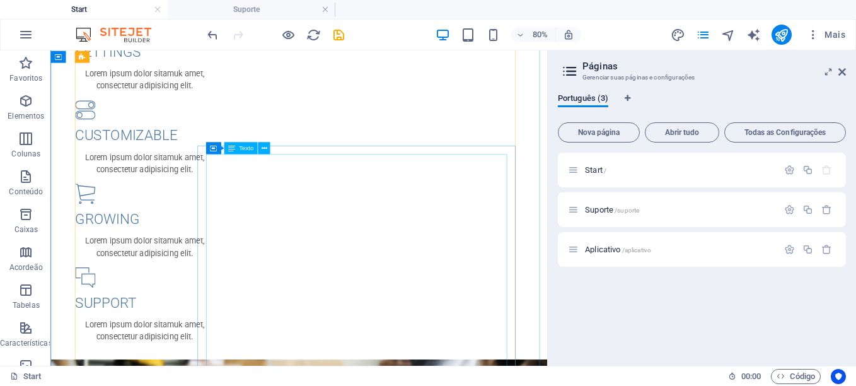
scroll to position [1325, 0]
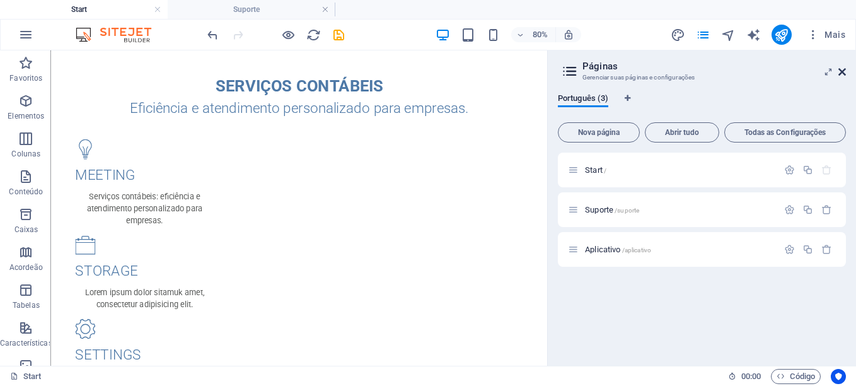
click at [843, 71] on icon at bounding box center [843, 72] width 8 height 10
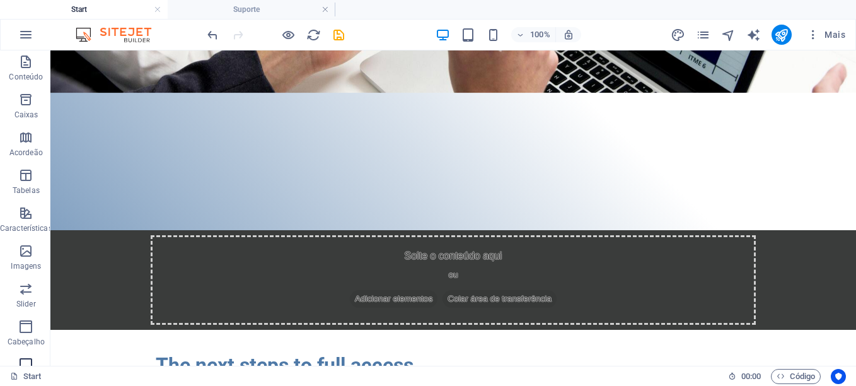
scroll to position [252, 0]
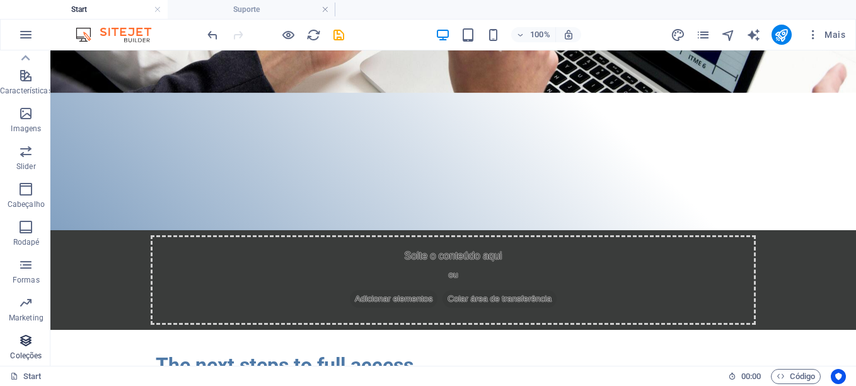
click at [22, 339] on icon "button" at bounding box center [25, 340] width 15 height 15
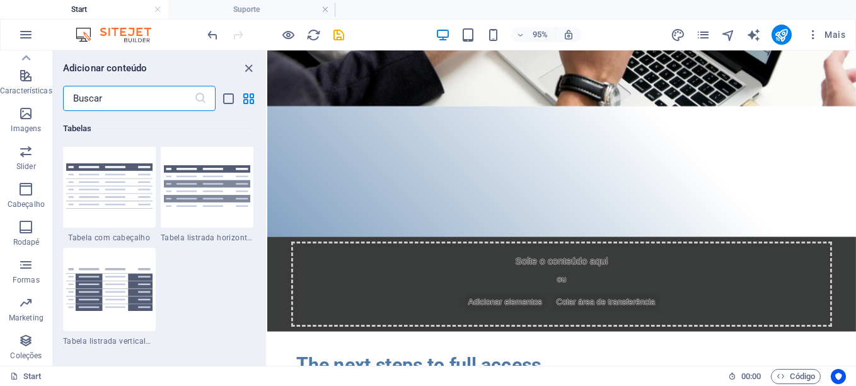
scroll to position [4662, 0]
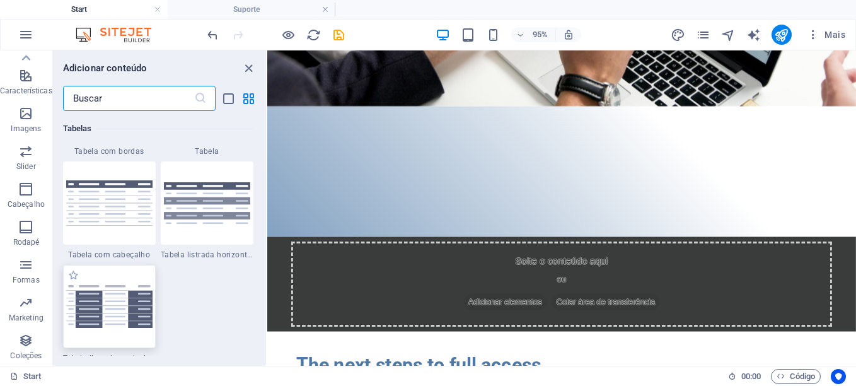
click at [108, 312] on img at bounding box center [109, 306] width 86 height 42
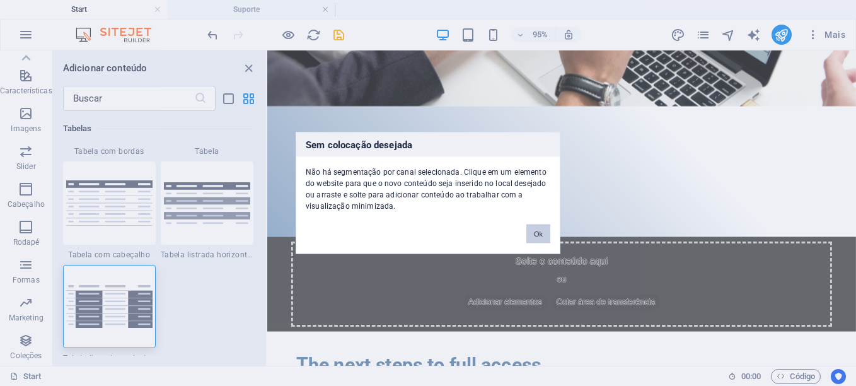
click at [537, 235] on button "Ok" at bounding box center [538, 233] width 24 height 19
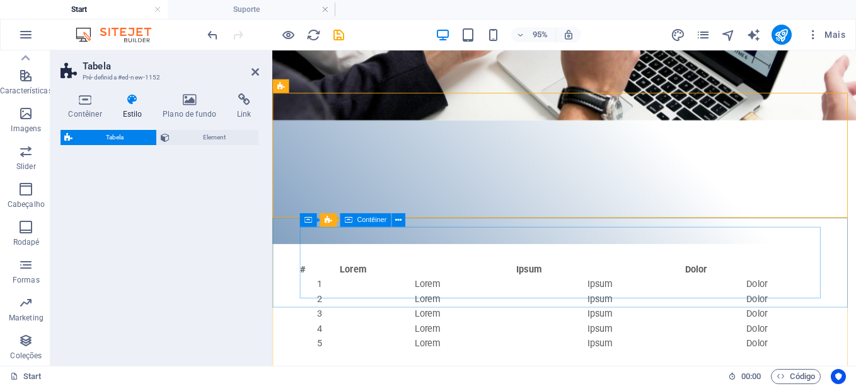
select select "preset-table-v3-header"
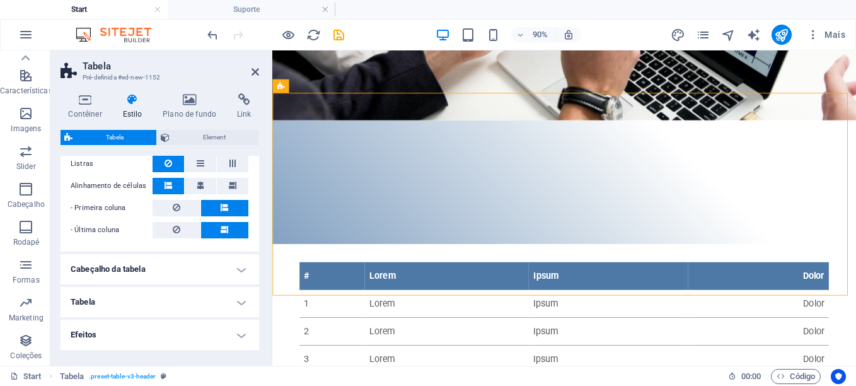
scroll to position [315, 0]
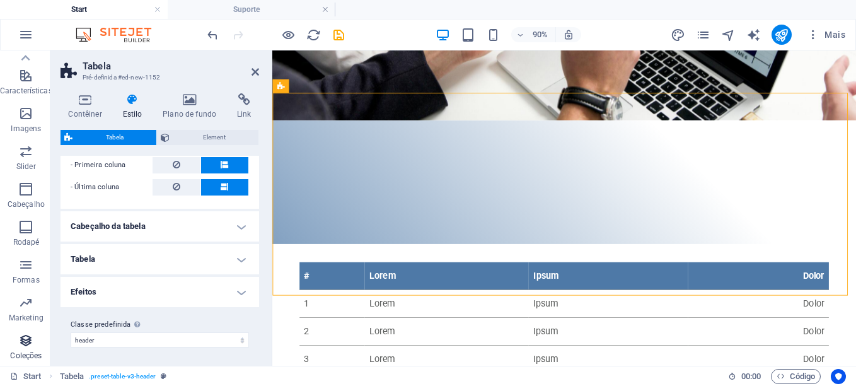
click at [30, 345] on icon "button" at bounding box center [25, 340] width 15 height 15
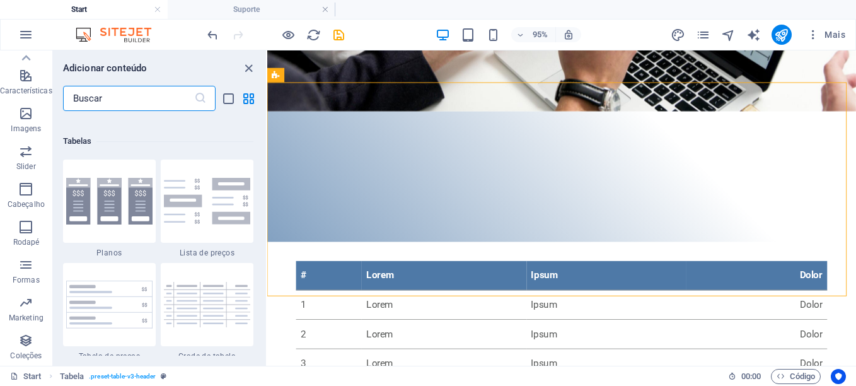
scroll to position [4102, 0]
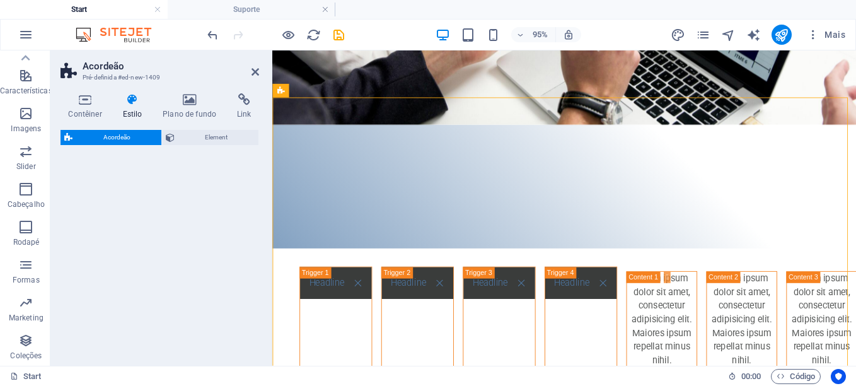
select select "rem"
select select "preset-accordion-v3-tabs"
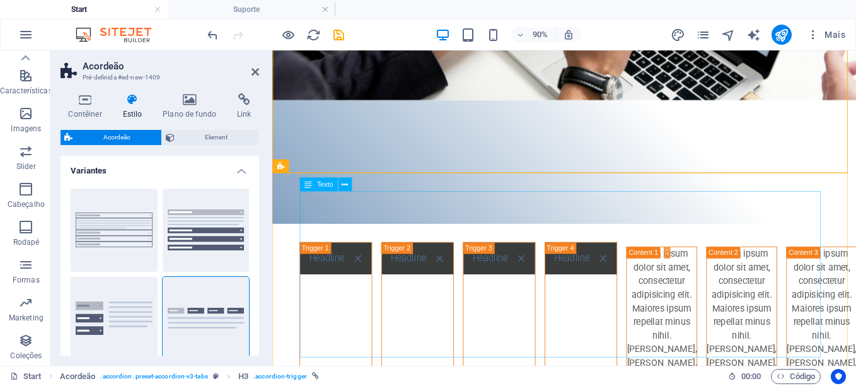
scroll to position [373, 0]
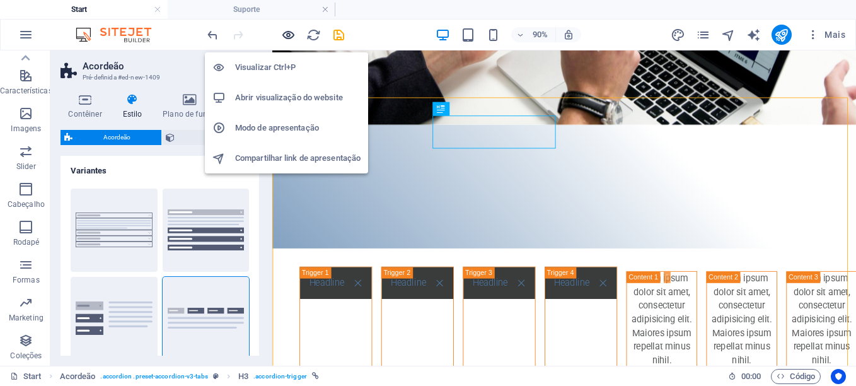
click at [288, 37] on icon "button" at bounding box center [288, 35] width 15 height 15
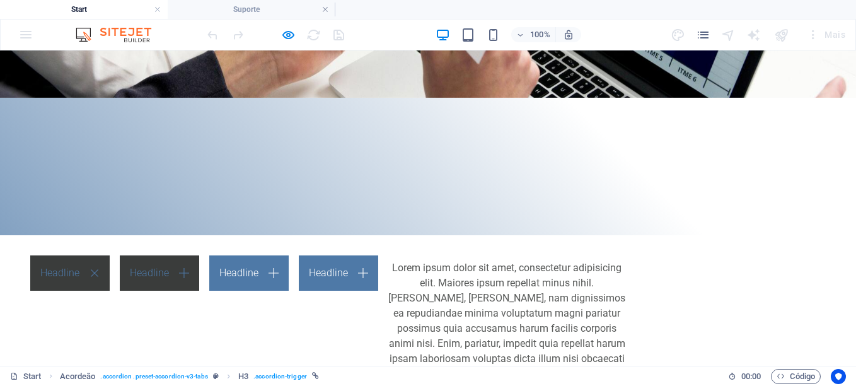
click at [199, 255] on link "Headline" at bounding box center [159, 272] width 79 height 35
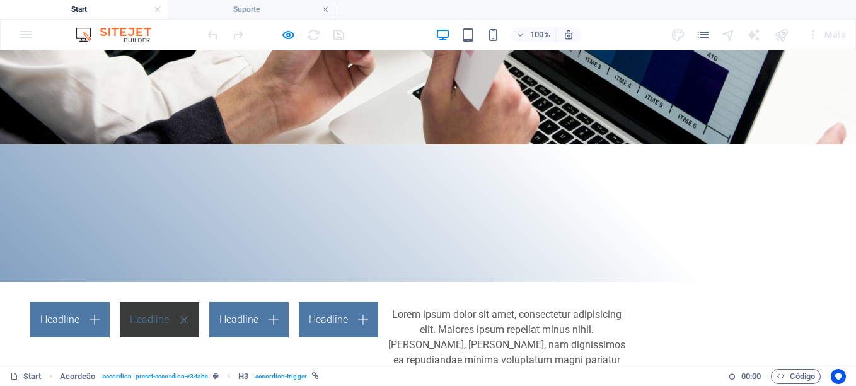
scroll to position [310, 0]
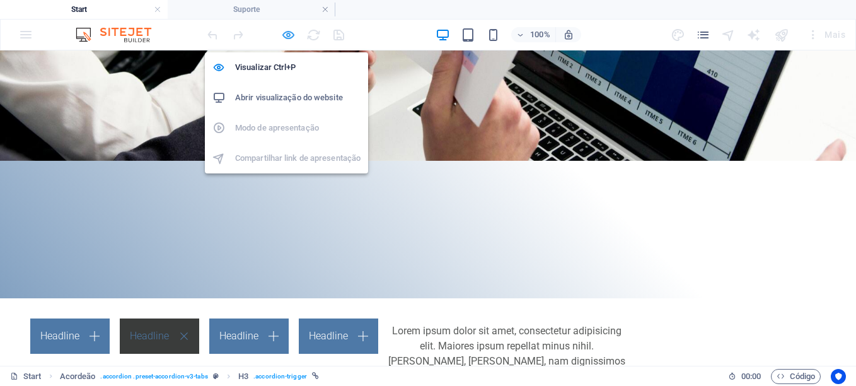
click at [291, 35] on icon "button" at bounding box center [288, 35] width 15 height 15
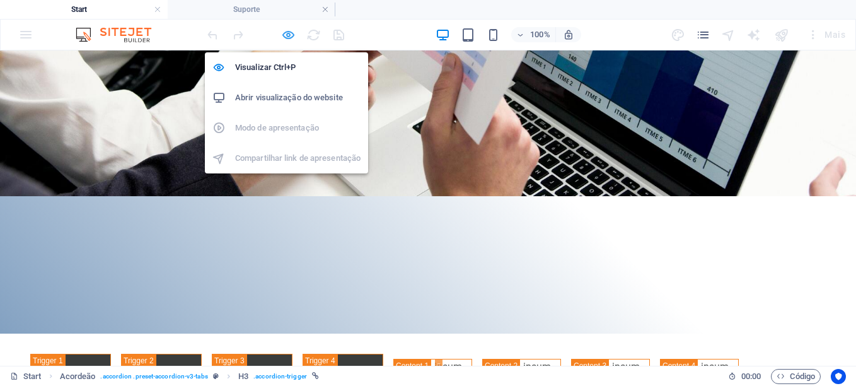
select select "rem"
select select "preset-accordion-v3-tabs"
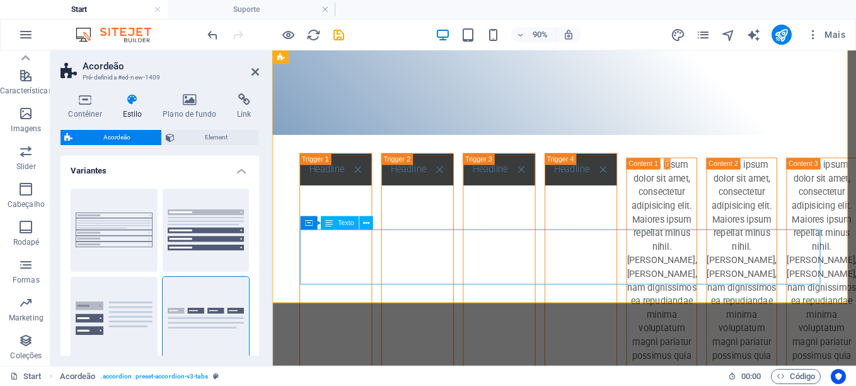
scroll to position [752, 0]
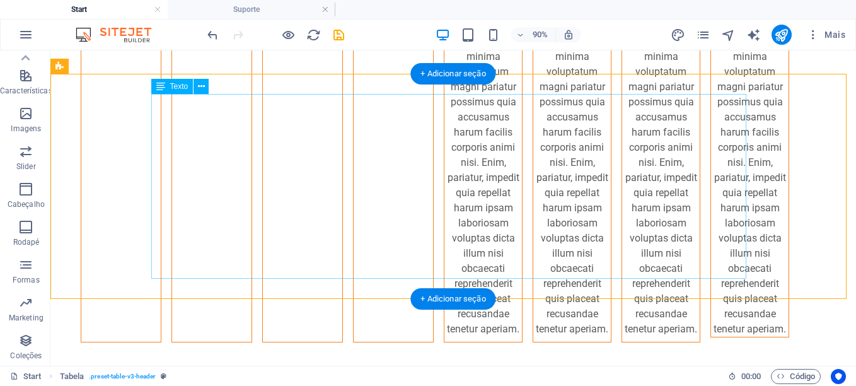
scroll to position [671, 0]
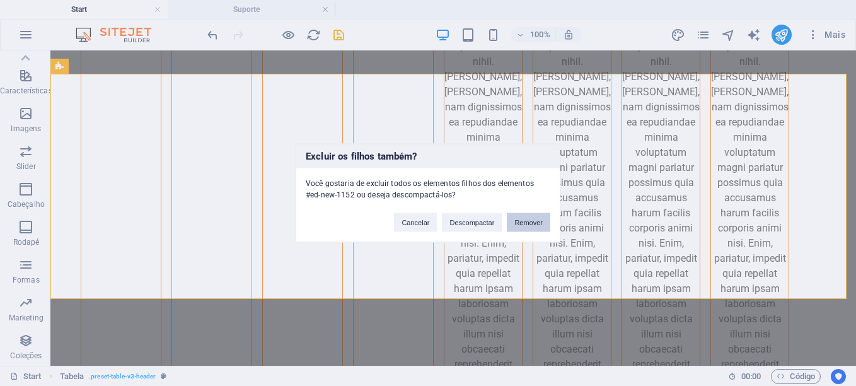
click at [531, 221] on button "Remover" at bounding box center [529, 222] width 44 height 19
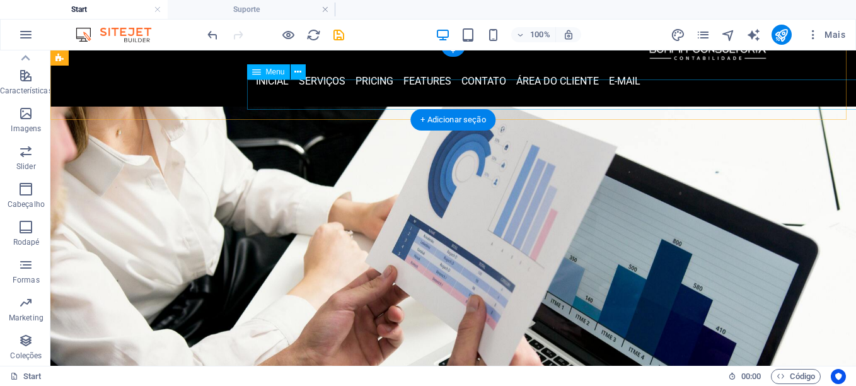
scroll to position [0, 0]
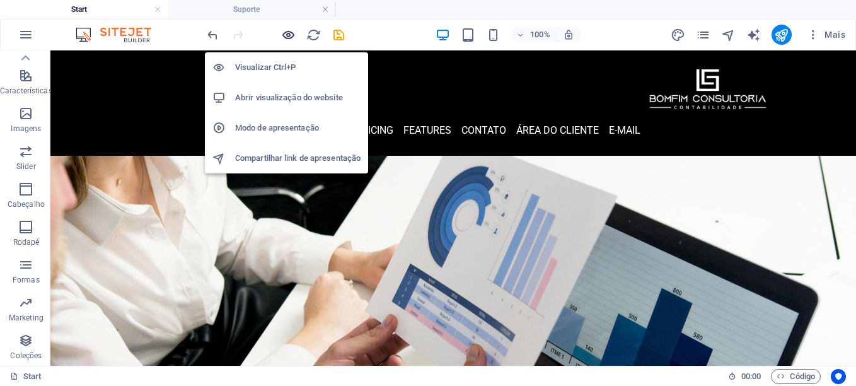
click at [286, 36] on icon "button" at bounding box center [288, 35] width 15 height 15
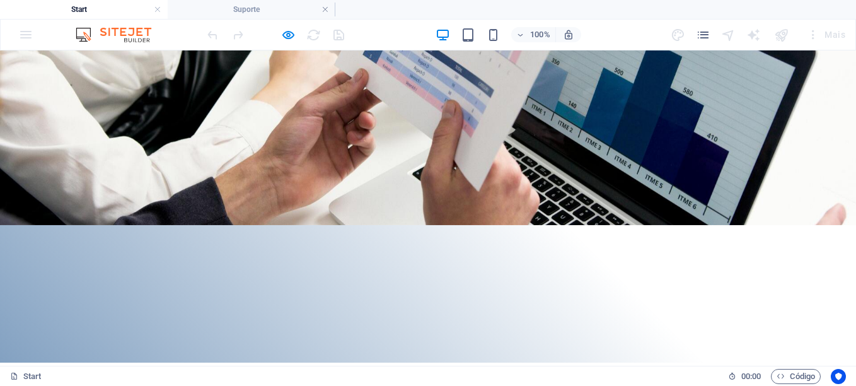
scroll to position [315, 0]
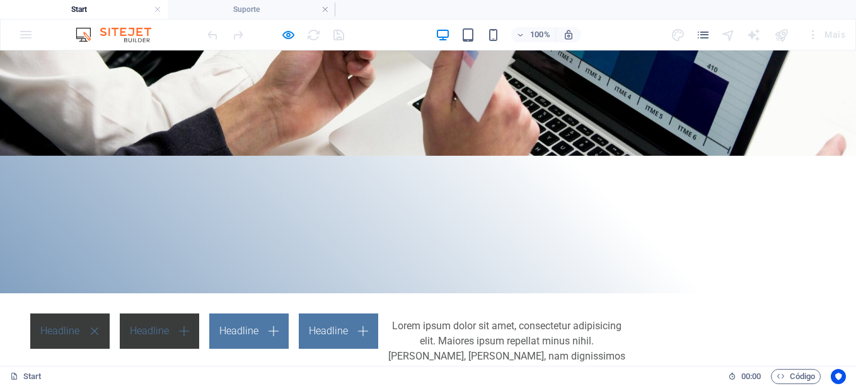
click at [199, 313] on link "Headline" at bounding box center [159, 330] width 79 height 35
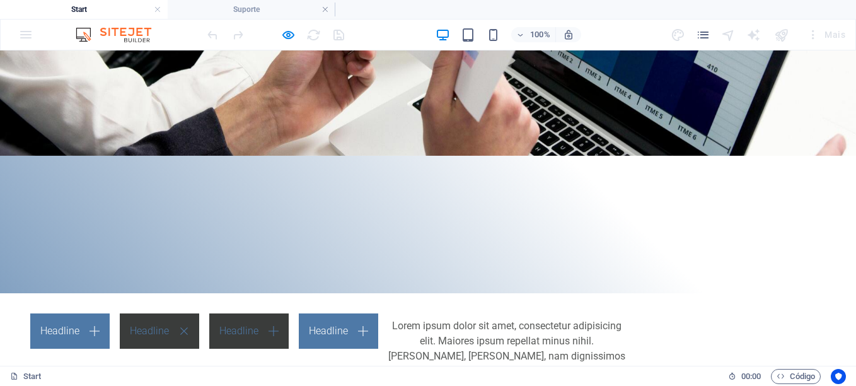
click at [289, 313] on link "Headline" at bounding box center [248, 330] width 79 height 35
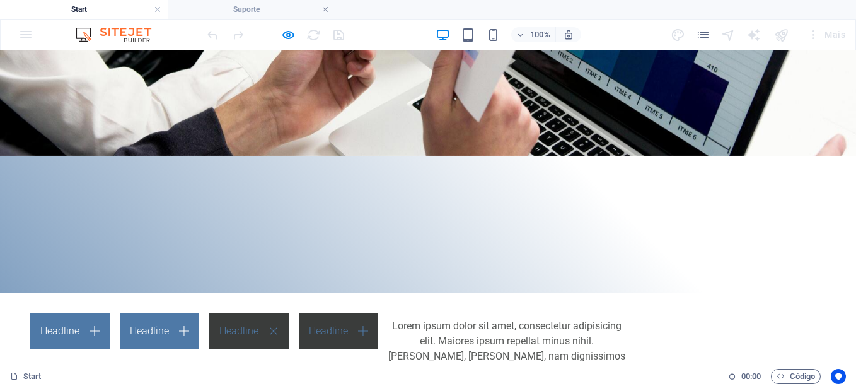
click at [378, 313] on link "Headline" at bounding box center [338, 330] width 79 height 35
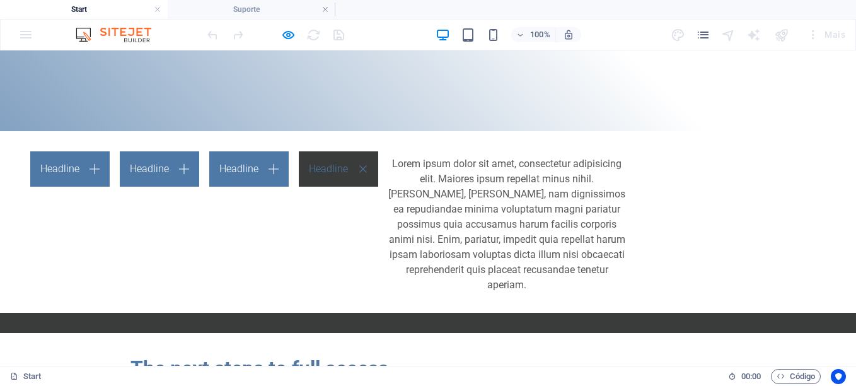
scroll to position [255, 0]
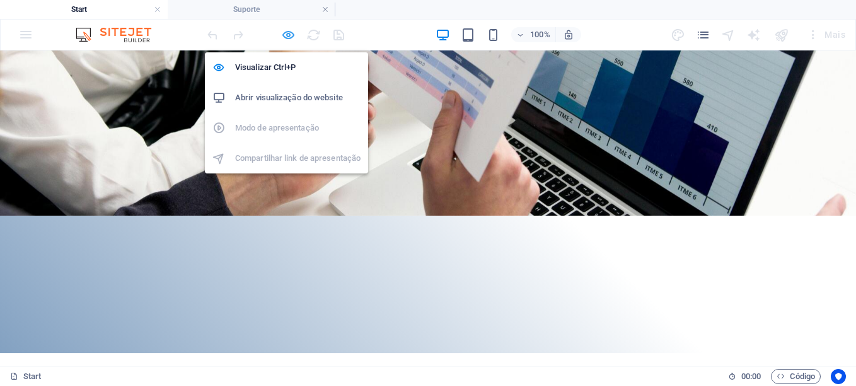
click at [291, 35] on icon "button" at bounding box center [288, 35] width 15 height 15
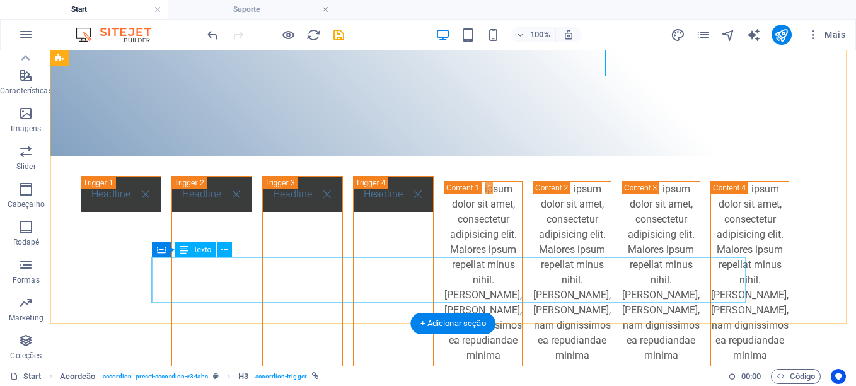
scroll to position [508, 0]
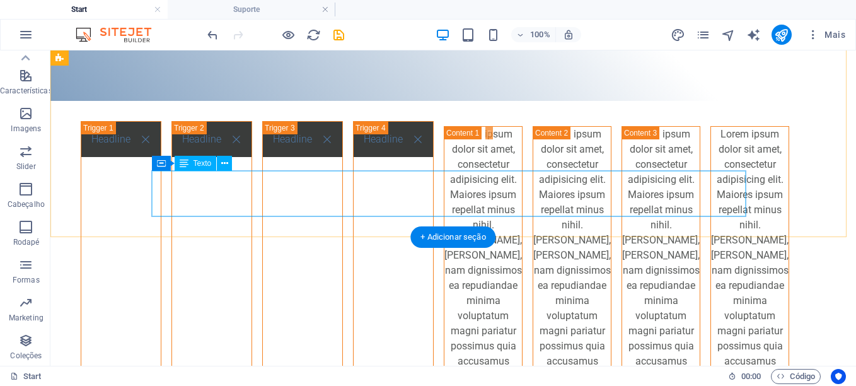
click at [711, 210] on div "Lorem ipsum dolor sit amet, consectetur adipisicing elit. Maiores ipsum repella…" at bounding box center [750, 354] width 78 height 454
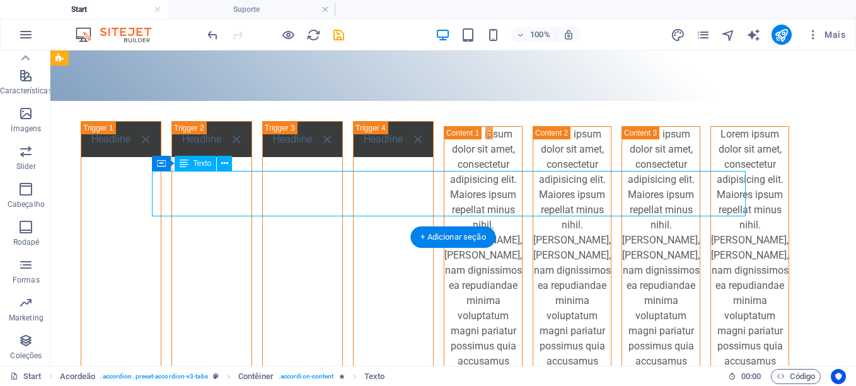
click at [711, 210] on div "Lorem ipsum dolor sit amet, consectetur adipisicing elit. Maiores ipsum repella…" at bounding box center [750, 354] width 78 height 454
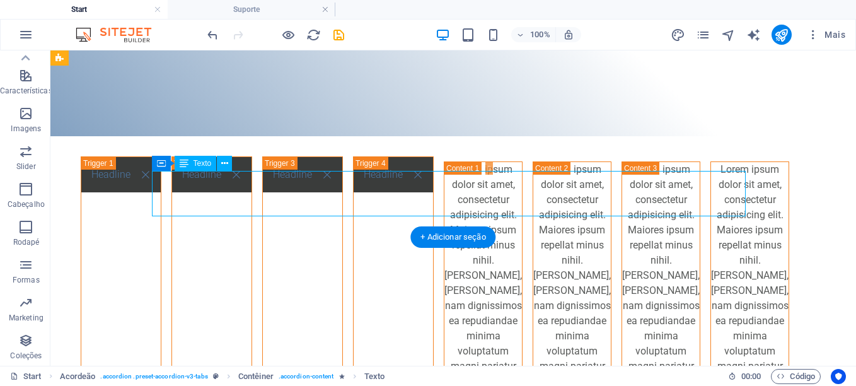
click at [711, 228] on p "Lorem ipsum dolor sit amet, consectetur adipisicing elit. Maiores ipsum repella…" at bounding box center [750, 389] width 78 height 454
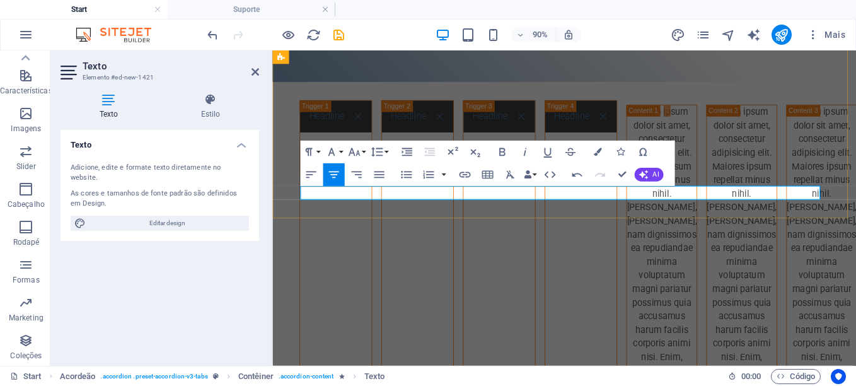
drag, startPoint x: 620, startPoint y: 209, endPoint x: 547, endPoint y: 207, distance: 73.8
click at [502, 154] on icon "button" at bounding box center [503, 153] width 14 height 14
click at [525, 154] on icon "button" at bounding box center [524, 152] width 3 height 8
click at [308, 176] on icon "button" at bounding box center [311, 175] width 14 height 14
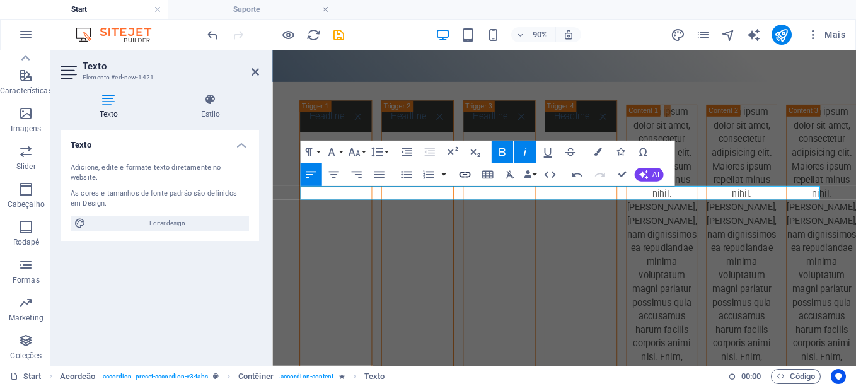
click at [461, 175] on icon "button" at bounding box center [465, 175] width 14 height 14
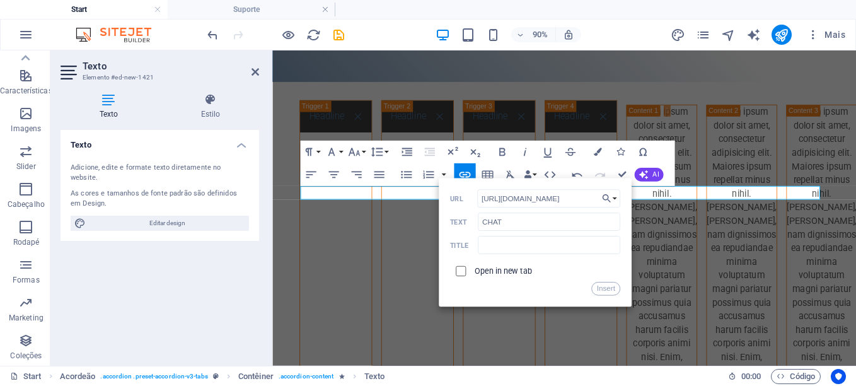
type input "[URL][DOMAIN_NAME]"
click at [463, 270] on input "checkbox" at bounding box center [459, 270] width 10 height 10
checkbox input "true"
click at [603, 287] on button "Insert" at bounding box center [605, 289] width 28 height 14
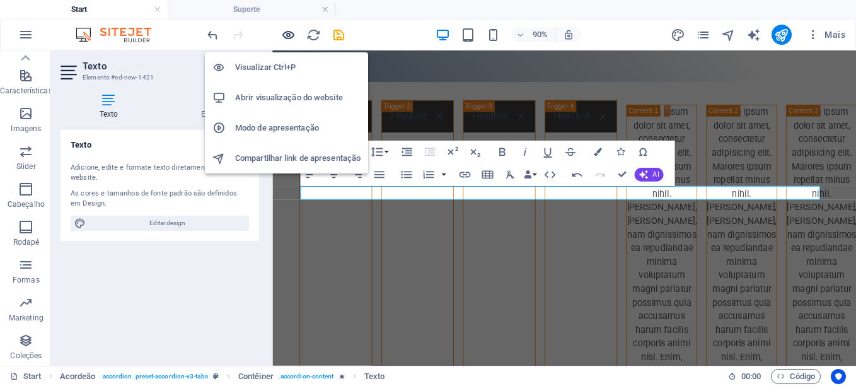
click at [289, 36] on icon "button" at bounding box center [288, 35] width 15 height 15
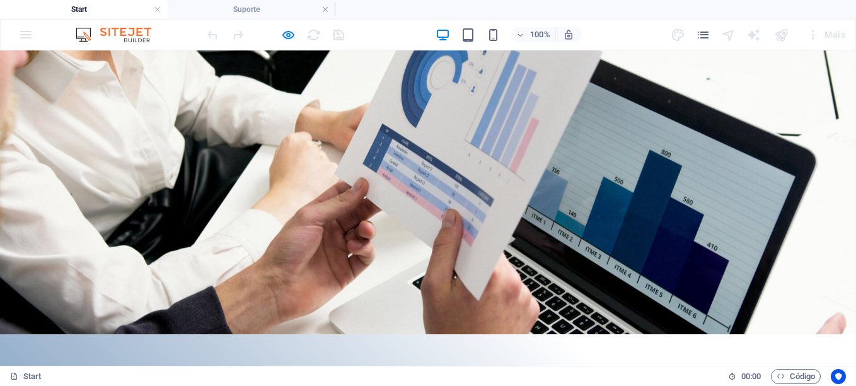
scroll to position [378, 0]
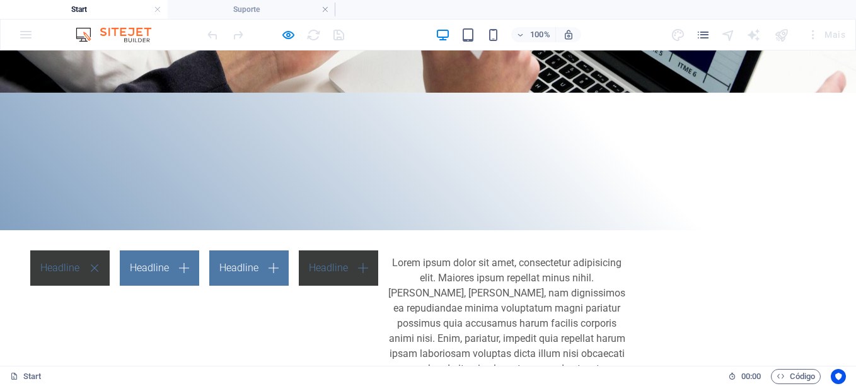
click at [378, 250] on link "Headline" at bounding box center [338, 267] width 79 height 35
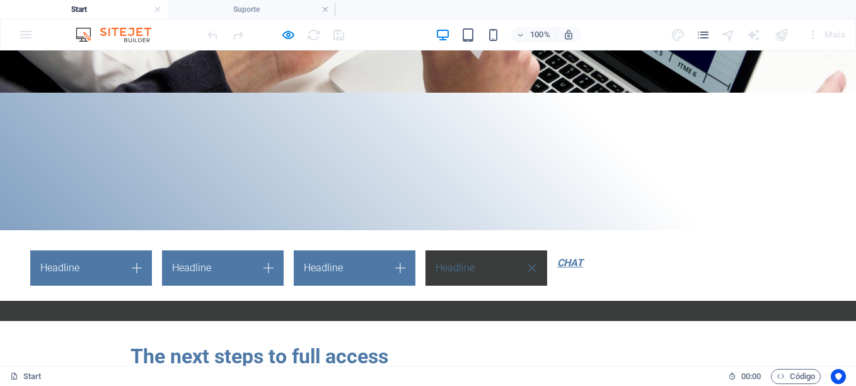
click at [557, 257] on em "CHAT" at bounding box center [570, 263] width 26 height 12
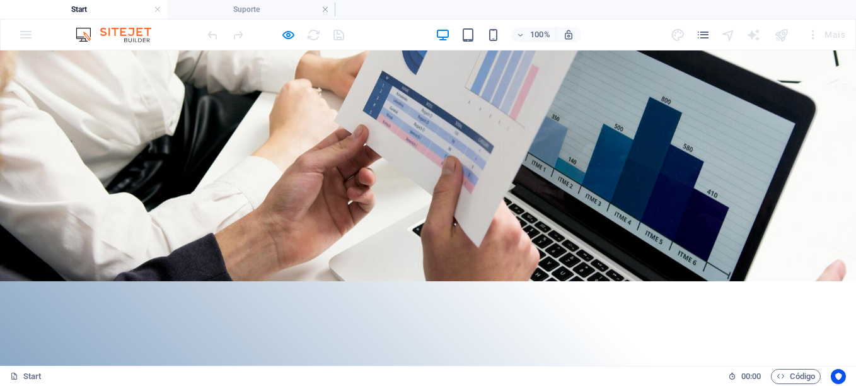
scroll to position [189, 0]
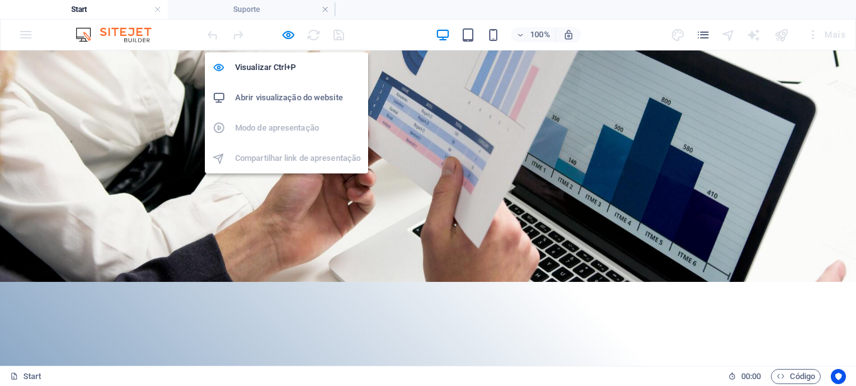
drag, startPoint x: 289, startPoint y: 35, endPoint x: 287, endPoint y: 44, distance: 8.3
click at [288, 35] on icon "button" at bounding box center [288, 35] width 15 height 15
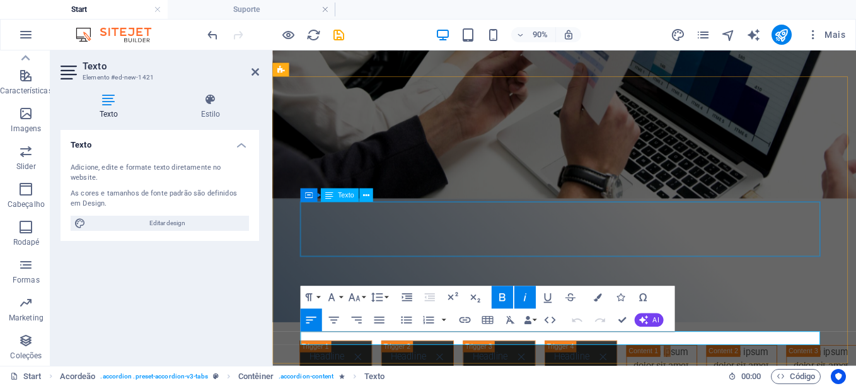
scroll to position [281, 0]
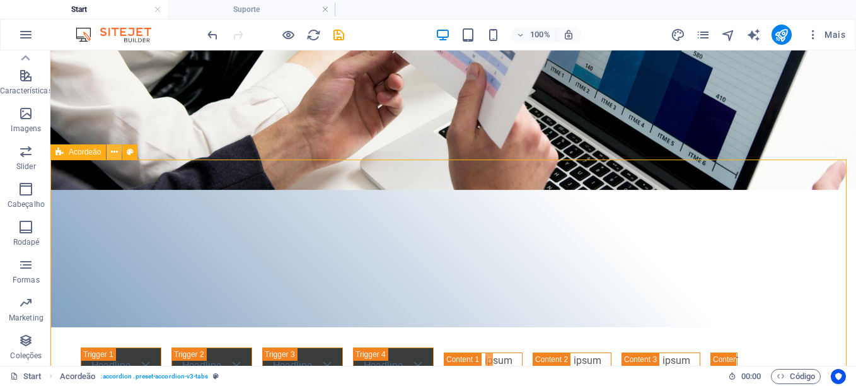
click at [117, 150] on icon at bounding box center [114, 152] width 7 height 13
click at [111, 154] on icon at bounding box center [114, 152] width 7 height 13
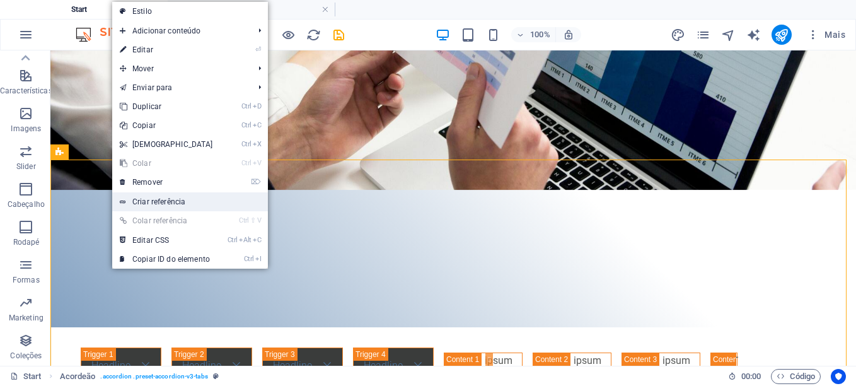
click at [185, 198] on link "Criar referência" at bounding box center [190, 201] width 156 height 19
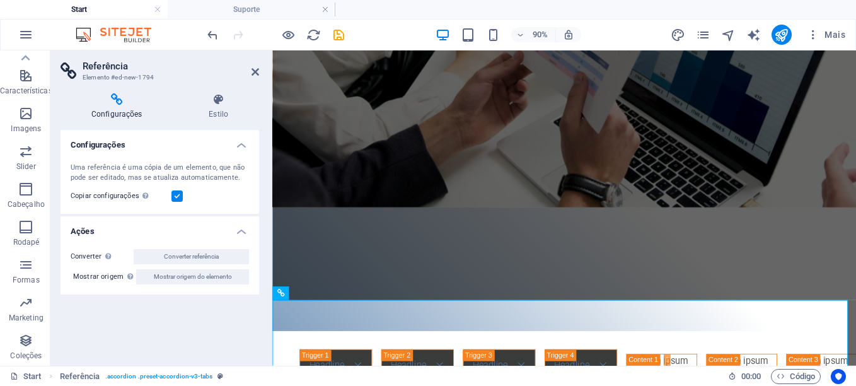
scroll to position [729, 0]
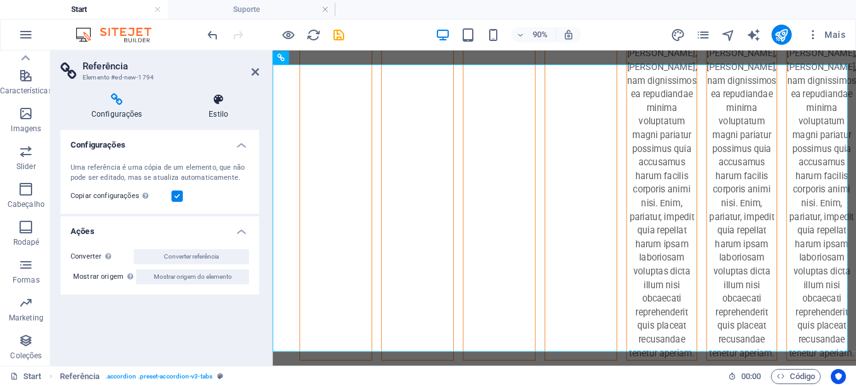
click at [220, 105] on icon at bounding box center [218, 99] width 81 height 13
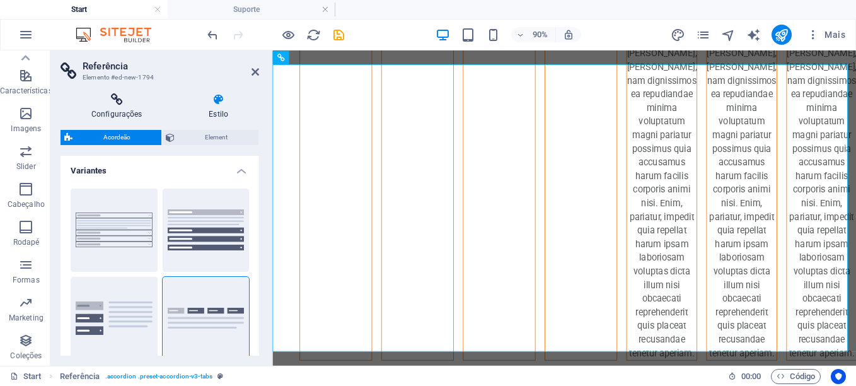
click at [132, 113] on h4 "Configurações" at bounding box center [119, 106] width 117 height 26
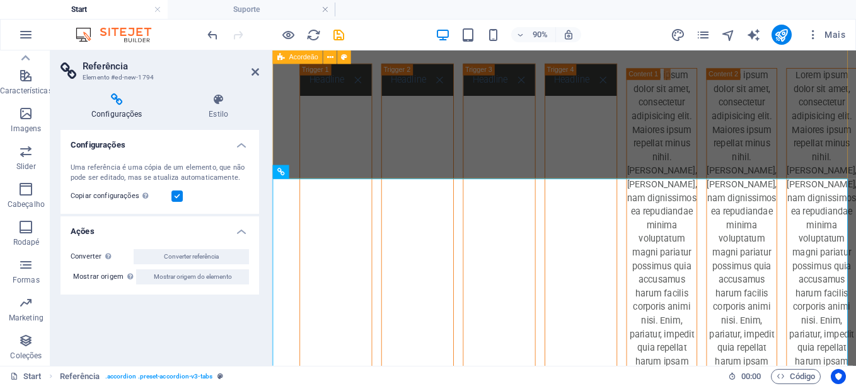
scroll to position [603, 0]
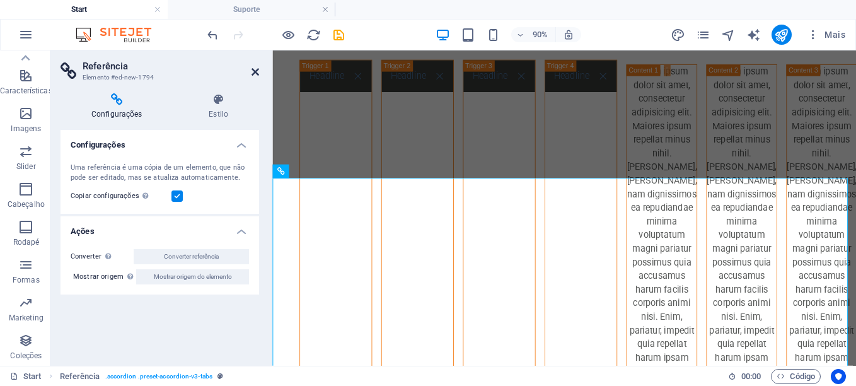
click at [255, 72] on icon at bounding box center [256, 72] width 8 height 10
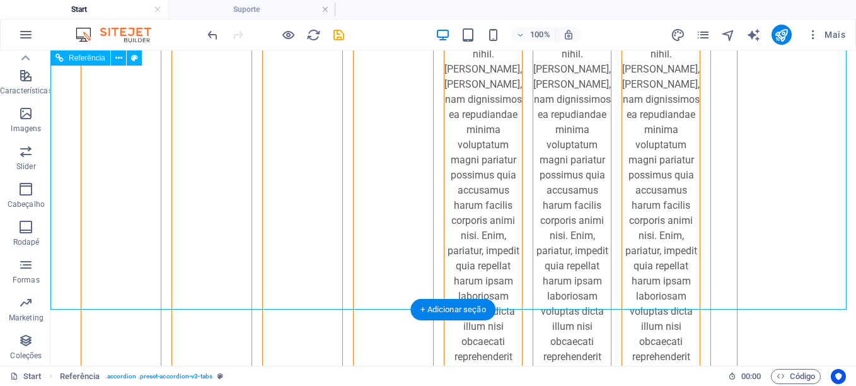
scroll to position [489, 0]
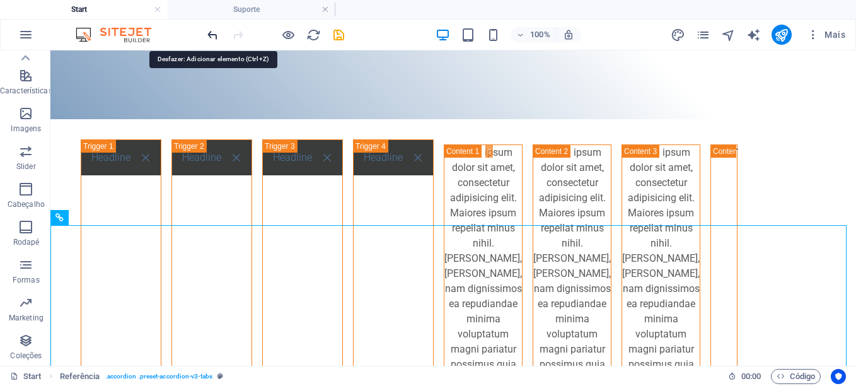
click at [212, 32] on icon "undo" at bounding box center [213, 35] width 15 height 15
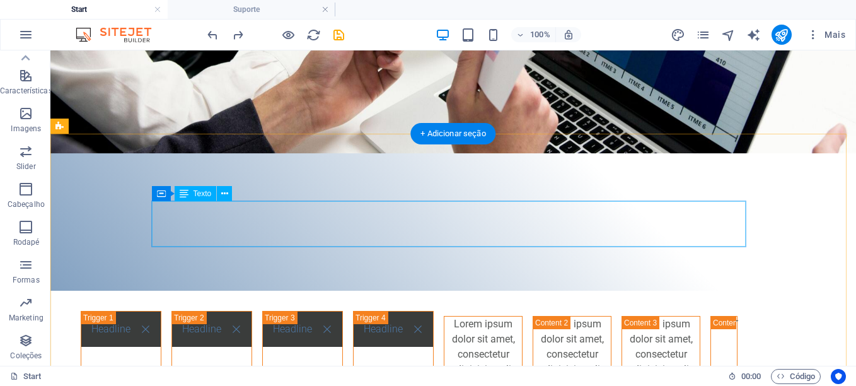
scroll to position [300, 0]
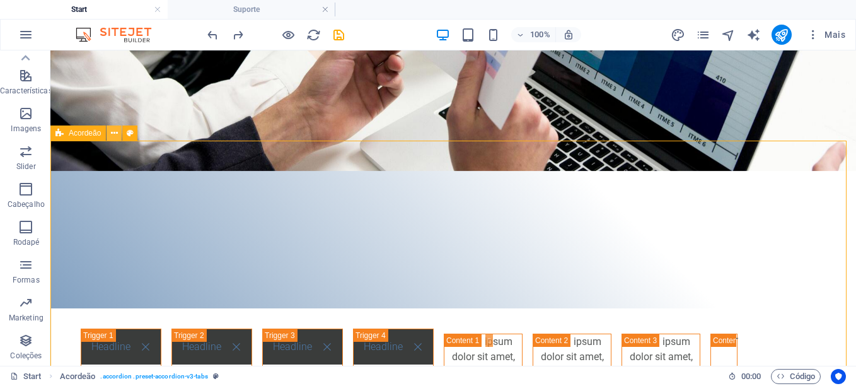
click at [115, 129] on icon at bounding box center [114, 133] width 7 height 13
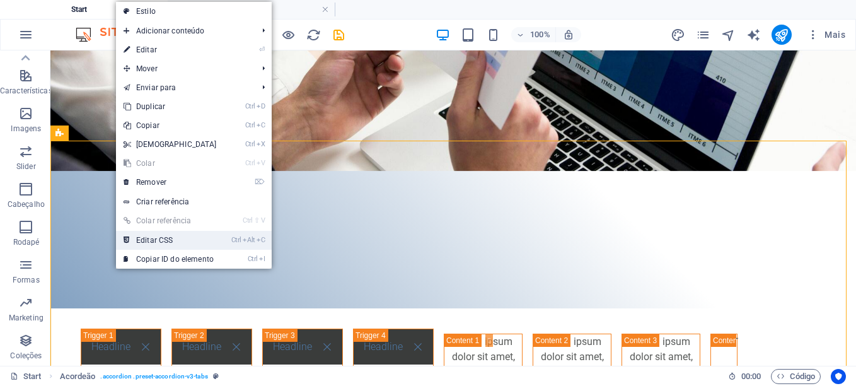
click at [199, 239] on link "Ctrl Alt C Editar CSS" at bounding box center [170, 240] width 108 height 19
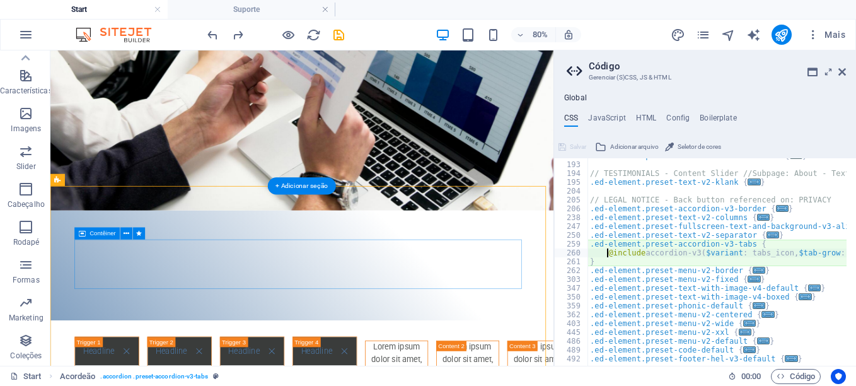
scroll to position [131, 0]
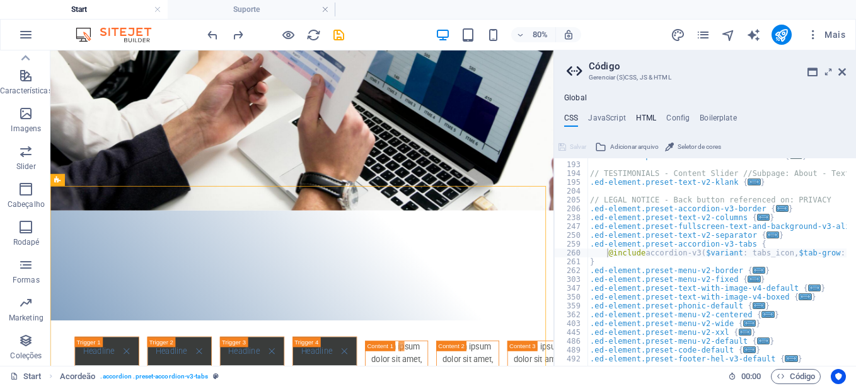
click at [650, 116] on h4 "HTML" at bounding box center [646, 120] width 21 height 14
type textarea "<a href="#main-content" class="wv-link-content button">Skip to main content</a>"
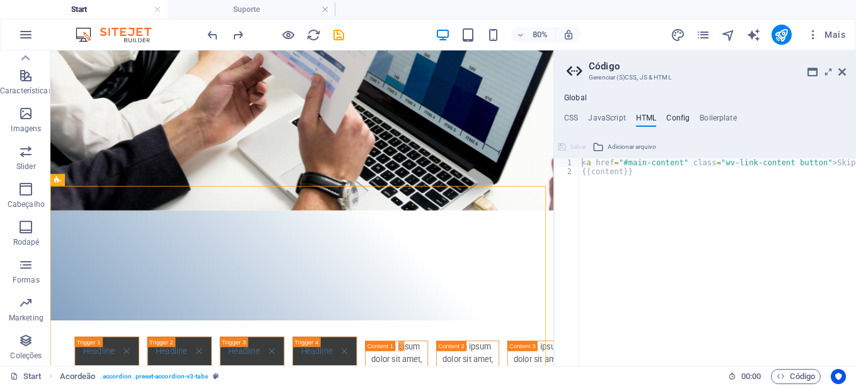
click at [682, 118] on h4 "Config" at bounding box center [677, 120] width 23 height 14
type textarea "$color-background: #ffffff;"
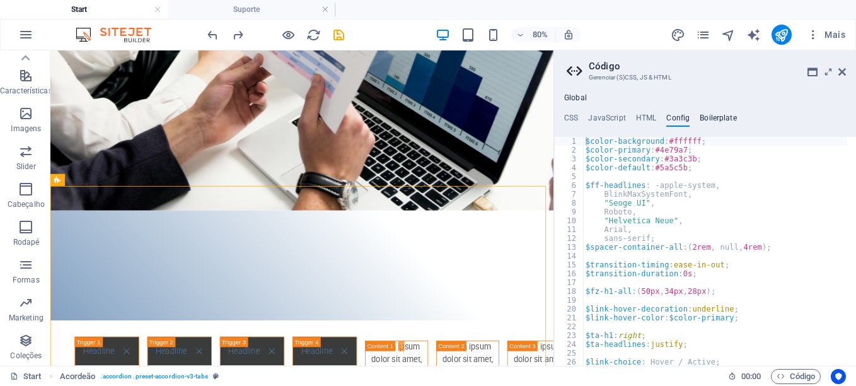
click at [728, 119] on h4 "Boilerplate" at bounding box center [718, 120] width 37 height 14
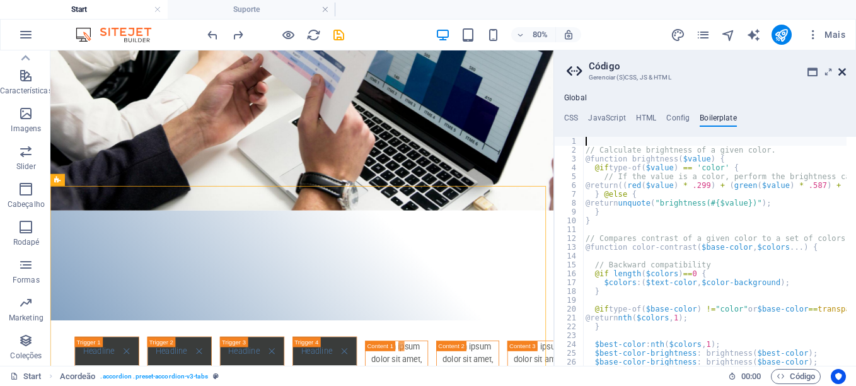
click at [844, 70] on icon at bounding box center [843, 72] width 8 height 10
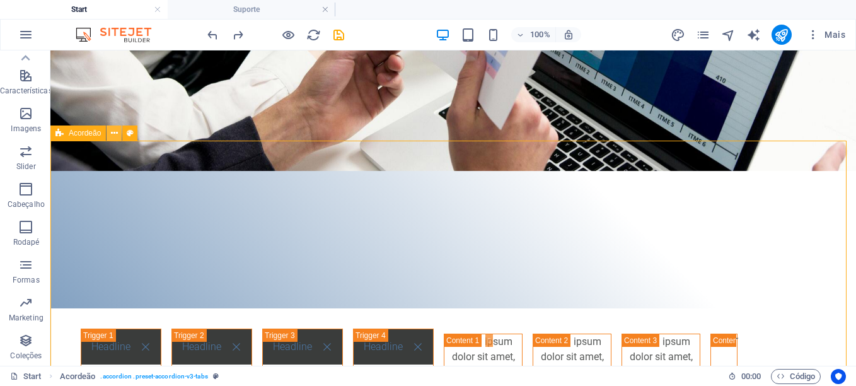
click at [116, 136] on icon at bounding box center [114, 133] width 7 height 13
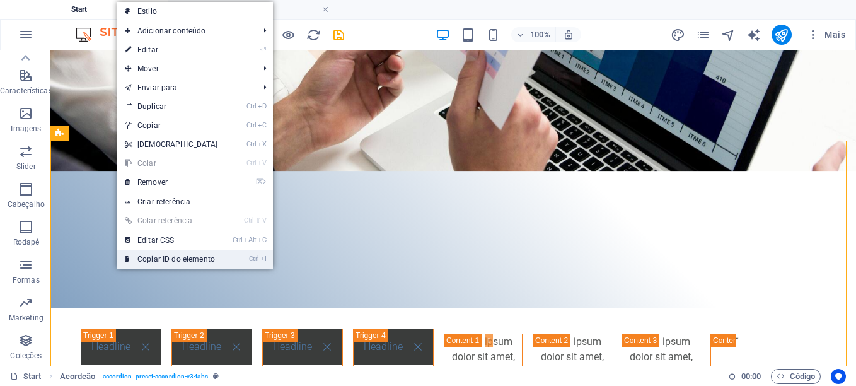
click at [199, 258] on link "Ctrl I Copiar ID do elemento" at bounding box center [171, 259] width 108 height 19
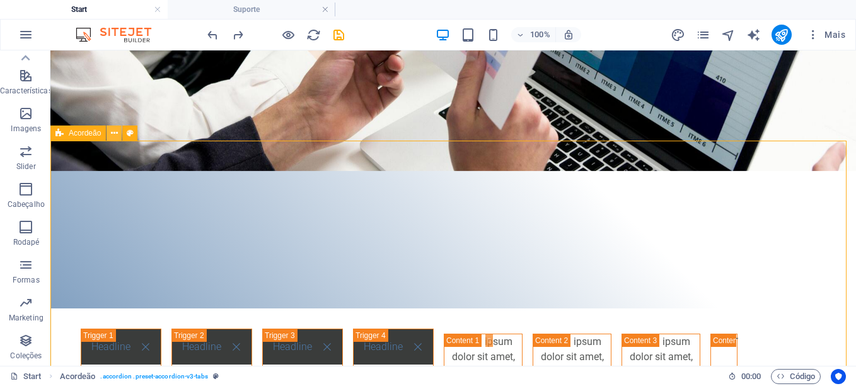
click at [112, 134] on icon at bounding box center [114, 133] width 7 height 13
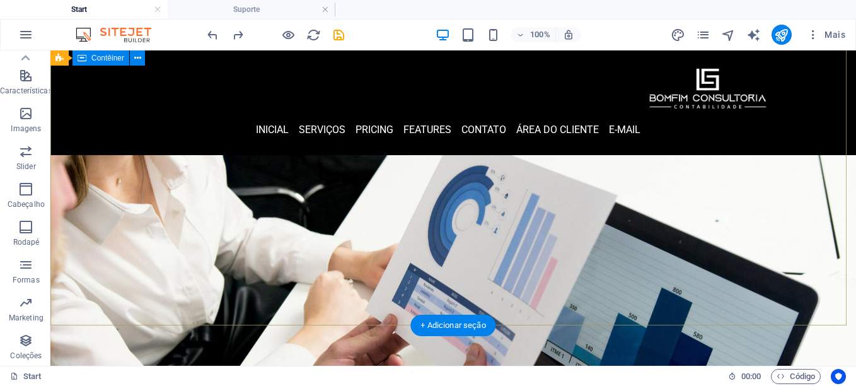
scroll to position [0, 0]
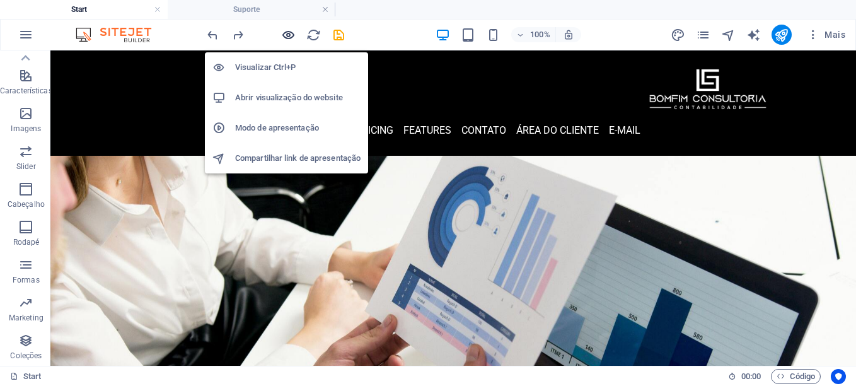
click at [289, 35] on icon "button" at bounding box center [288, 35] width 15 height 15
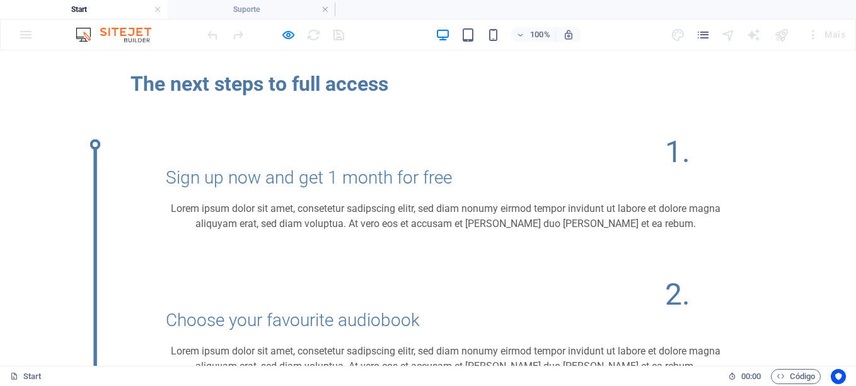
scroll to position [378, 0]
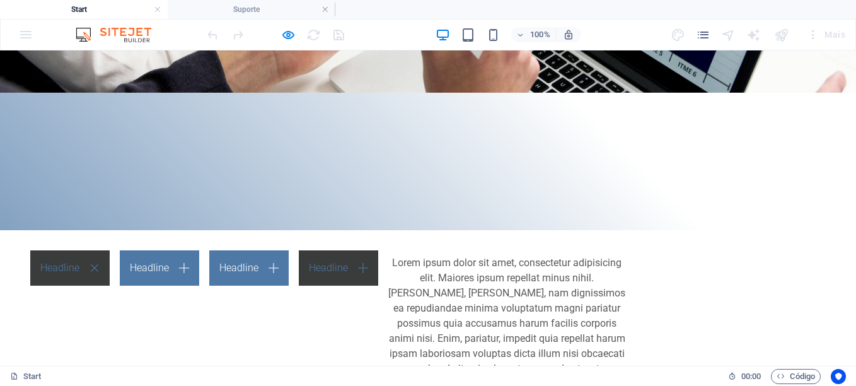
click at [378, 250] on link "Headline" at bounding box center [338, 267] width 79 height 35
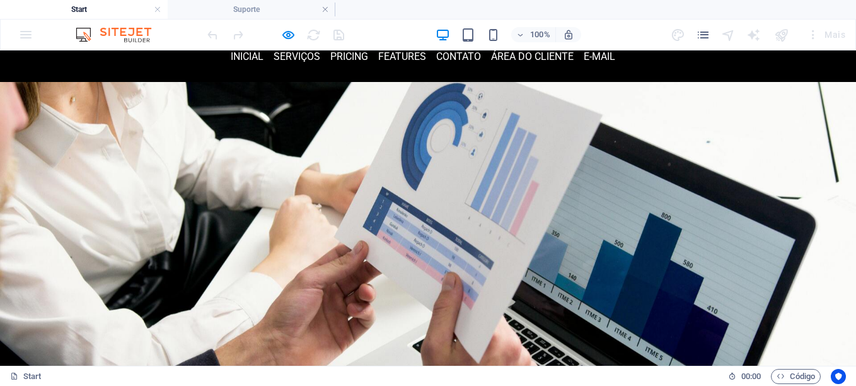
scroll to position [252, 0]
